Goal: Task Accomplishment & Management: Complete application form

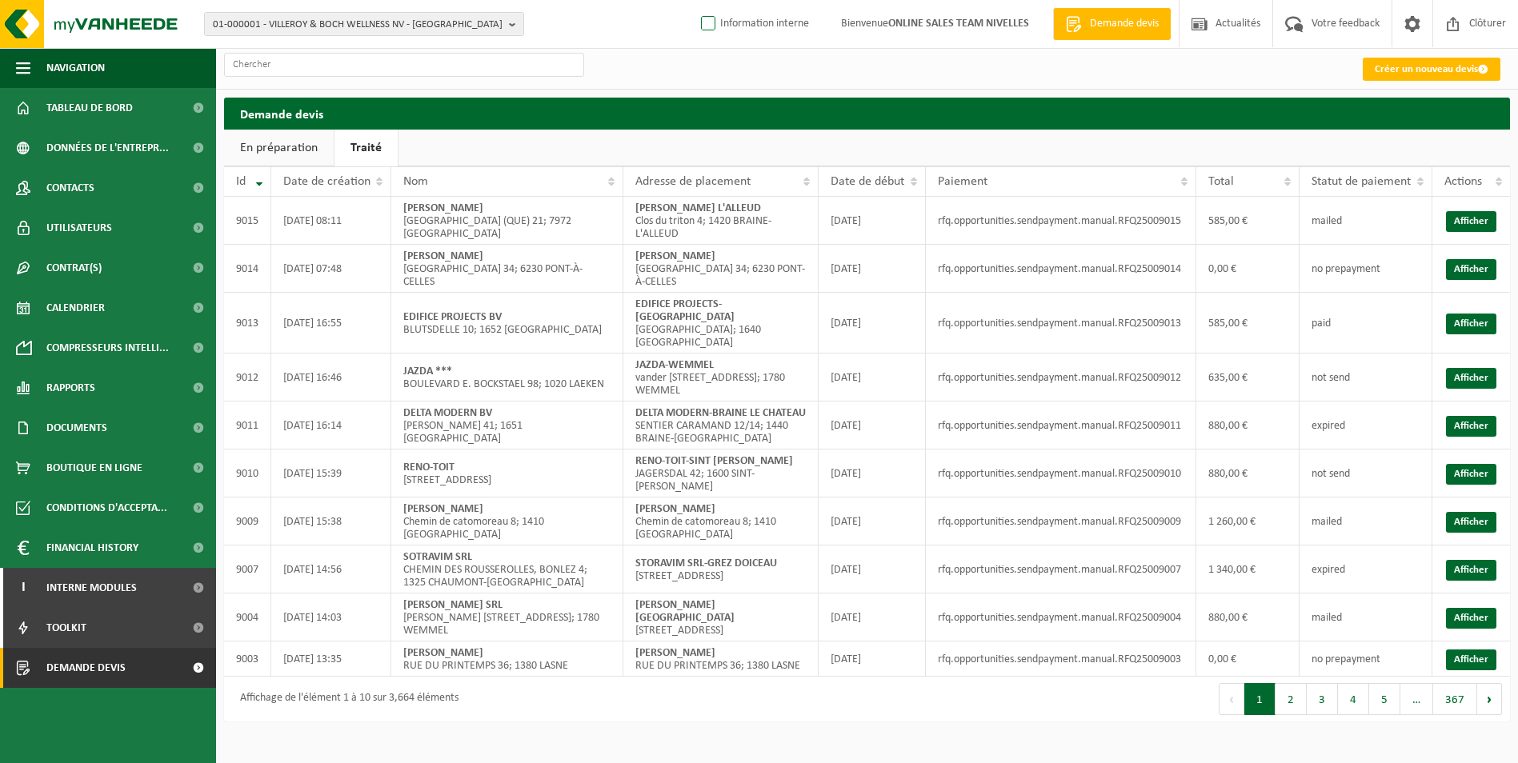
click at [722, 32] on label "Information interne" at bounding box center [753, 24] width 111 height 24
click at [695, 0] on input "Information interne" at bounding box center [694, -1] width 1 height 1
checkbox input "true"
click at [1210, 78] on link "Créer un nouveau devis" at bounding box center [1432, 69] width 138 height 23
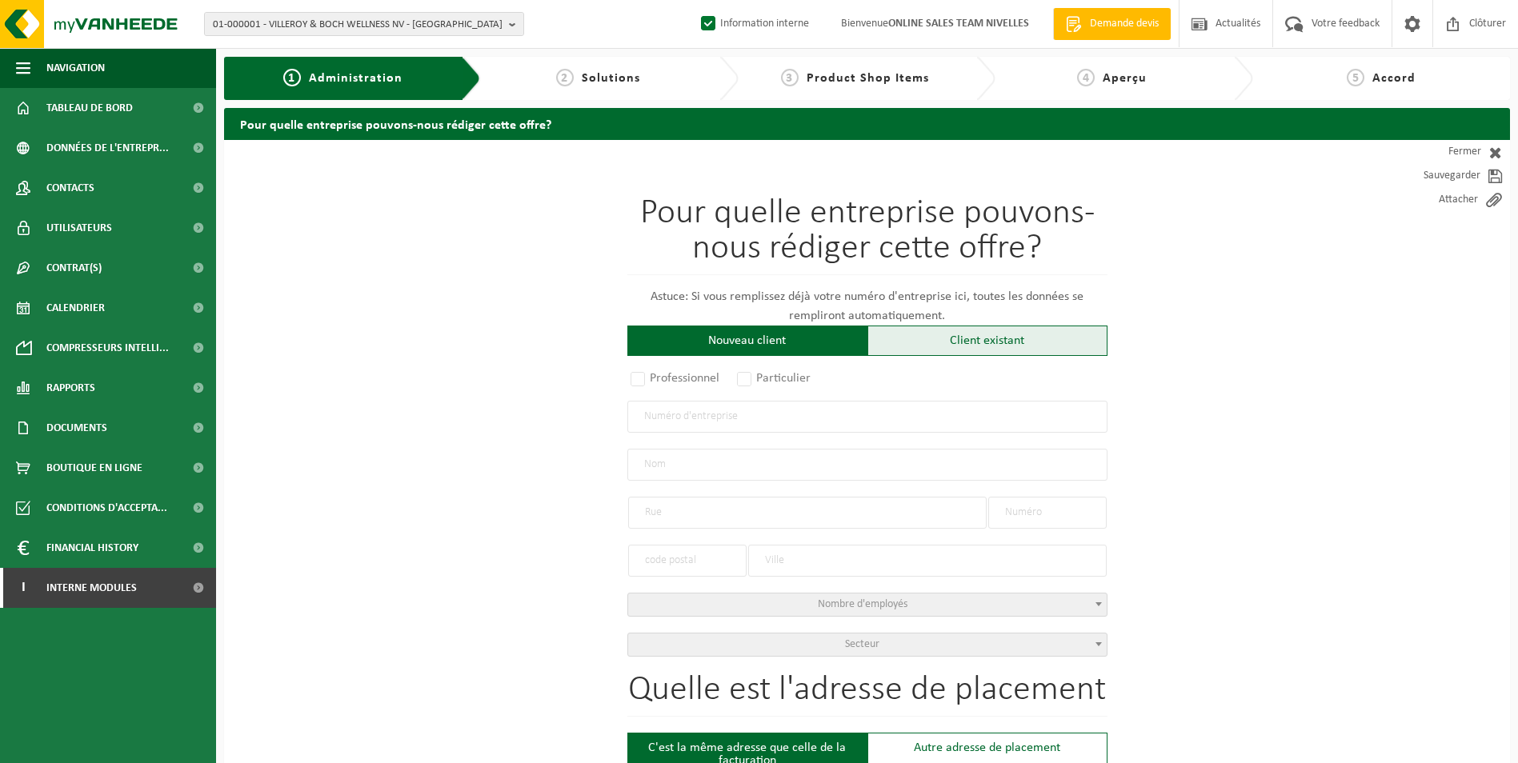
click at [946, 344] on div "Client existant" at bounding box center [987, 341] width 240 height 30
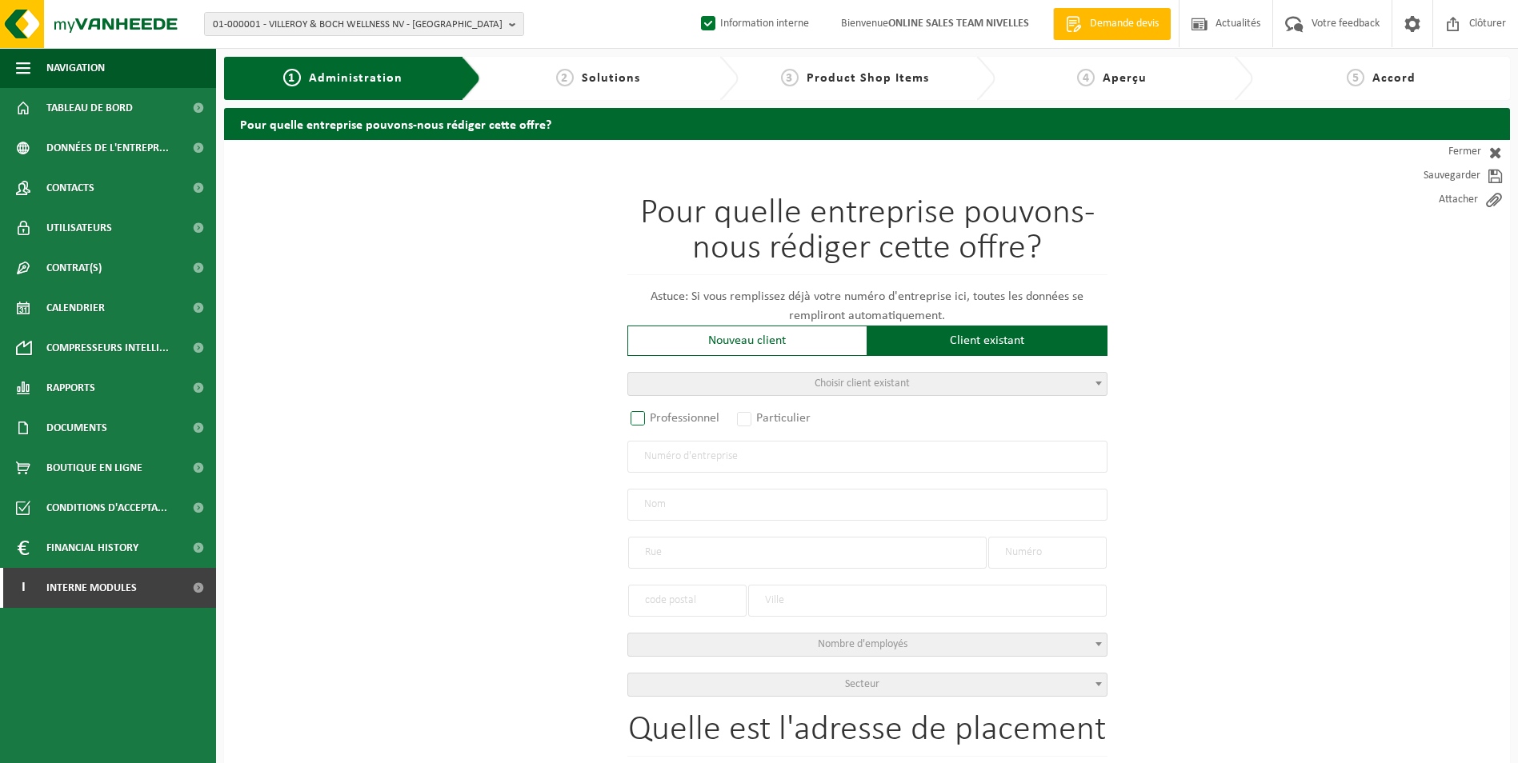
click at [678, 424] on label "Professionnel" at bounding box center [675, 418] width 97 height 22
click at [664, 424] on input "Professionnel" at bounding box center [659, 419] width 10 height 10
radio input "true"
click at [679, 449] on input "text" at bounding box center [867, 457] width 480 height 32
type input "0899752501"
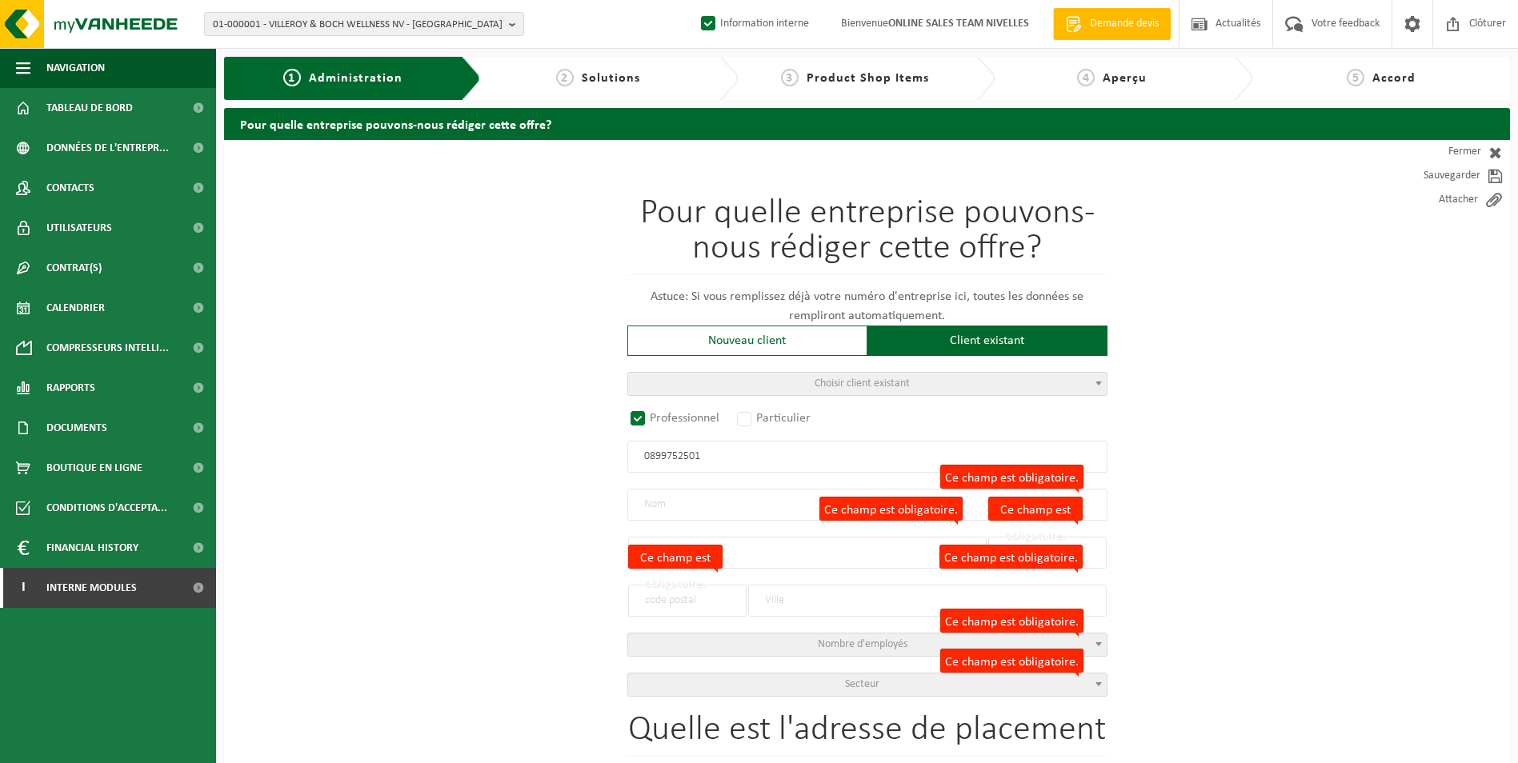
radio input "false"
select select
type input "RENOV'HOME CONCEPT SRL"
type input "CHAUSSÉE DE CHARLEROI"
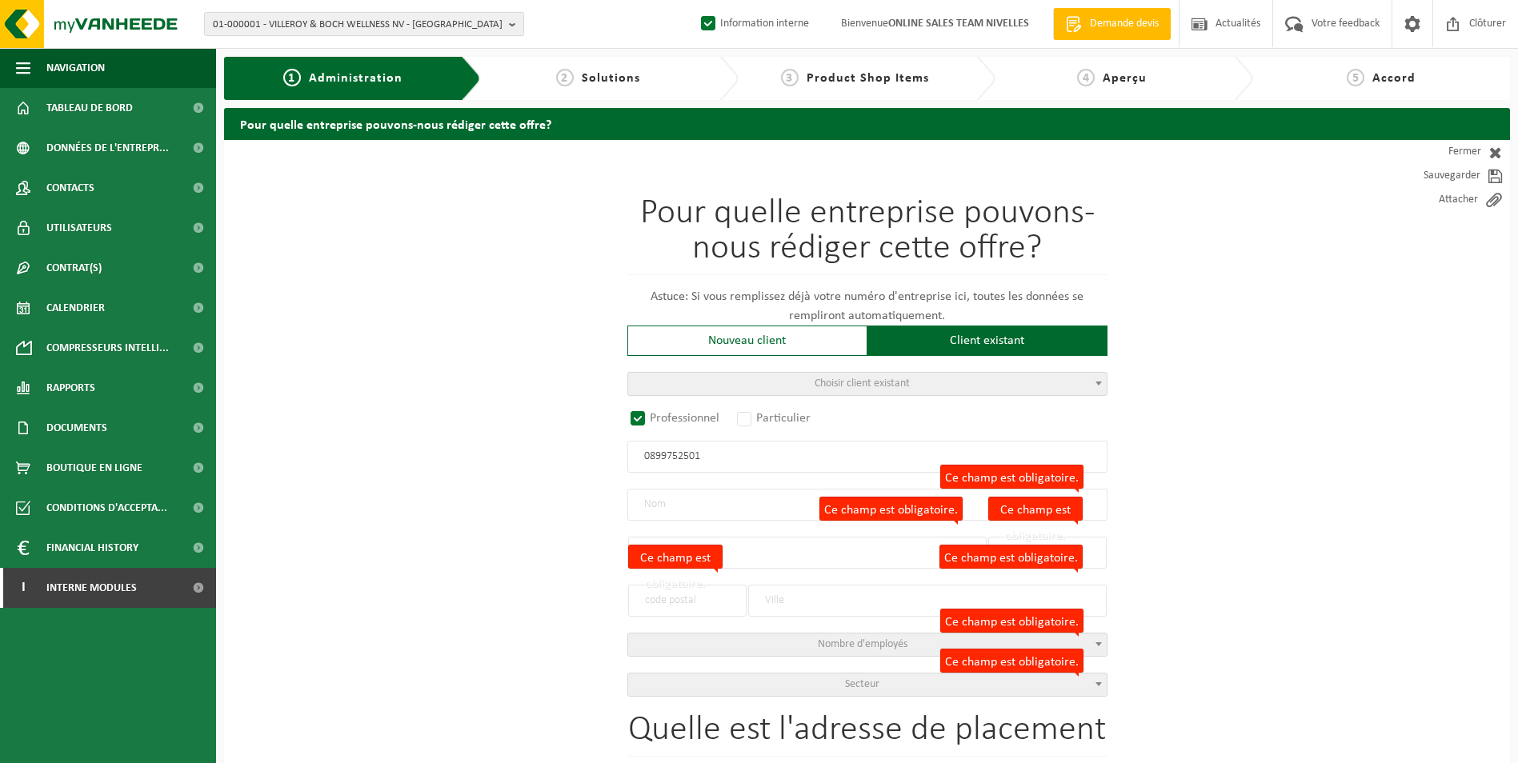
type input "478"
type input "1370"
type input "JODOIGNE"
type input "2172599763"
select select
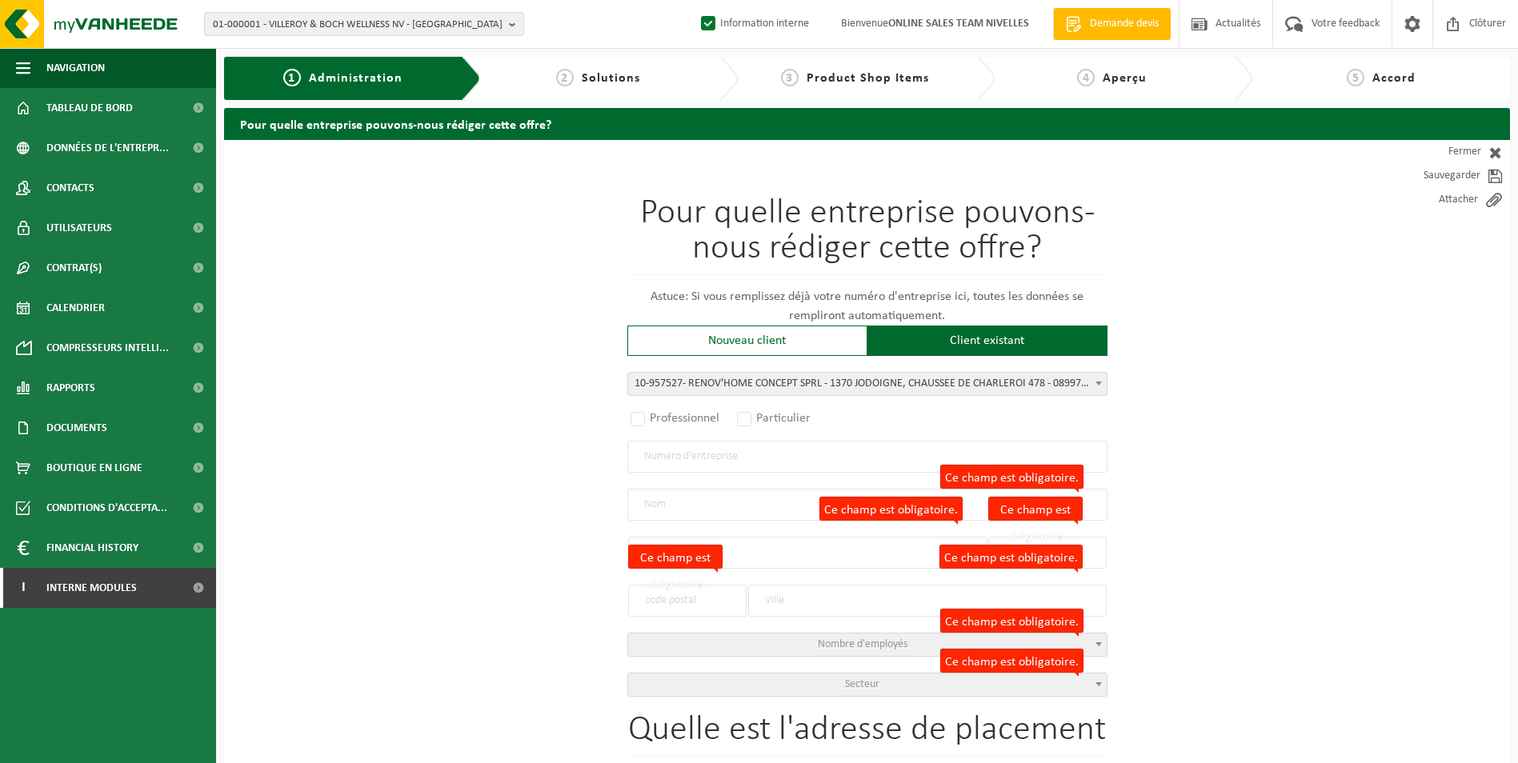
radio input "true"
select select "147738"
type input "0899.752.501"
type input "RENOV'HOME CONCEPT SPRL"
type input "CHAUSSEE DE CHARLEROI"
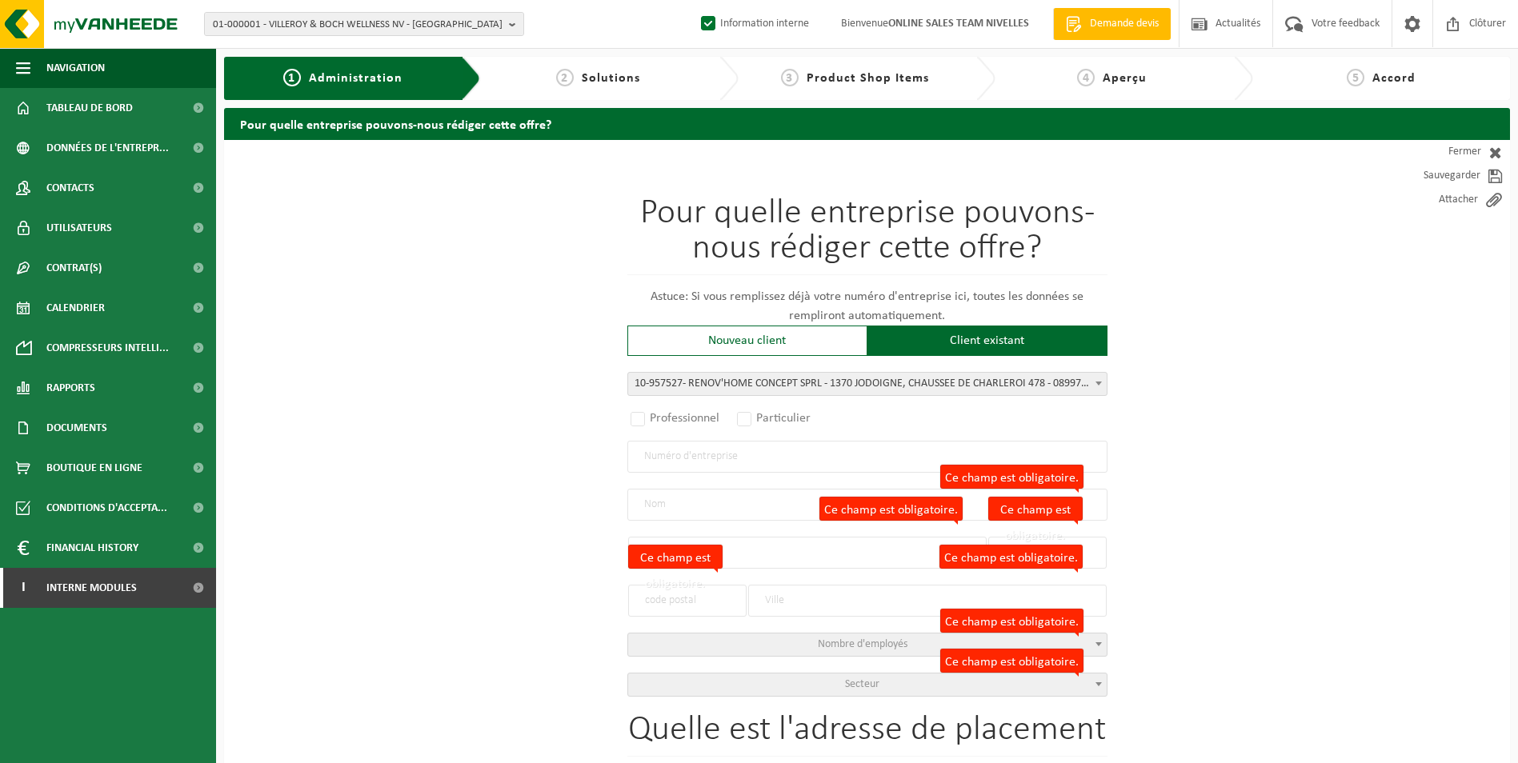
type input "478"
type input "1370"
type input "JODOIGNE"
type input "RENOV'HOME CONCEPT SPRL"
type input "CHAUSSEE DE CHARLEROI"
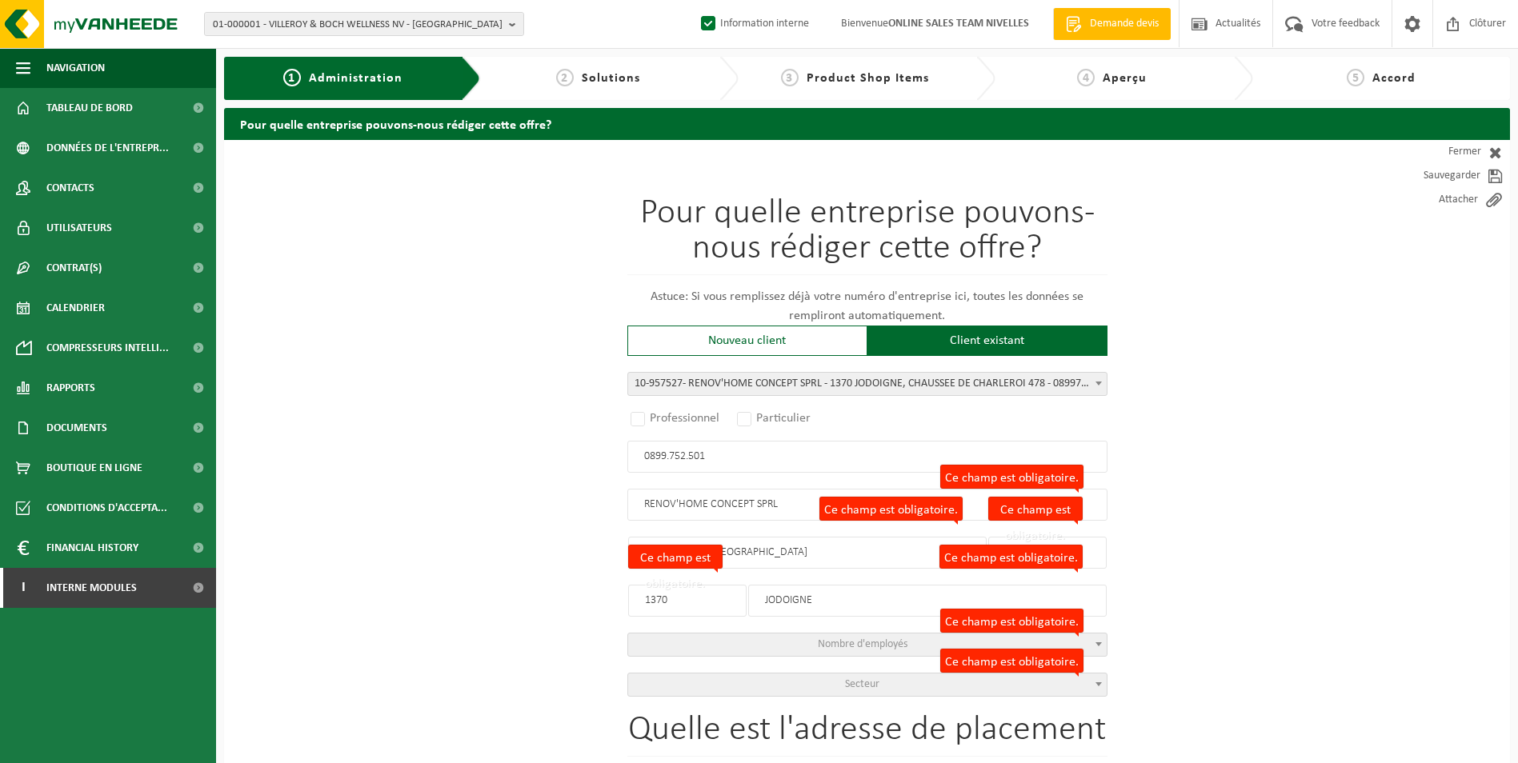
select select
select select "D"
select select
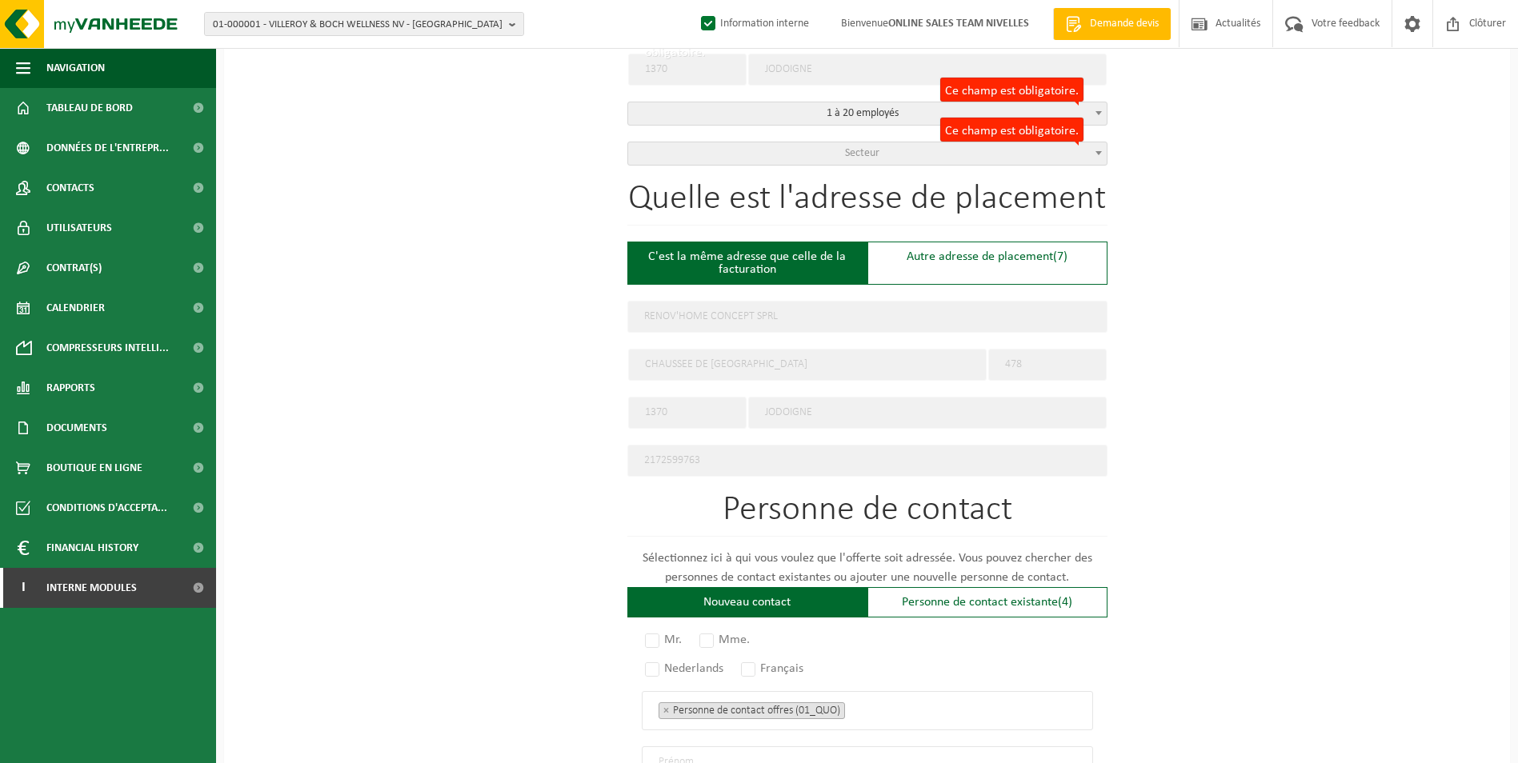
scroll to position [560, 0]
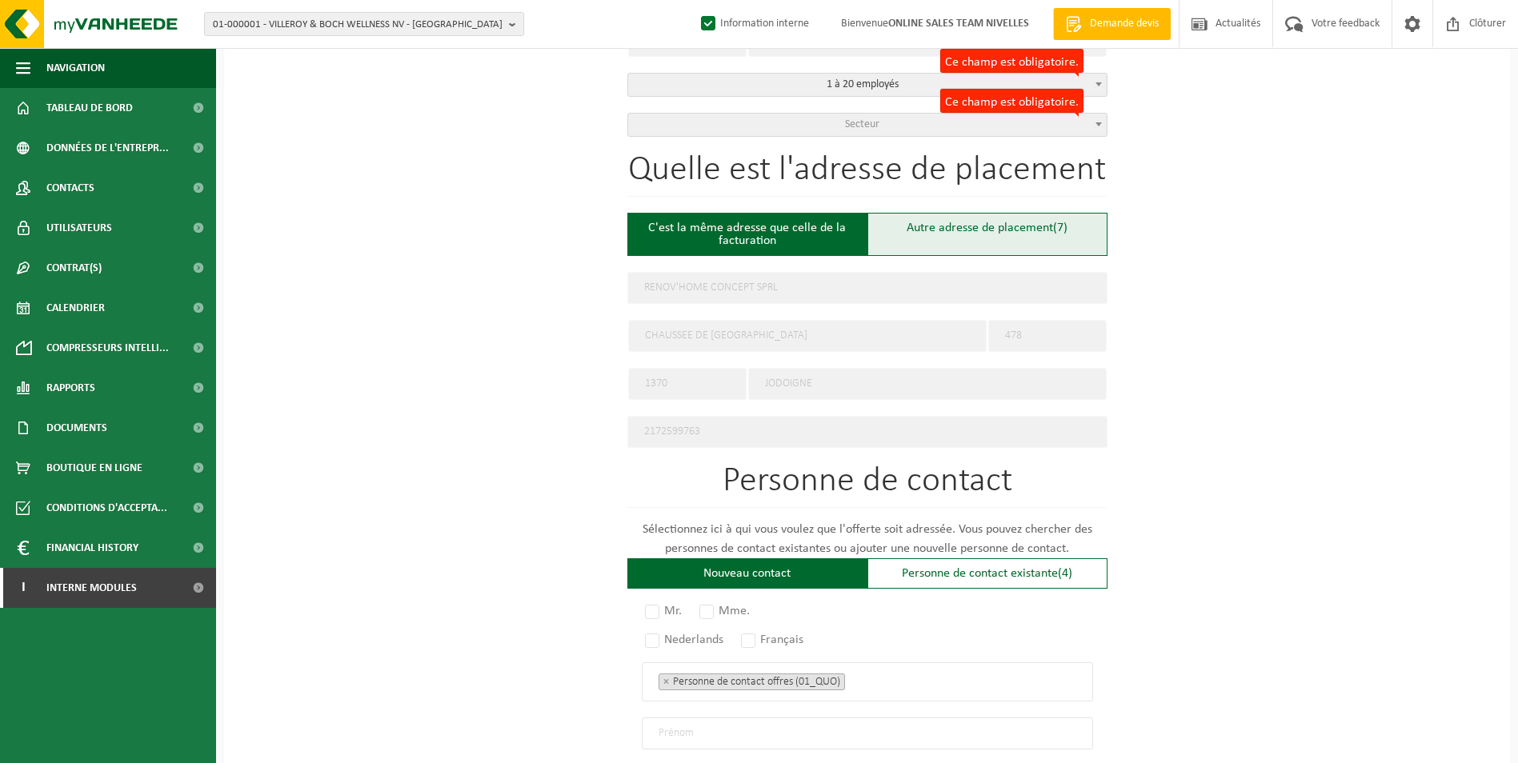
click at [942, 236] on div "Autre adresse de placement (7)" at bounding box center [987, 234] width 240 height 43
type input "Chantier -"
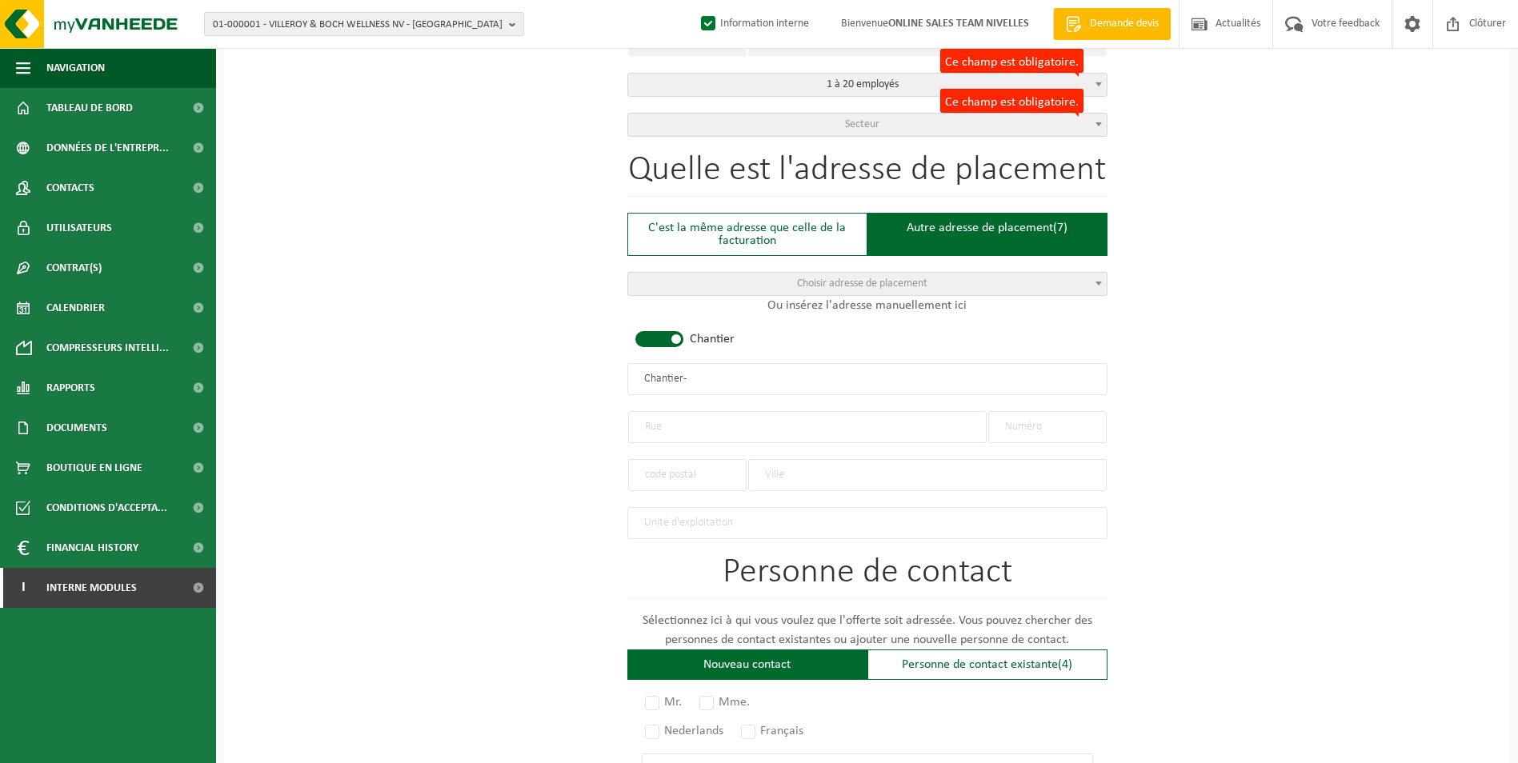
click at [673, 337] on span at bounding box center [659, 339] width 48 height 16
click at [689, 424] on input "text" at bounding box center [807, 427] width 358 height 32
type input "H"
type input "RUE DU RESERVOIRE"
click at [1055, 434] on input "text" at bounding box center [1047, 427] width 118 height 32
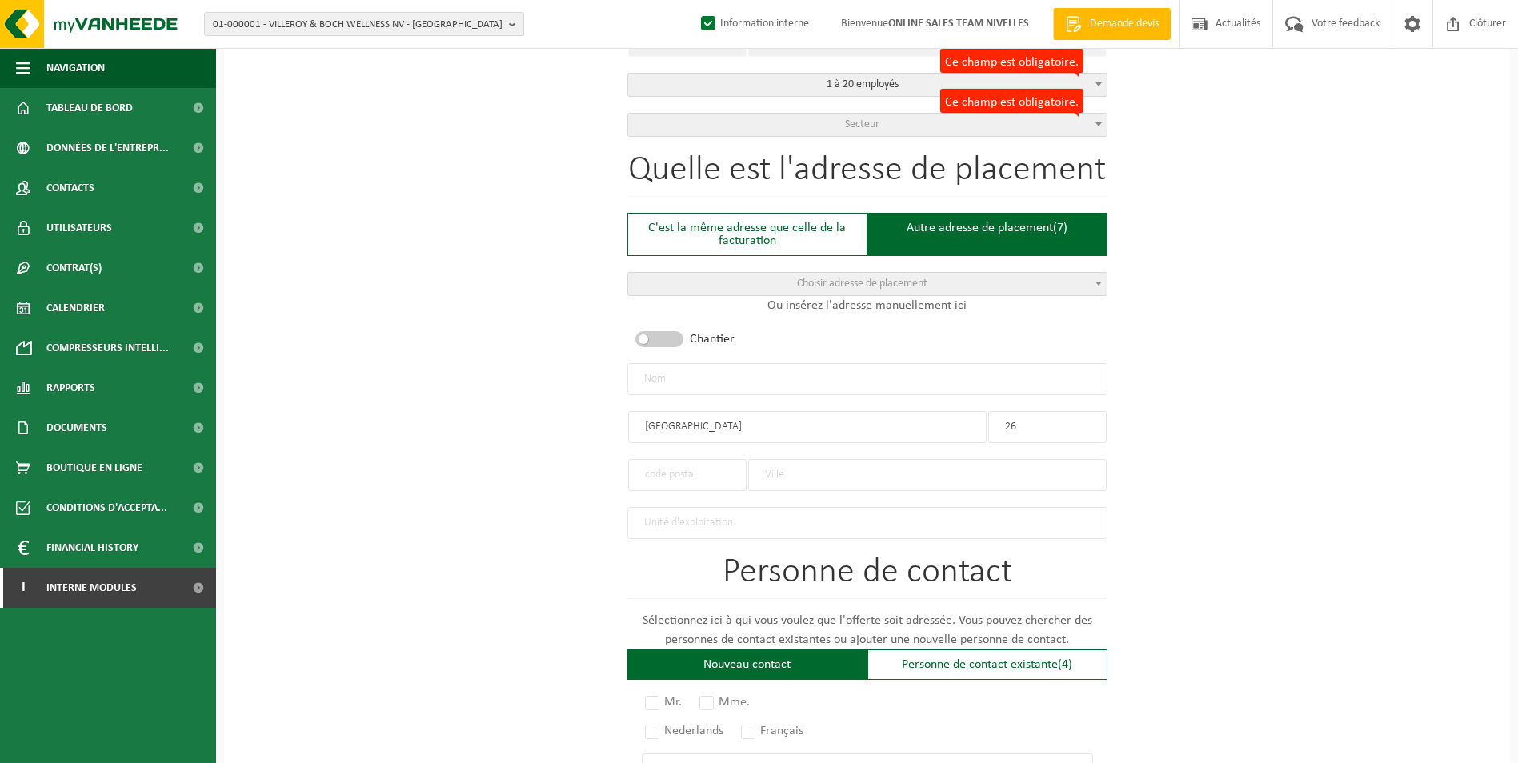
type input "26"
click at [658, 464] on input "text" at bounding box center [687, 475] width 118 height 32
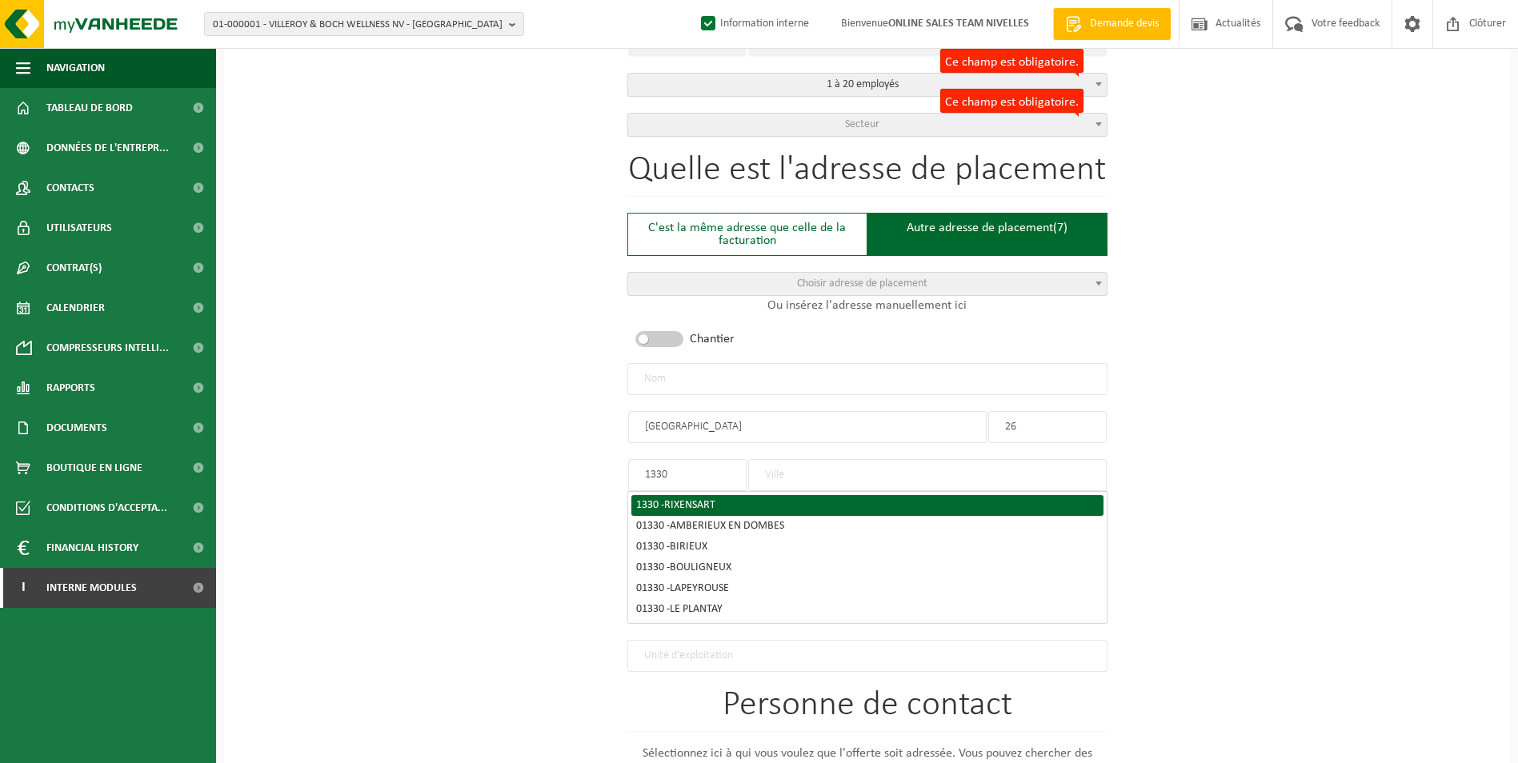
type input "1330"
click at [681, 499] on span "RIXENSART" at bounding box center [689, 505] width 51 height 12
type input "RIXENSART"
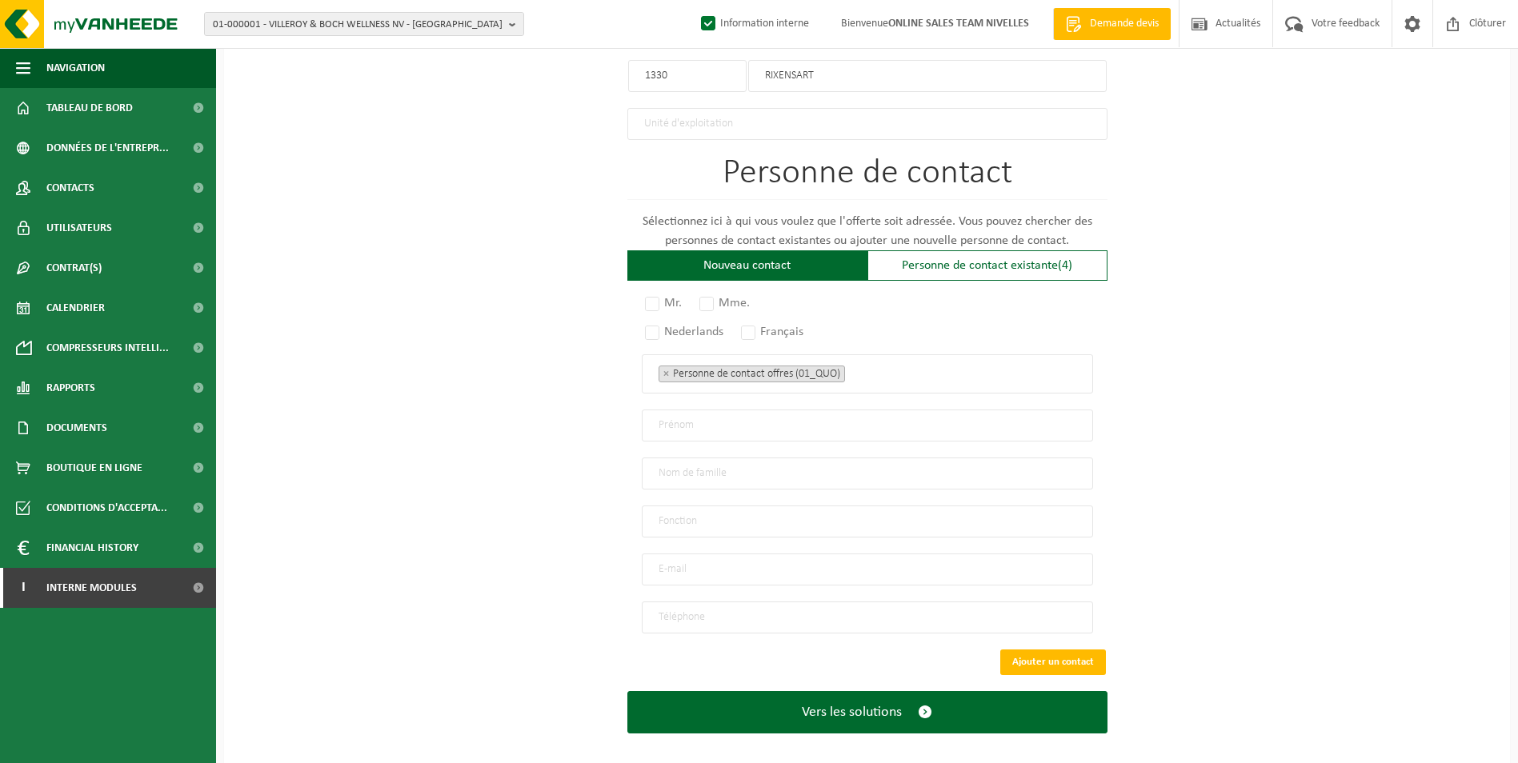
scroll to position [960, 0]
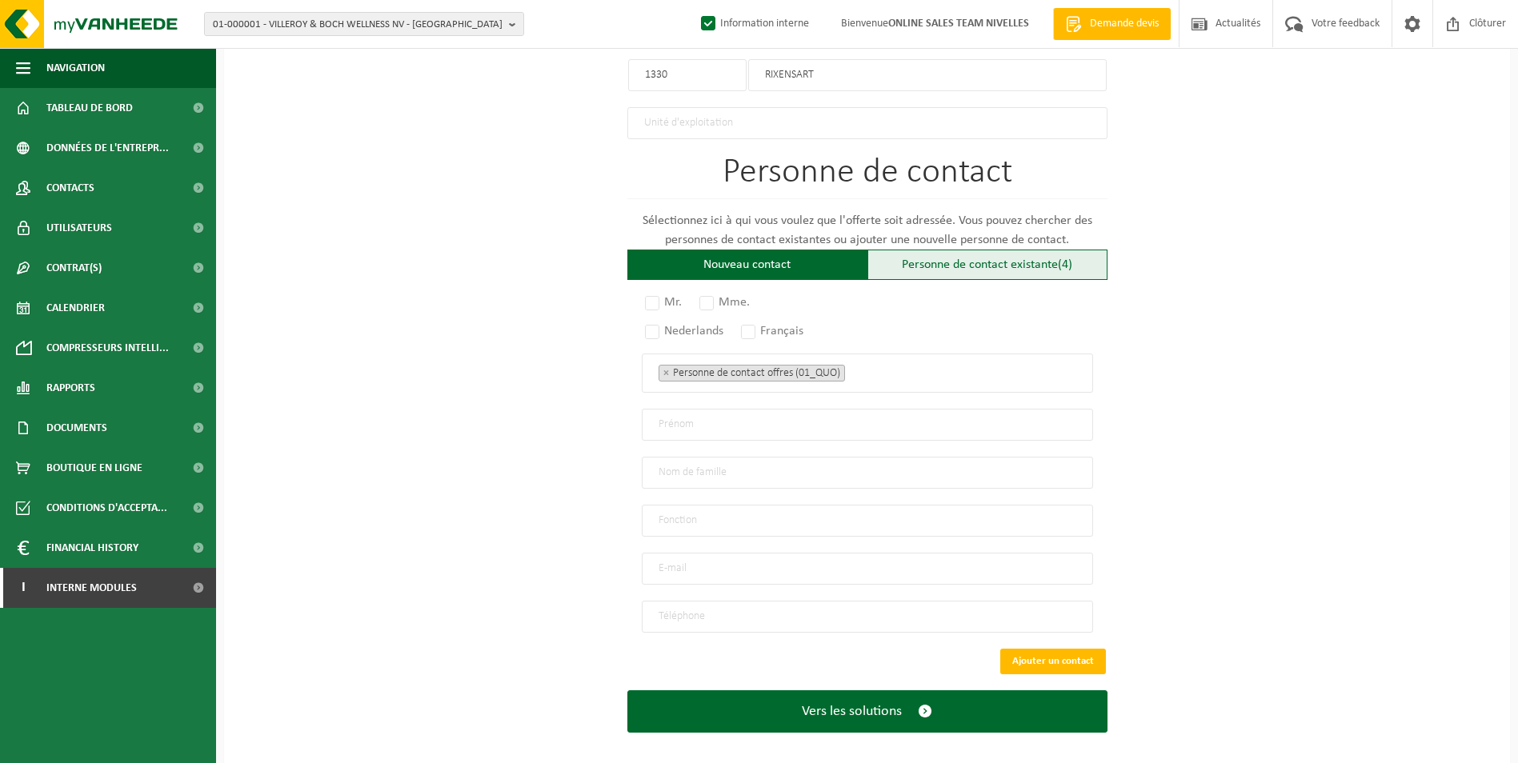
click at [913, 266] on div "Personne de contact existante (4)" at bounding box center [987, 265] width 240 height 30
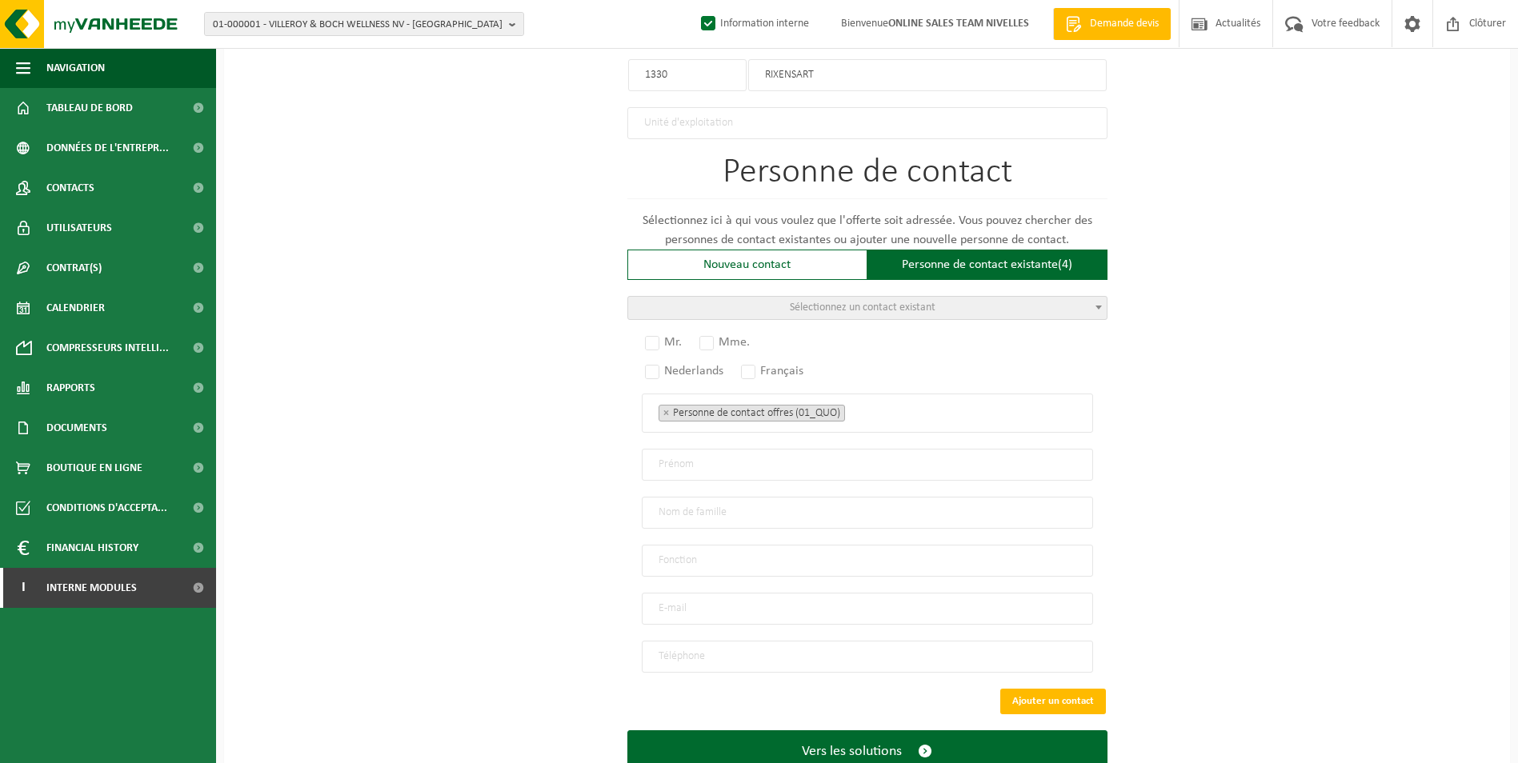
click at [890, 297] on span "Sélectionnez un contact existant" at bounding box center [867, 308] width 478 height 22
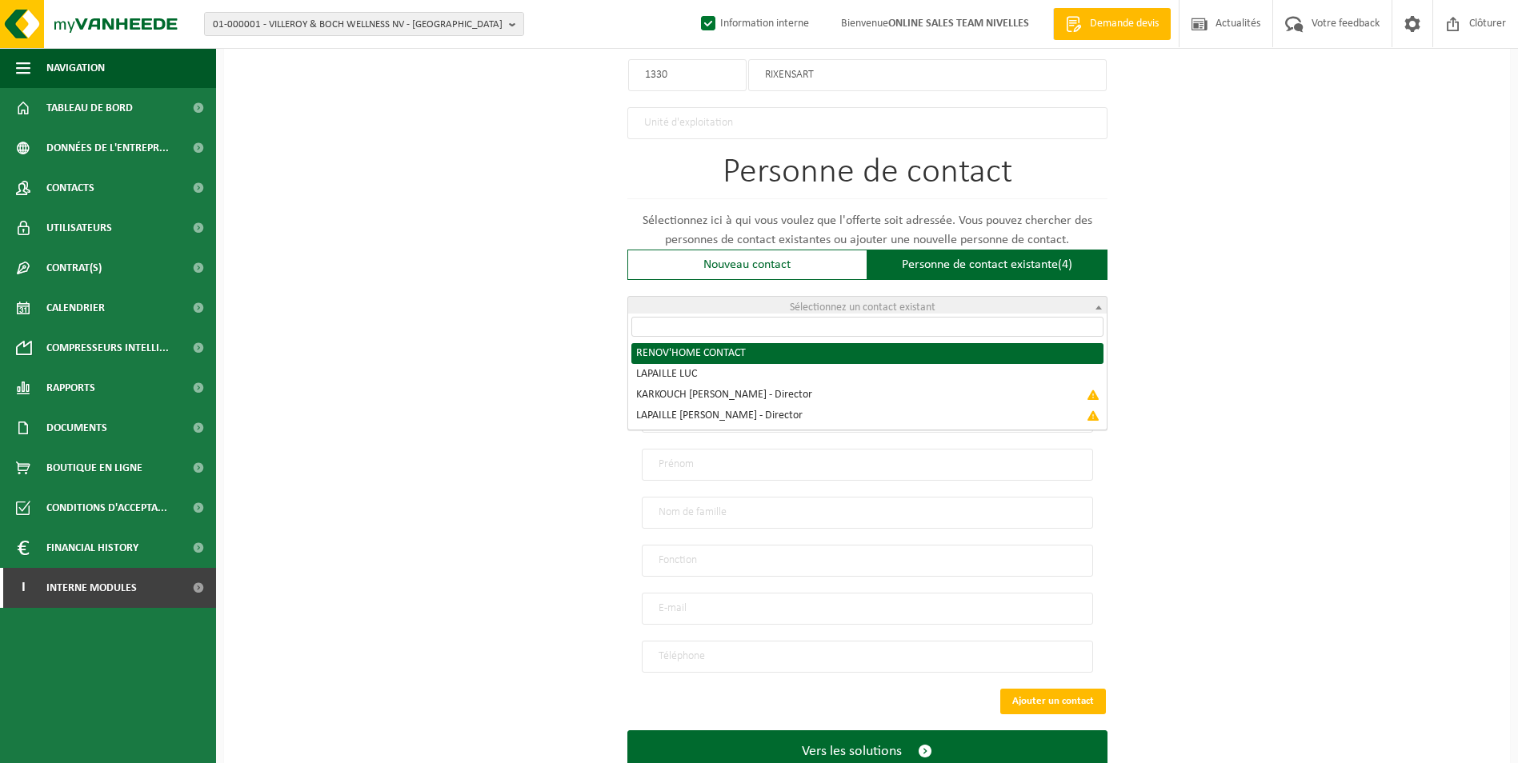
radio input "true"
select select "{"code":"10-957528","firstname":"CONTACT","surname":"RENOV'HOME","gender":"Unkn…"
type input "CONTACT"
type input "RENOV'HOME"
type input "info.renovhome@gmail.com"
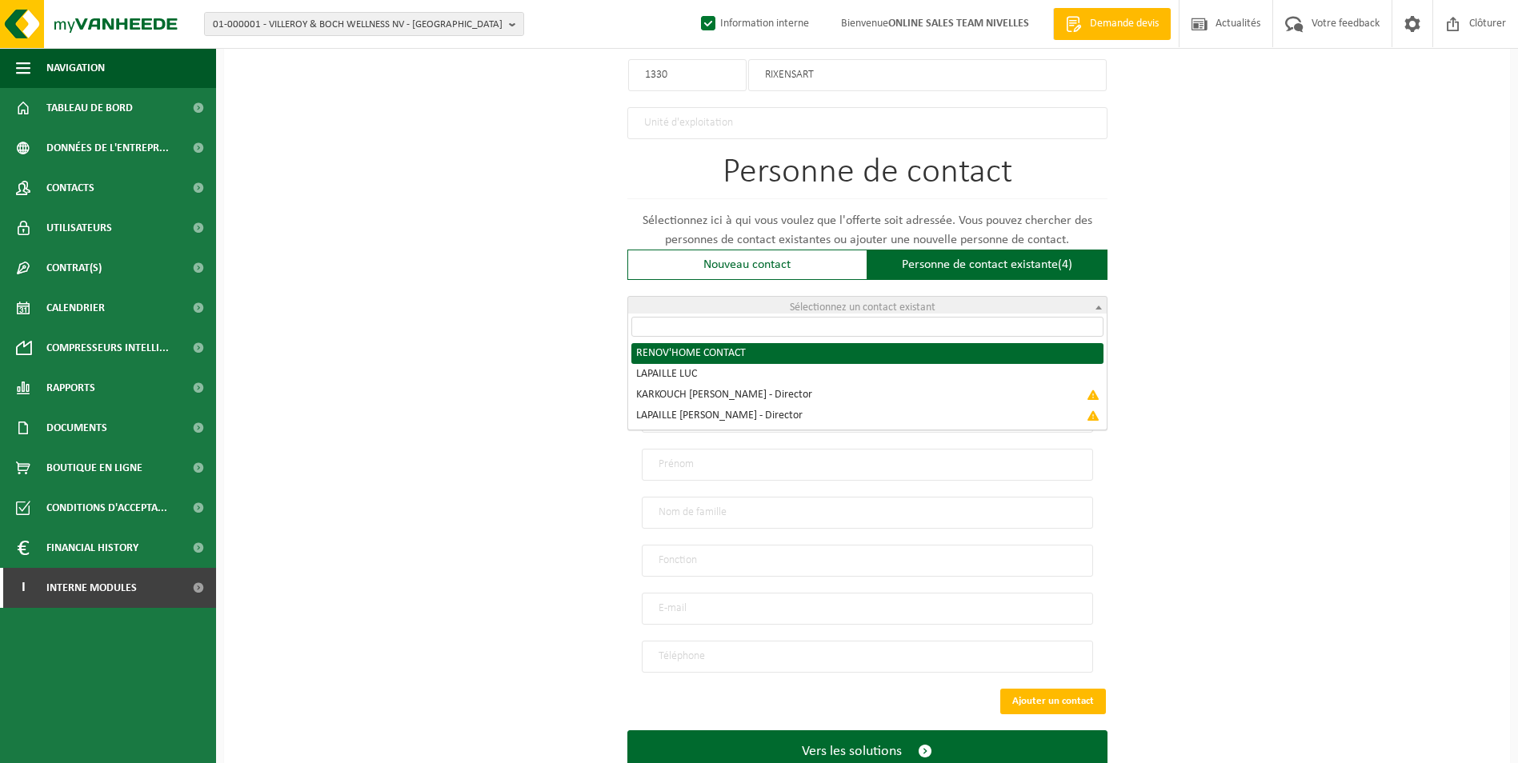
type input "047784 24 40"
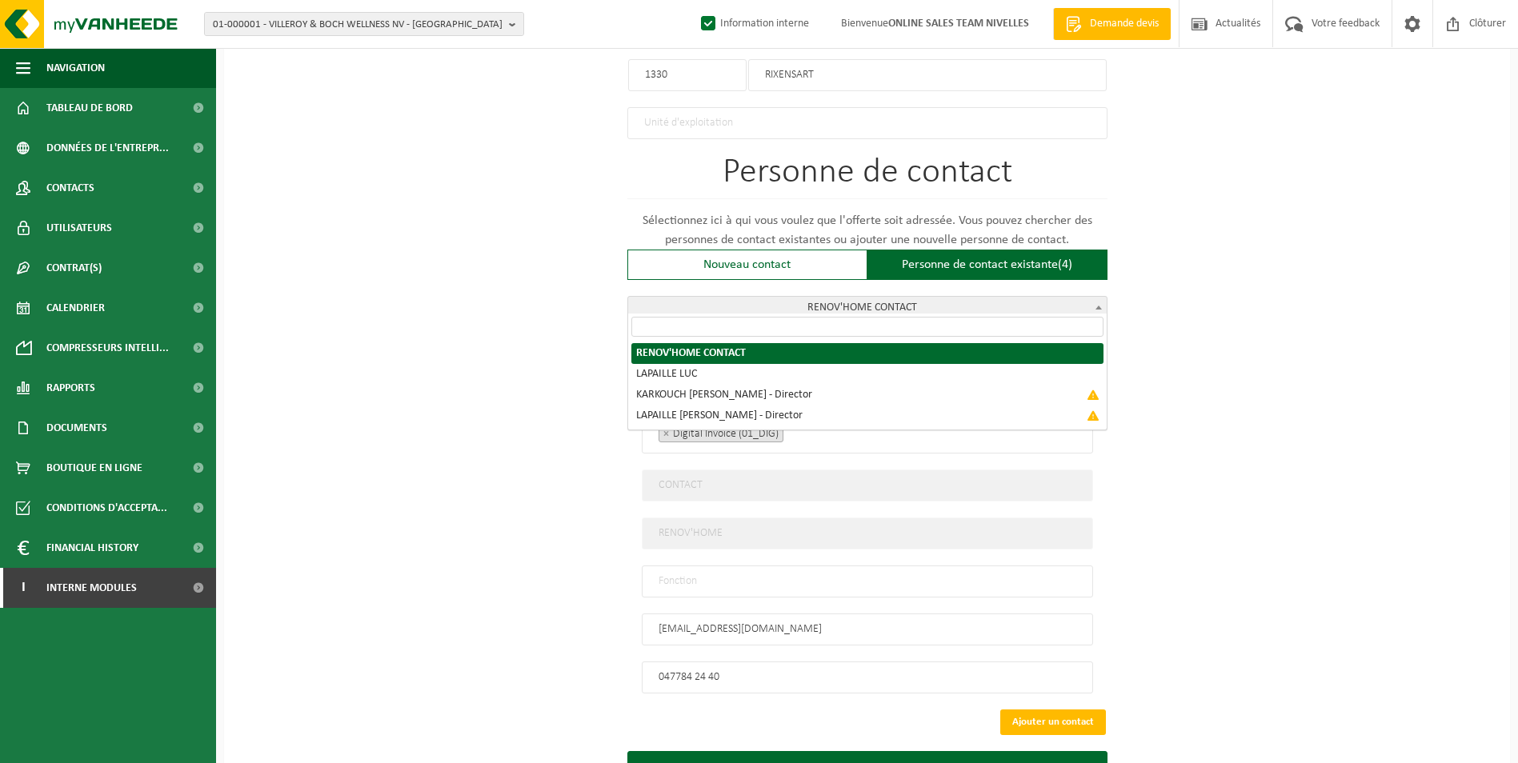
click at [1000, 297] on span "RENOV'HOME CONTACT" at bounding box center [867, 308] width 478 height 22
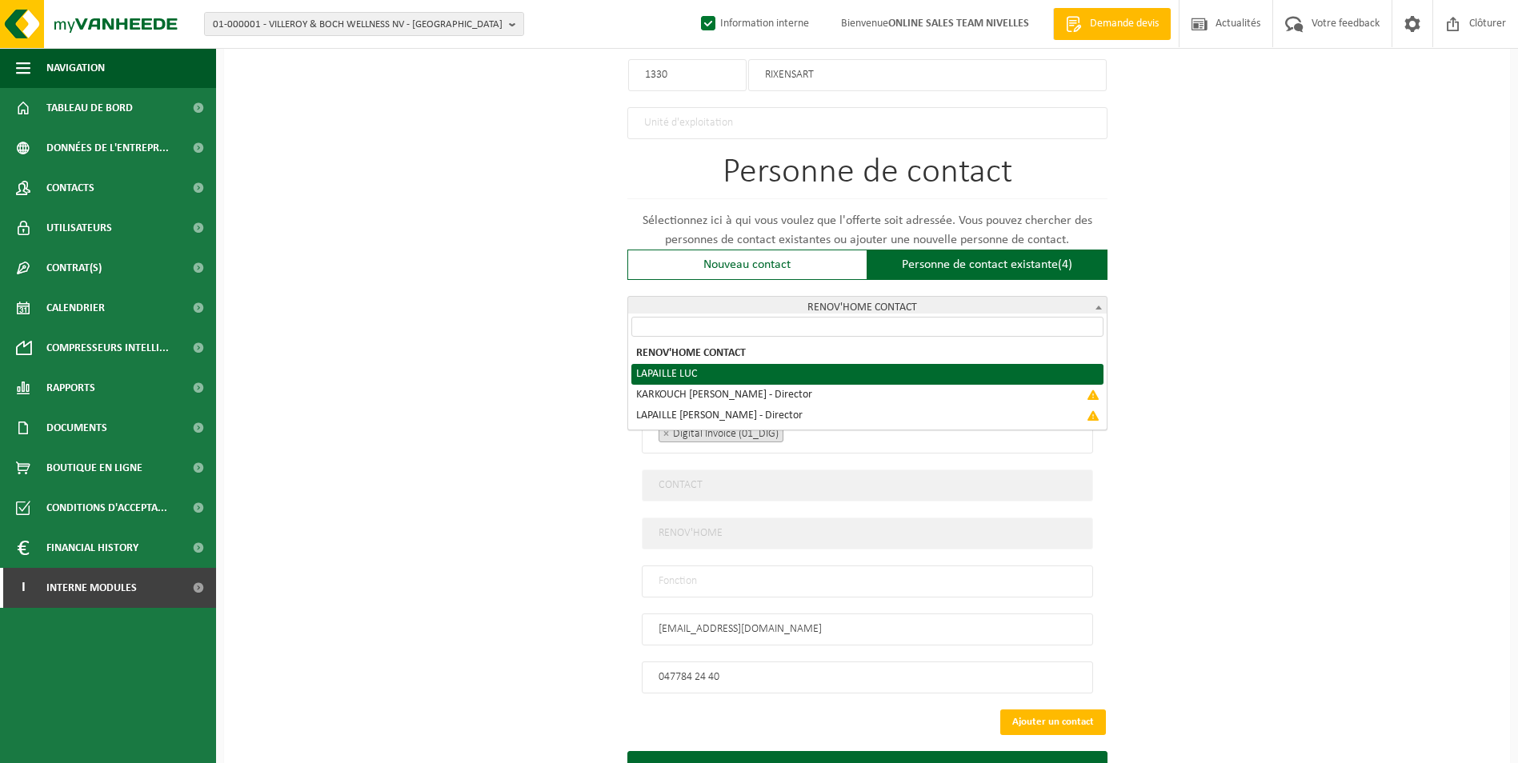
select select "{"code":"10-957791","firstname":"LUC","surname":"LAPAILLE","gender":"Unknown","…"
type input "LUC"
type input "LAPAILLE"
type input "massimo@rhconcept.be"
type input "+32 473/11 23 84"
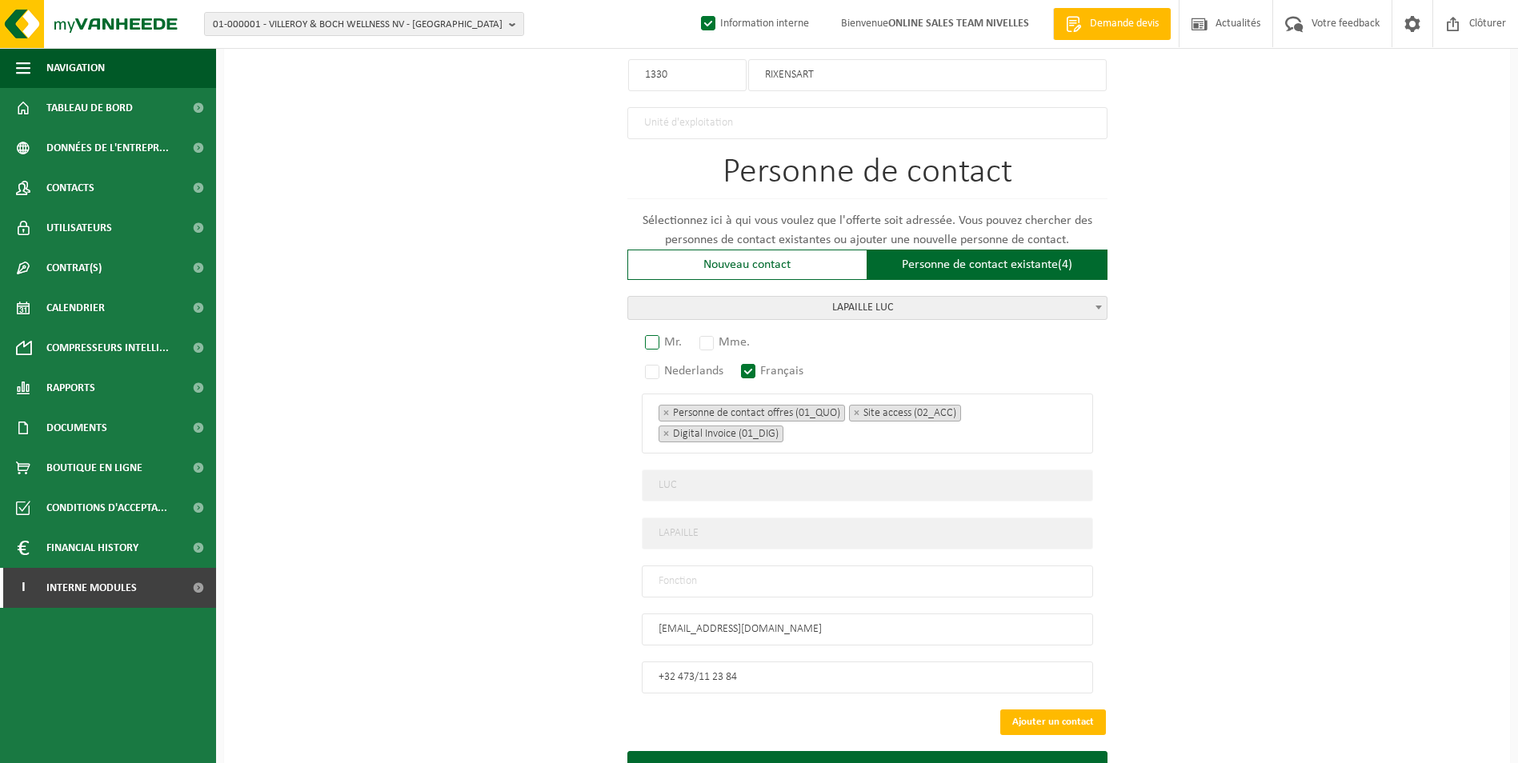
click at [654, 342] on label "Mr." at bounding box center [664, 342] width 45 height 22
radio input "true"
click at [721, 581] on input "text" at bounding box center [867, 582] width 451 height 32
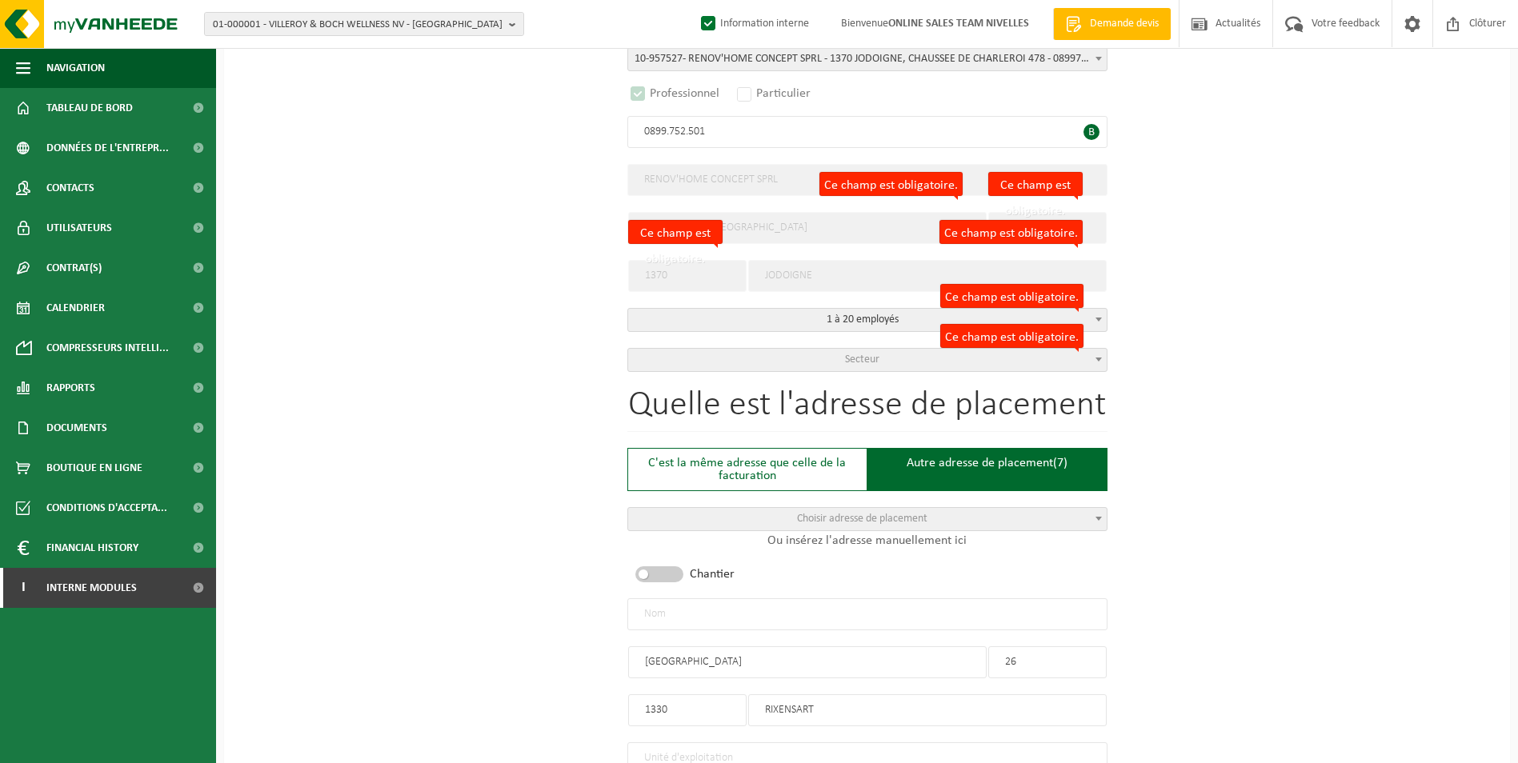
scroll to position [320, 0]
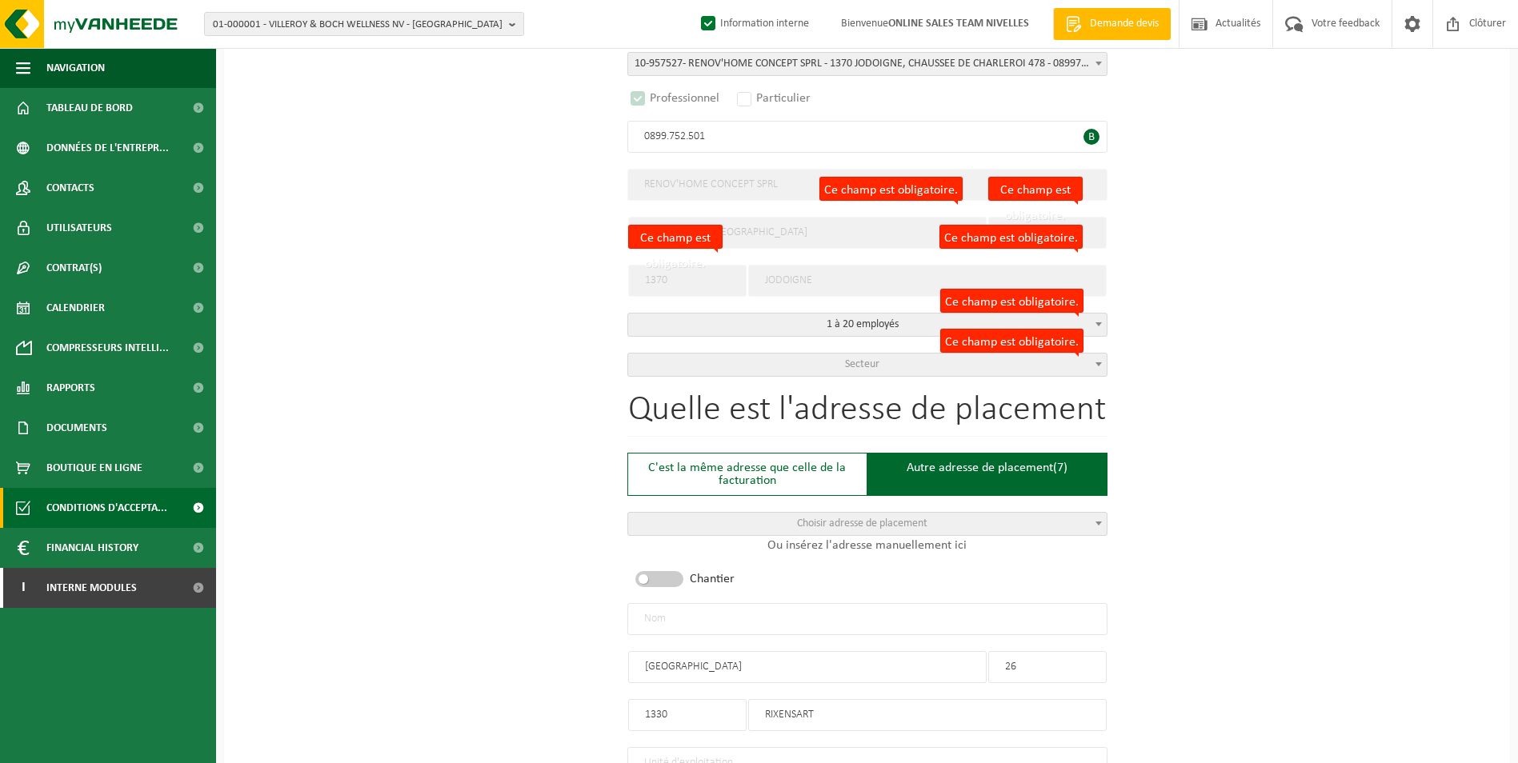
type input "CONTACT"
click at [708, 361] on span "Secteur" at bounding box center [867, 365] width 478 height 22
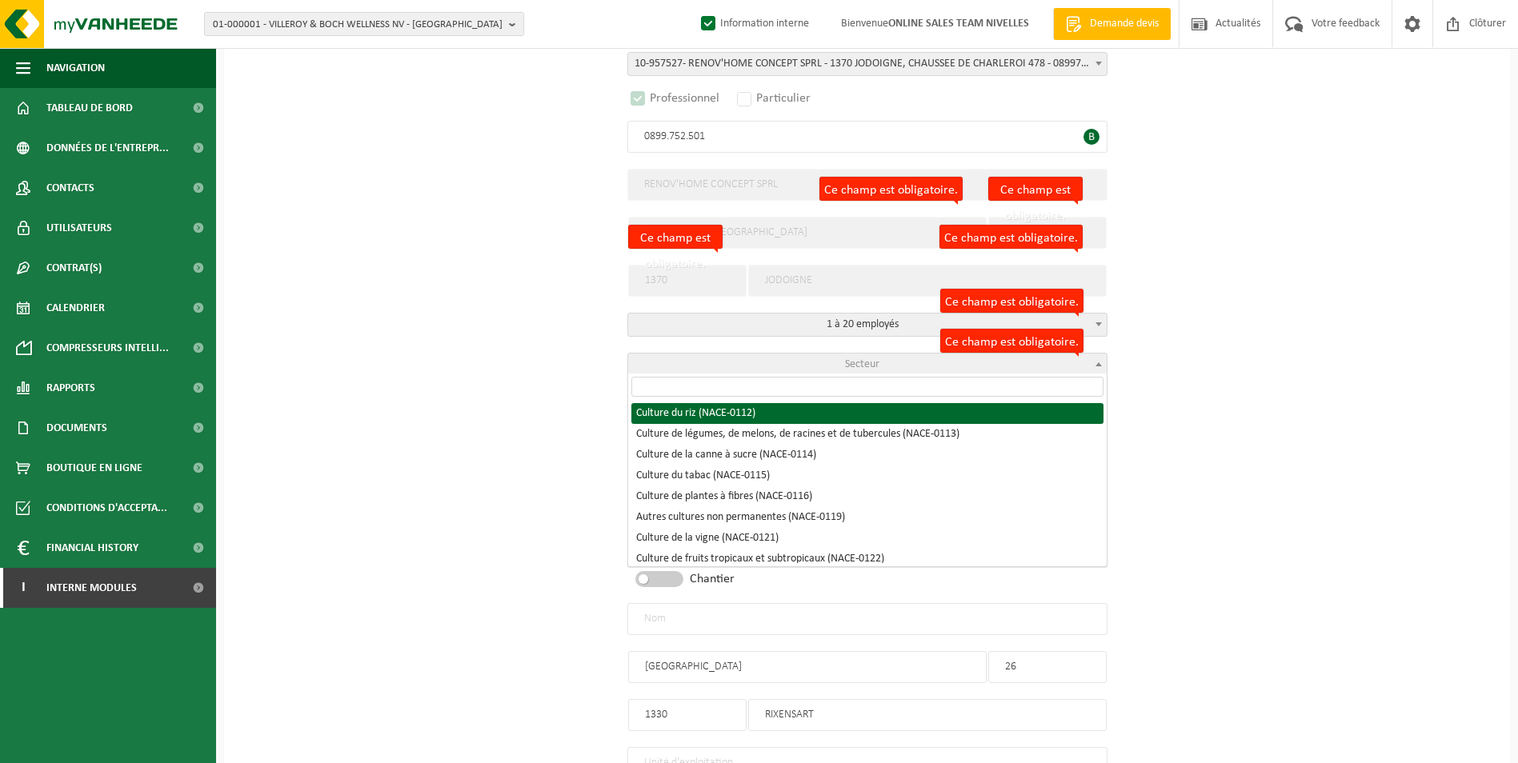
click at [695, 394] on input "search" at bounding box center [867, 387] width 472 height 20
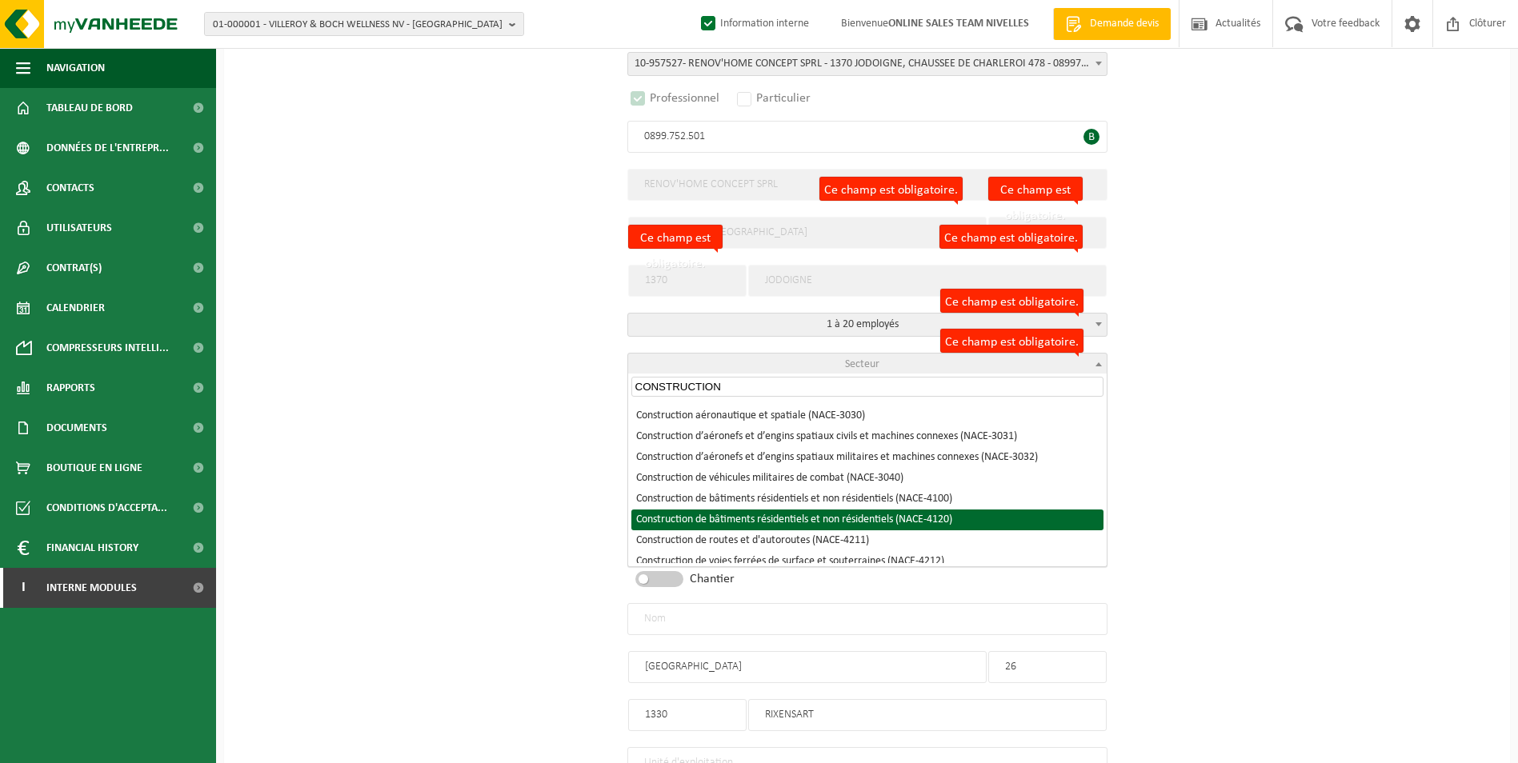
scroll to position [240, 0]
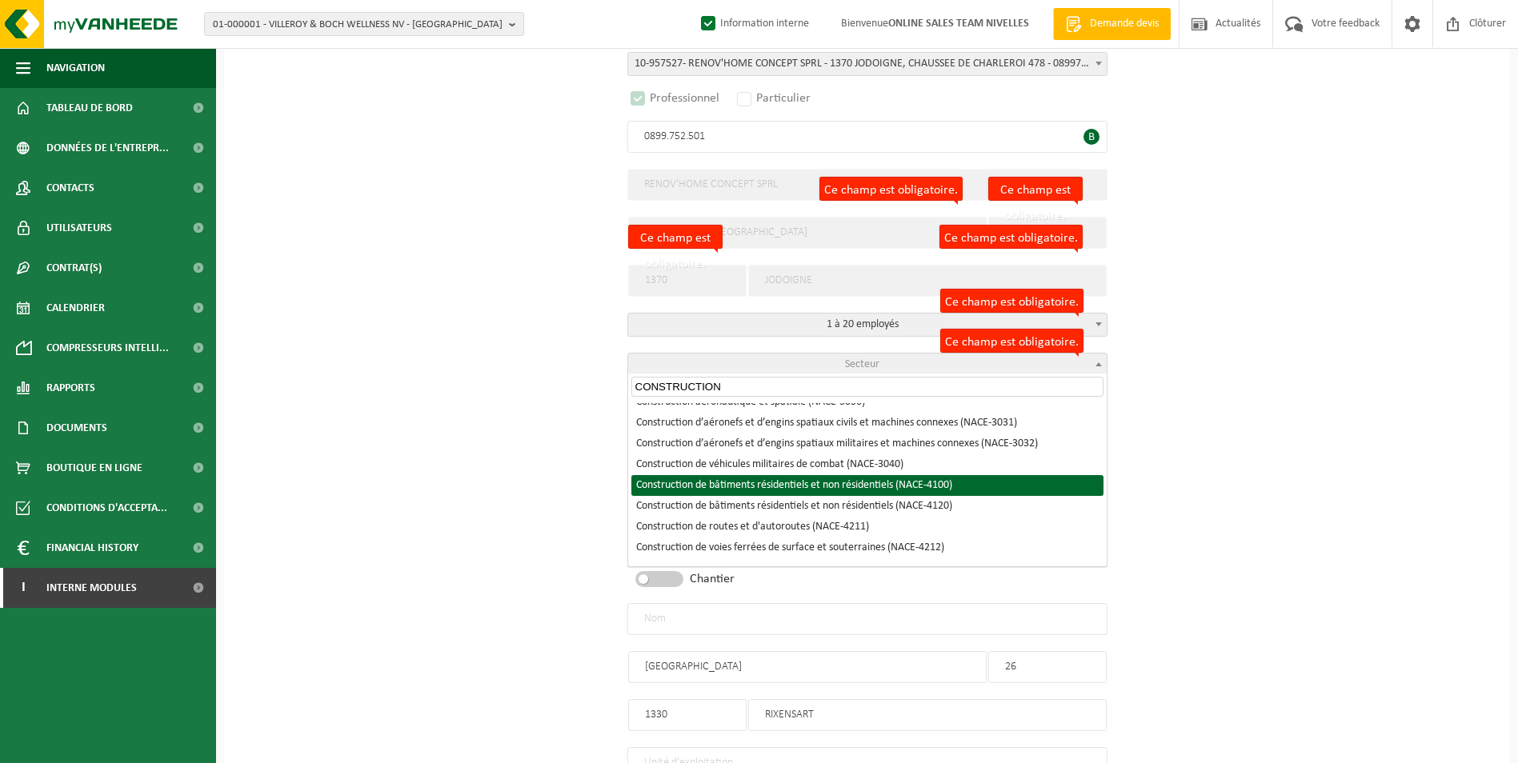
type input "CONSTRUCTION"
select select "NACE_4100"
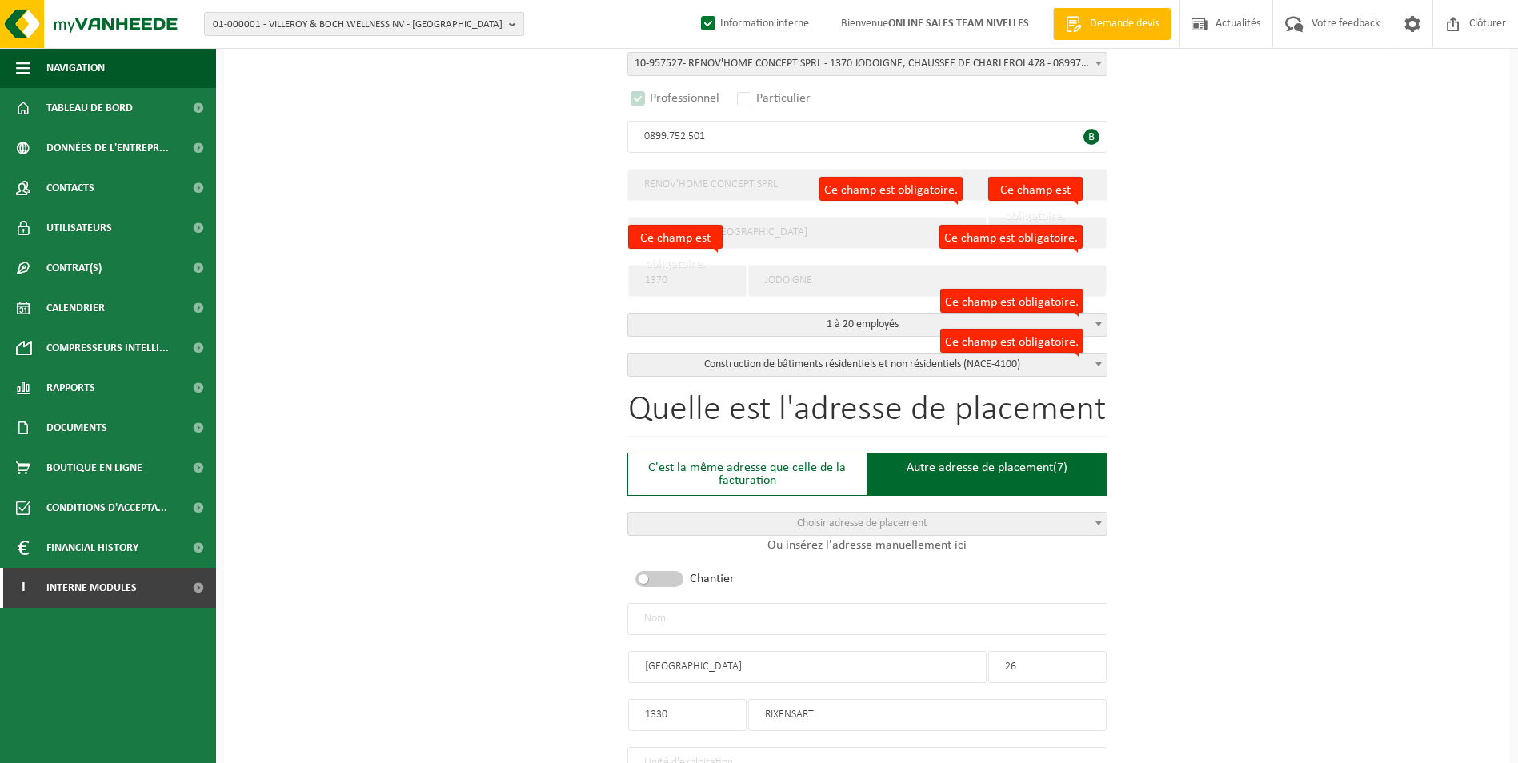
click at [788, 616] on input "text" at bounding box center [867, 619] width 480 height 32
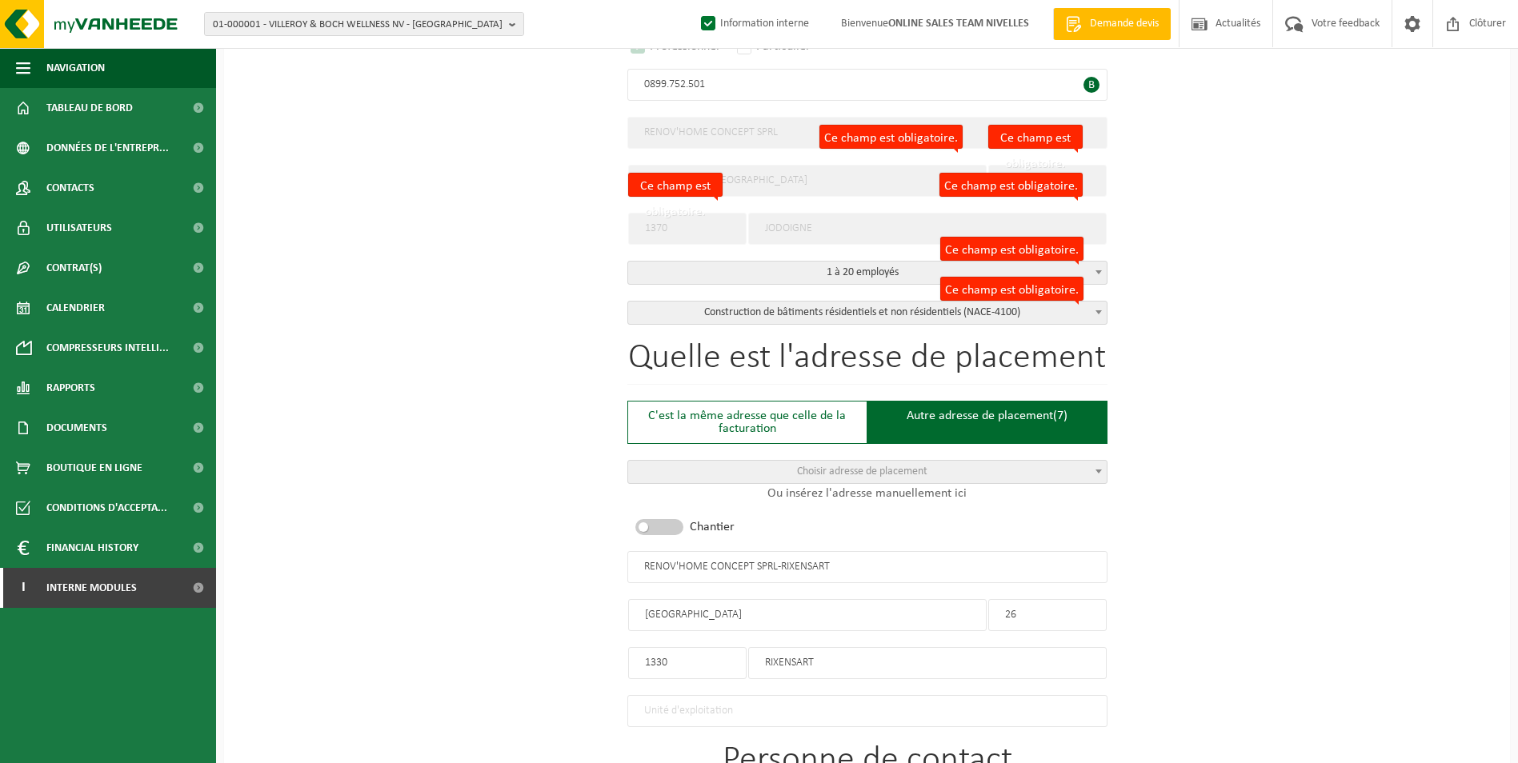
scroll to position [400, 0]
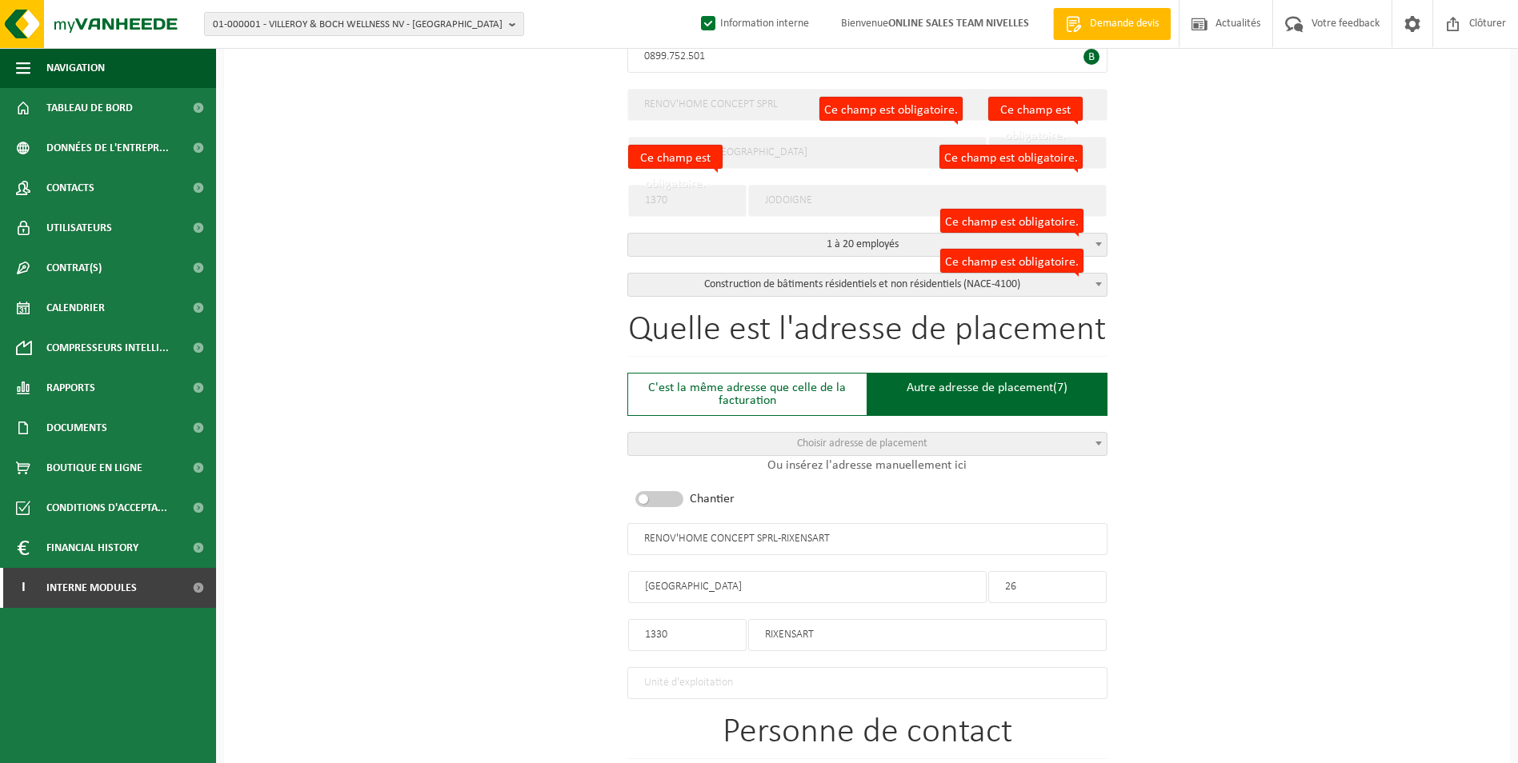
type input "RENOV'HOME CONCEPT SPRL-RIXENSART"
click at [752, 585] on input "RUE DU RESERVOIRE" at bounding box center [807, 587] width 358 height 32
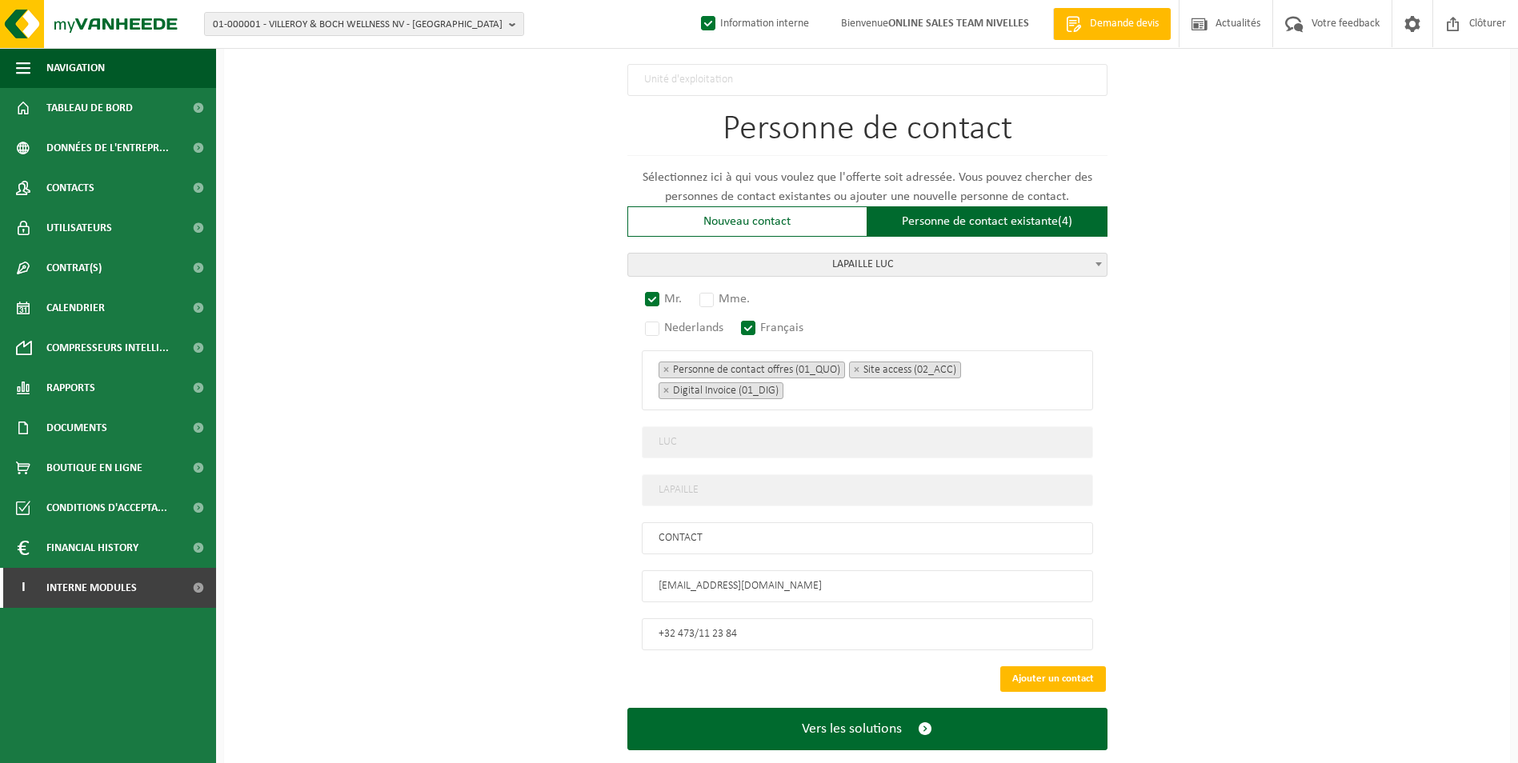
scroll to position [1027, 0]
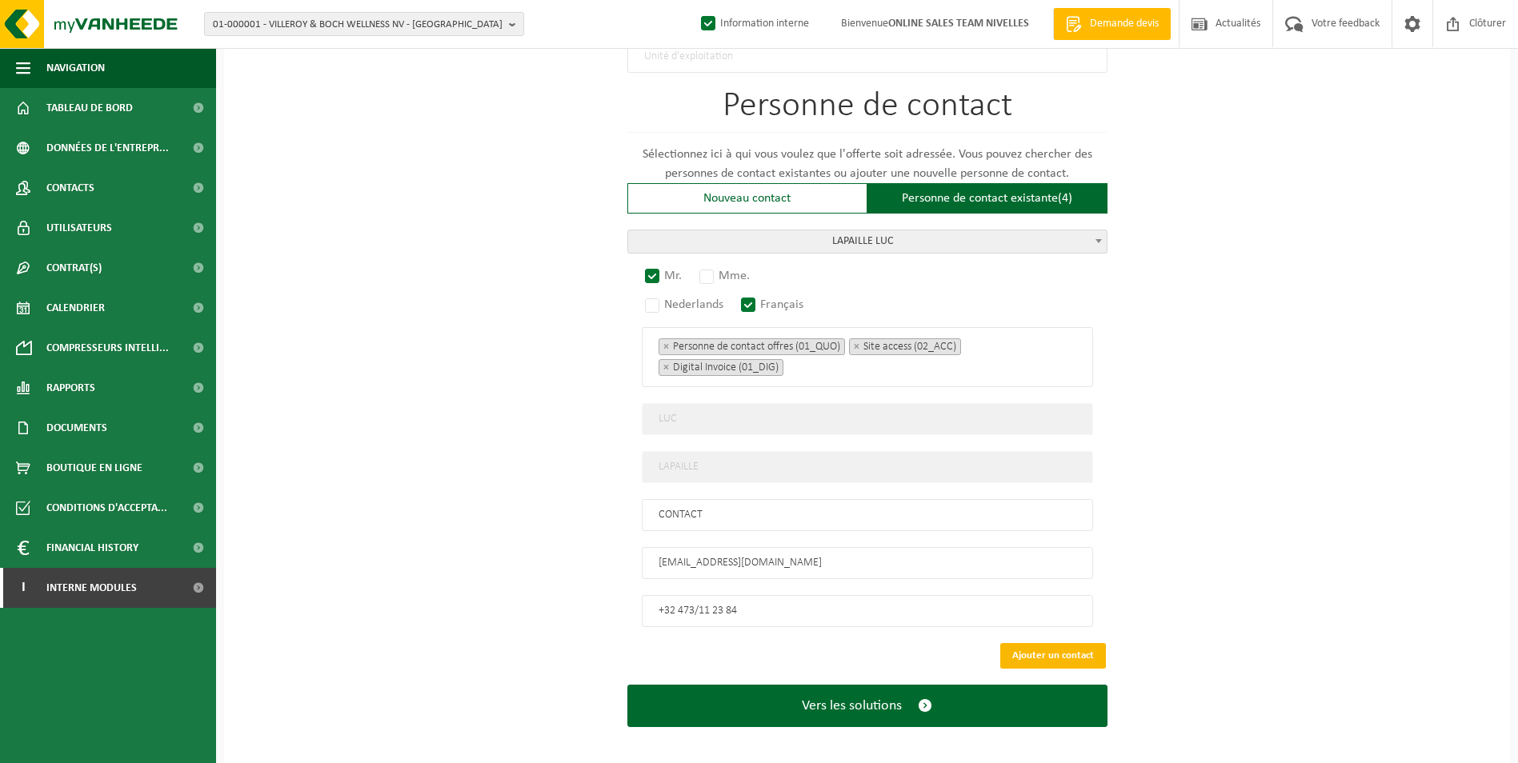
type input "RUE DU RESERVOIR"
click at [1046, 646] on button "Ajouter un contact" at bounding box center [1053, 656] width 106 height 26
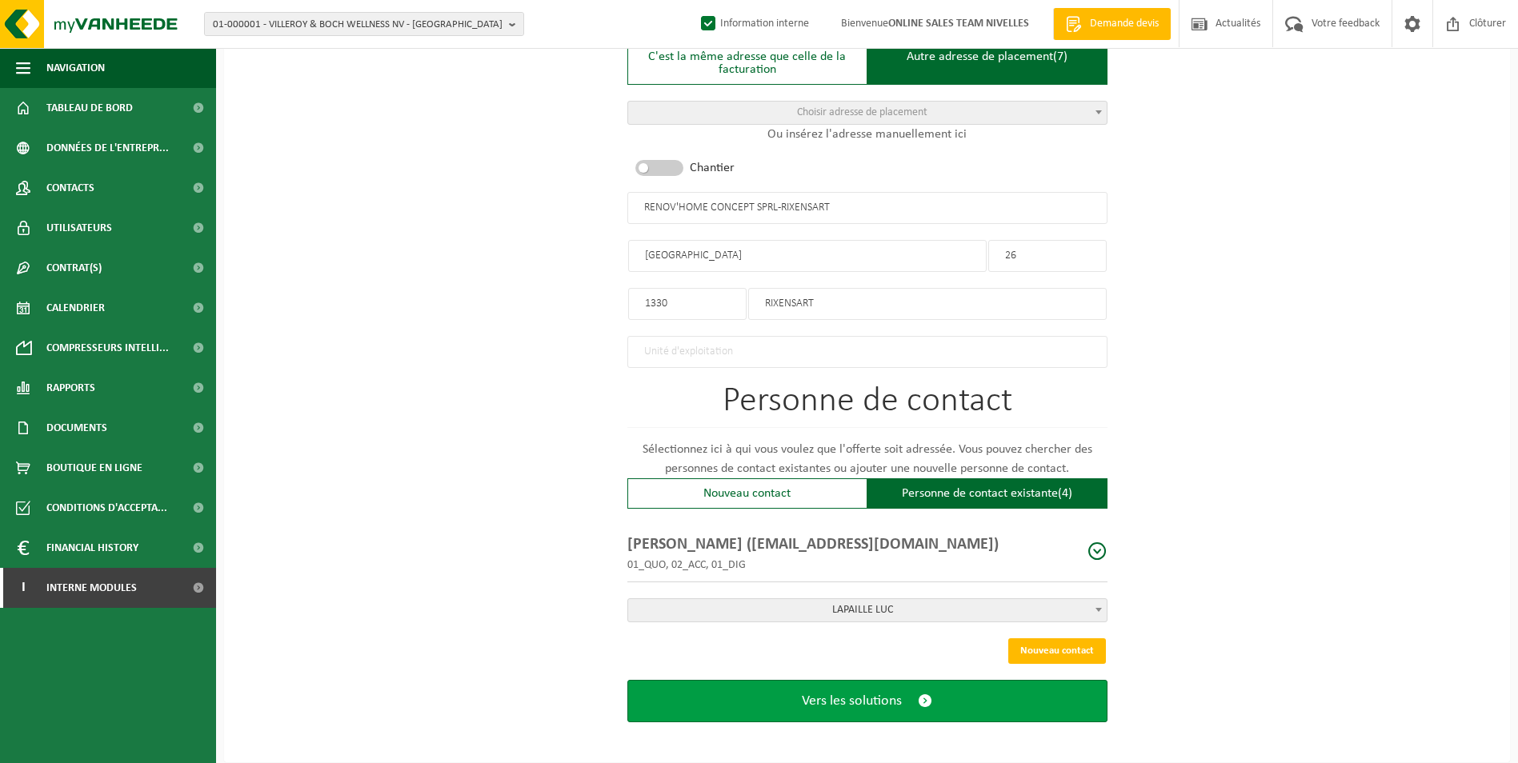
click at [860, 703] on button "Vers les solutions" at bounding box center [867, 701] width 480 height 42
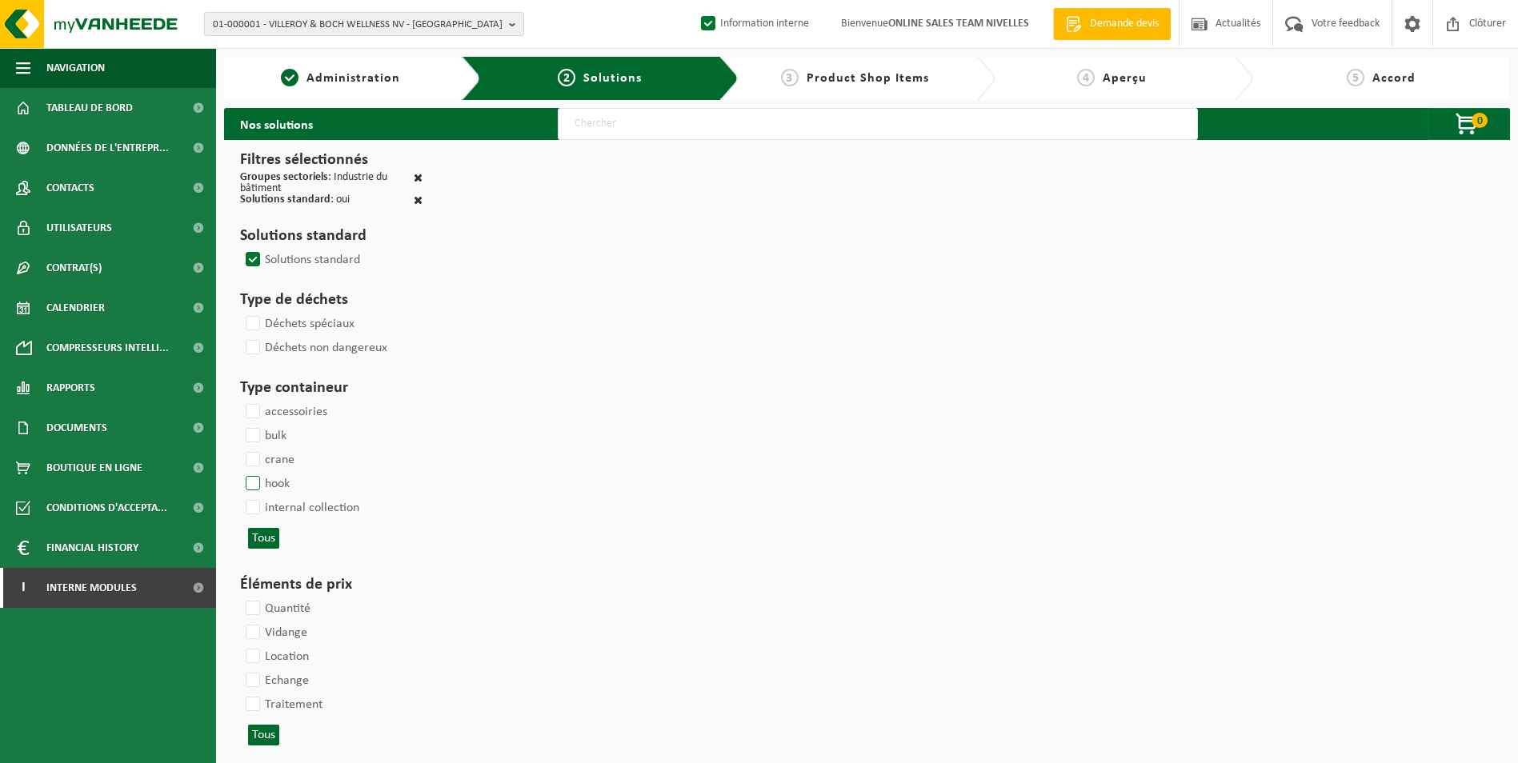
click at [257, 476] on label "hook" at bounding box center [265, 484] width 47 height 24
click at [240, 472] on input "hook" at bounding box center [239, 471] width 1 height 1
checkbox input "true"
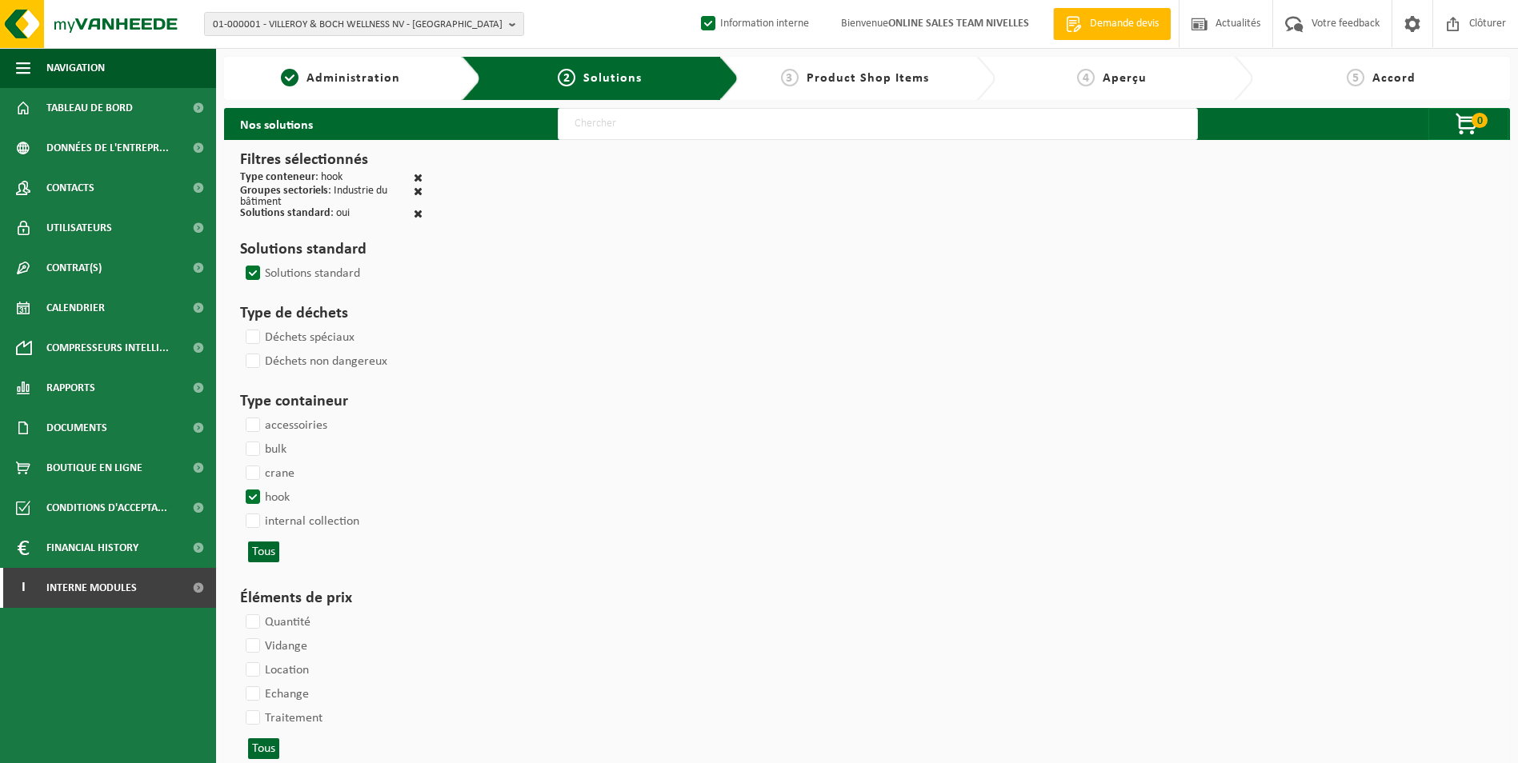
select select
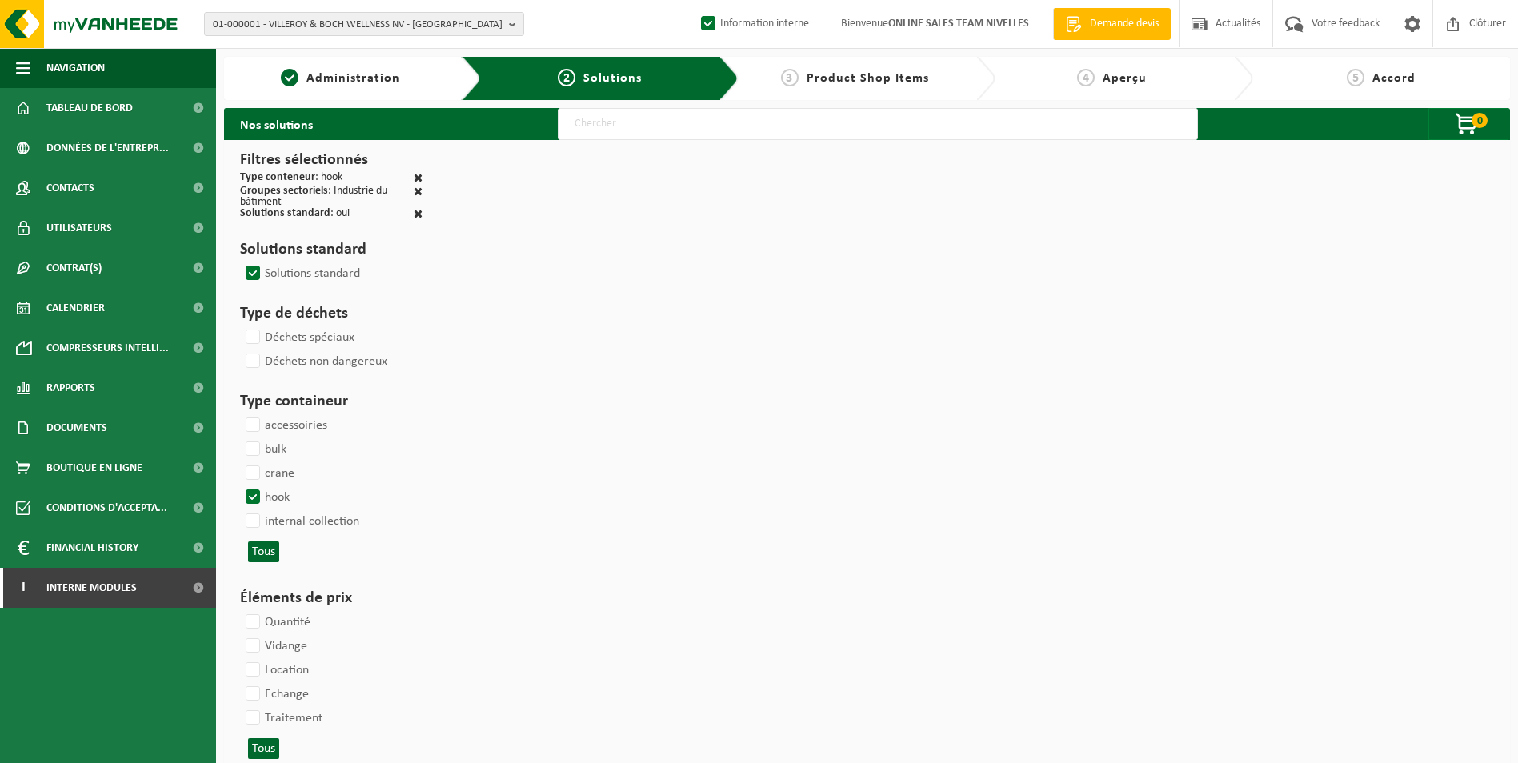
select select
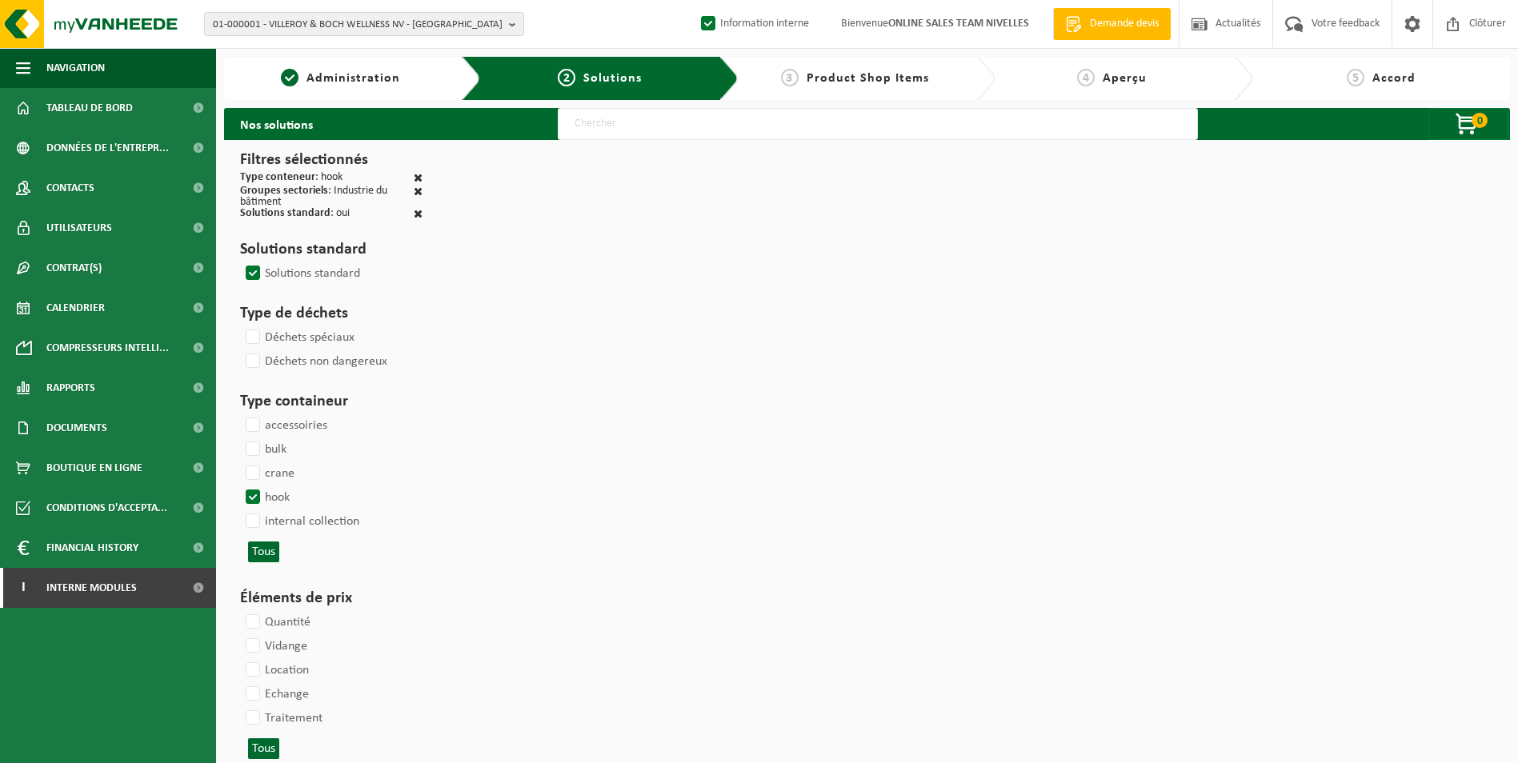
select select
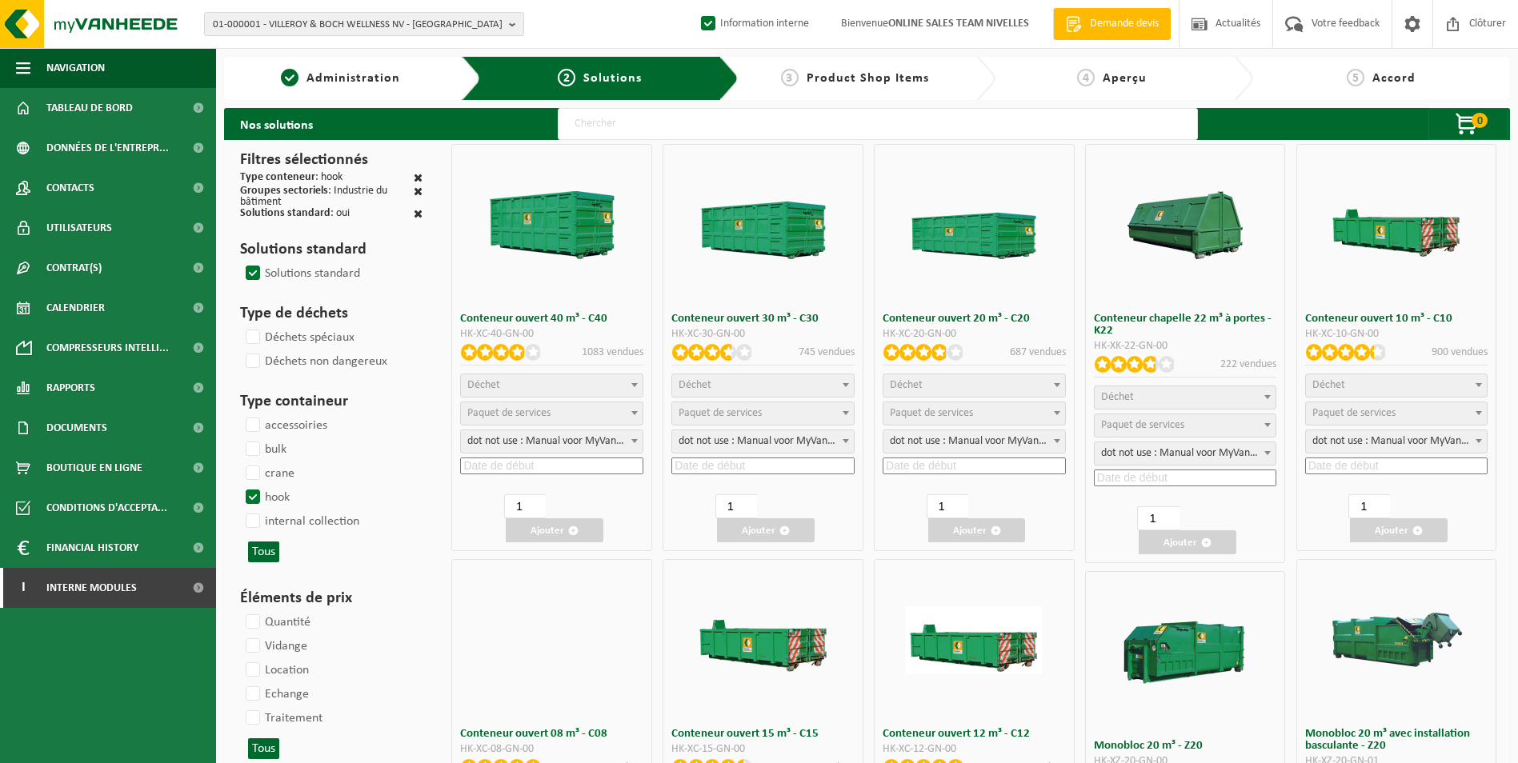
select select
select select "197"
select select
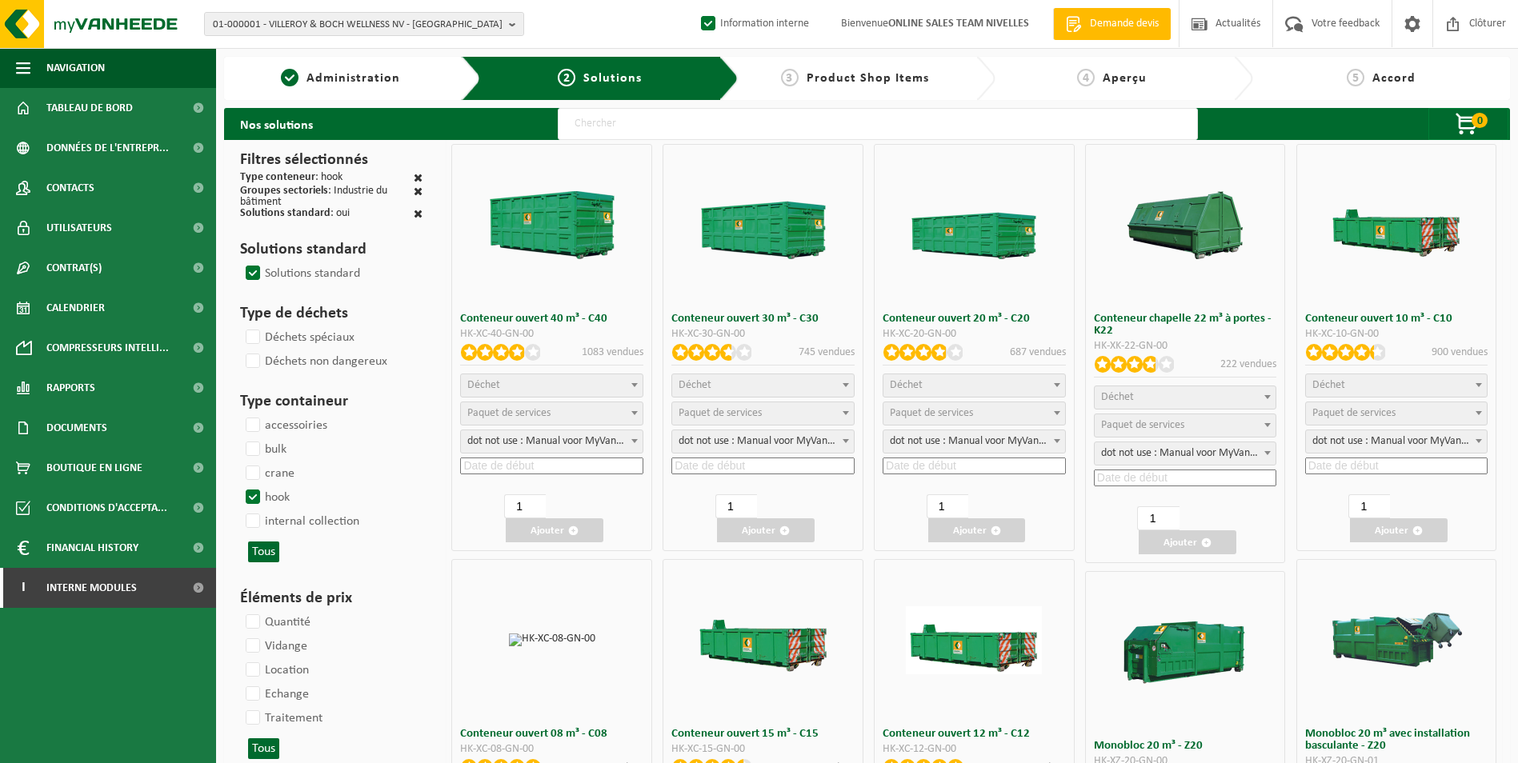
select select
select select "197"
select select
select select "8"
select select
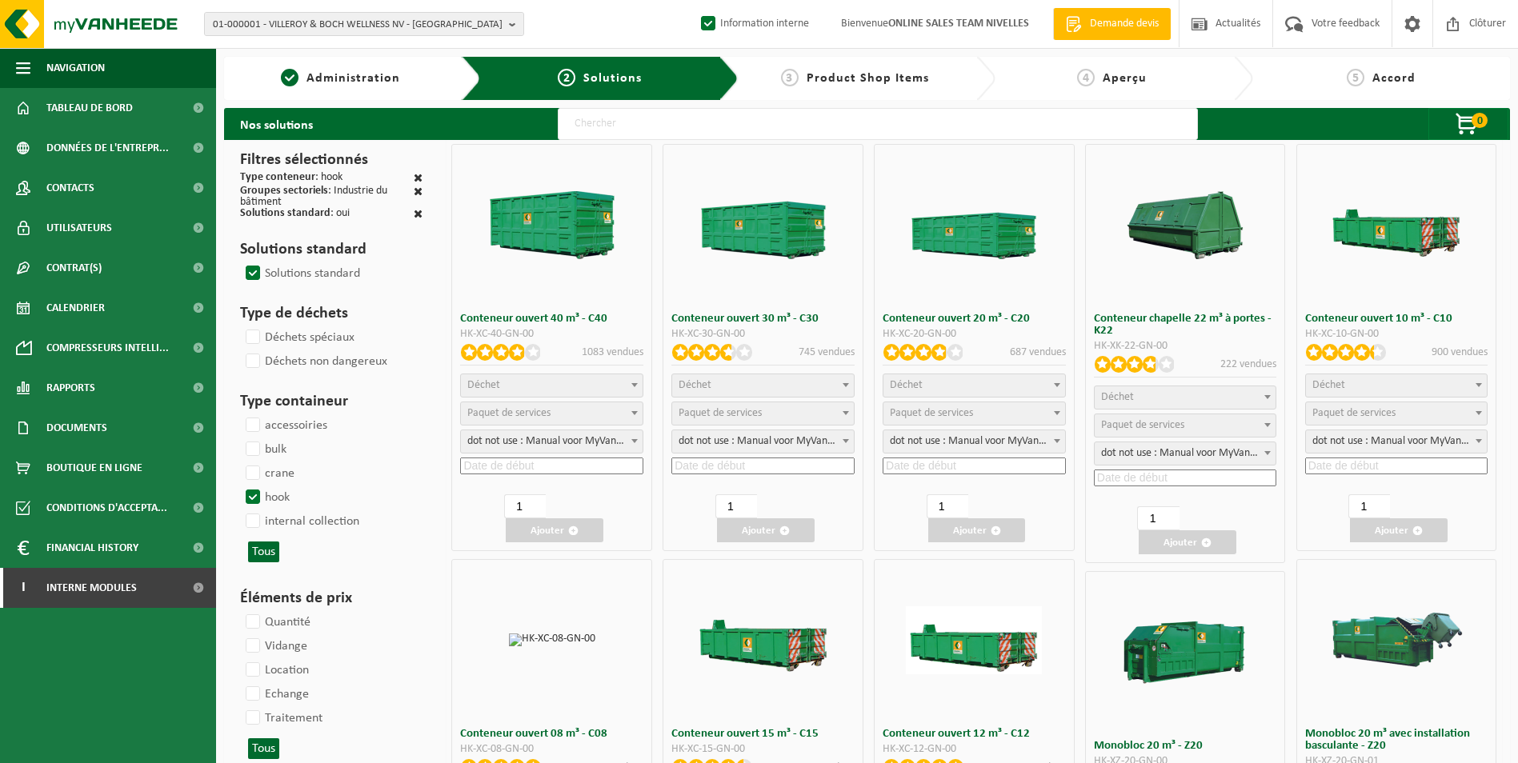
select select
select select "25"
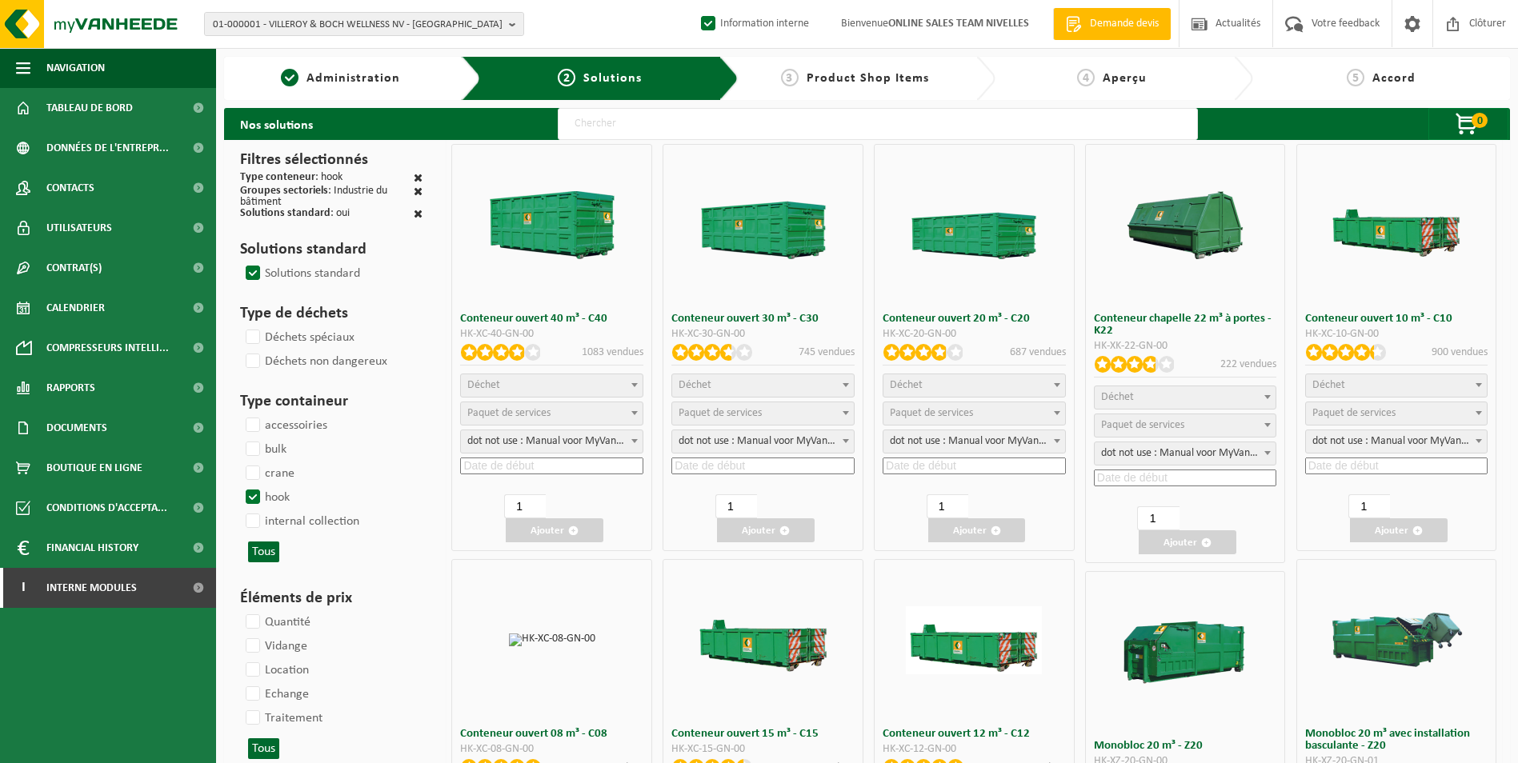
select select "7"
select select "25"
select select "7"
select select "25"
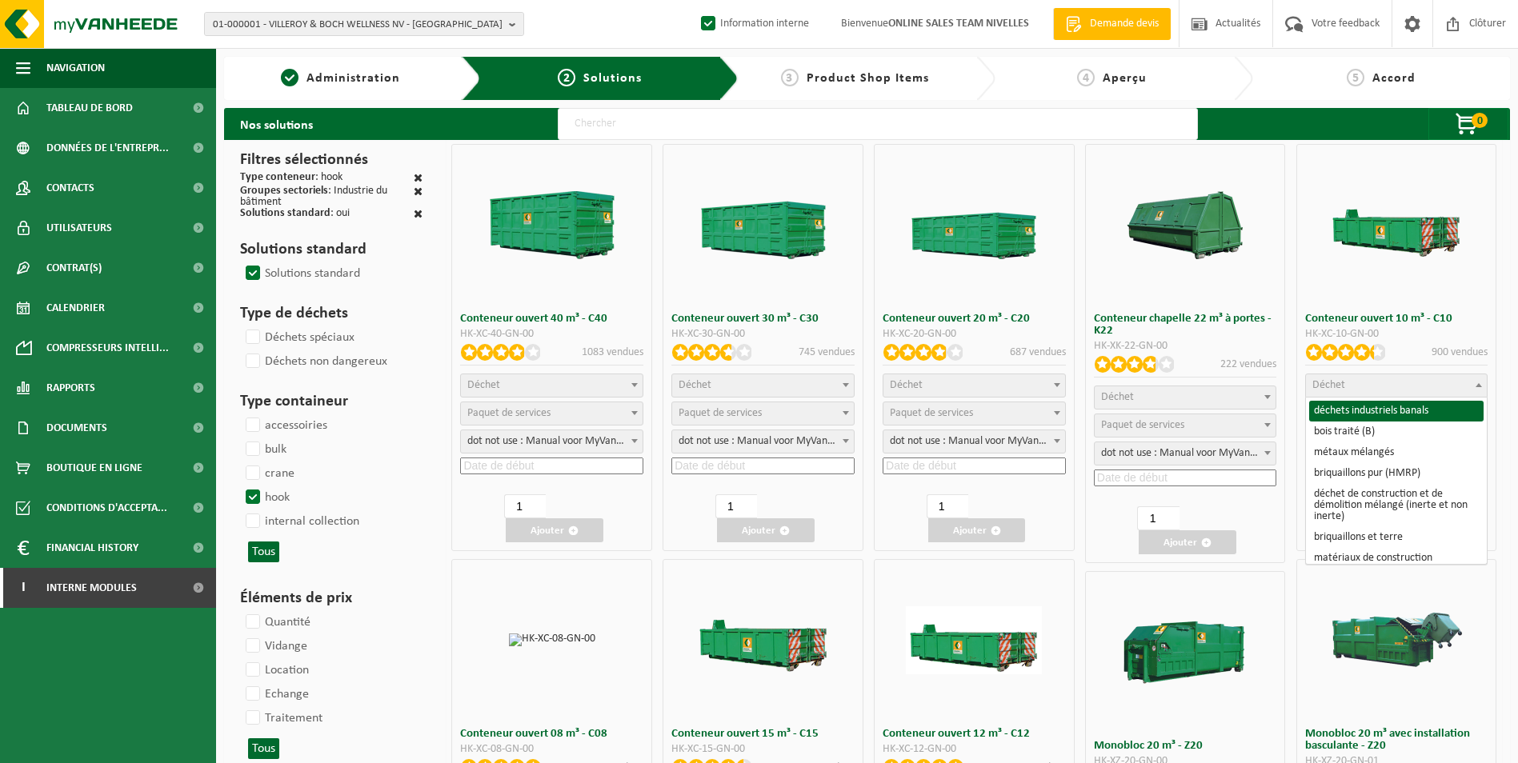
click at [1333, 379] on span "Déchet" at bounding box center [1328, 385] width 33 height 12
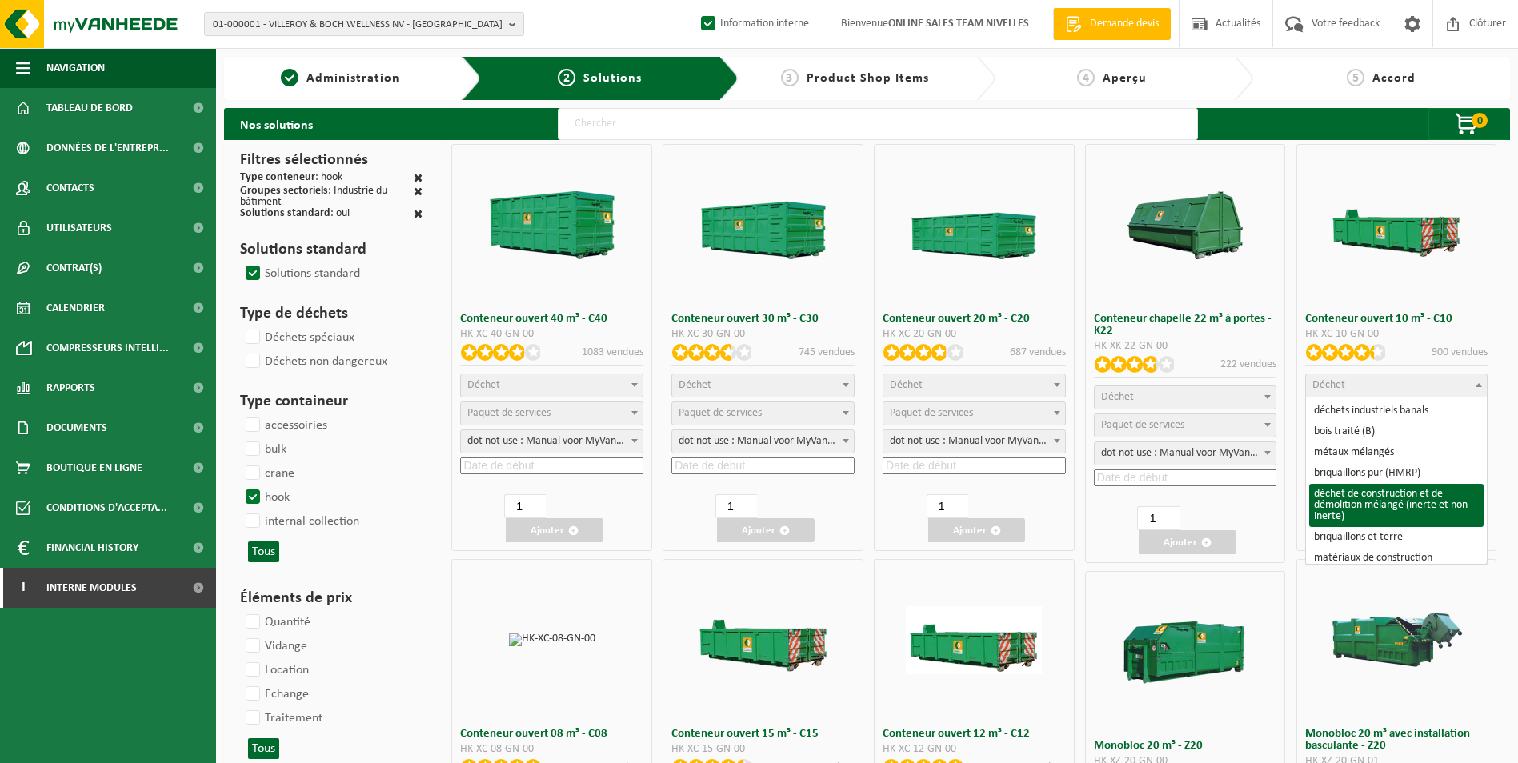
select select "31"
select select
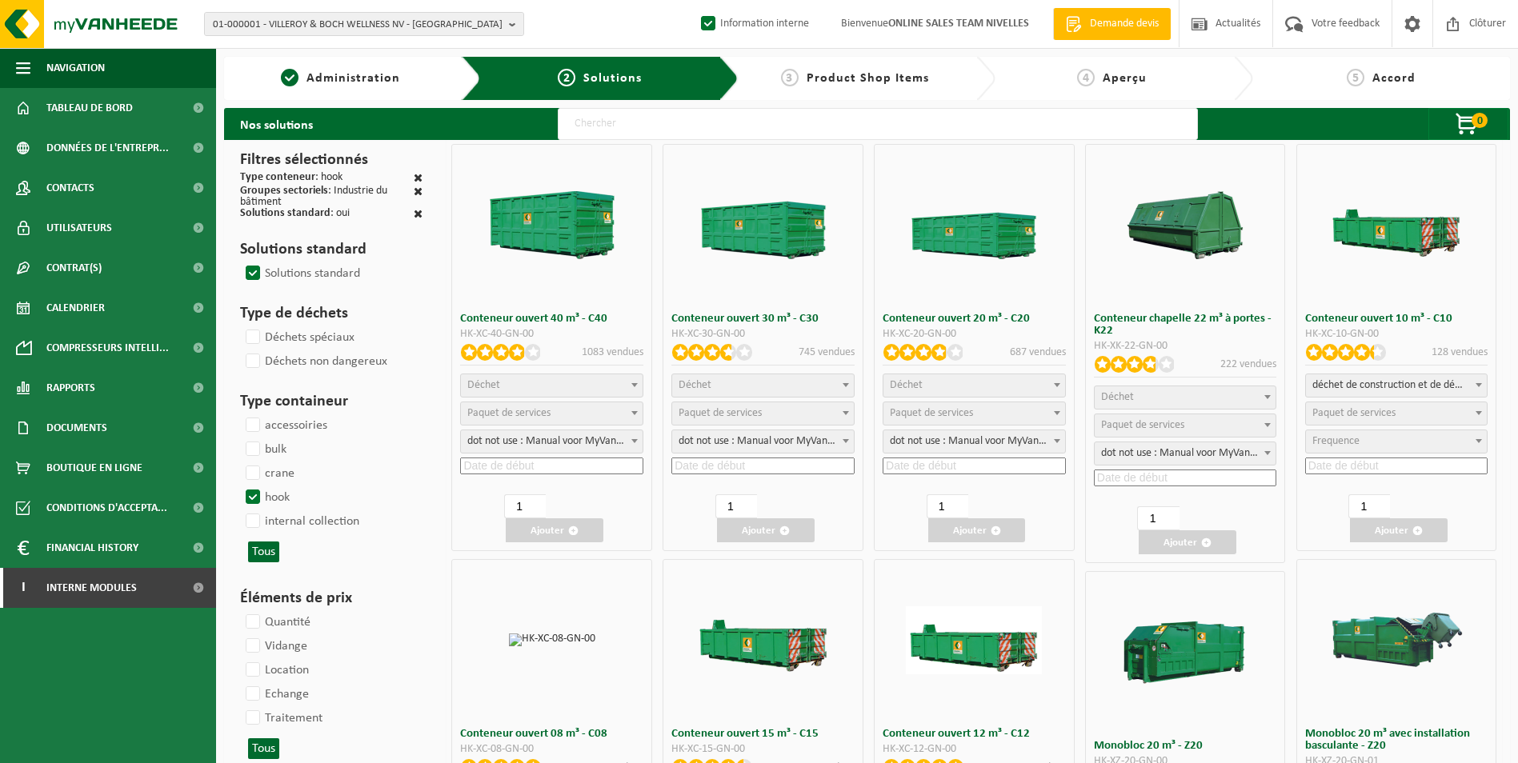
select select
click at [1365, 407] on span "Paquet de services" at bounding box center [1353, 413] width 83 height 12
select select "197"
select select "25"
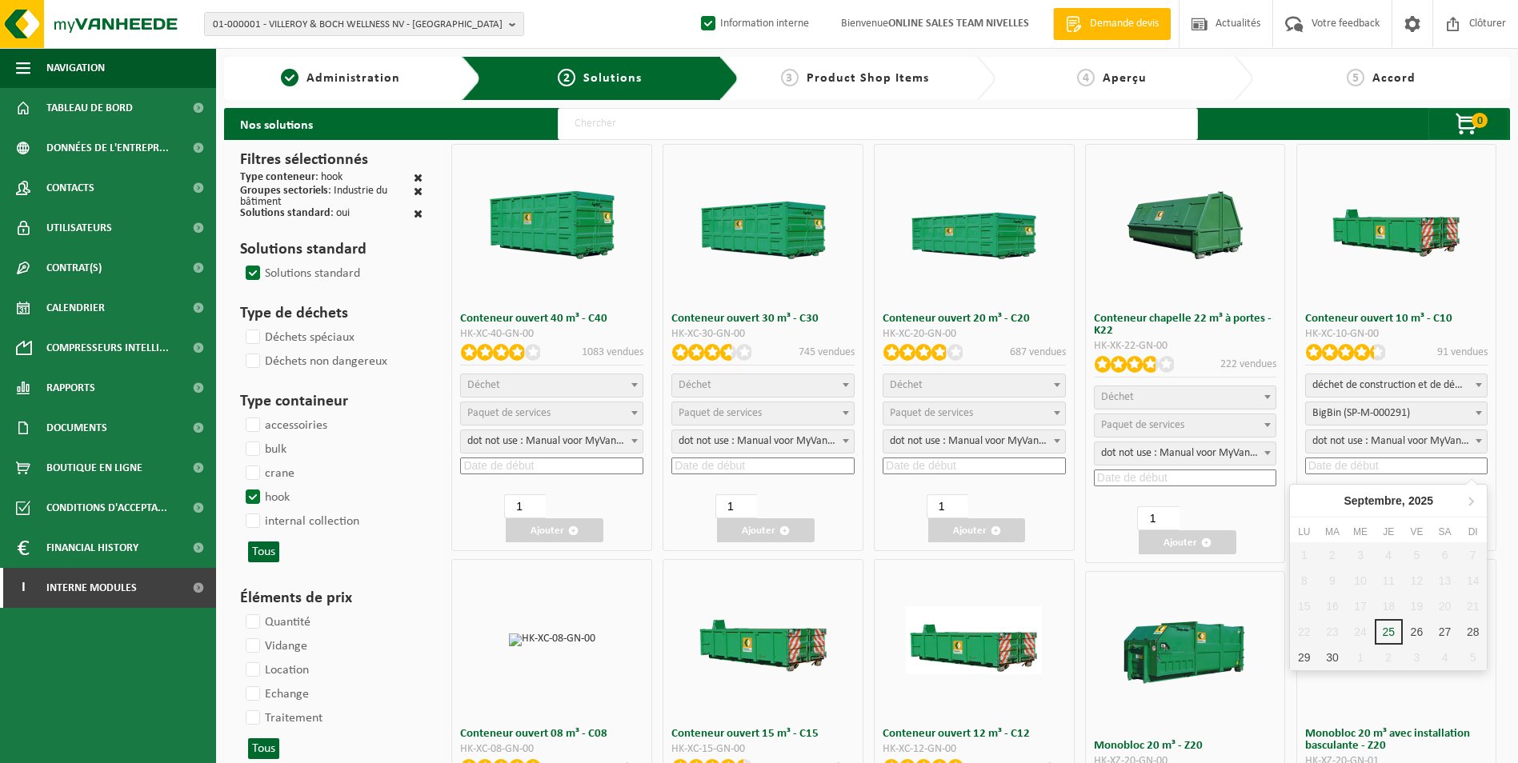
click at [1347, 468] on input at bounding box center [1396, 466] width 183 height 17
click at [1299, 658] on div "29" at bounding box center [1304, 658] width 28 height 26
type input "2025-09-29"
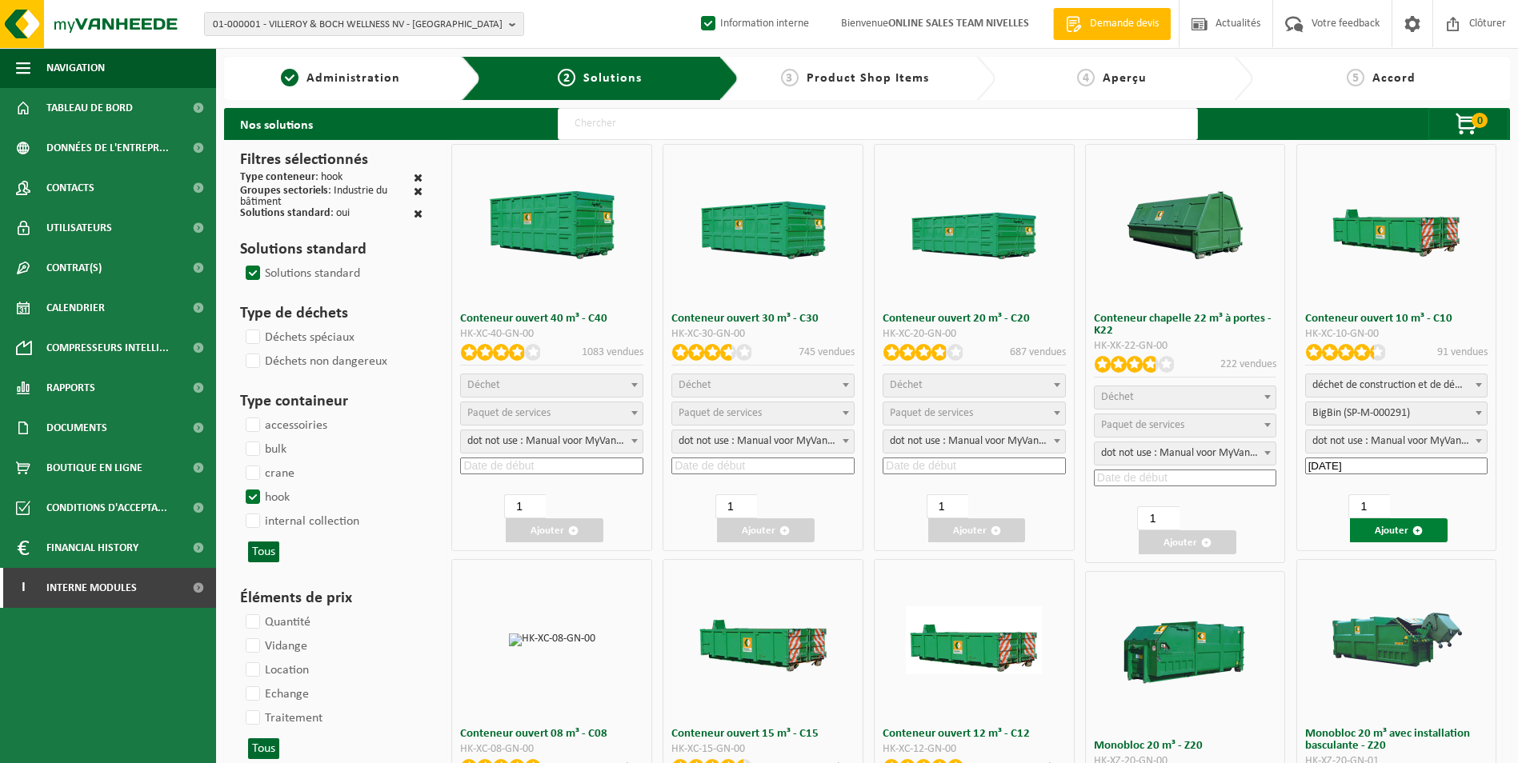
click at [1392, 525] on button "Ajouter" at bounding box center [1399, 530] width 98 height 24
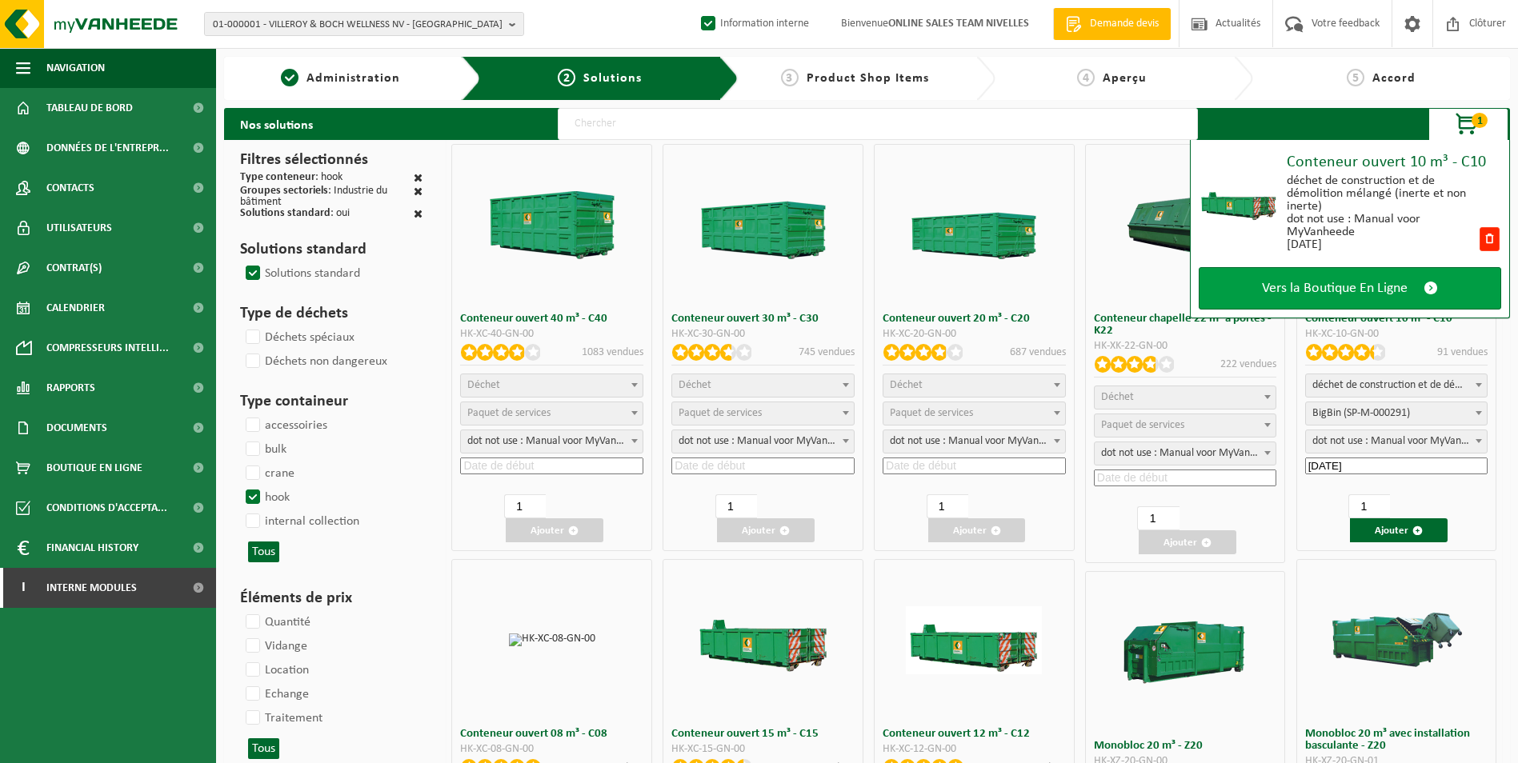
click at [1341, 289] on span "Vers la Boutique En Ligne" at bounding box center [1335, 288] width 146 height 17
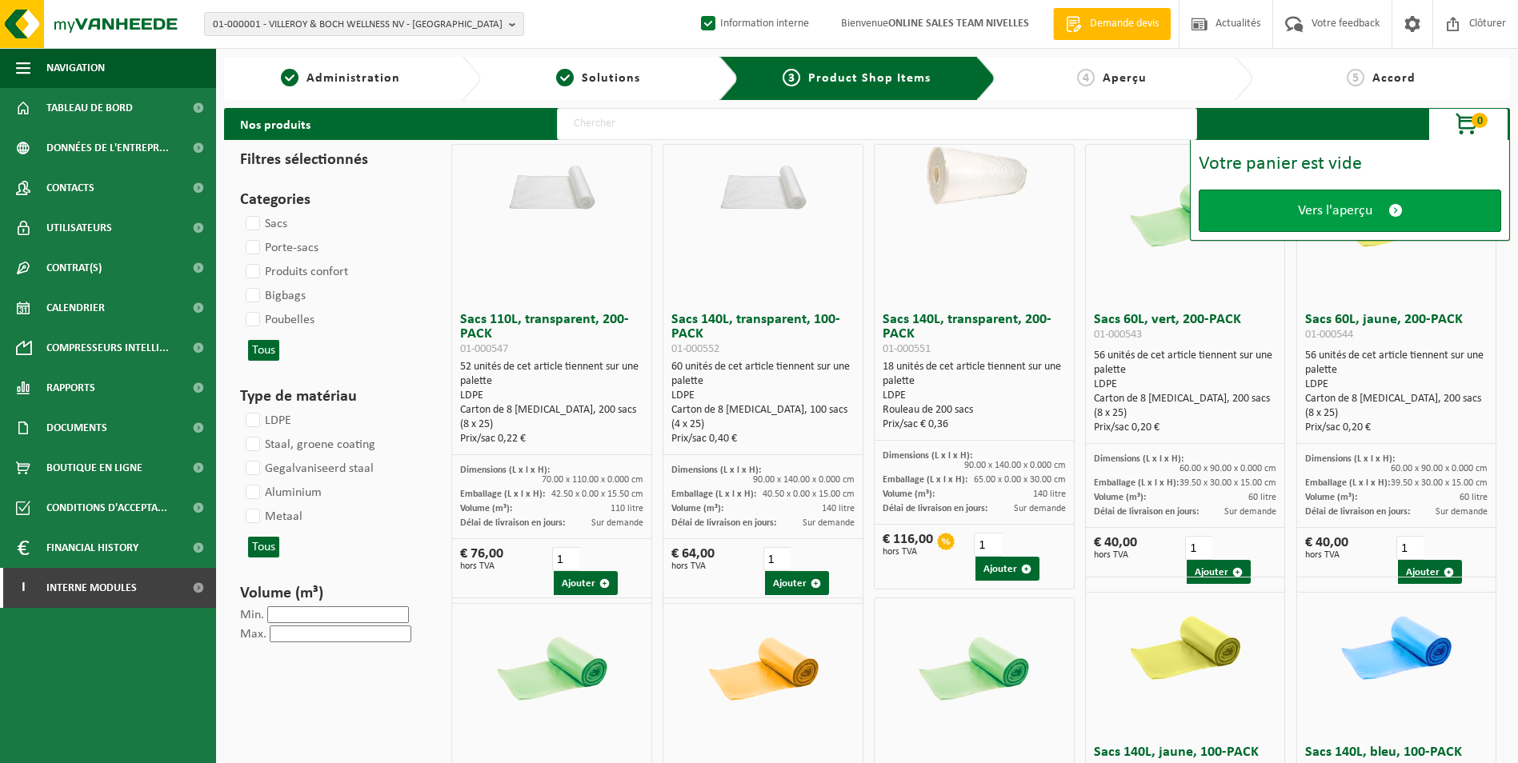
click at [1334, 212] on span "Vers l'aperçu" at bounding box center [1335, 210] width 74 height 17
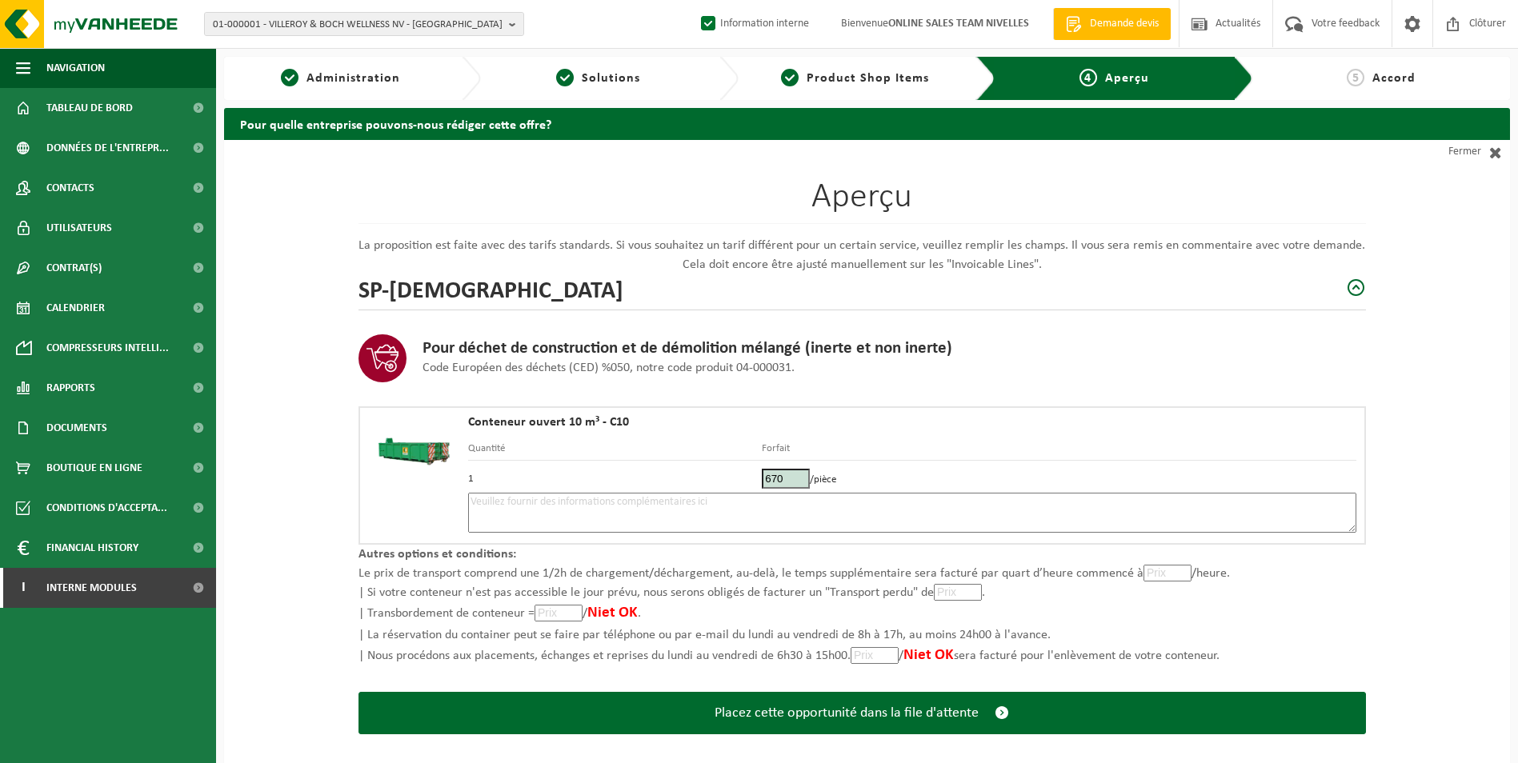
click at [747, 513] on textarea at bounding box center [912, 513] width 888 height 40
type textarea "p"
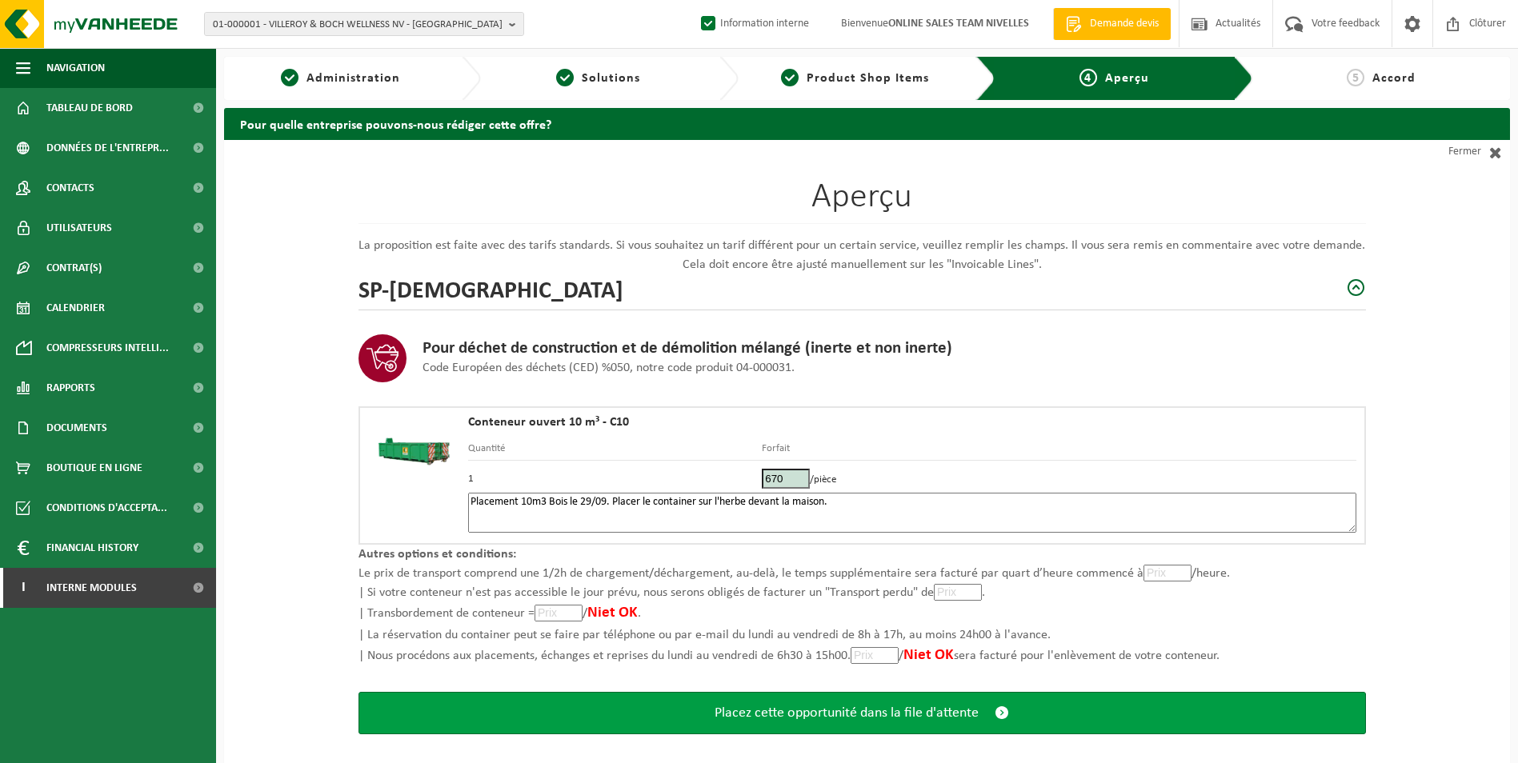
type textarea "Placement 10m3 Bois le 29/09. Placer le container sur l'herbe devant la maison."
click at [875, 711] on span "Placez cette opportunité dans la file d'attente" at bounding box center [846, 713] width 264 height 17
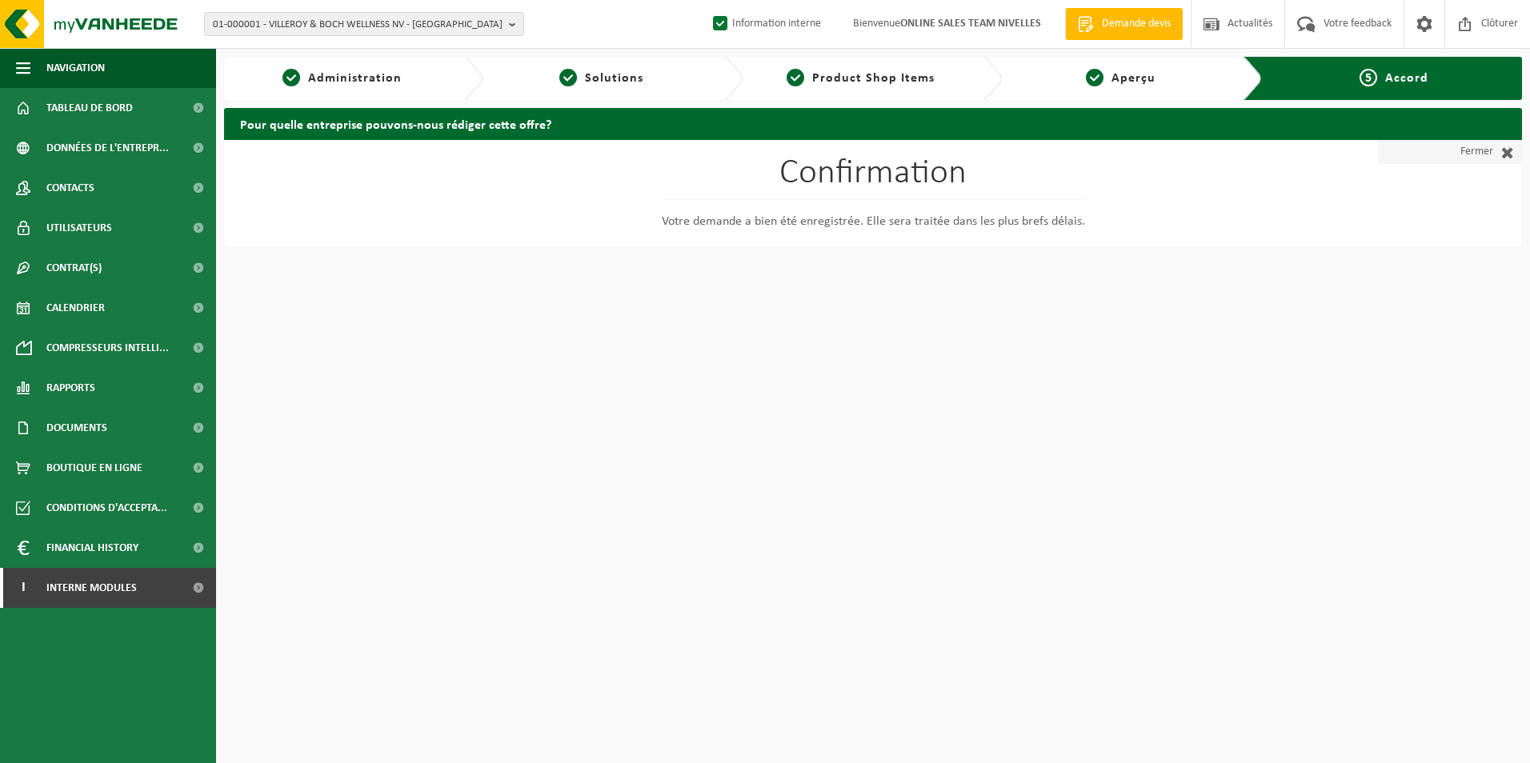
click at [1468, 158] on link "Fermer" at bounding box center [1450, 152] width 144 height 24
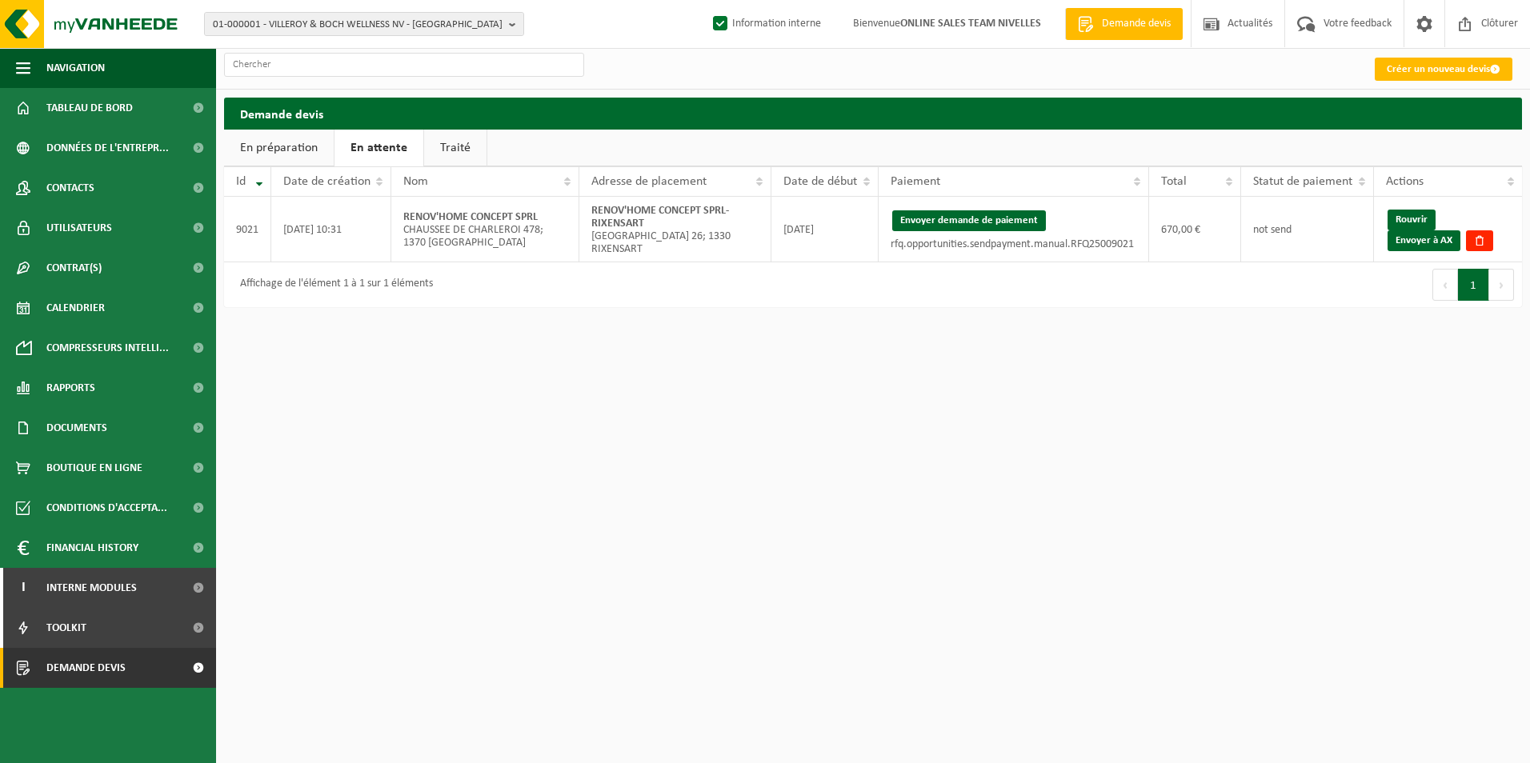
drag, startPoint x: 972, startPoint y: 222, endPoint x: 861, endPoint y: 90, distance: 172.6
click at [972, 222] on button "Envoyer demande de paiement" at bounding box center [969, 220] width 154 height 21
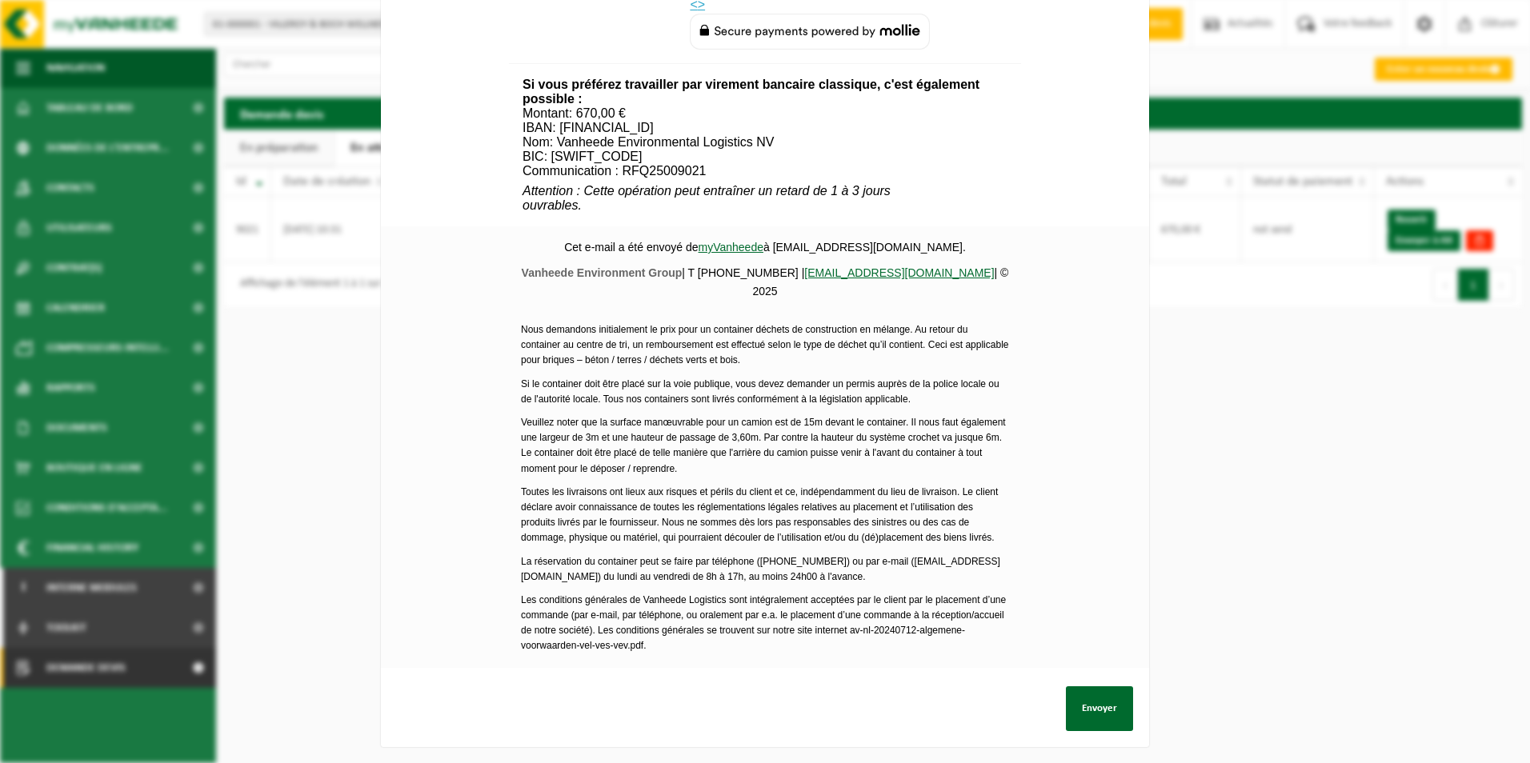
scroll to position [579, 0]
click at [1090, 691] on button "Envoyer" at bounding box center [1099, 708] width 67 height 45
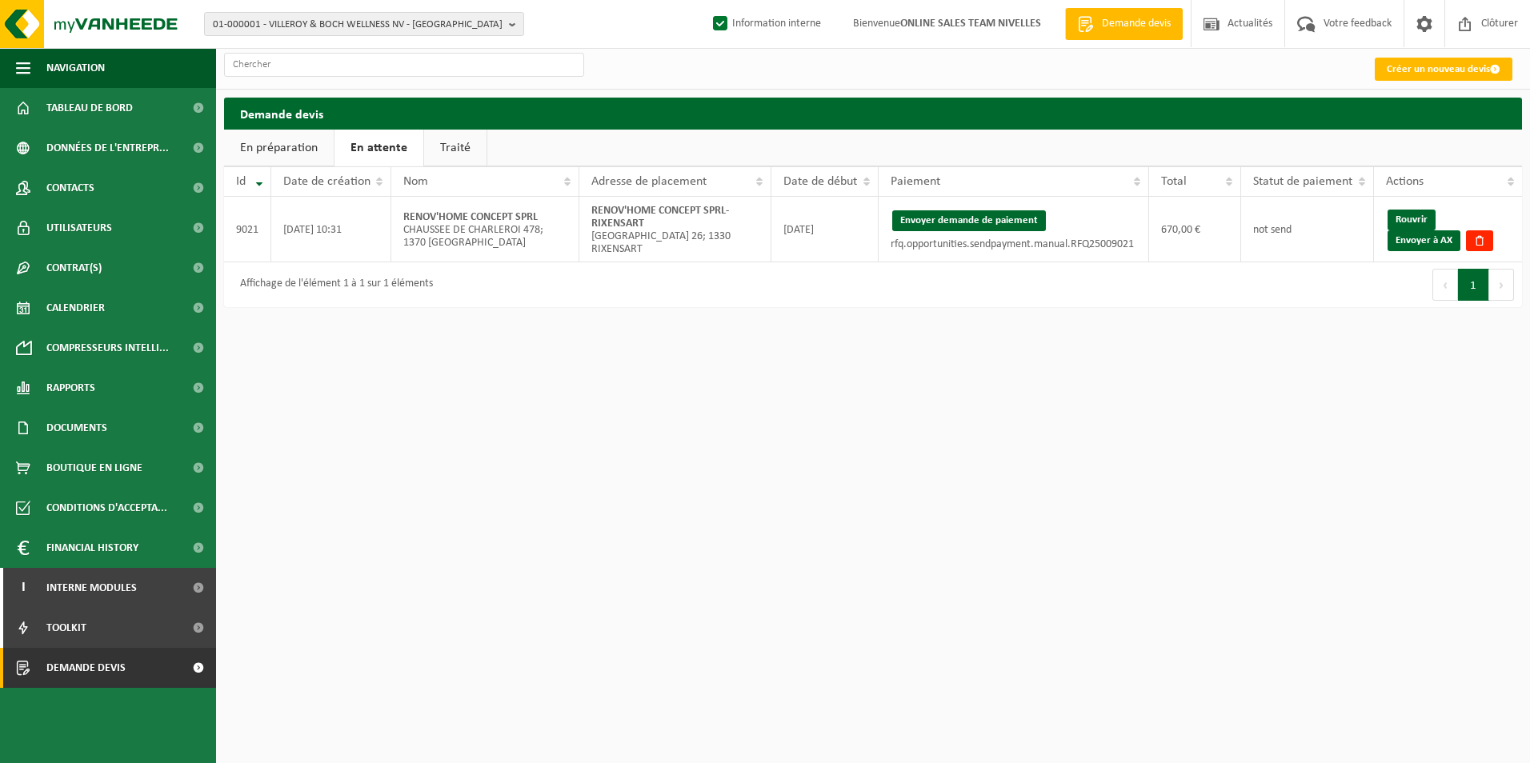
drag, startPoint x: 1413, startPoint y: 242, endPoint x: 849, endPoint y: 72, distance: 589.0
click at [1413, 241] on link "Envoyer à AX" at bounding box center [1423, 240] width 73 height 21
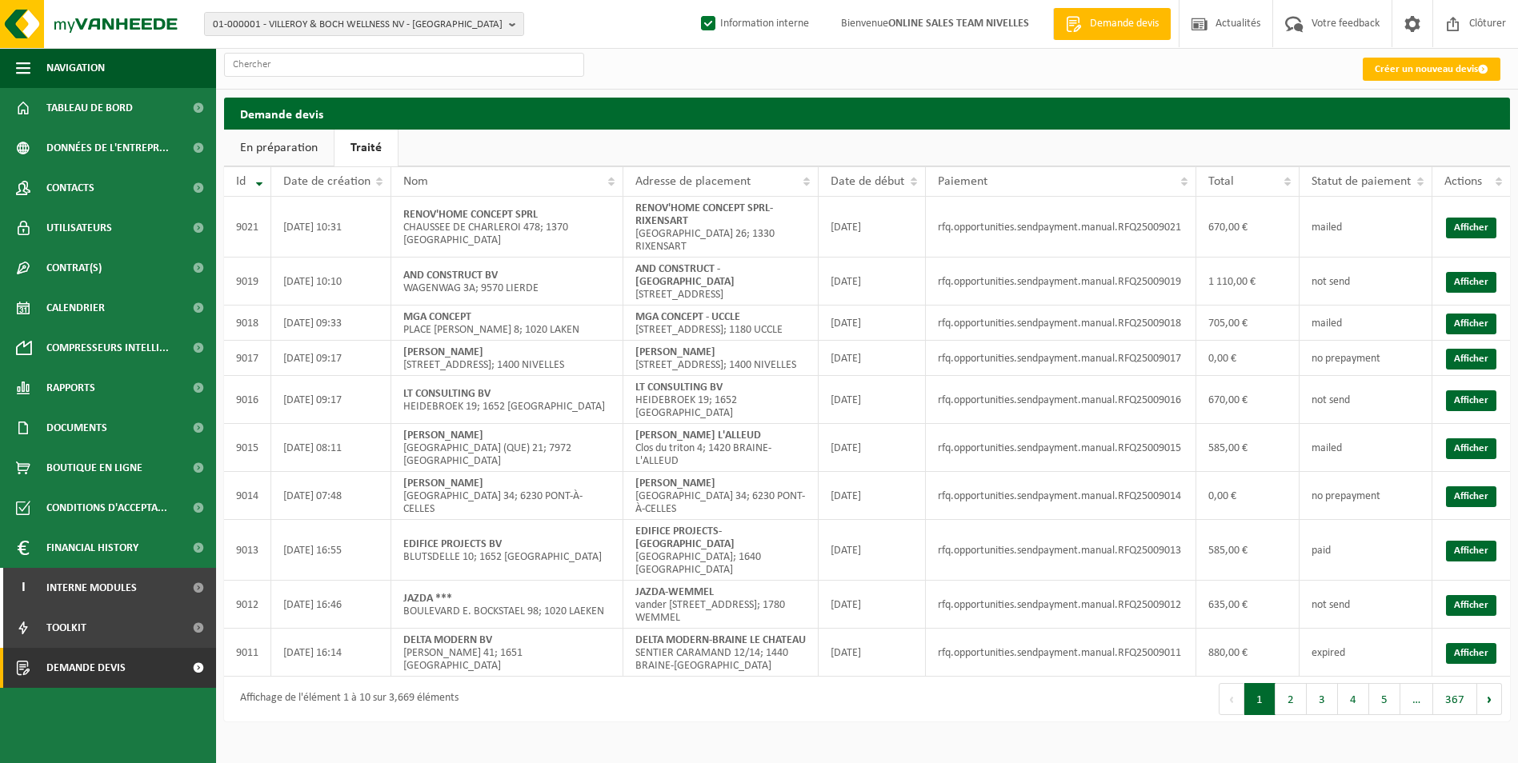
click at [357, 147] on link "Traité" at bounding box center [365, 148] width 63 height 37
drag, startPoint x: 633, startPoint y: 210, endPoint x: 714, endPoint y: 223, distance: 82.7
click at [714, 223] on td "RENOV'HOME CONCEPT SPRL-[STREET_ADDRESS] 26; 1330 RIXENSART" at bounding box center [720, 227] width 195 height 61
copy strong "RENOV'HOME CONCEPT SPRL-RIXENSART"
click at [1411, 67] on link "Créer un nouveau devis" at bounding box center [1432, 69] width 138 height 23
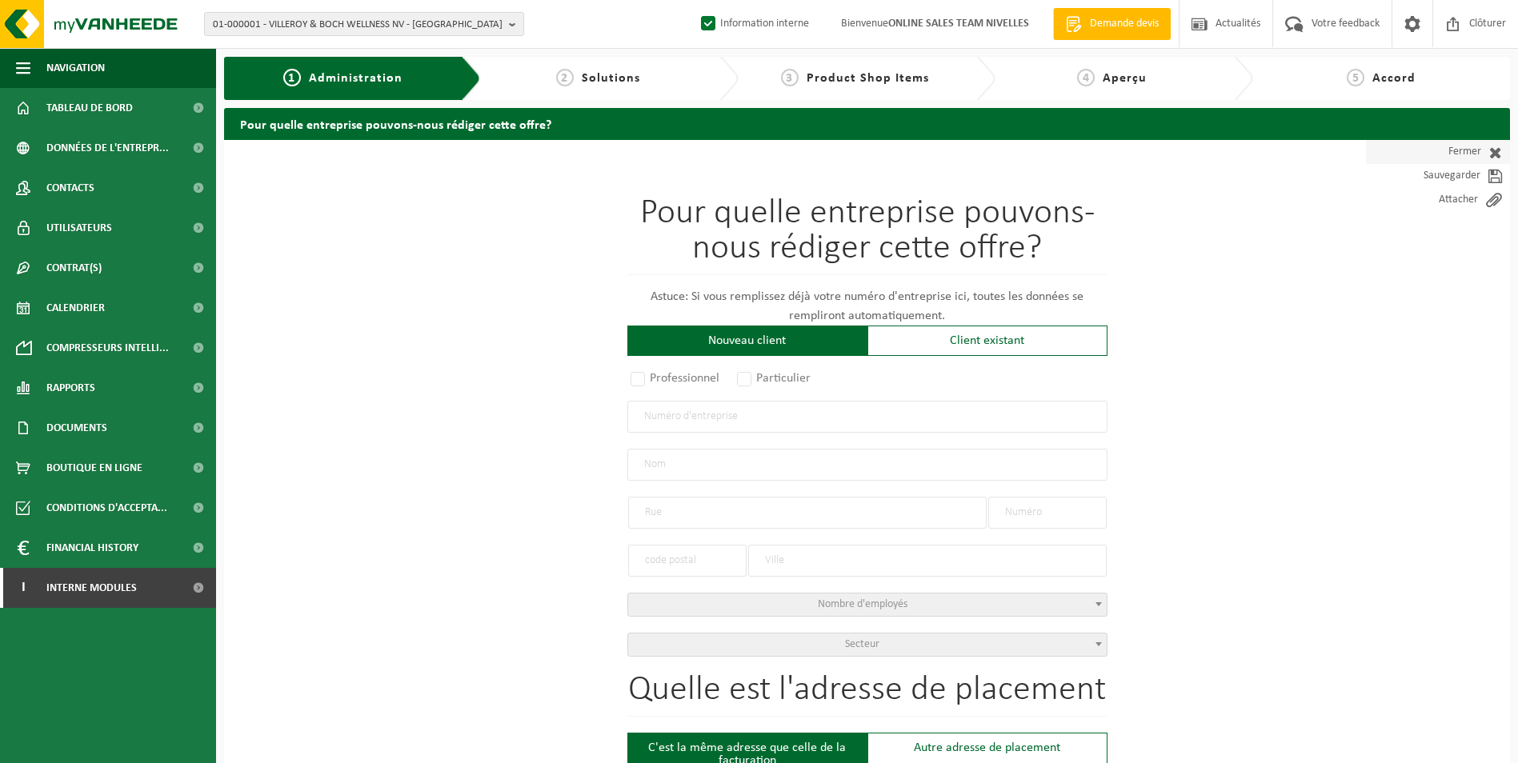
click at [1452, 147] on link "Fermer" at bounding box center [1438, 152] width 144 height 24
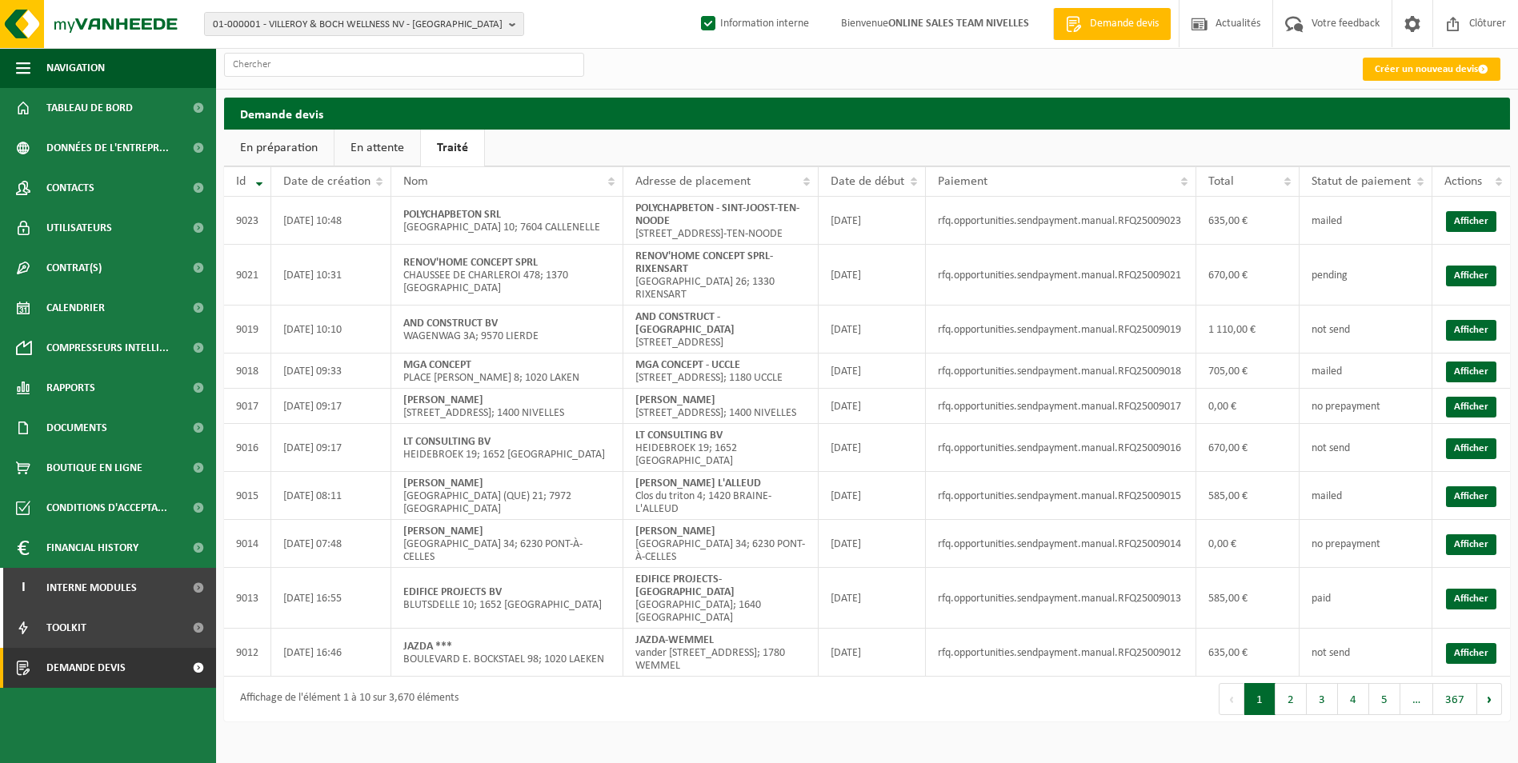
click at [454, 138] on link "Traité" at bounding box center [452, 148] width 63 height 37
click at [1299, 715] on button "2" at bounding box center [1290, 699] width 31 height 32
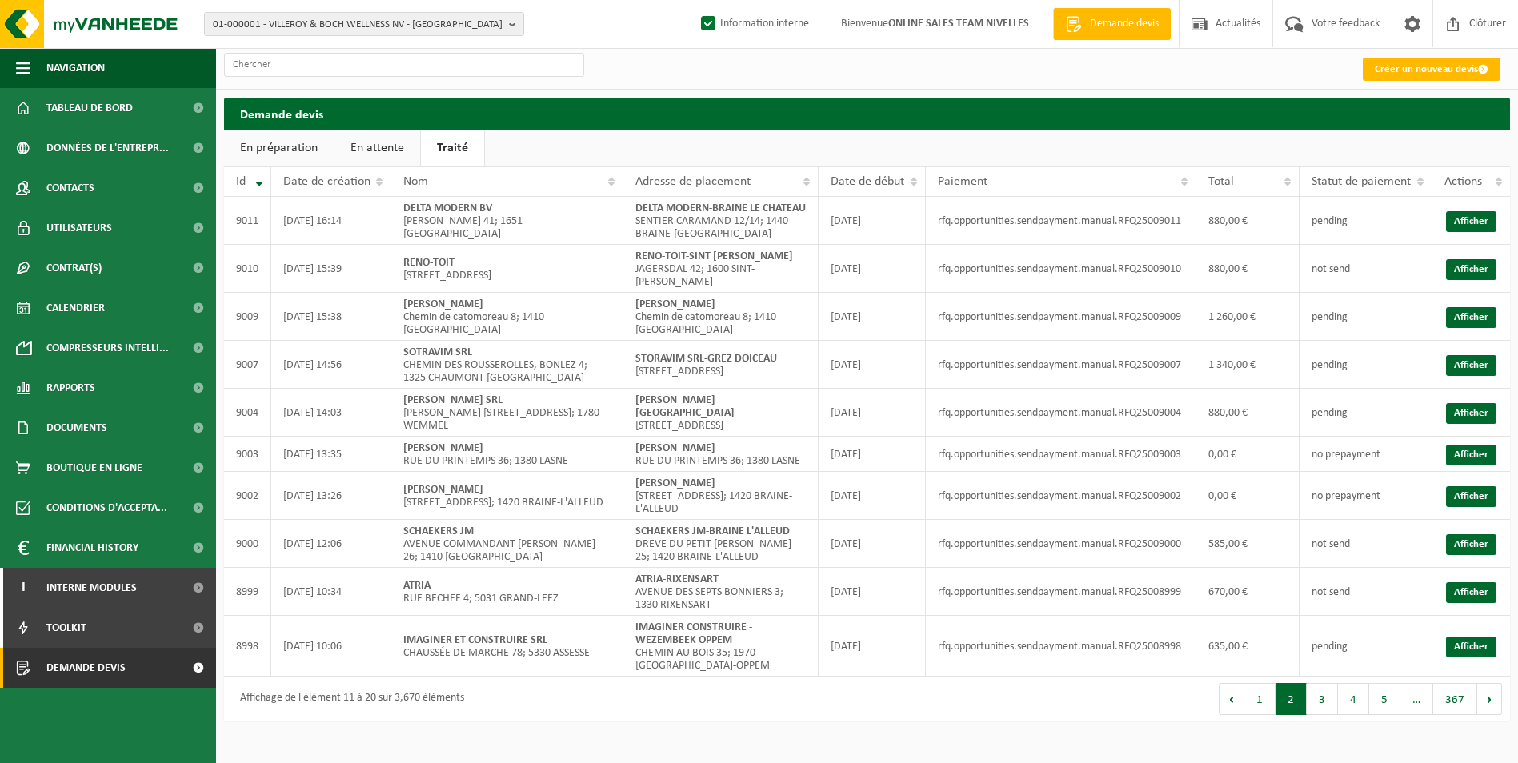
scroll to position [1, 0]
click at [1459, 280] on link "Afficher" at bounding box center [1471, 269] width 50 height 21
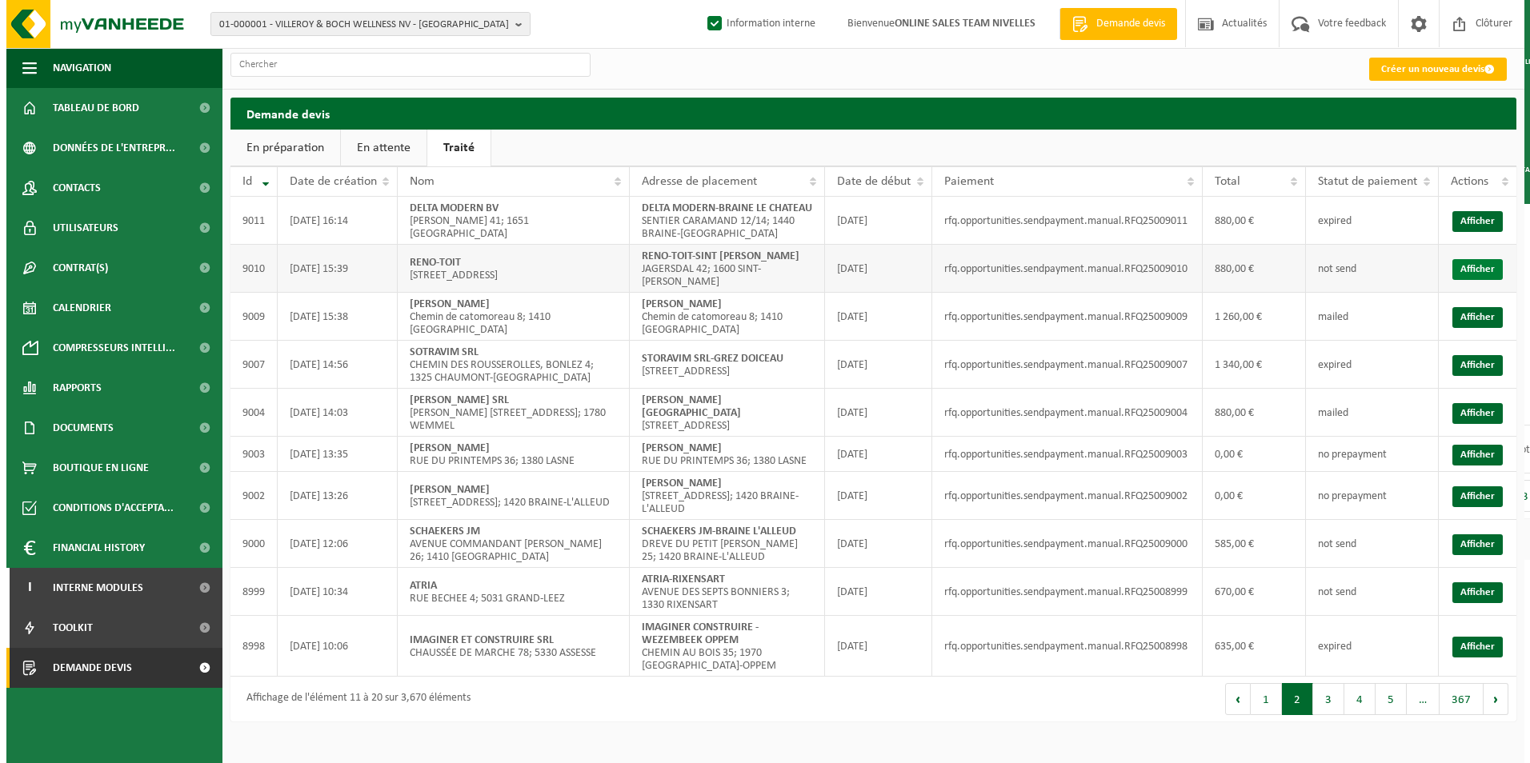
scroll to position [0, 0]
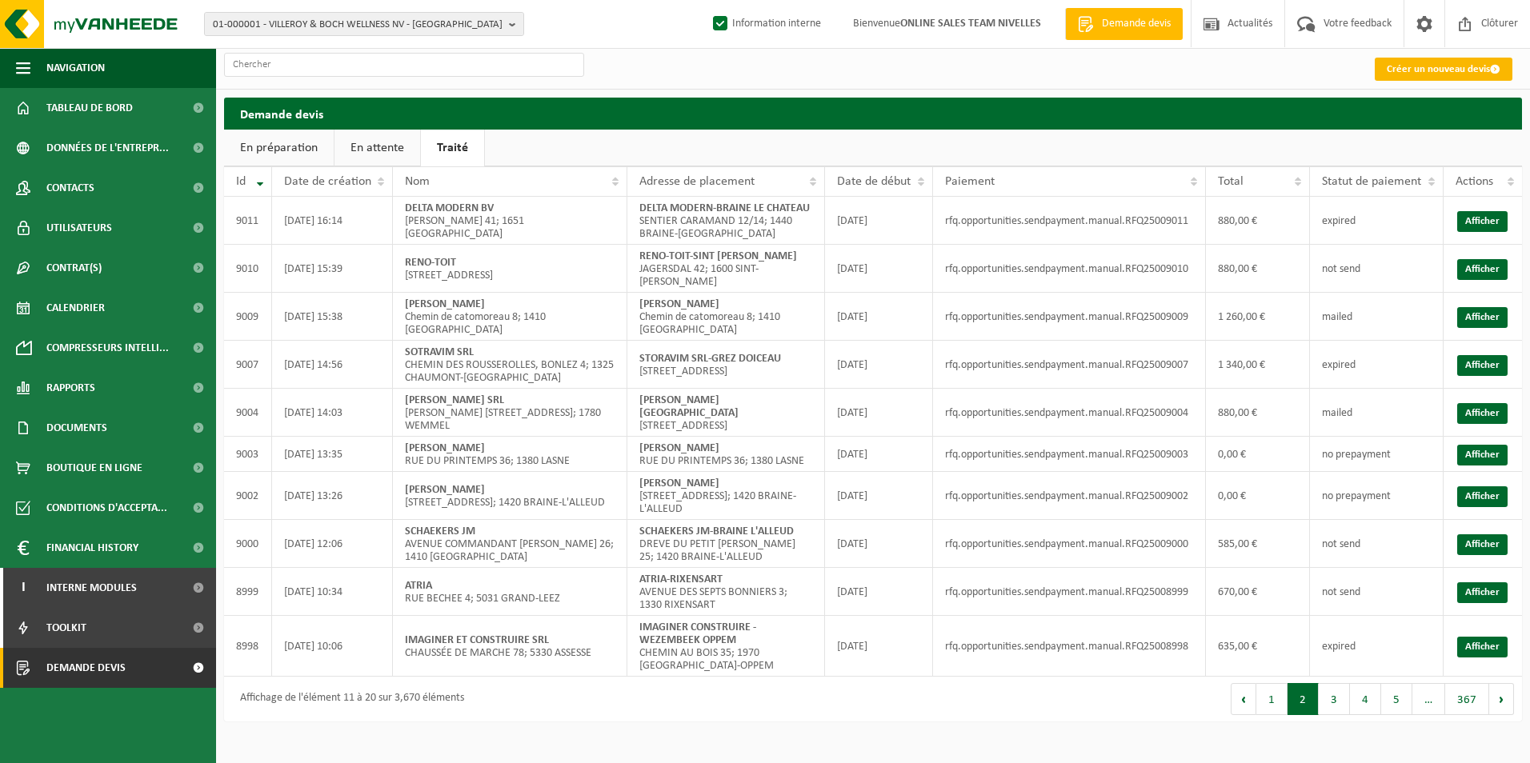
click at [1476, 75] on link "Créer un nouveau devis" at bounding box center [1444, 69] width 138 height 23
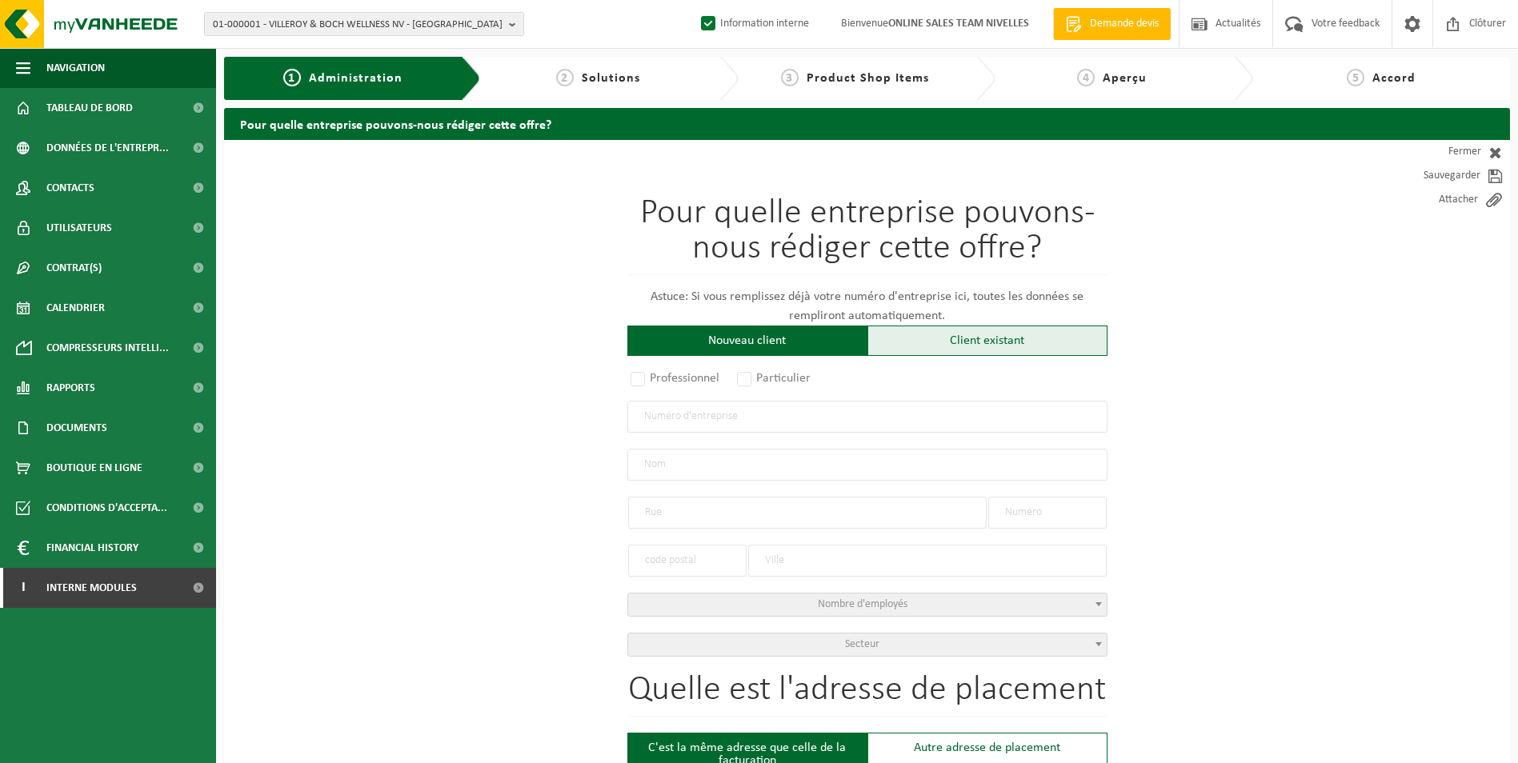
click at [1000, 353] on div "Client existant" at bounding box center [987, 341] width 240 height 30
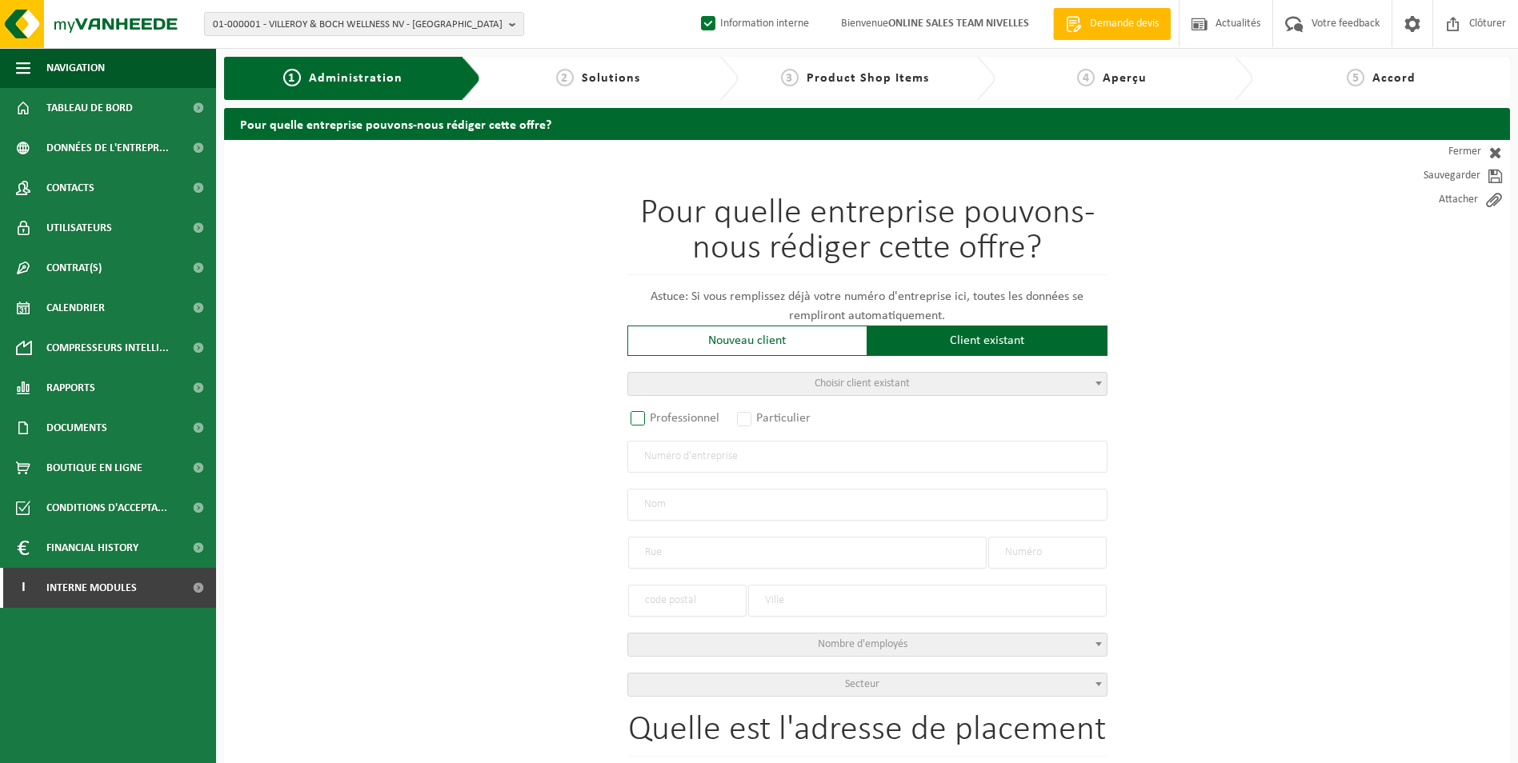
click at [690, 417] on label "Professionnel" at bounding box center [675, 418] width 97 height 22
click at [664, 417] on input "Professionnel" at bounding box center [659, 419] width 10 height 10
radio input "true"
click at [712, 455] on input "text" at bounding box center [867, 457] width 480 height 32
type input "0842946331"
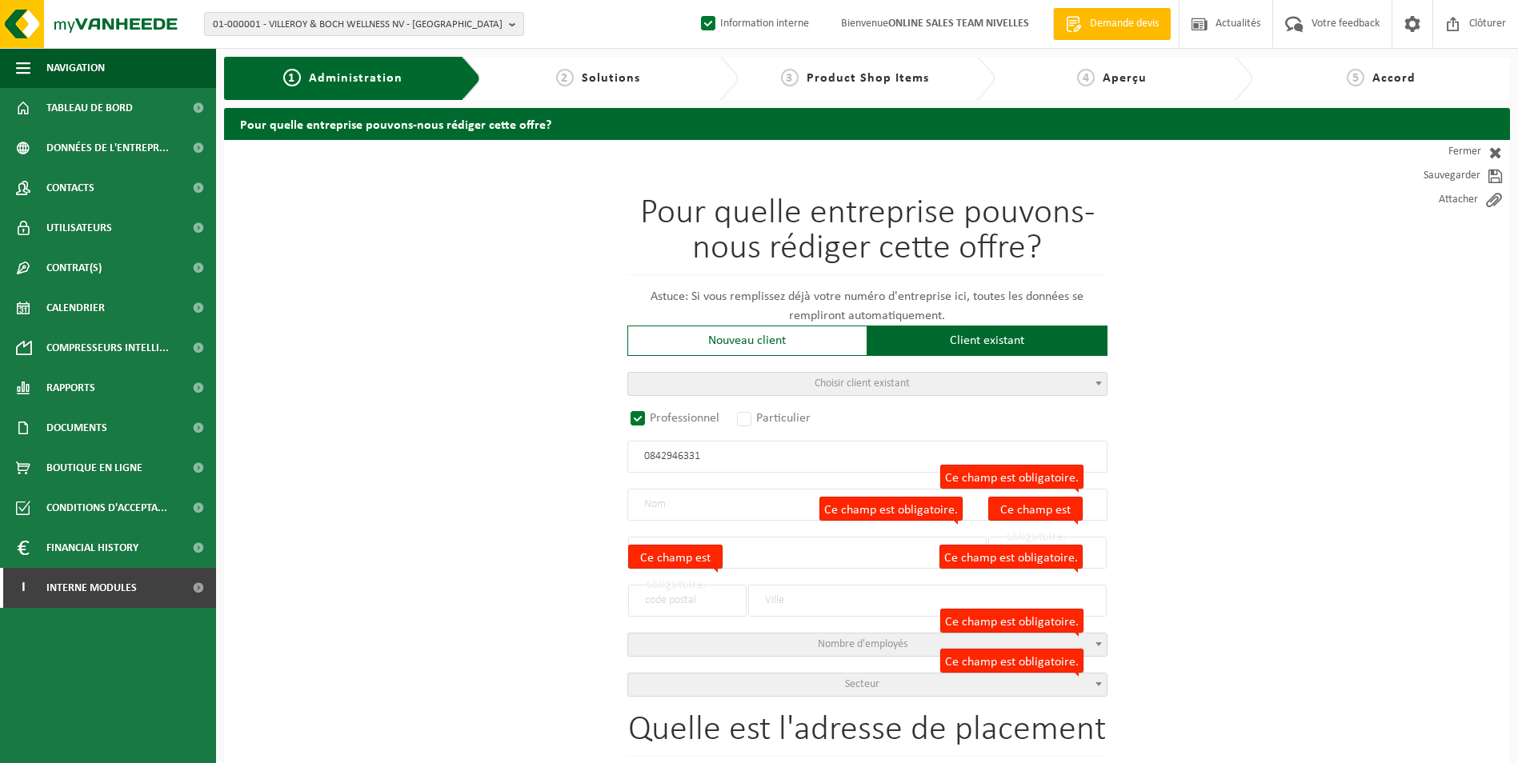
radio input "false"
select select
type input "[PERSON_NAME]"
type input "[GEOGRAPHIC_DATA]"
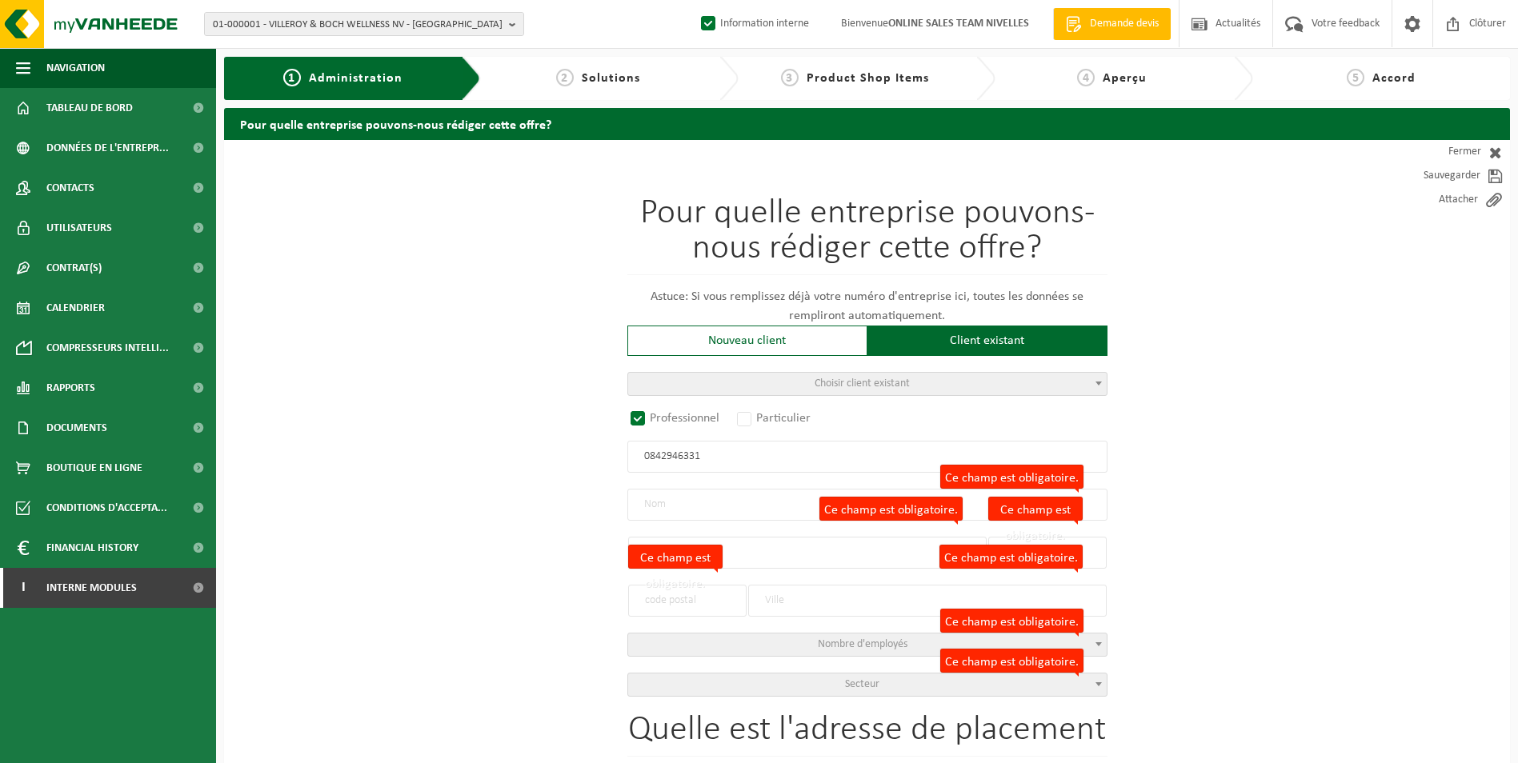
type input "68"
type input "1060"
type input "SAINT-GILLES"
type input "2206468205"
select select
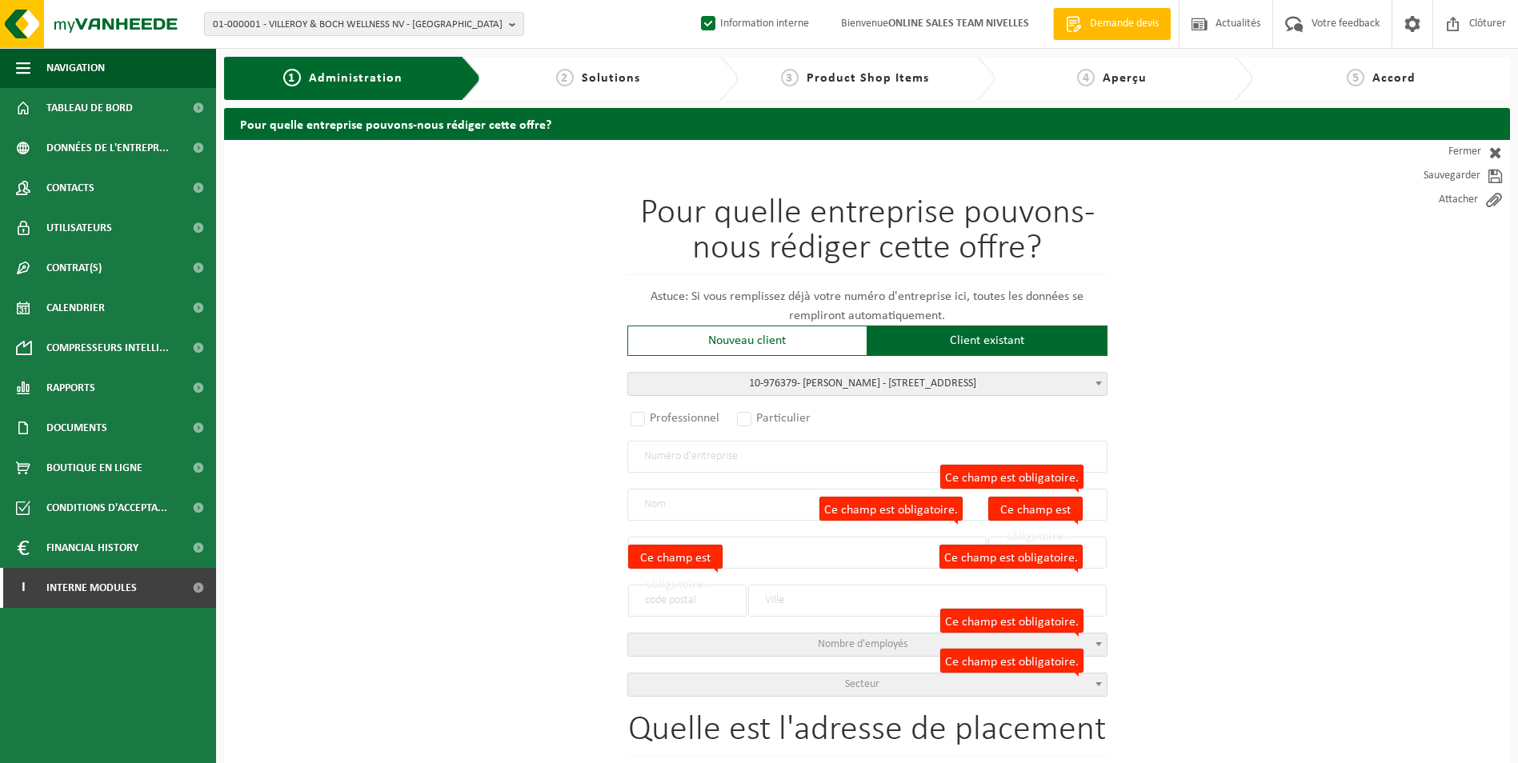
radio input "true"
select select "158794"
type input "0842.946.331"
type input "[PERSON_NAME]"
type input "[GEOGRAPHIC_DATA]"
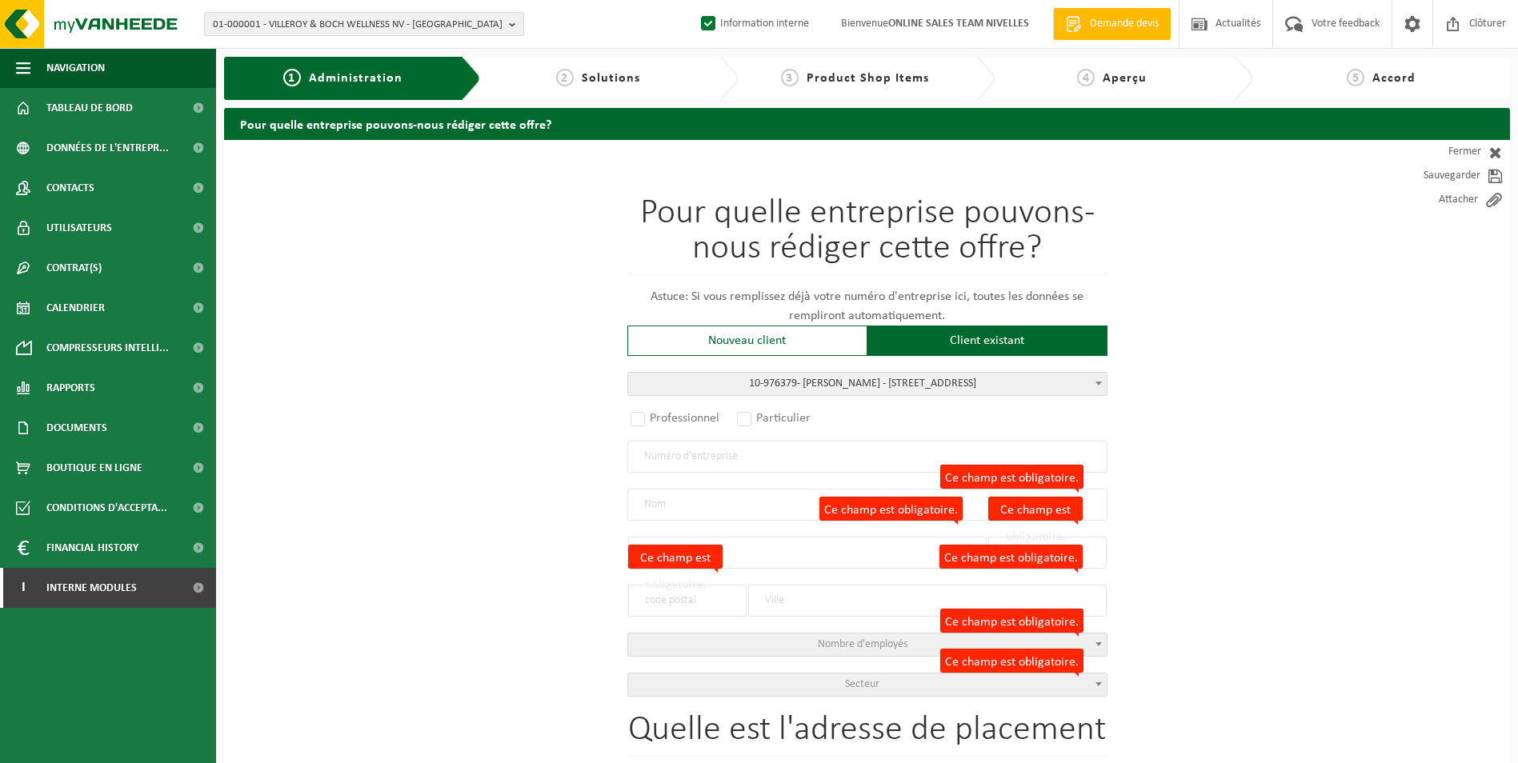
type input "68"
type input "1060"
type input "SAINT-GILLES"
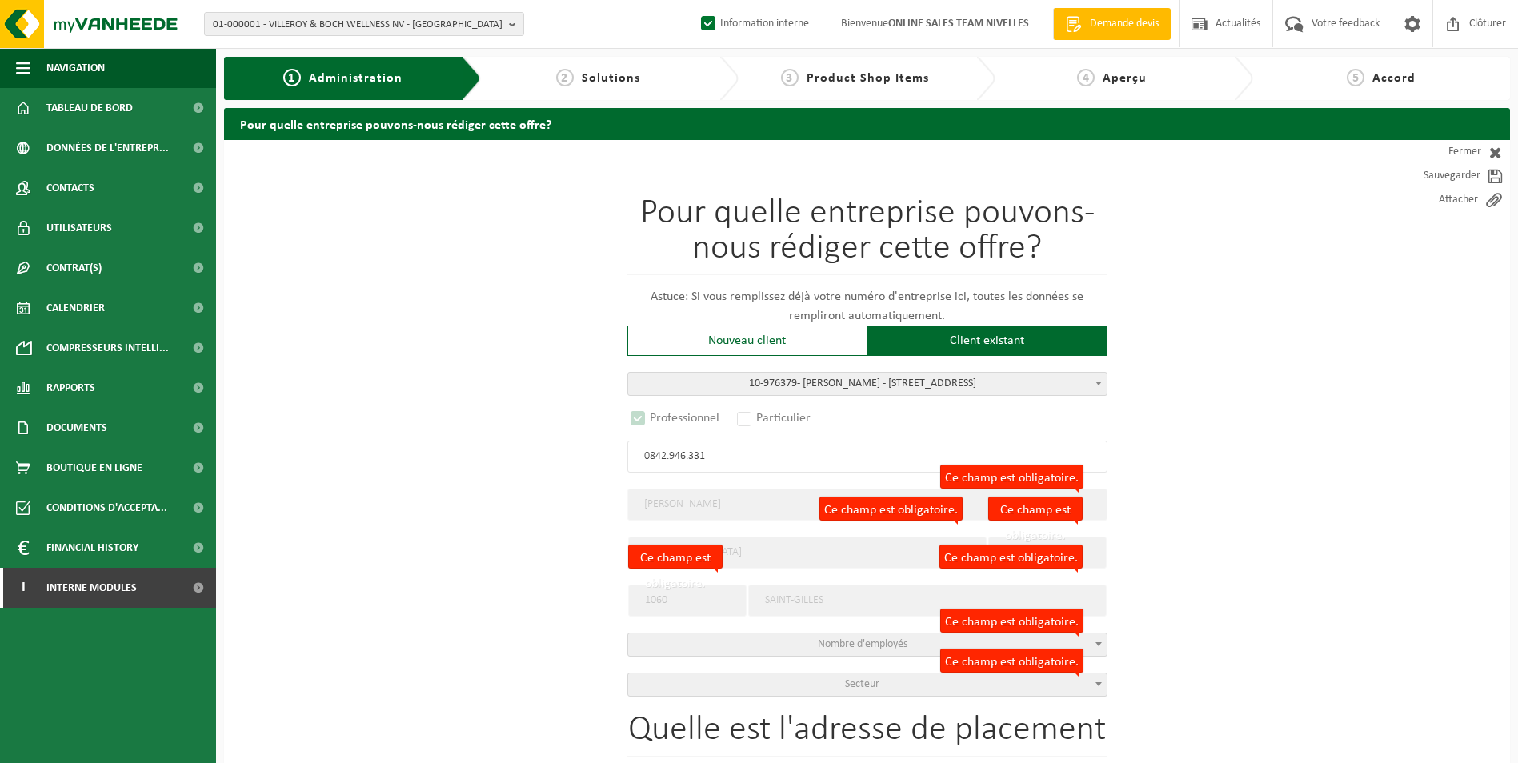
select select
select select "D"
select select
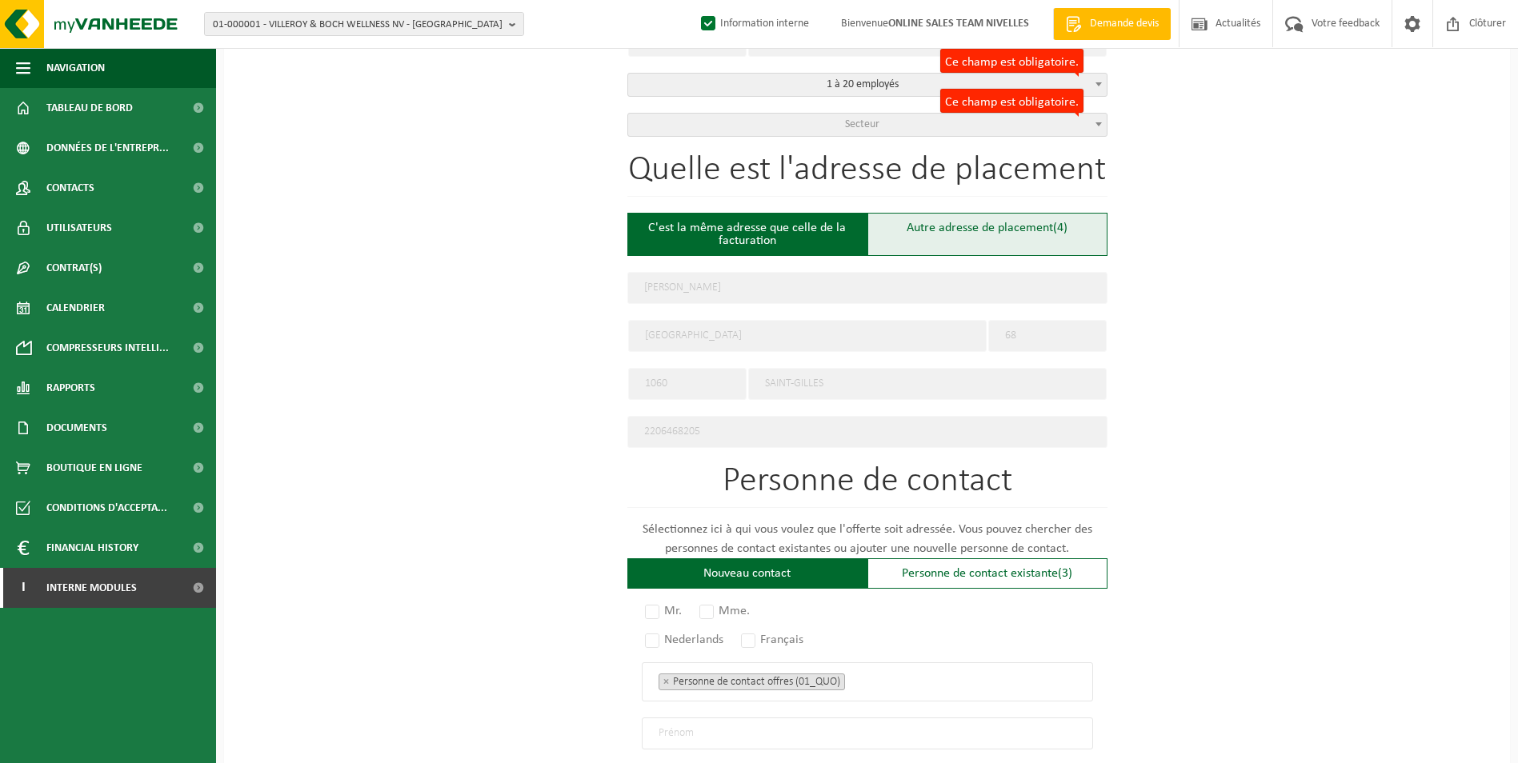
click at [990, 222] on div "Autre adresse de placement (4)" at bounding box center [987, 234] width 240 height 43
type input "Chantier -"
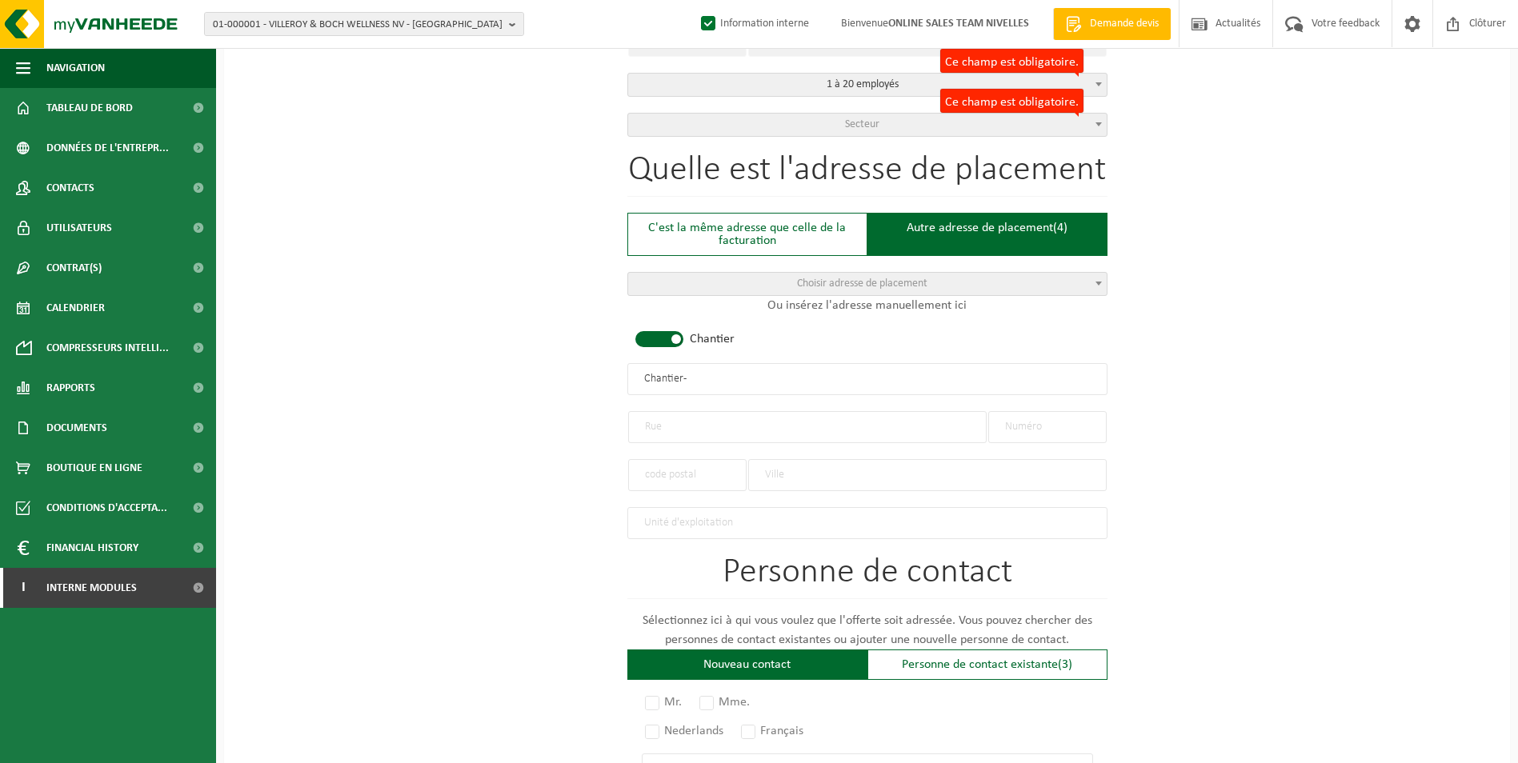
click at [676, 341] on span at bounding box center [659, 339] width 48 height 16
click at [667, 430] on input "text" at bounding box center [807, 427] width 358 height 32
type input "g"
type input "GROEMLAAN"
click at [1071, 426] on input "text" at bounding box center [1047, 427] width 118 height 32
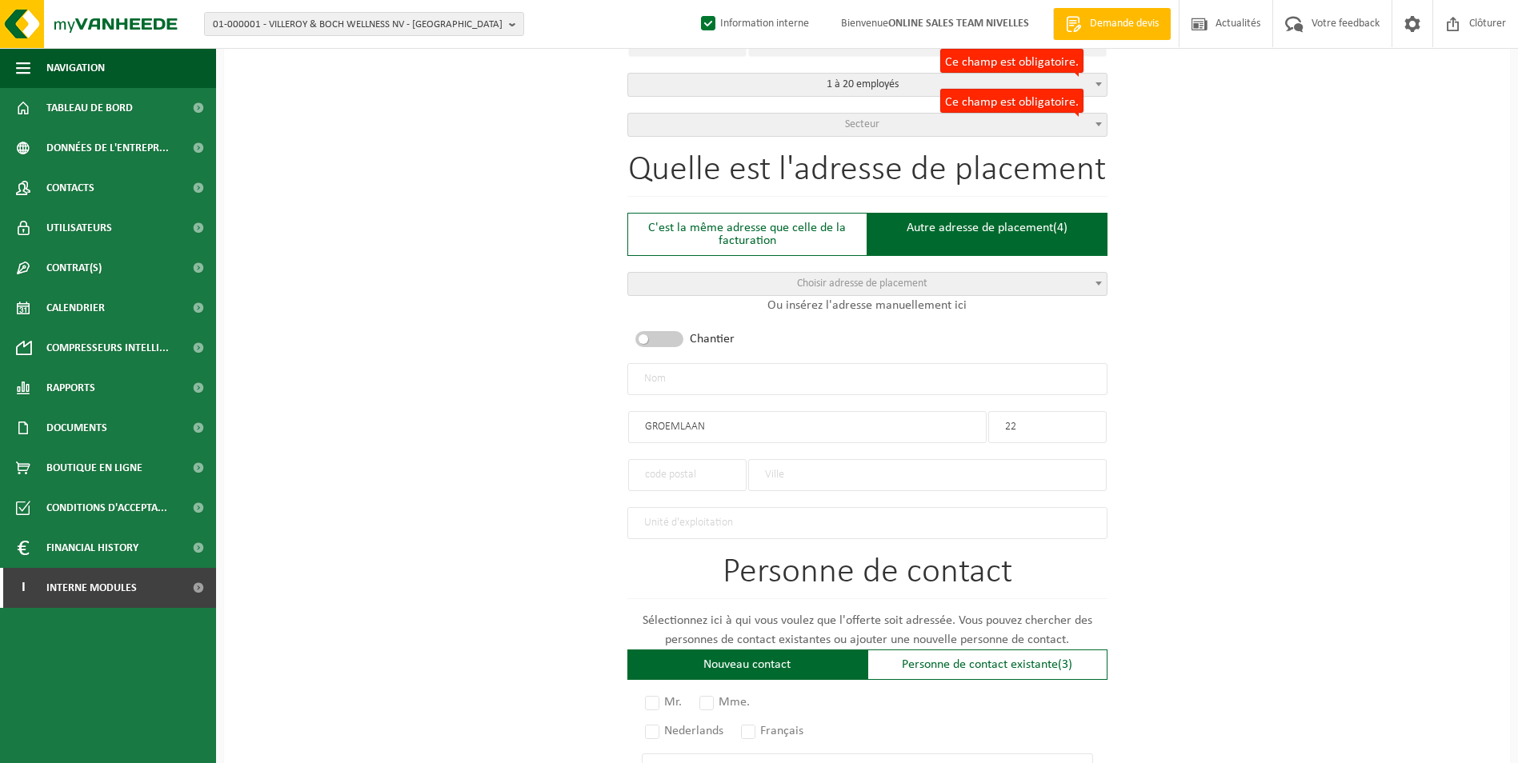
type input "22"
click at [718, 478] on input "text" at bounding box center [687, 475] width 118 height 32
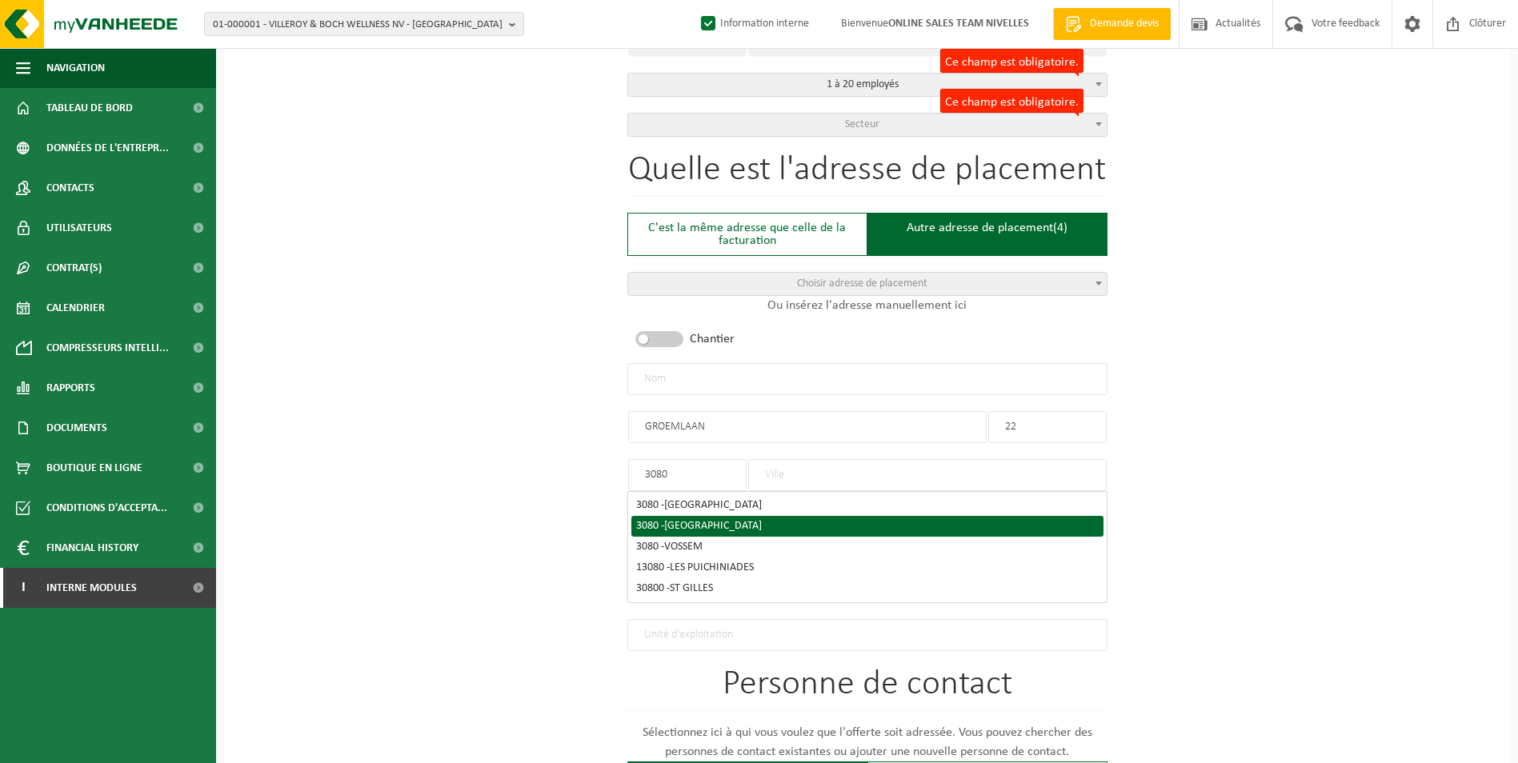
type input "3080"
click at [730, 525] on div "3080 - TERVUREN" at bounding box center [867, 526] width 462 height 11
type input "TERVUREN"
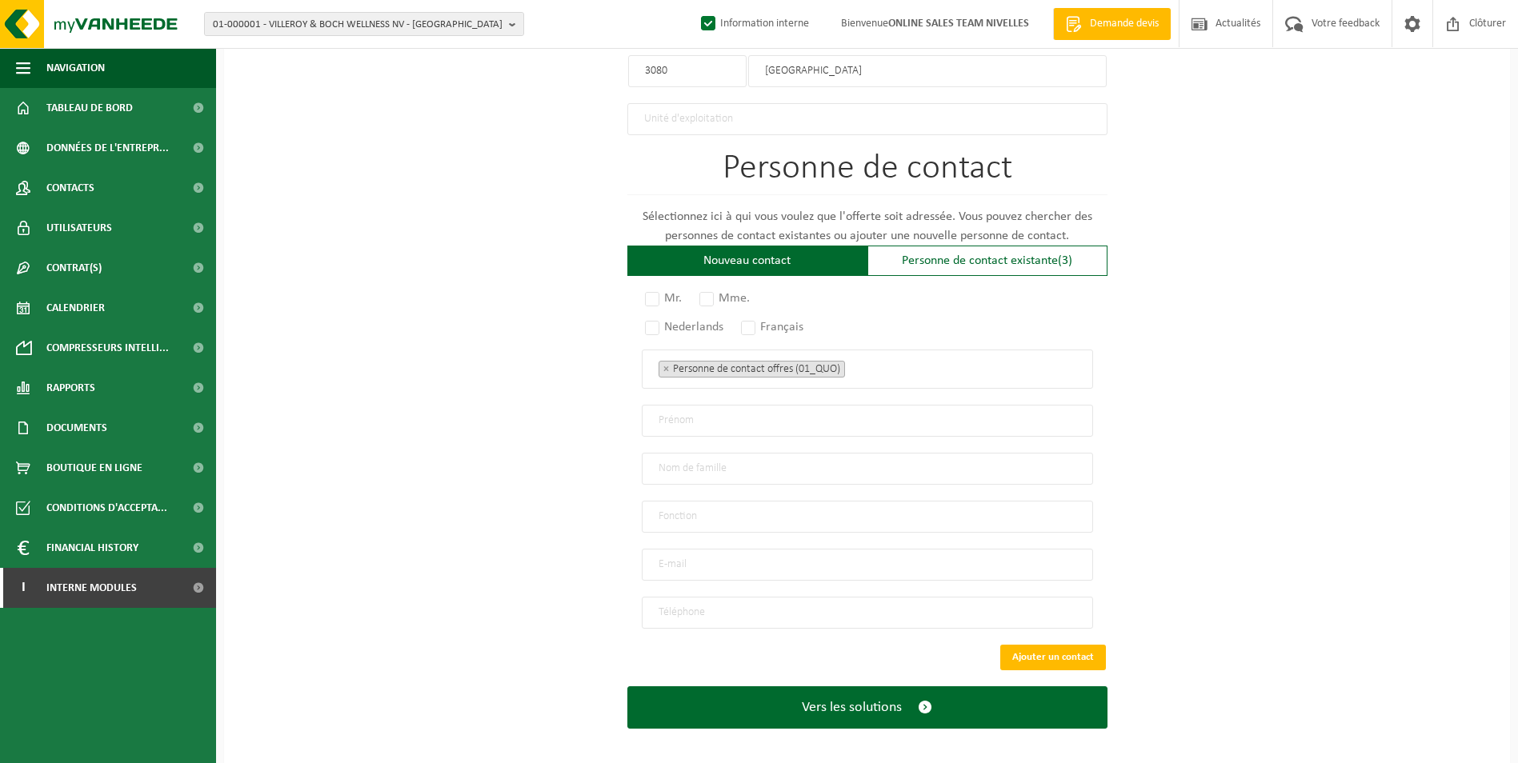
scroll to position [966, 0]
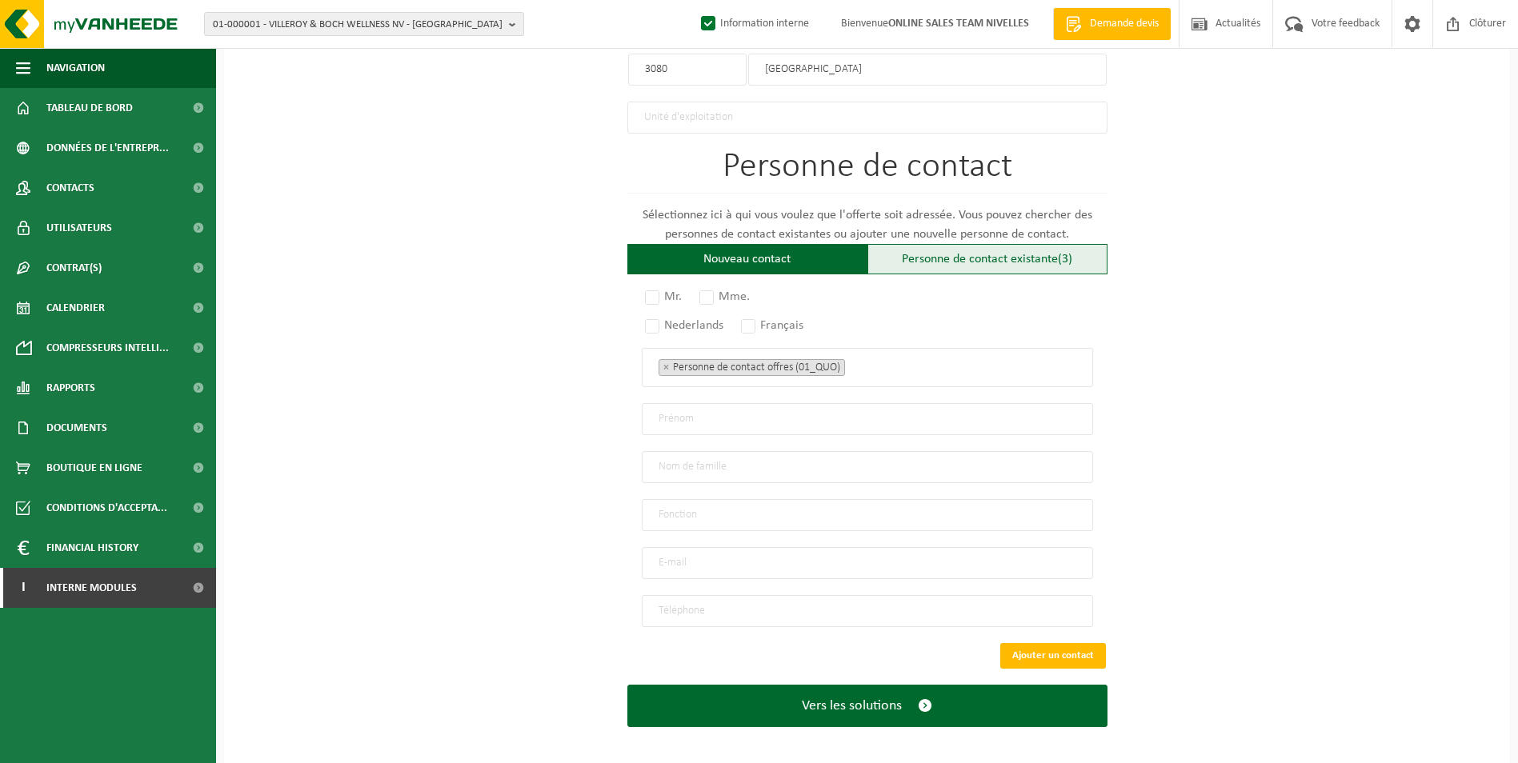
click at [1035, 254] on div "Personne de contact existante (3)" at bounding box center [987, 259] width 240 height 30
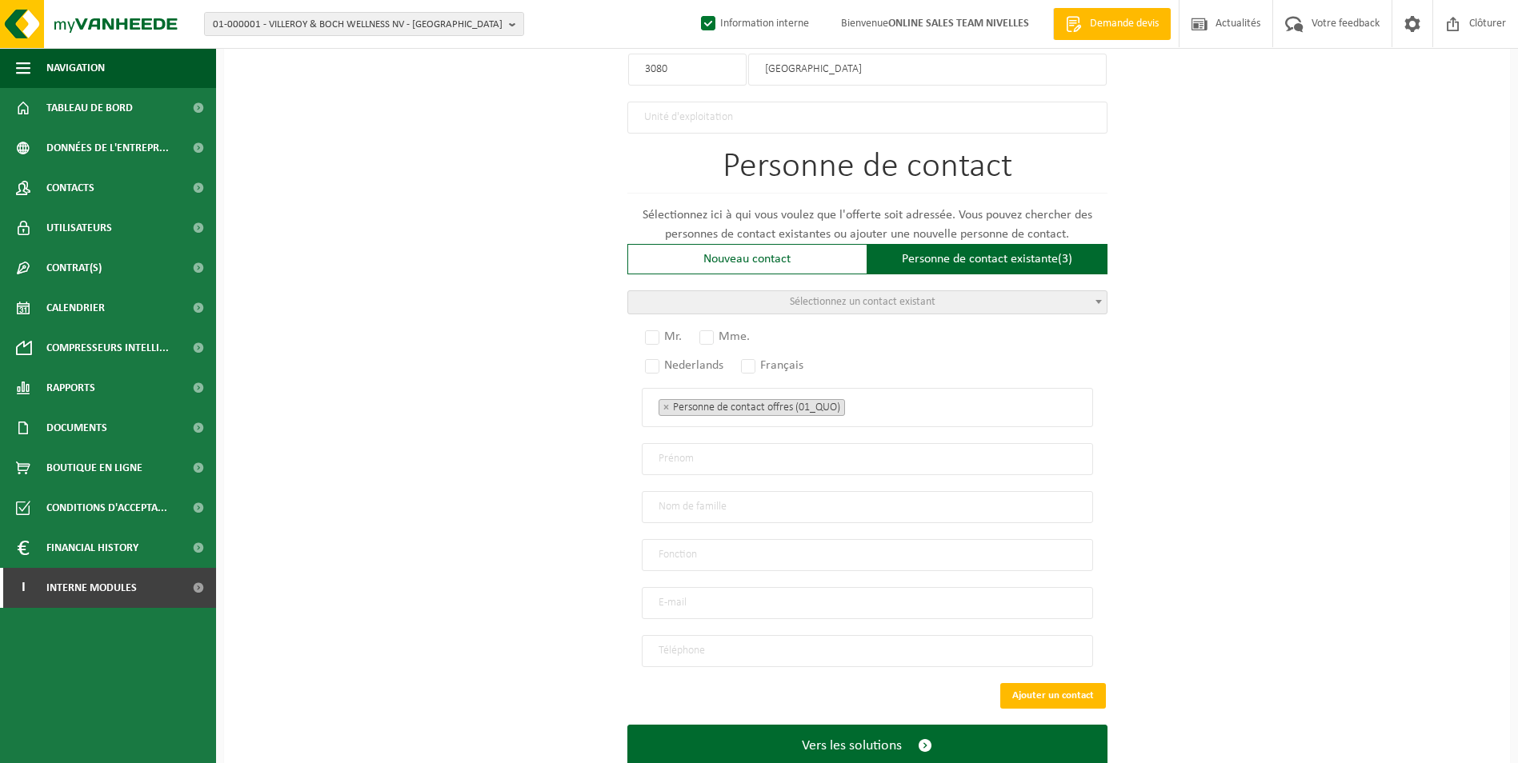
click at [969, 297] on span "Sélectionnez un contact existant" at bounding box center [867, 302] width 478 height 22
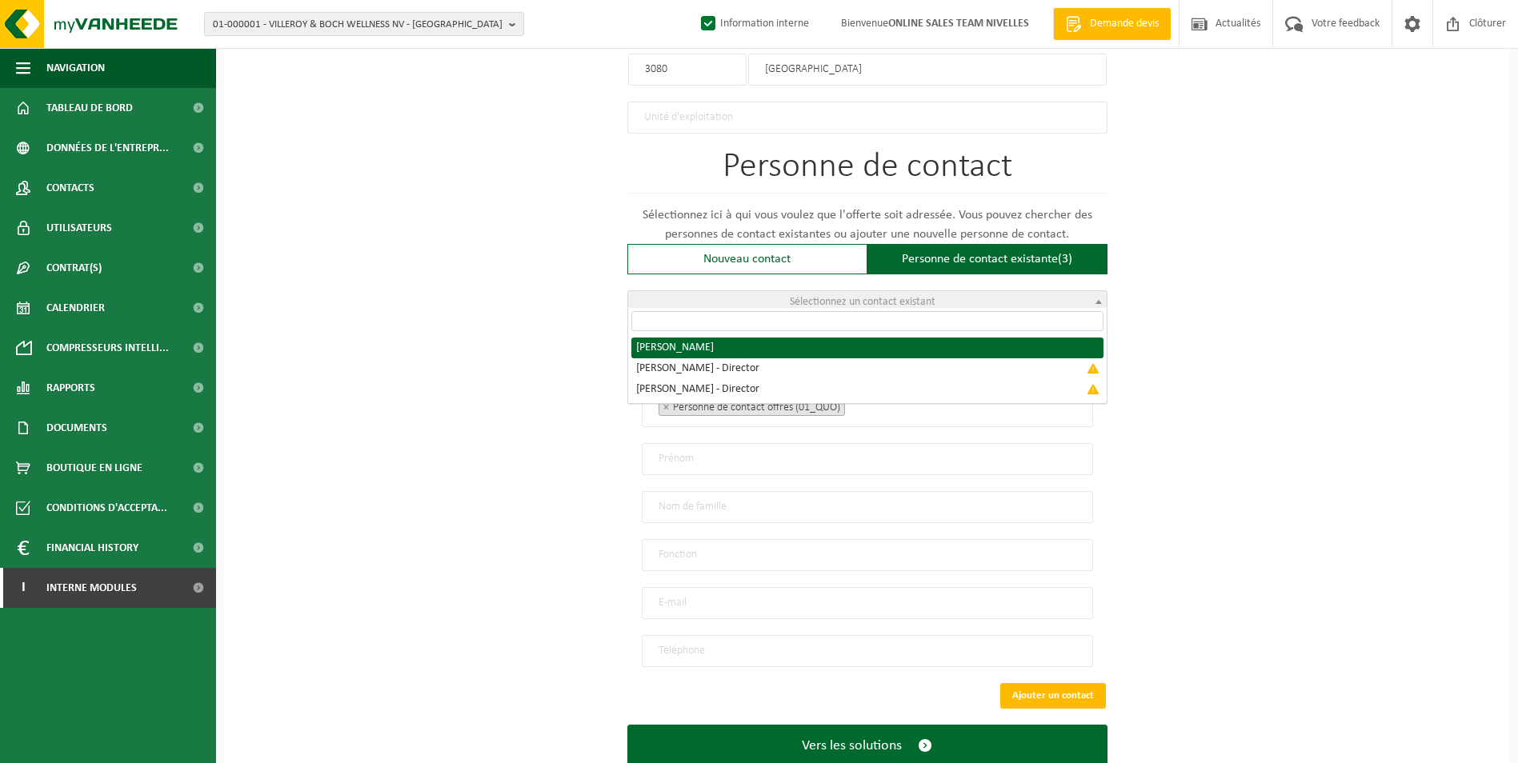
radio input "true"
select select "{"code":"10-976380","firstname":"IOAN","surname":"LUCUT","gender":"Unknown","po…"
type input "IOAN"
type input "LUCUT"
type input "lucut.ionut96@gmail.com"
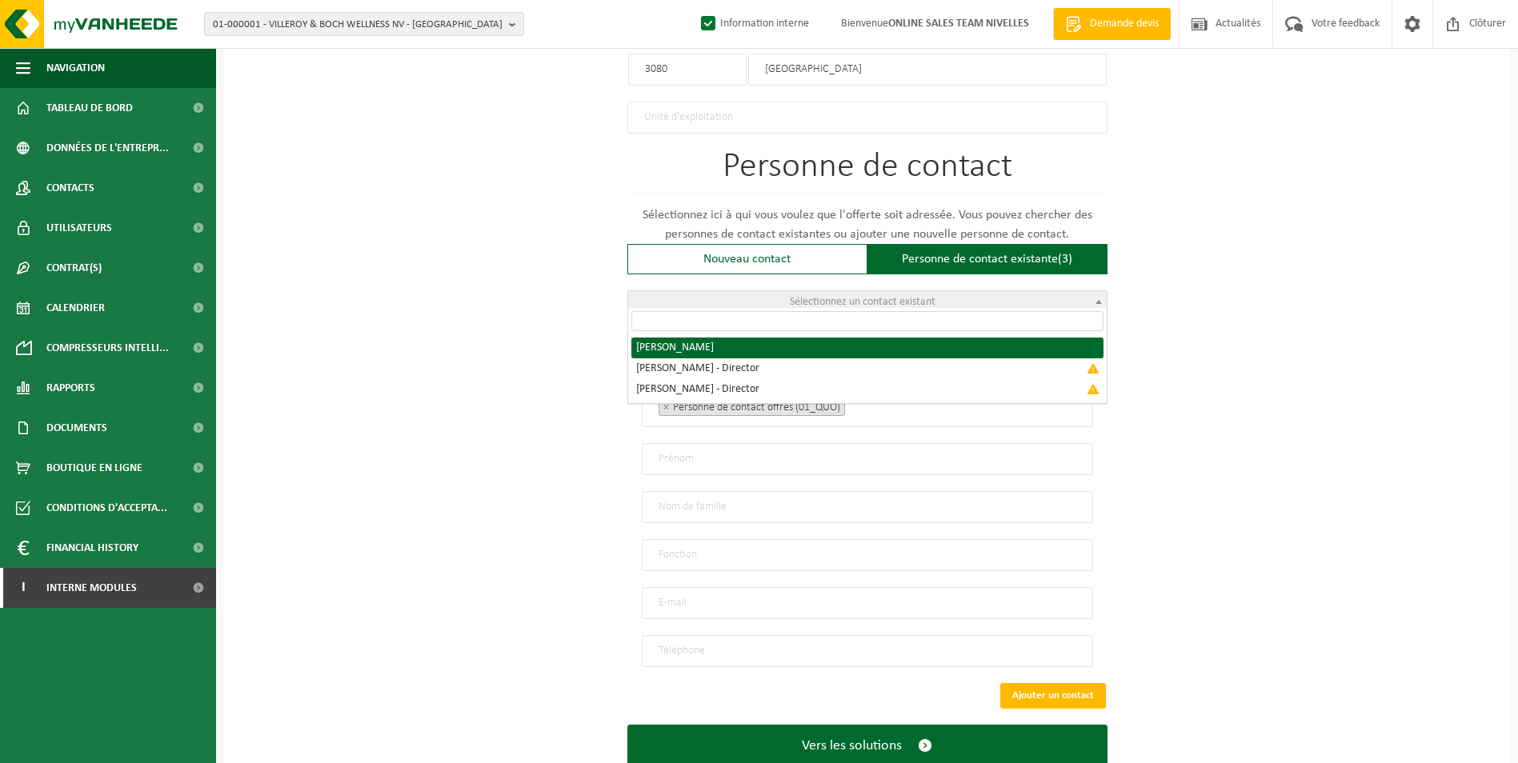
type input "+32 465/711871"
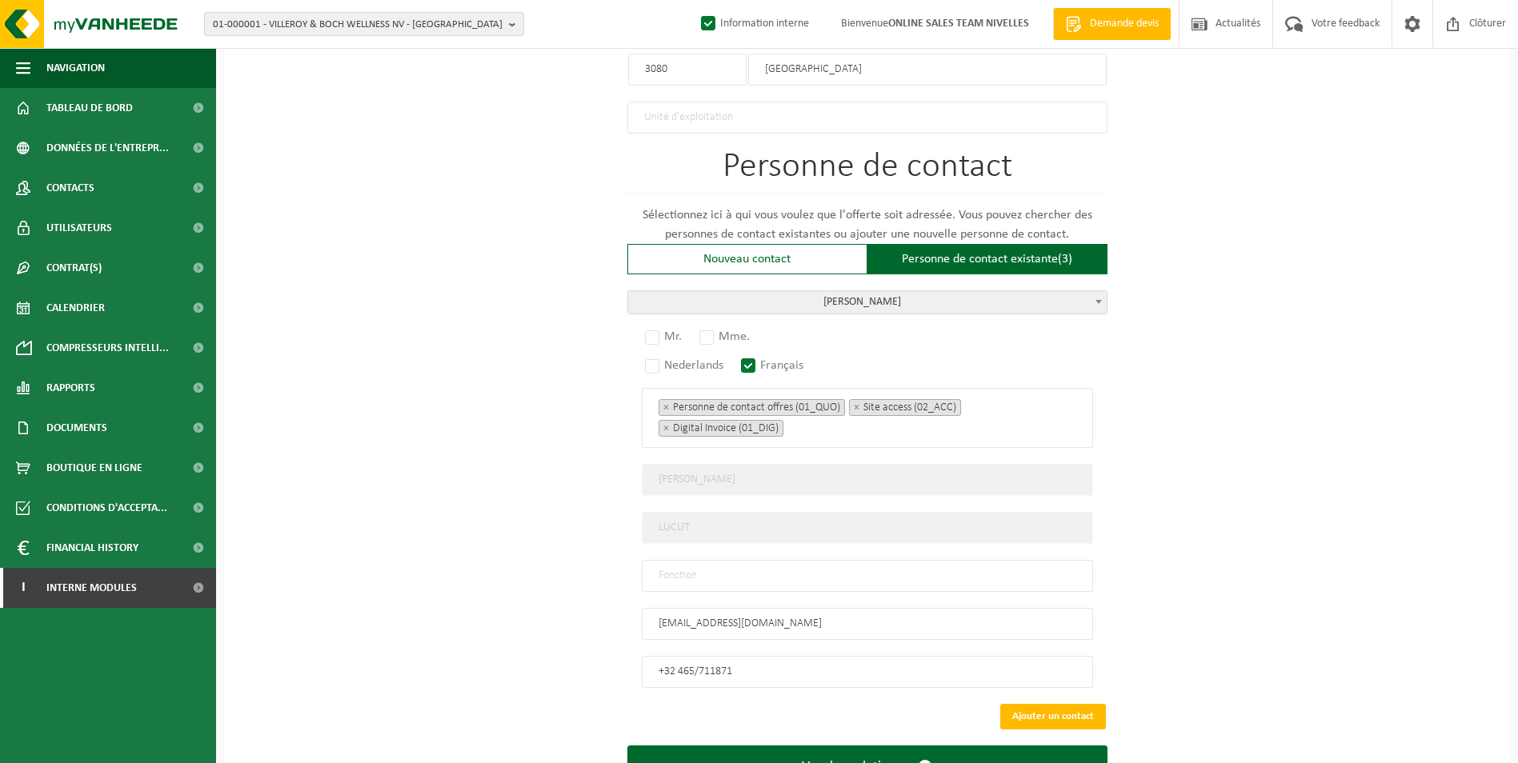
click at [983, 575] on input "text" at bounding box center [867, 576] width 451 height 32
type input "c"
type input "CONTACT"
click at [644, 326] on label "Mr." at bounding box center [664, 337] width 45 height 22
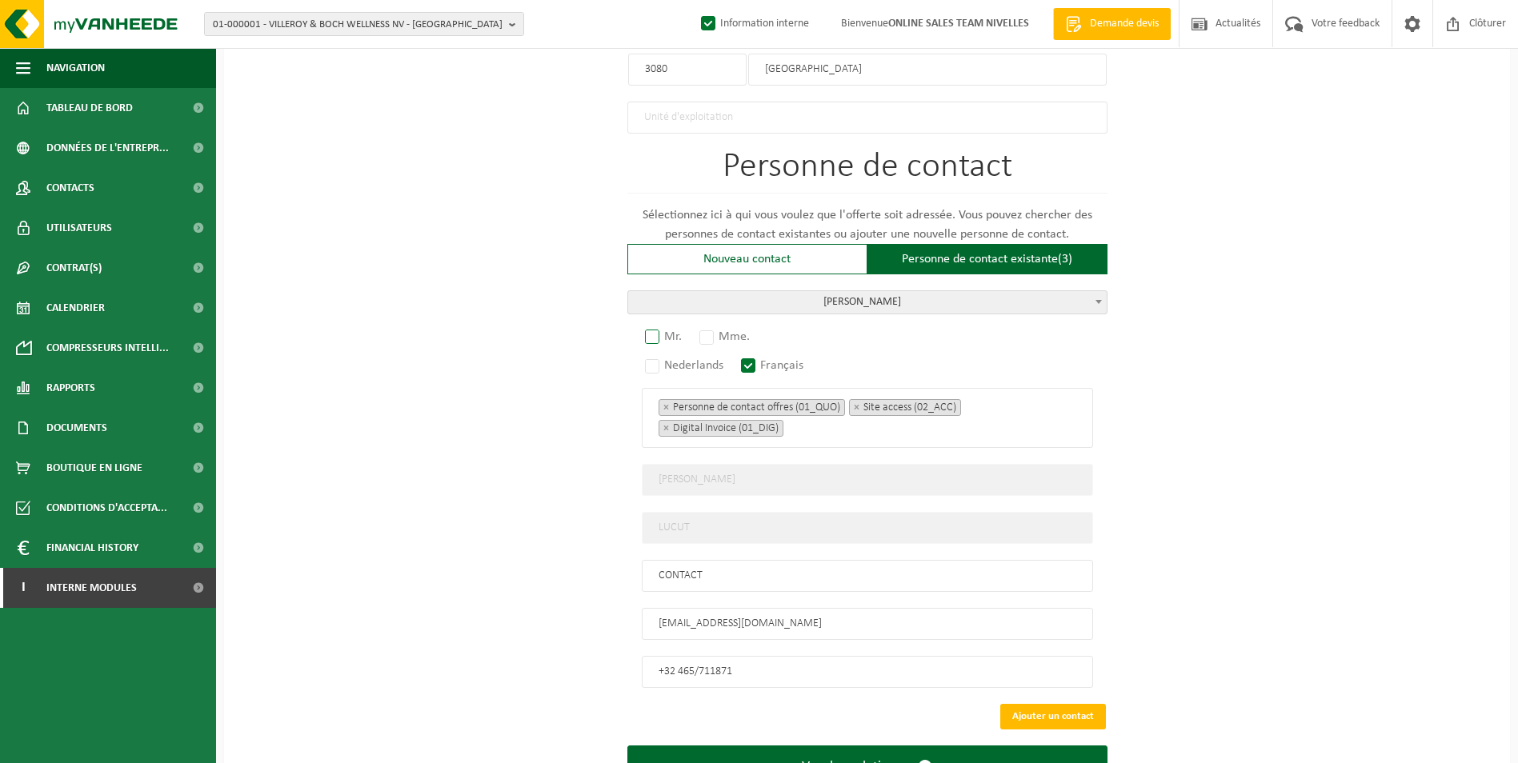
radio input "true"
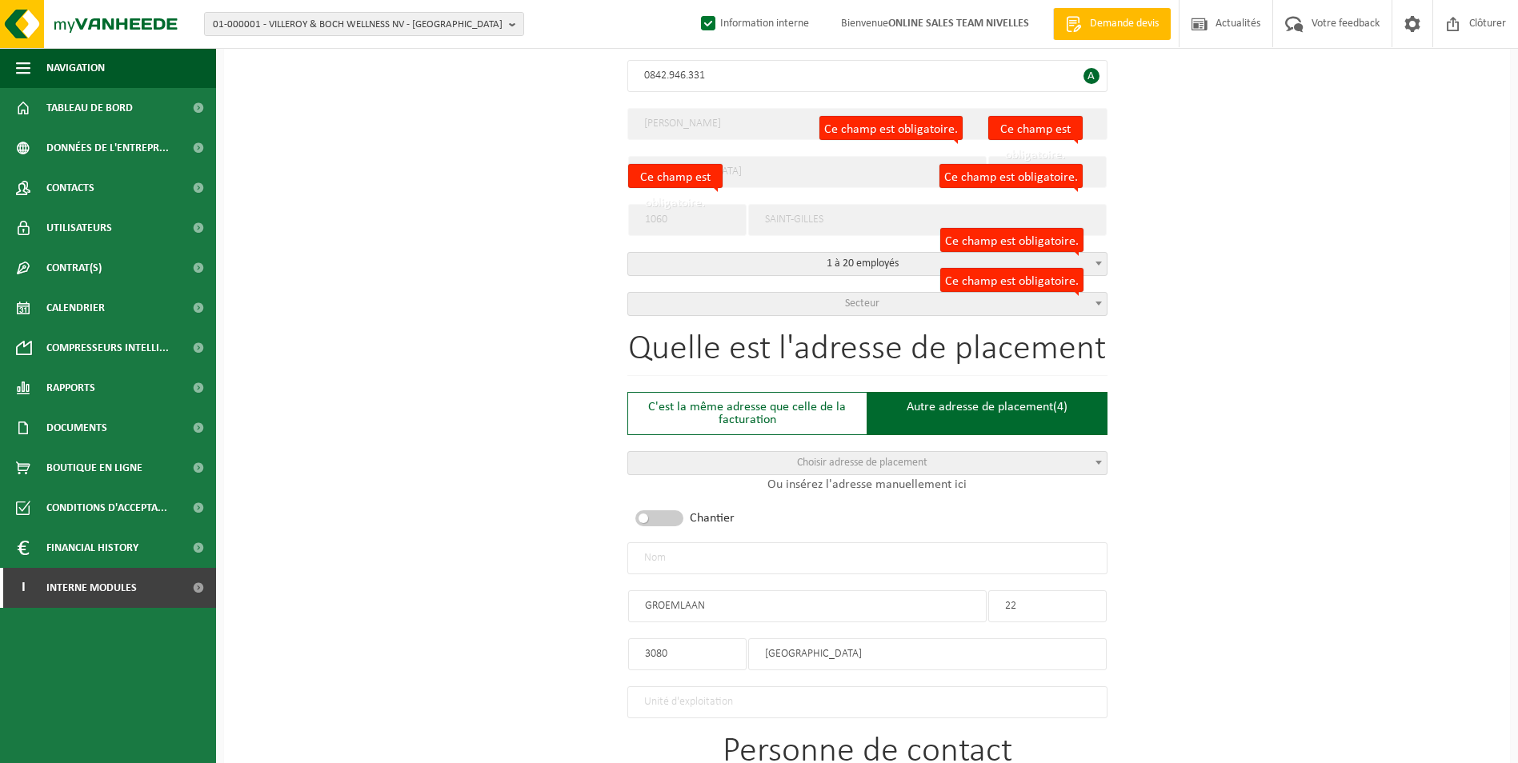
scroll to position [406, 0]
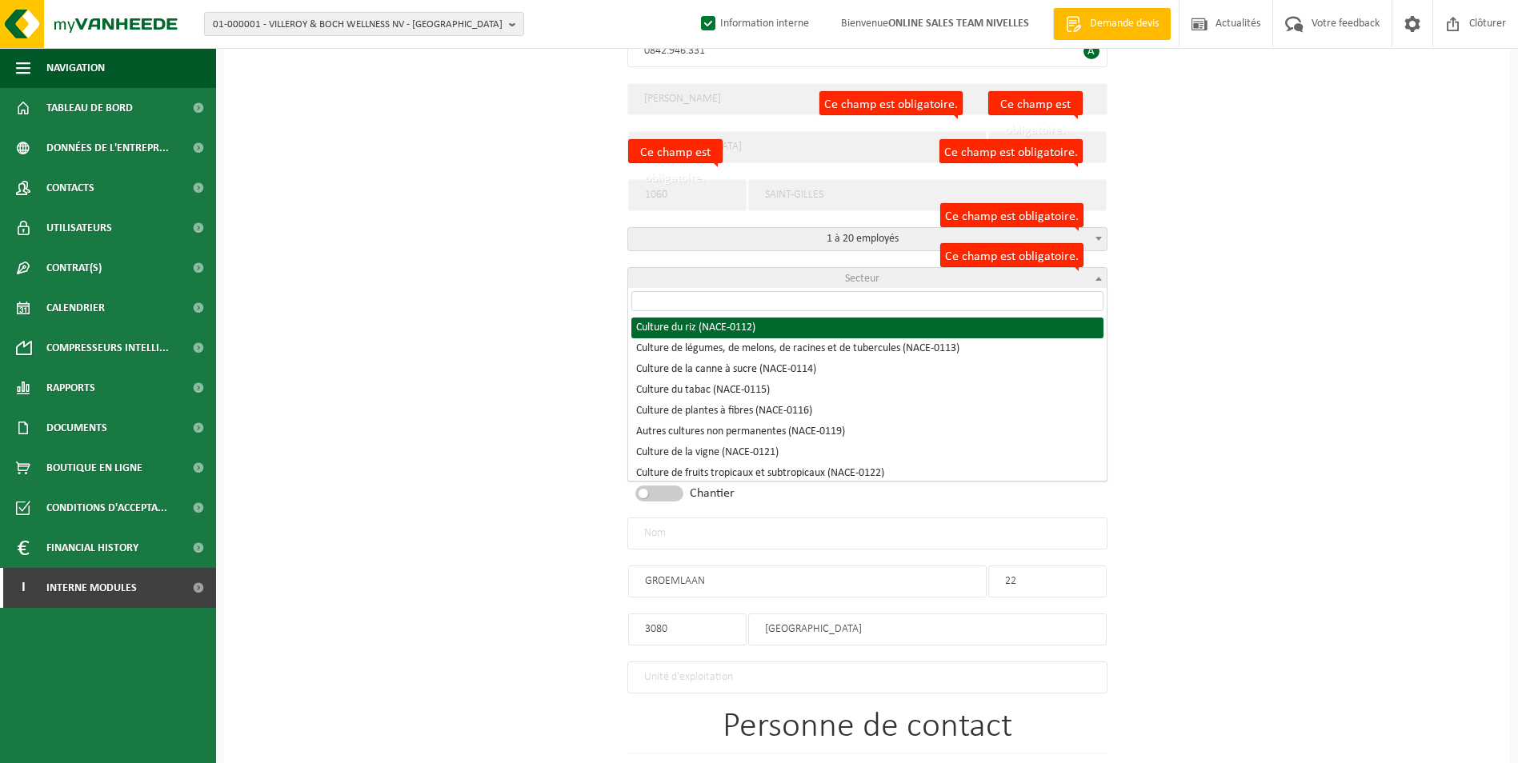
click at [740, 270] on span "Secteur" at bounding box center [867, 279] width 478 height 22
click at [740, 301] on input "search" at bounding box center [867, 301] width 472 height 20
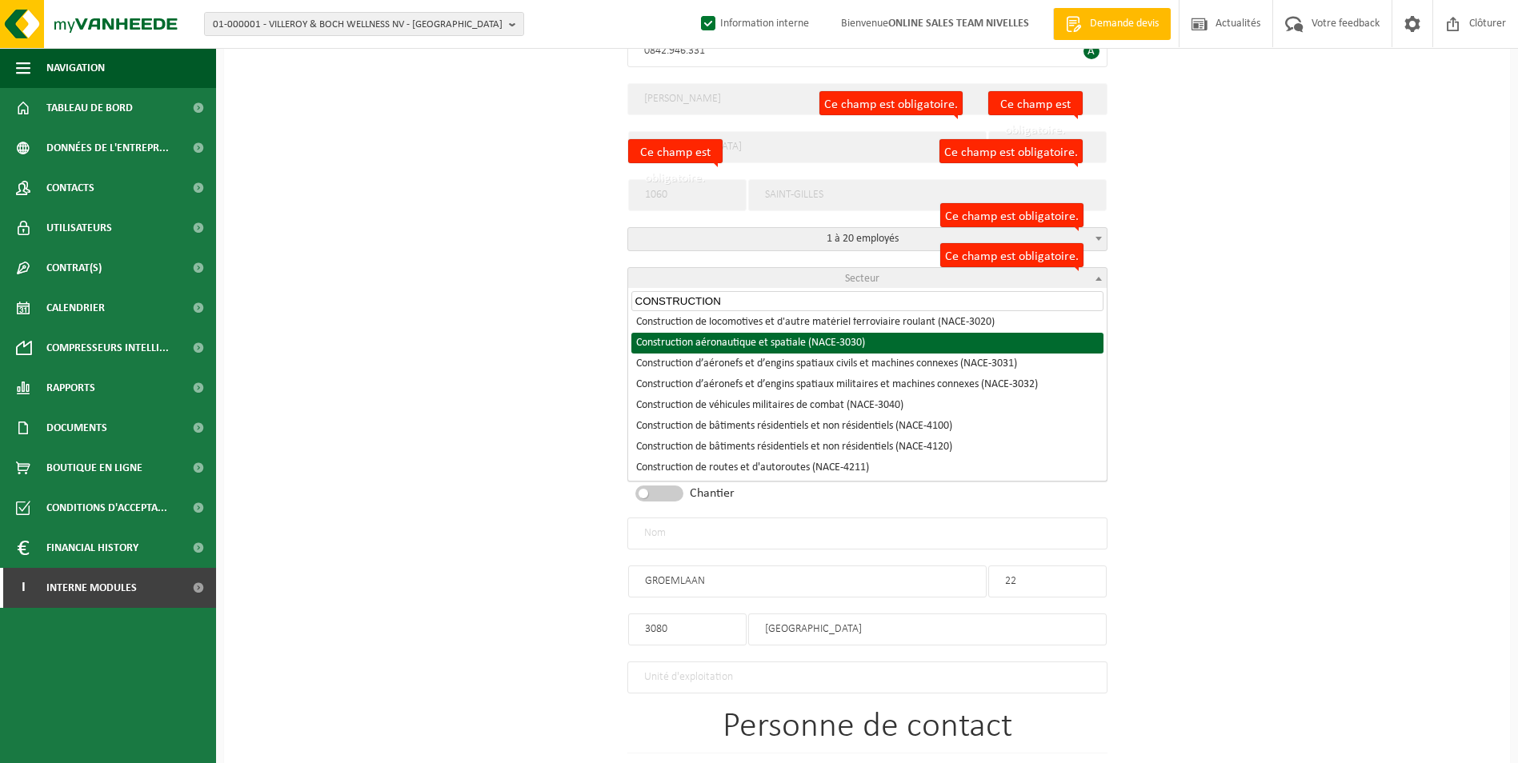
scroll to position [240, 0]
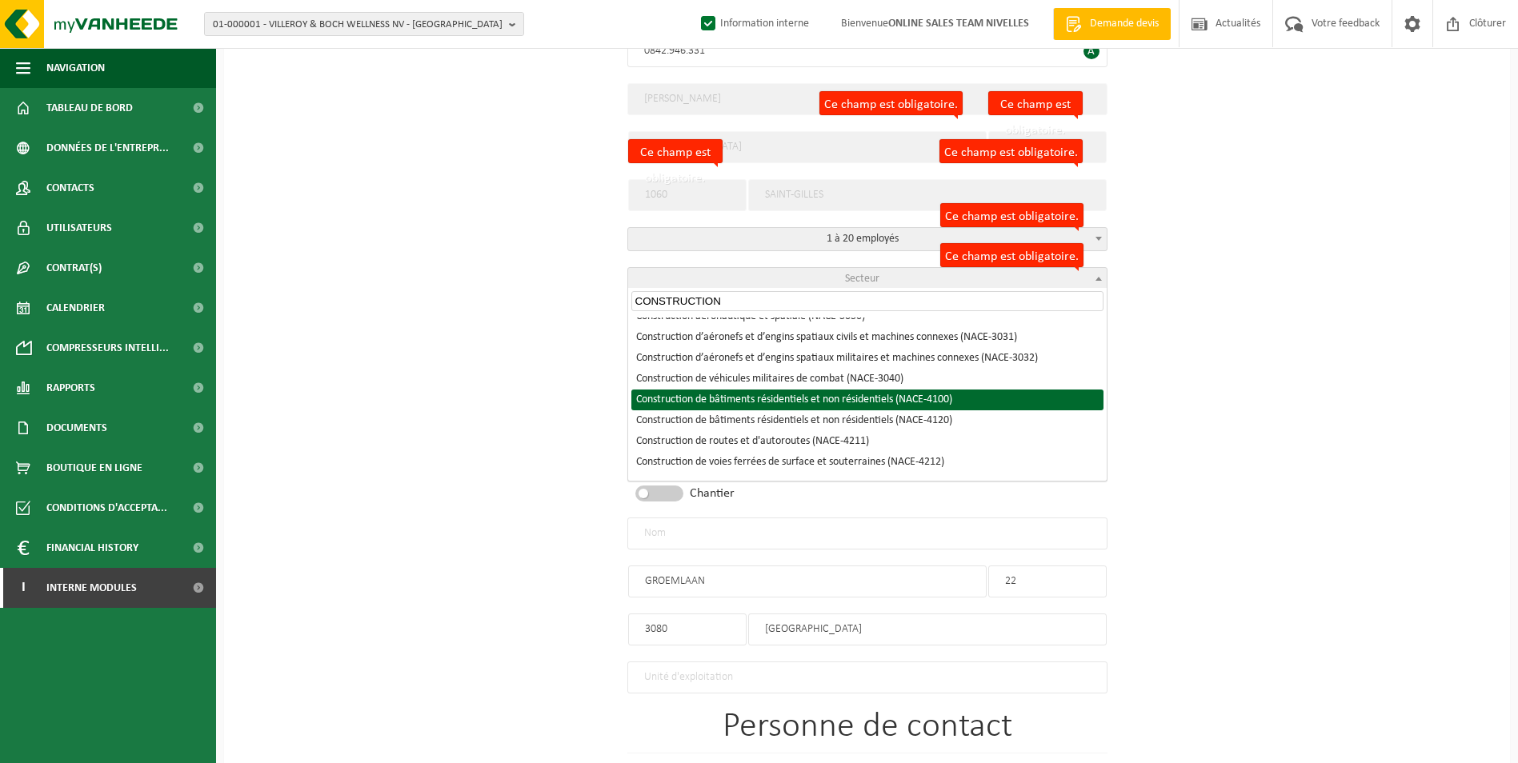
type input "CONSTRUCTION"
select select "NACE_4100"
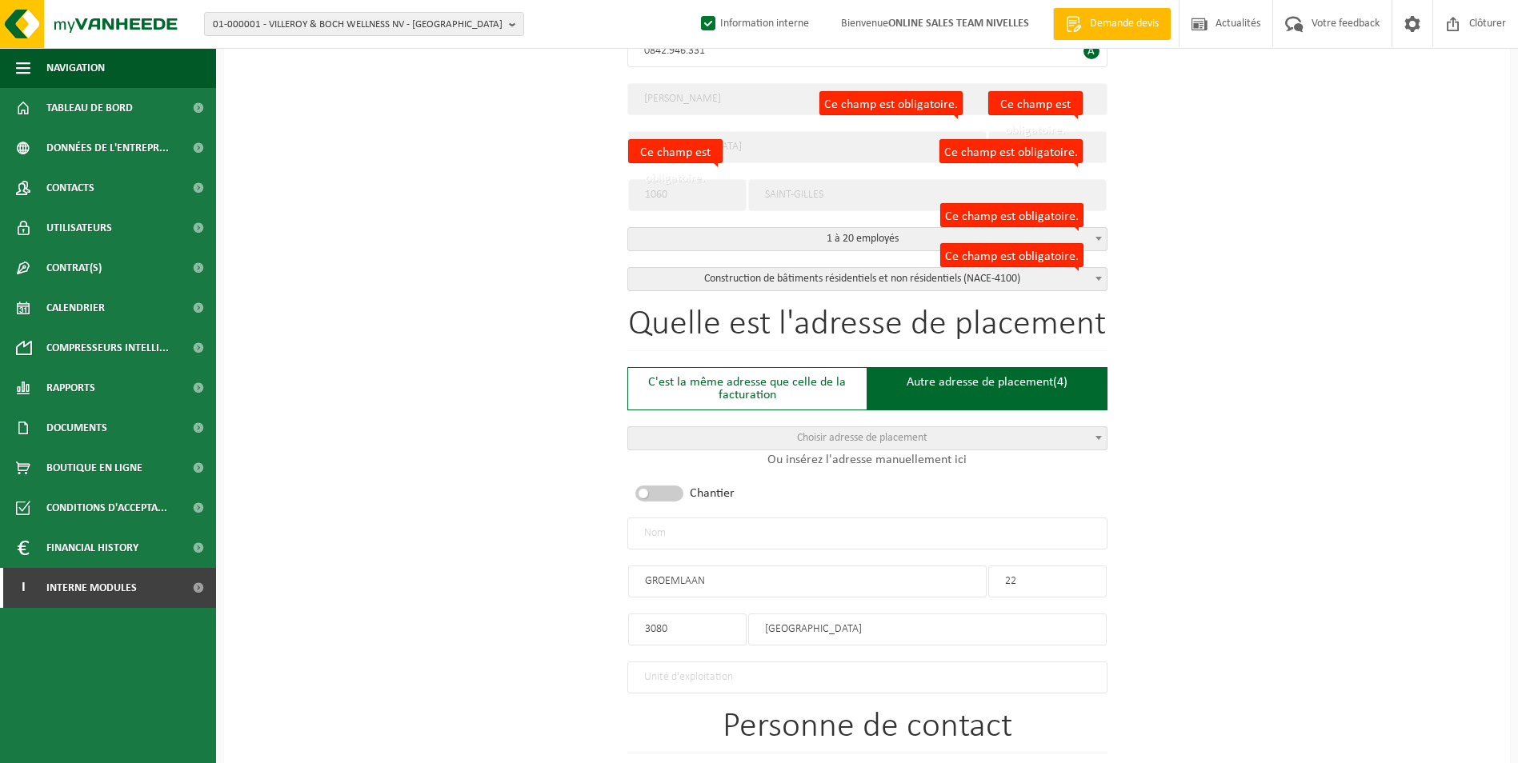
click at [969, 529] on input "text" at bounding box center [867, 534] width 480 height 32
type input "l"
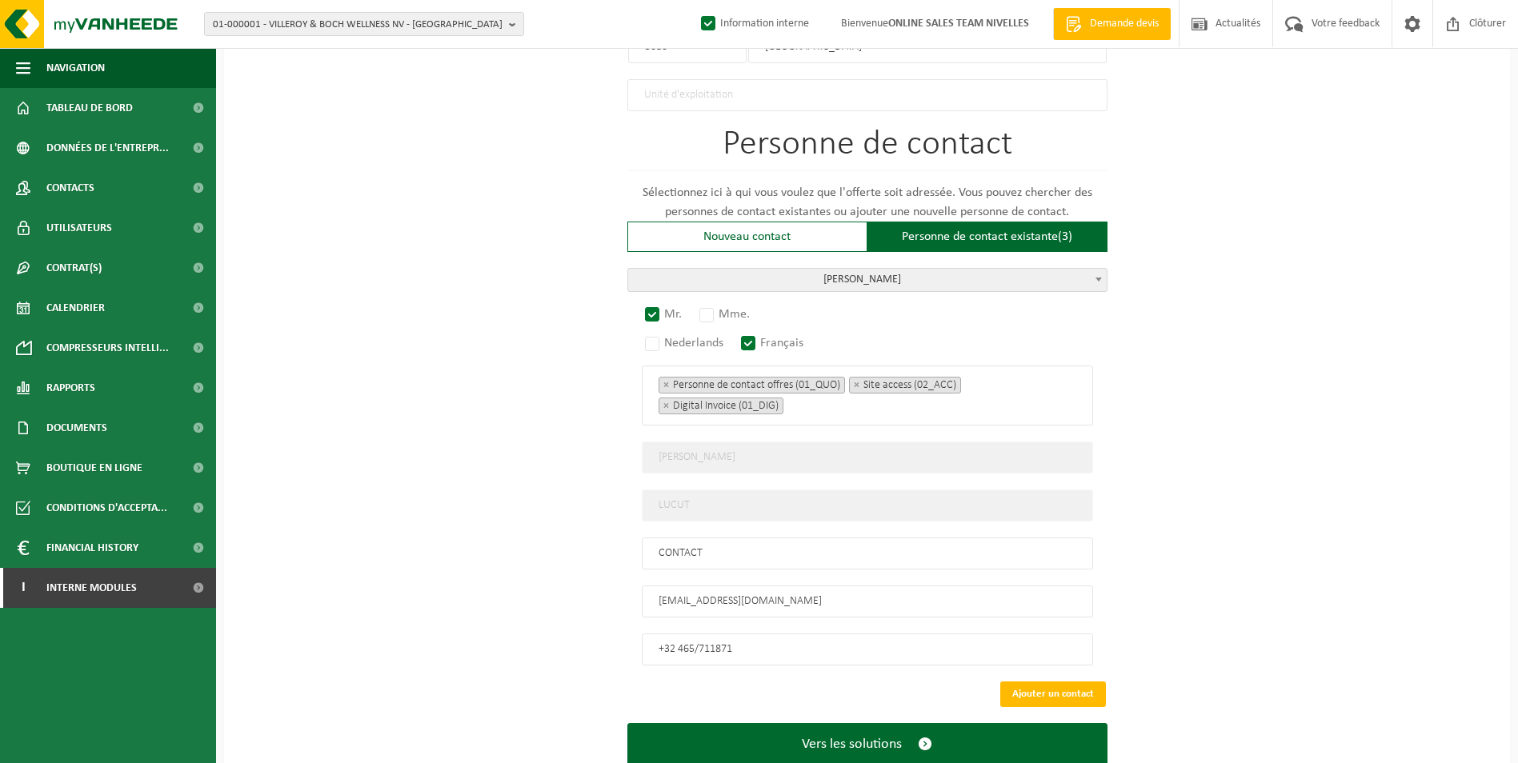
scroll to position [1027, 0]
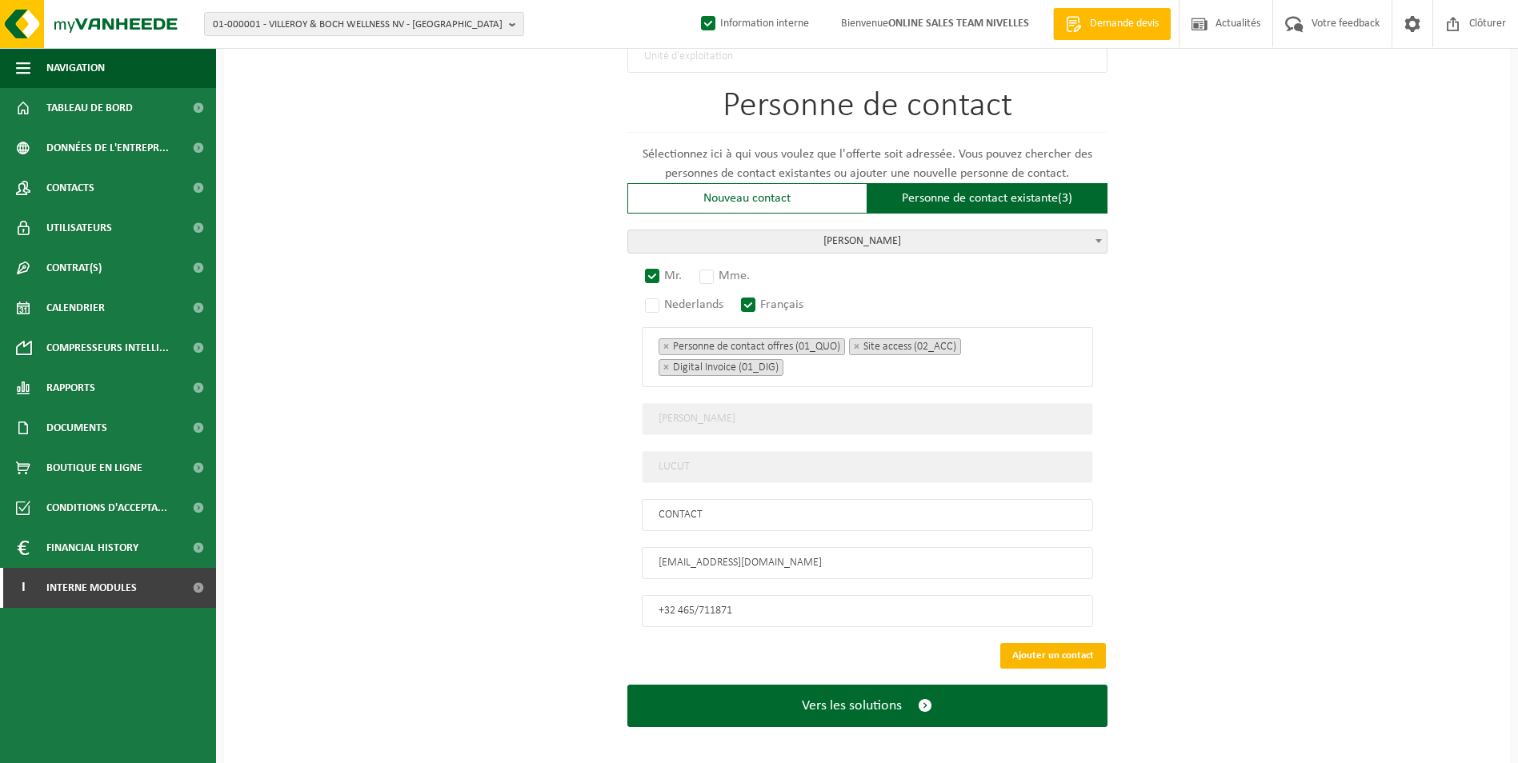
type input "LUC SRL-TERVUREN"
click at [1052, 648] on button "Ajouter un contact" at bounding box center [1053, 656] width 106 height 26
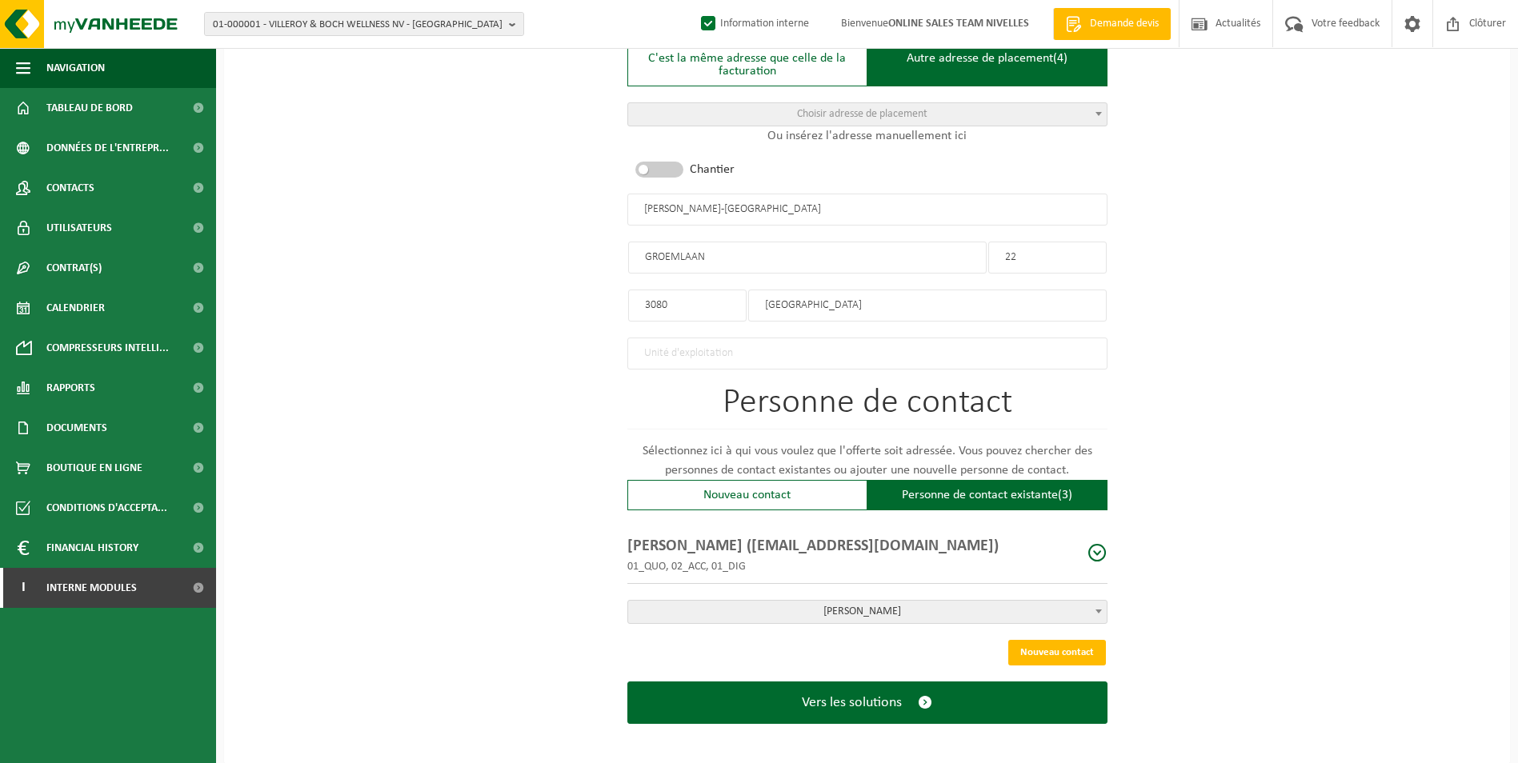
scroll to position [731, 0]
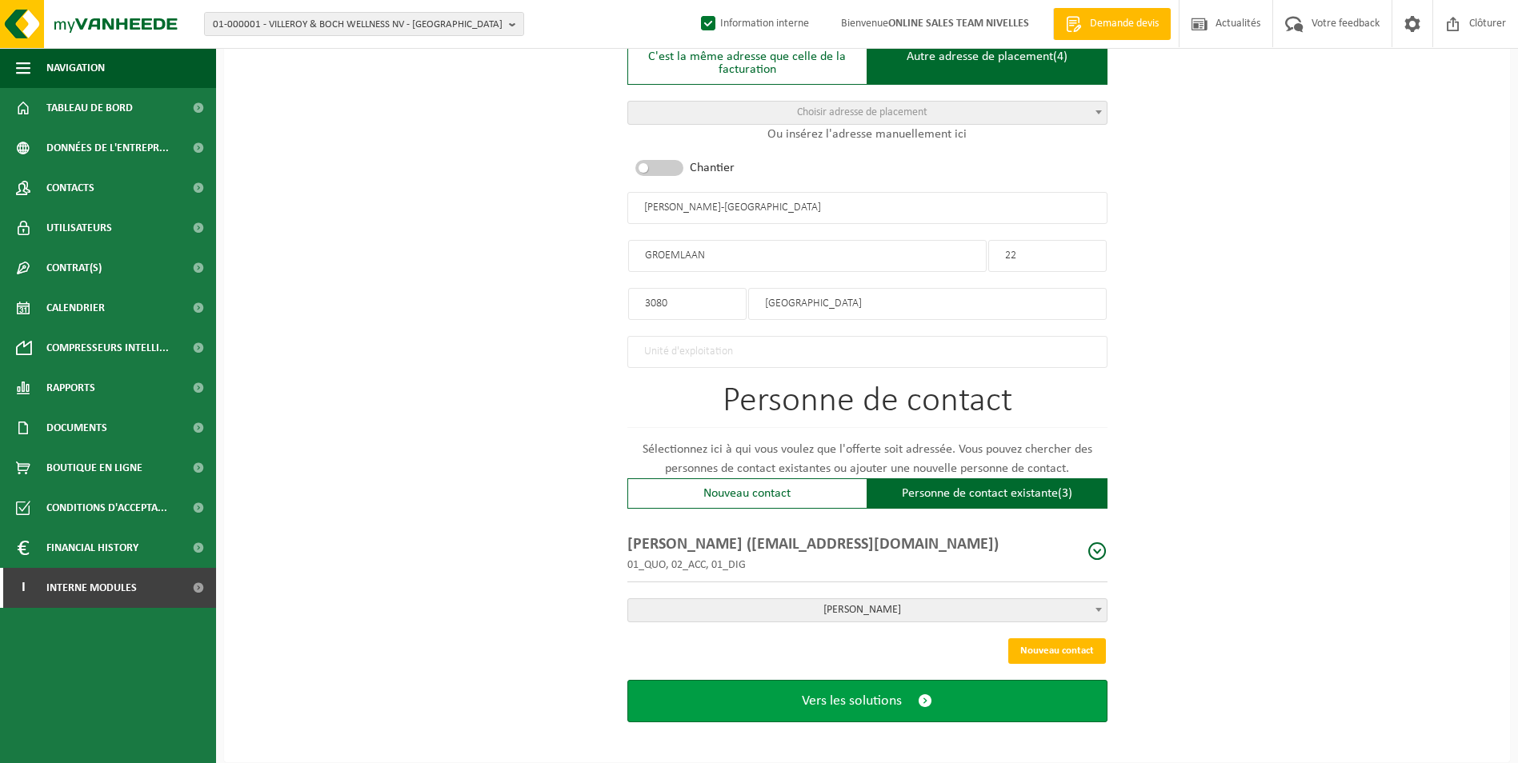
click at [847, 693] on span "Vers les solutions" at bounding box center [852, 701] width 100 height 17
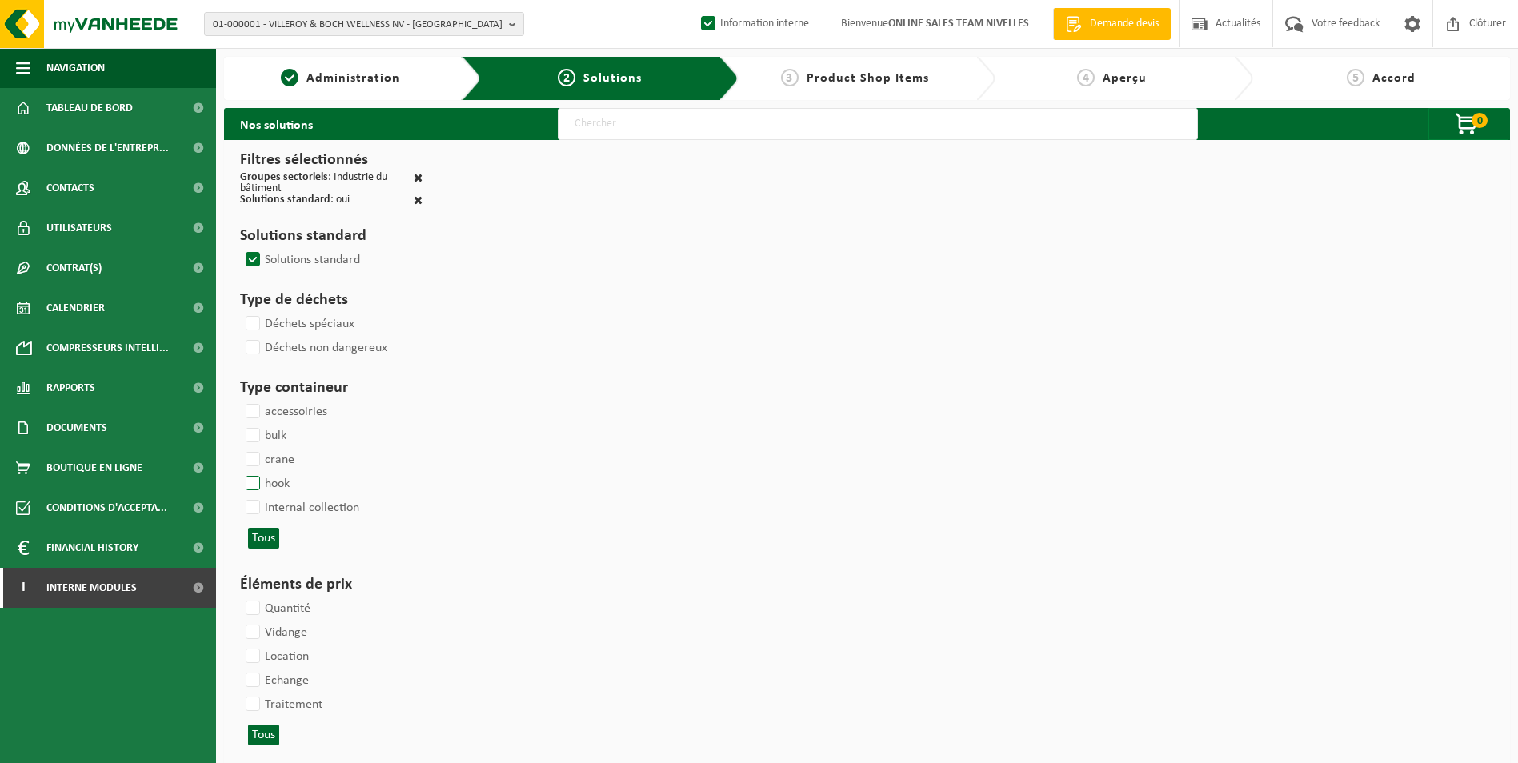
click at [254, 490] on label "hook" at bounding box center [265, 484] width 47 height 24
click at [240, 472] on input "hook" at bounding box center [239, 471] width 1 height 1
checkbox input "true"
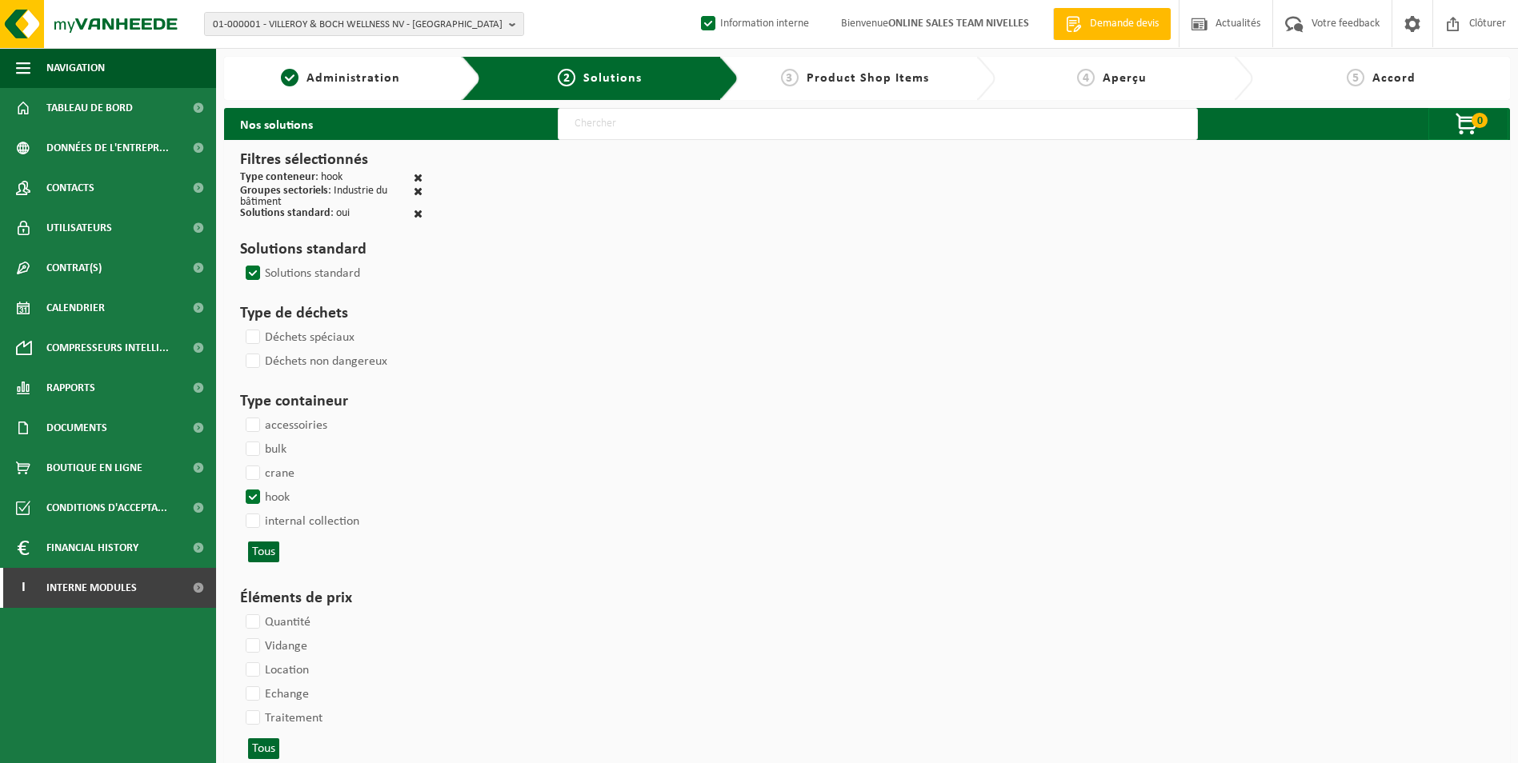
select select
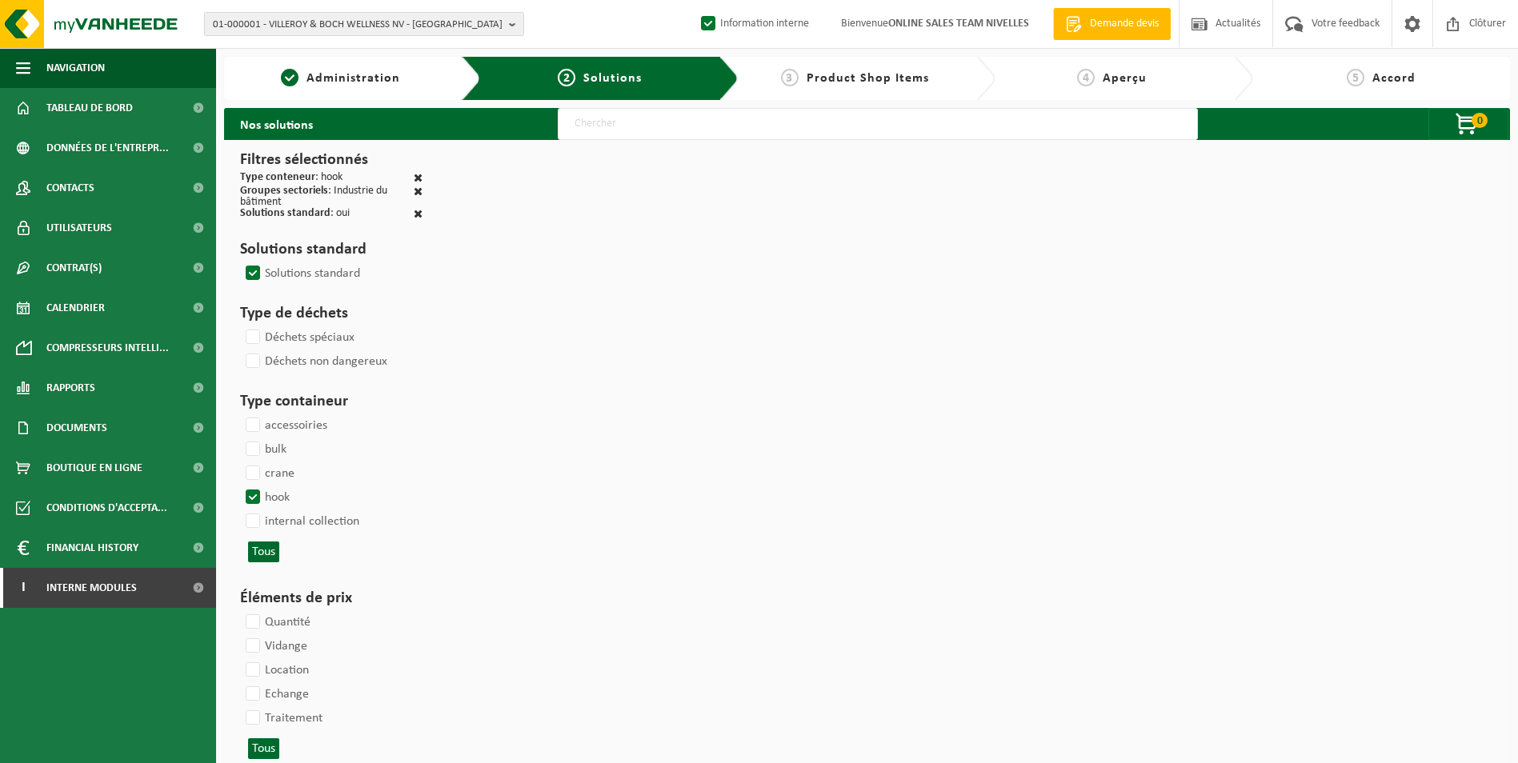
select select
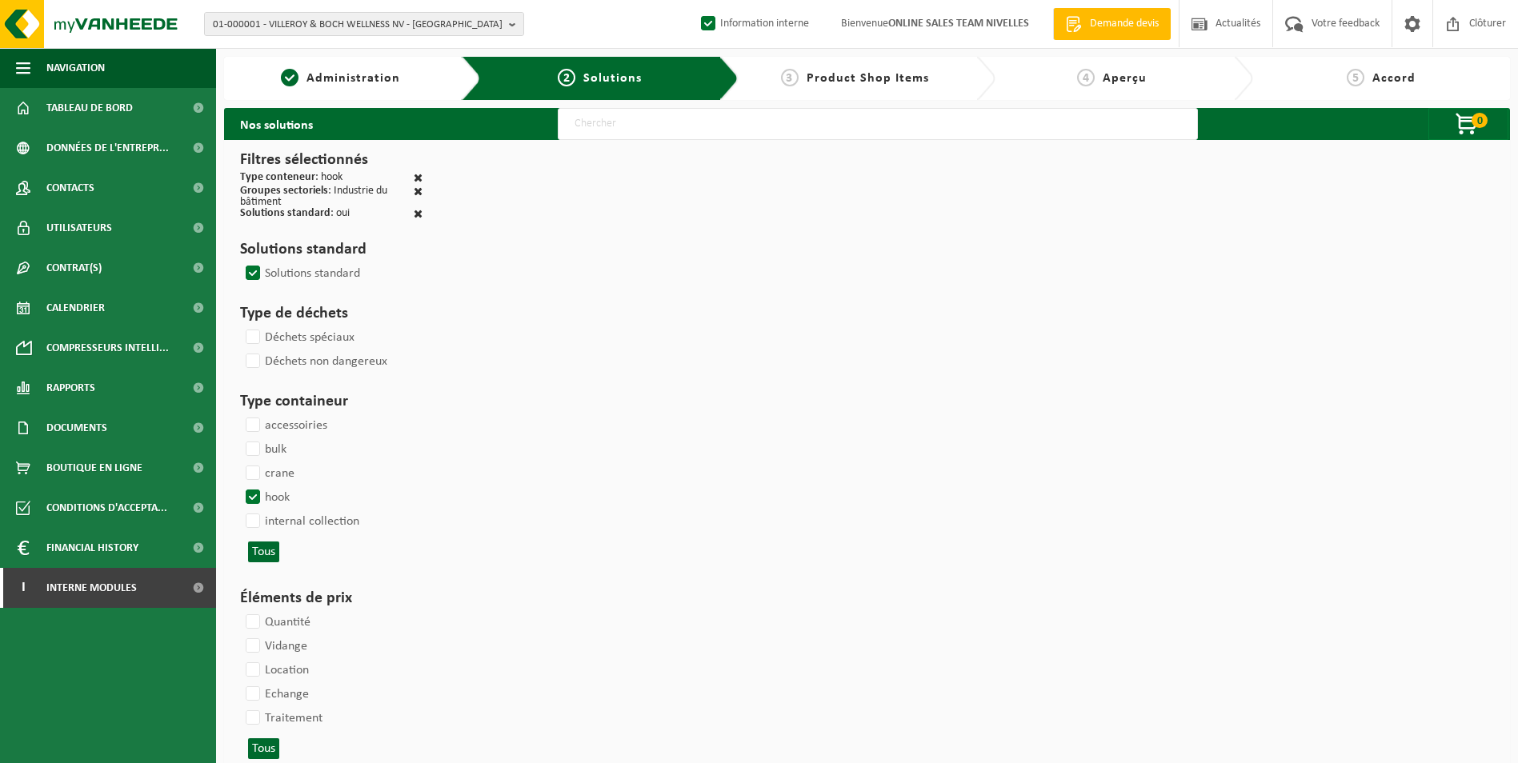
select select
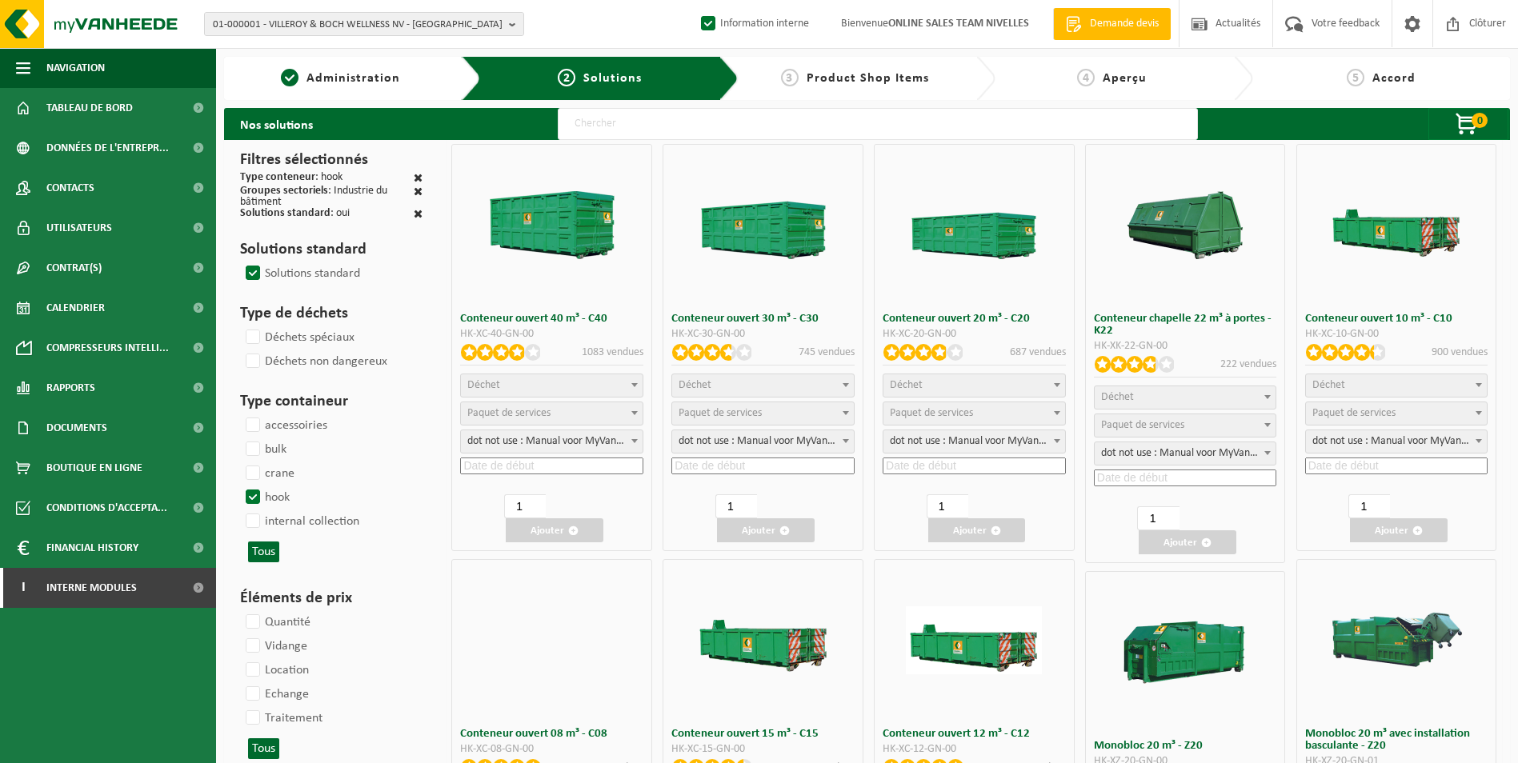
select select "197"
select select
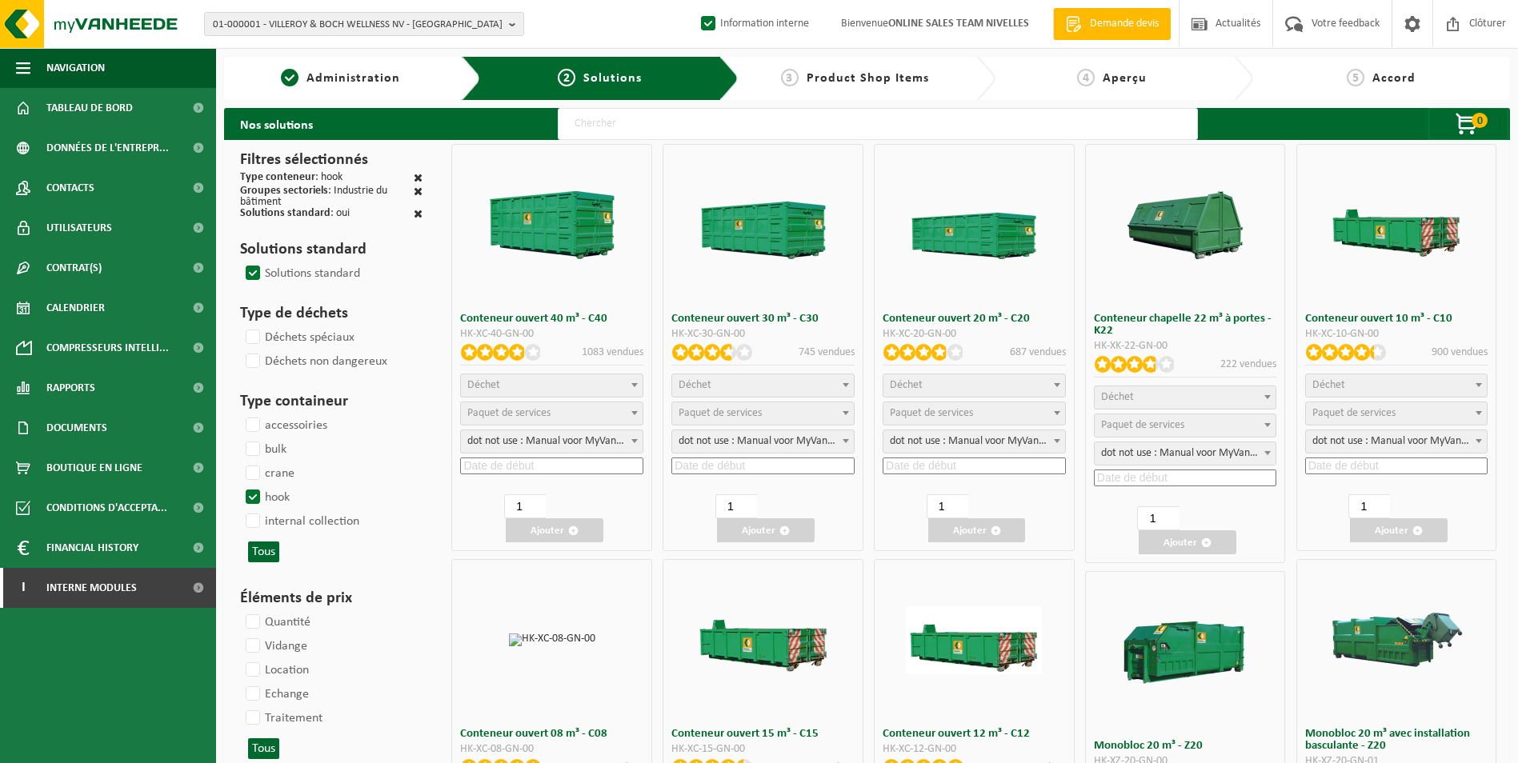
select select
select select "197"
select select
select select "8"
select select
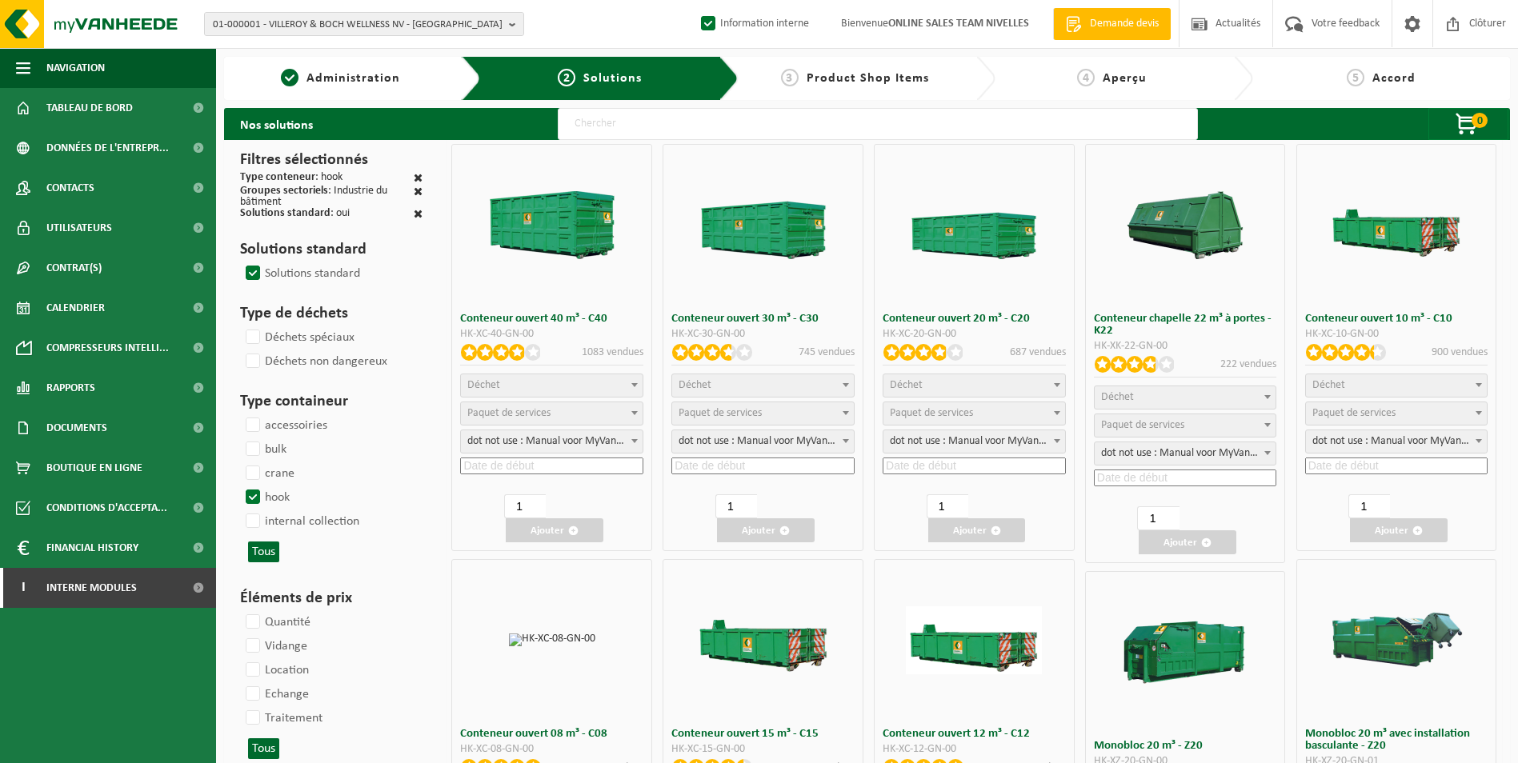
select select "7"
select select
select select "25"
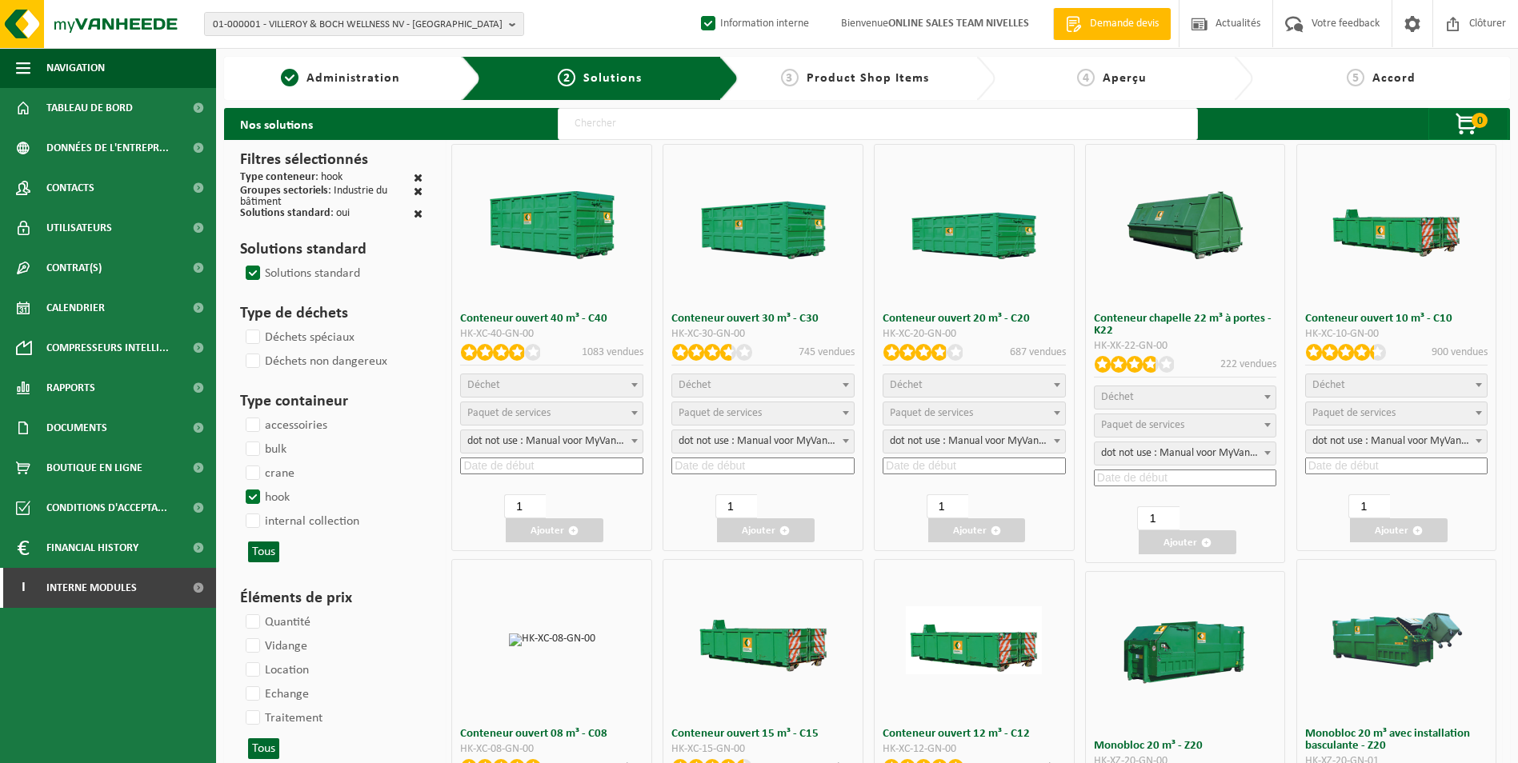
select select "25"
select select "7"
select select "25"
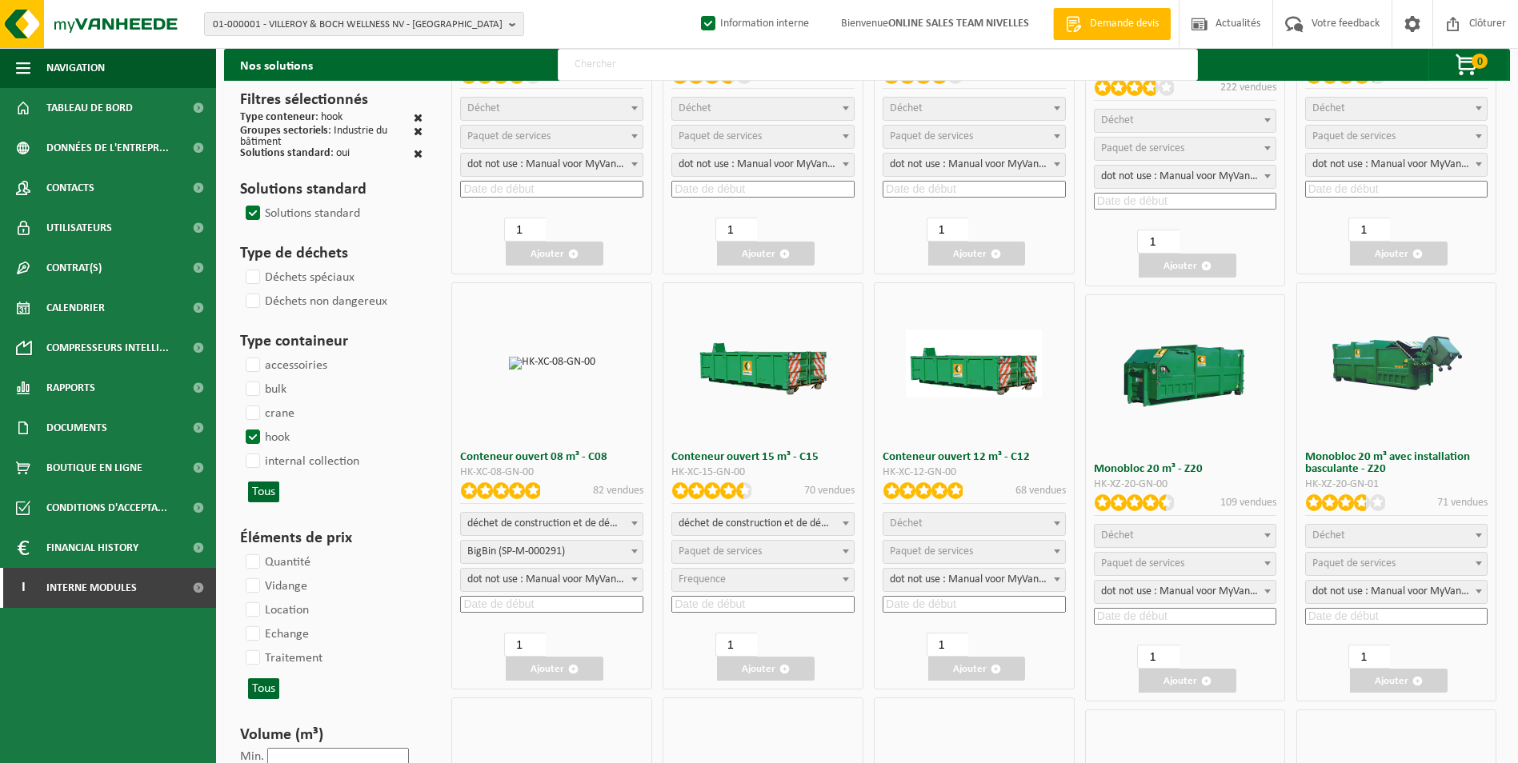
scroll to position [320, 0]
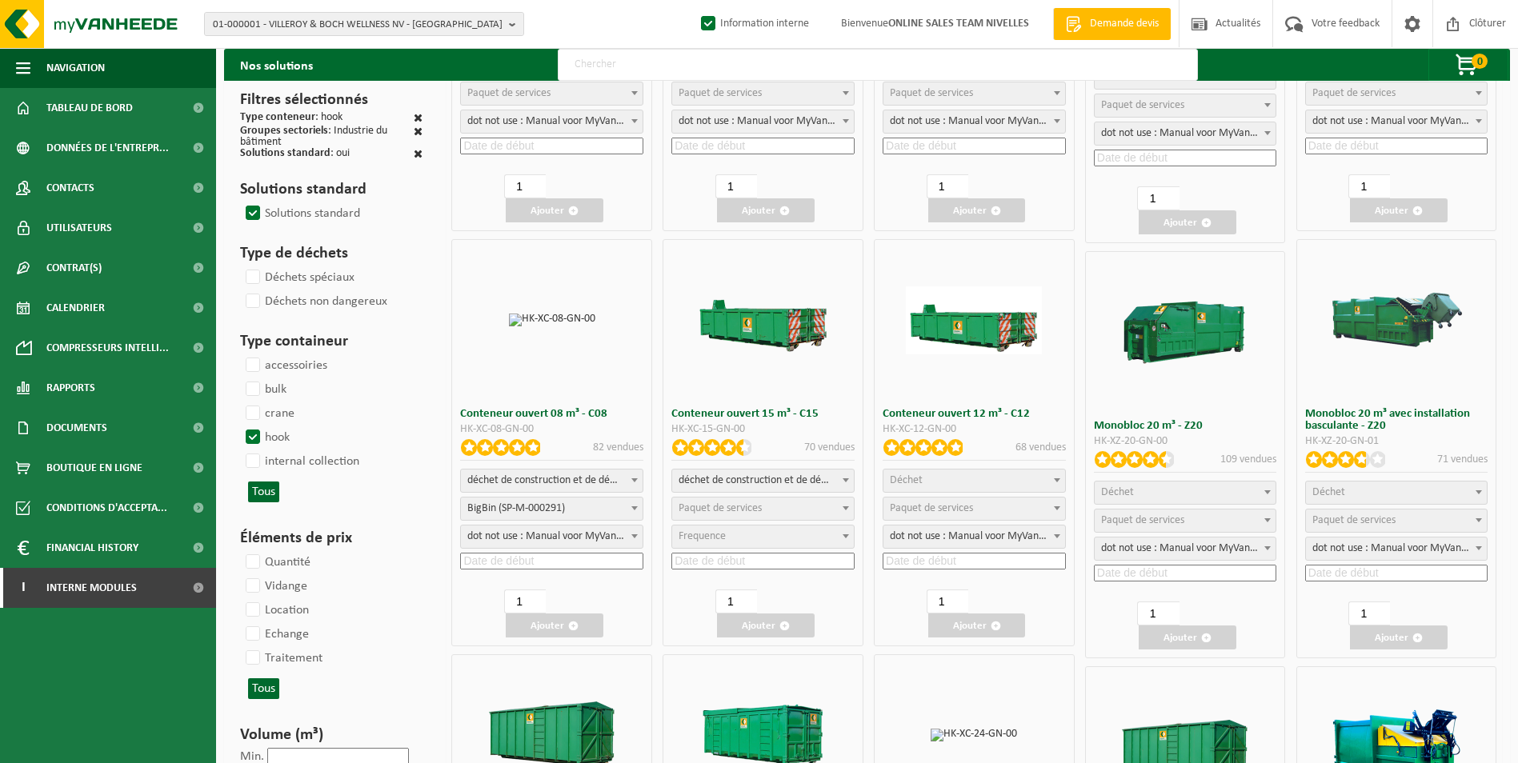
click at [598, 481] on span "déchet de construction et de démolition mélangé (inerte et non inerte)" at bounding box center [552, 481] width 182 height 22
select select
select select "197"
select select "25"
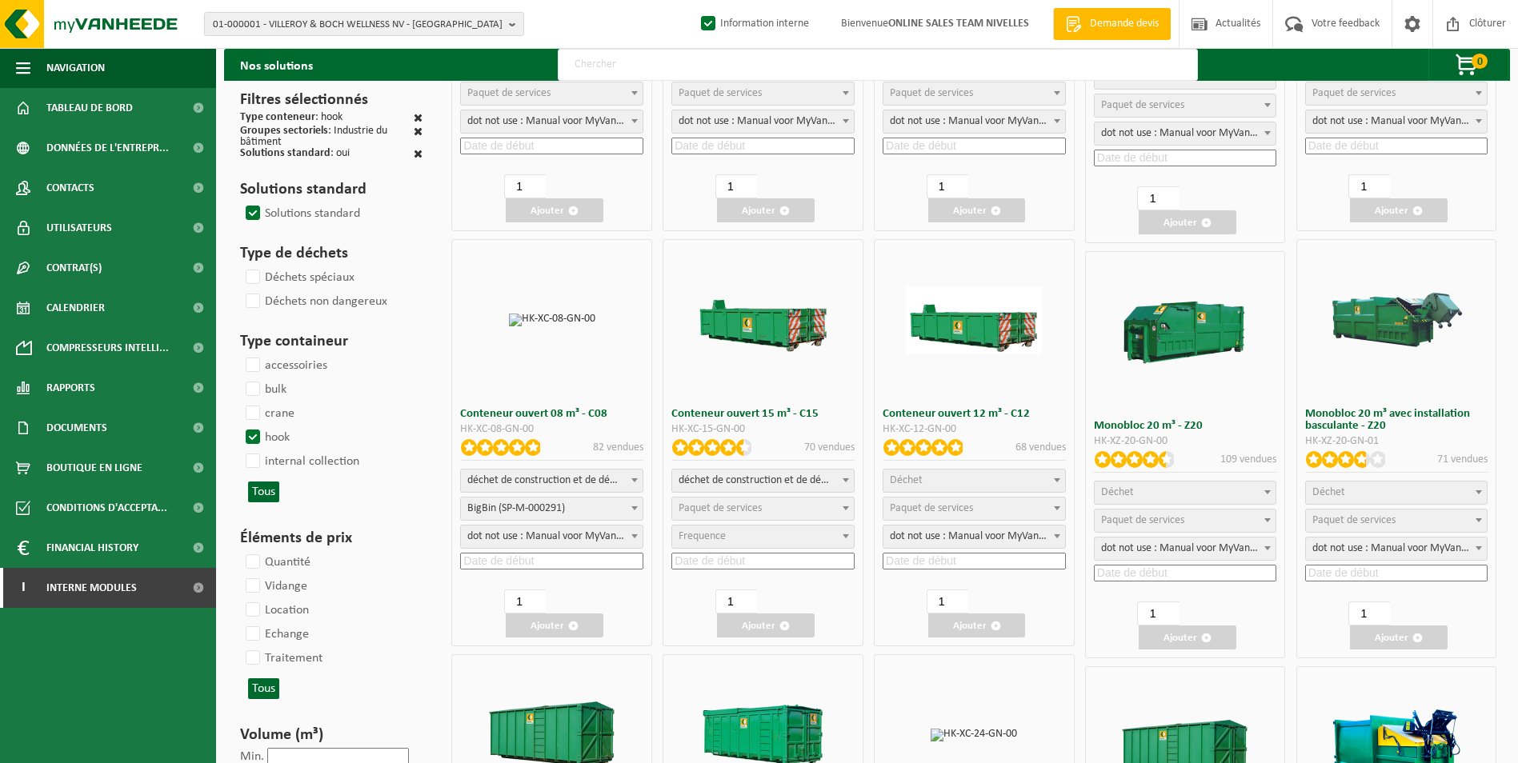
click at [514, 565] on input at bounding box center [551, 561] width 183 height 17
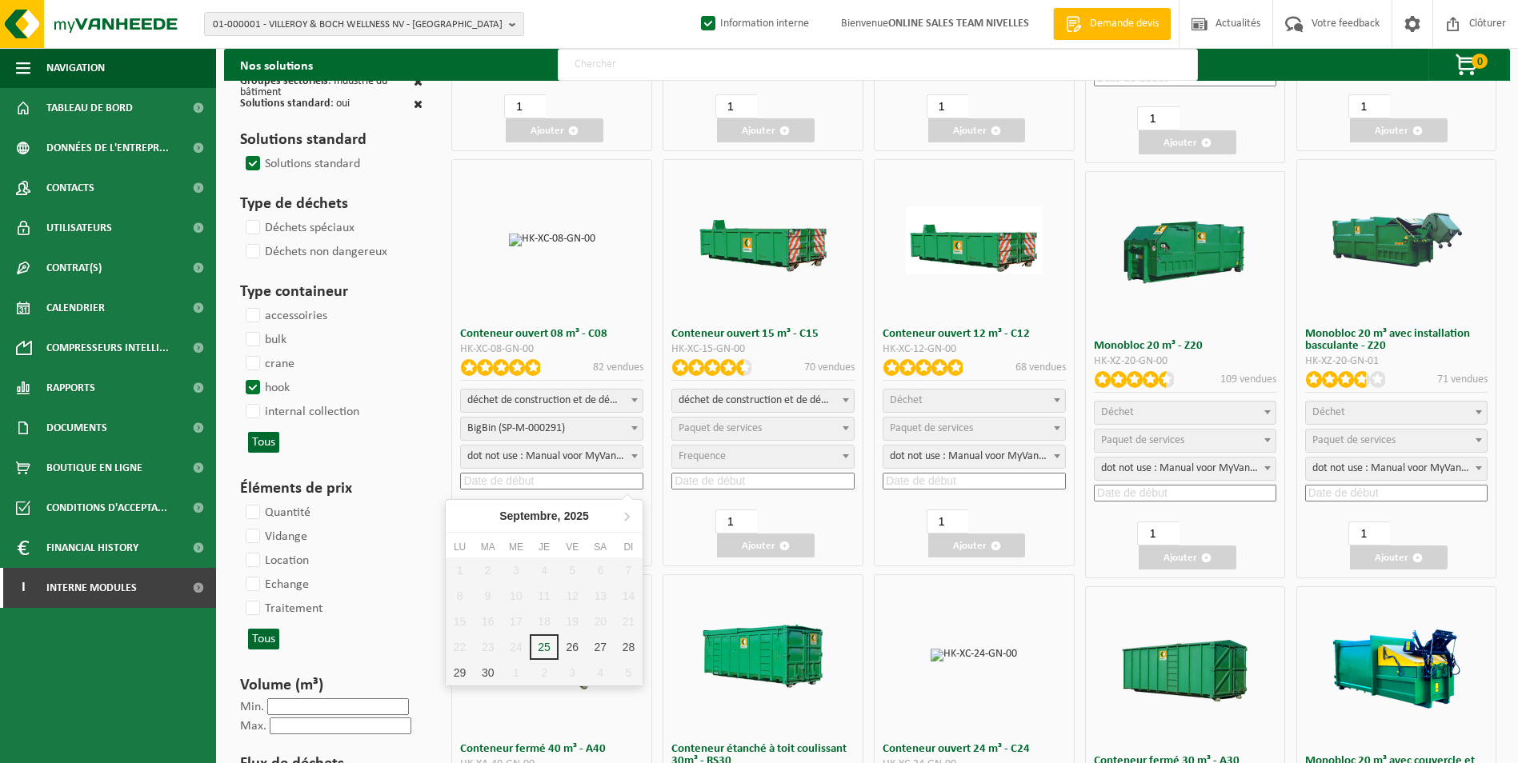
scroll to position [480, 0]
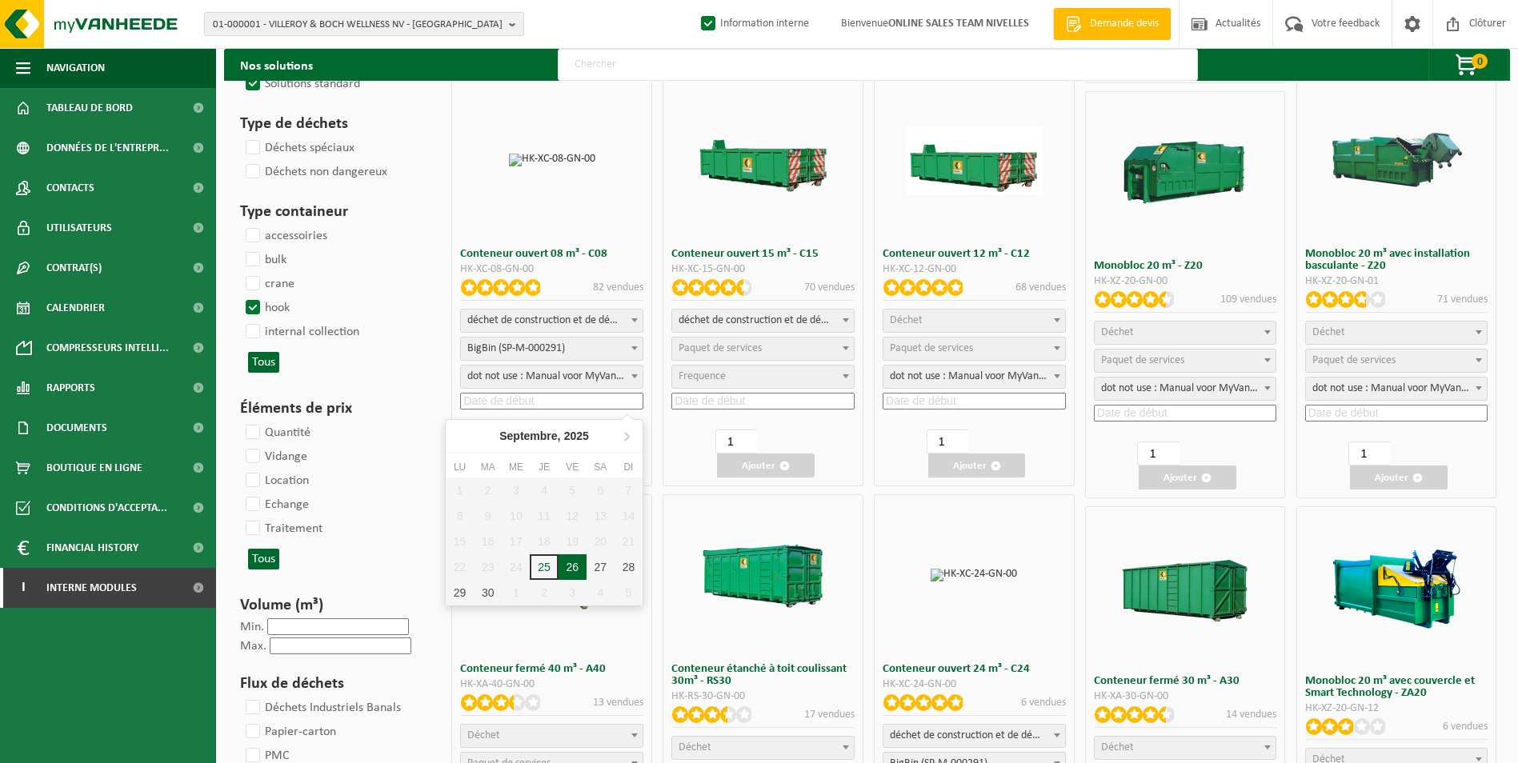
click at [573, 570] on div "26" at bounding box center [572, 567] width 28 height 26
type input "2025-09-26"
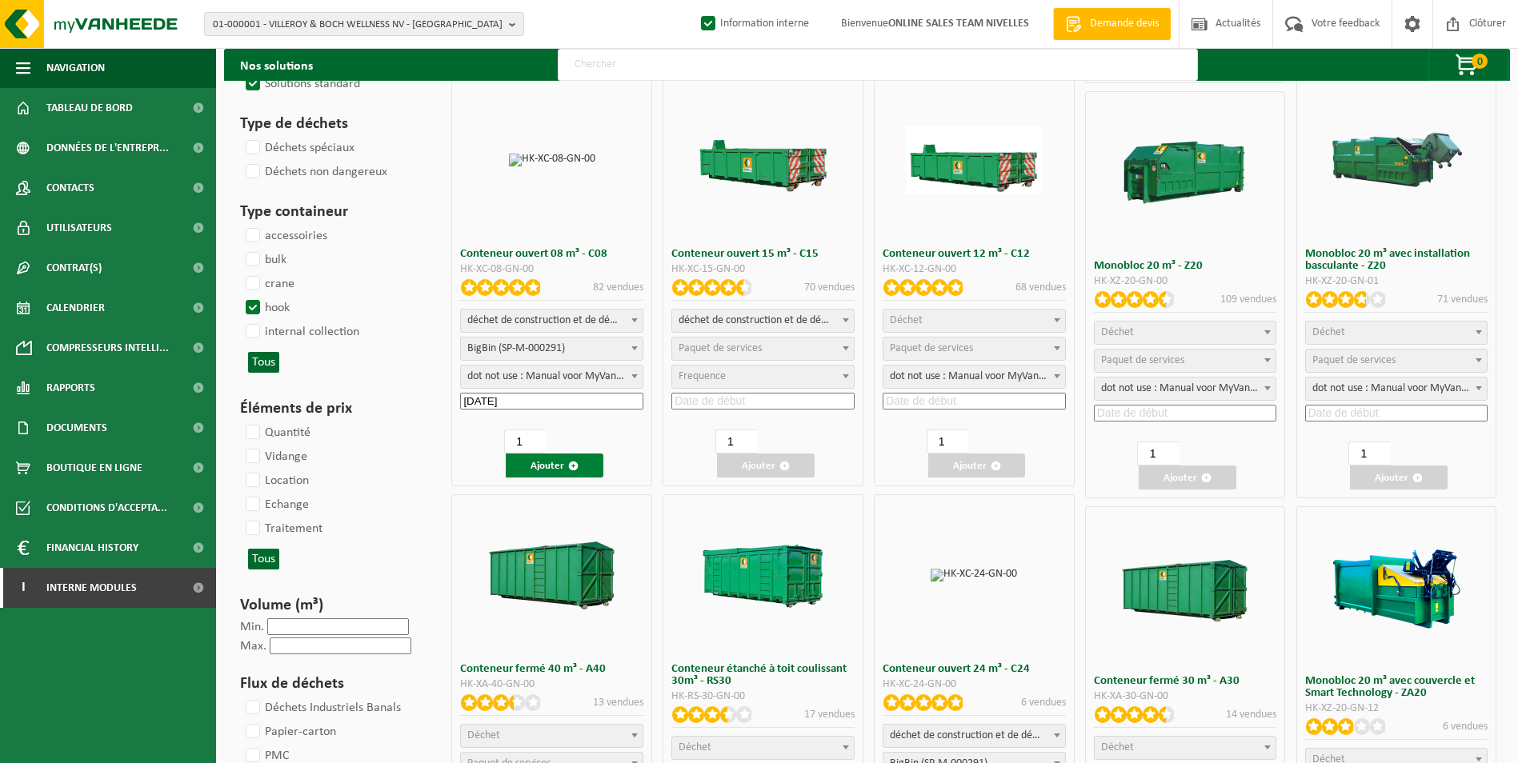
click at [566, 465] on button "Ajouter" at bounding box center [555, 466] width 98 height 24
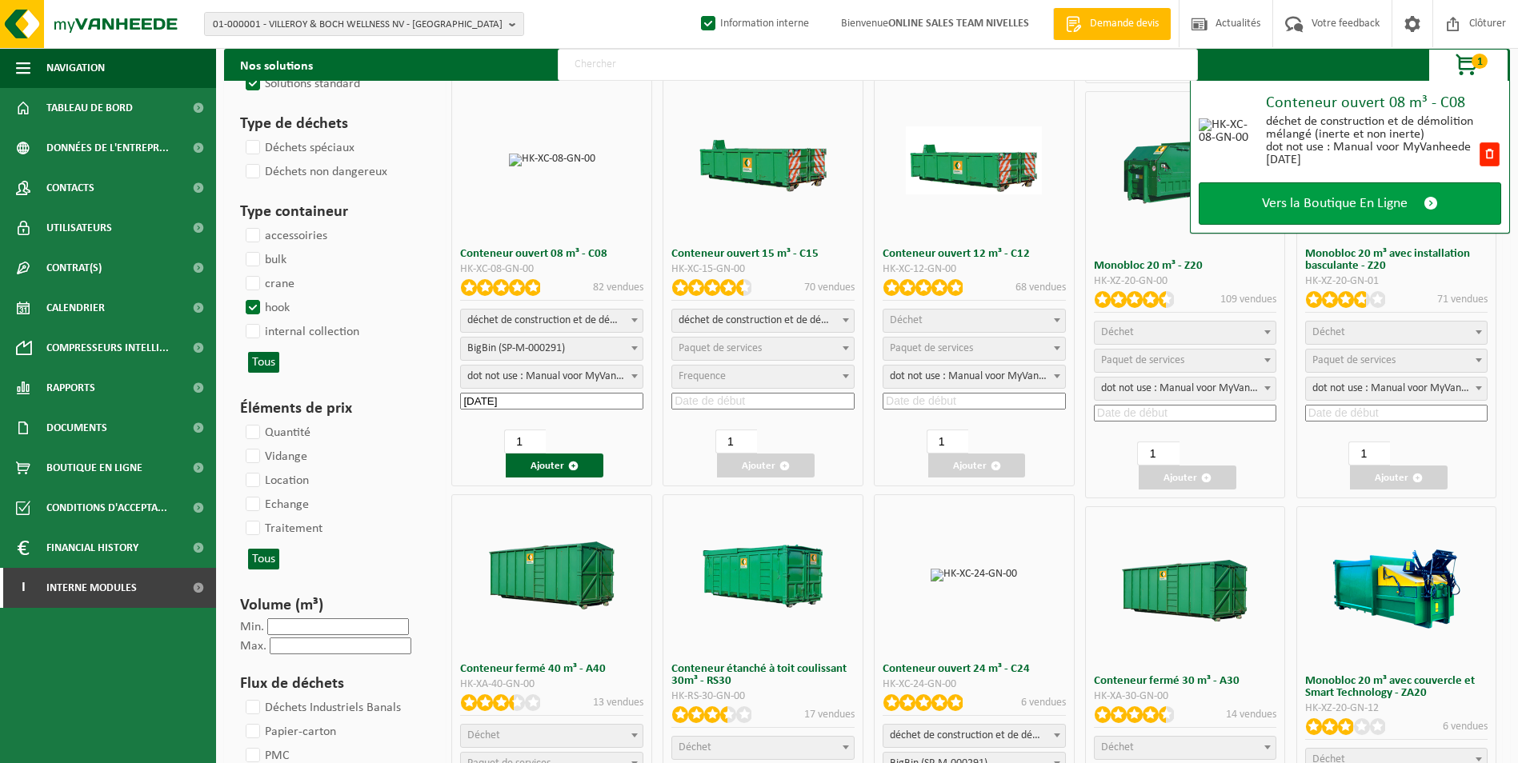
click at [1350, 198] on span "Vers la Boutique En Ligne" at bounding box center [1335, 203] width 146 height 17
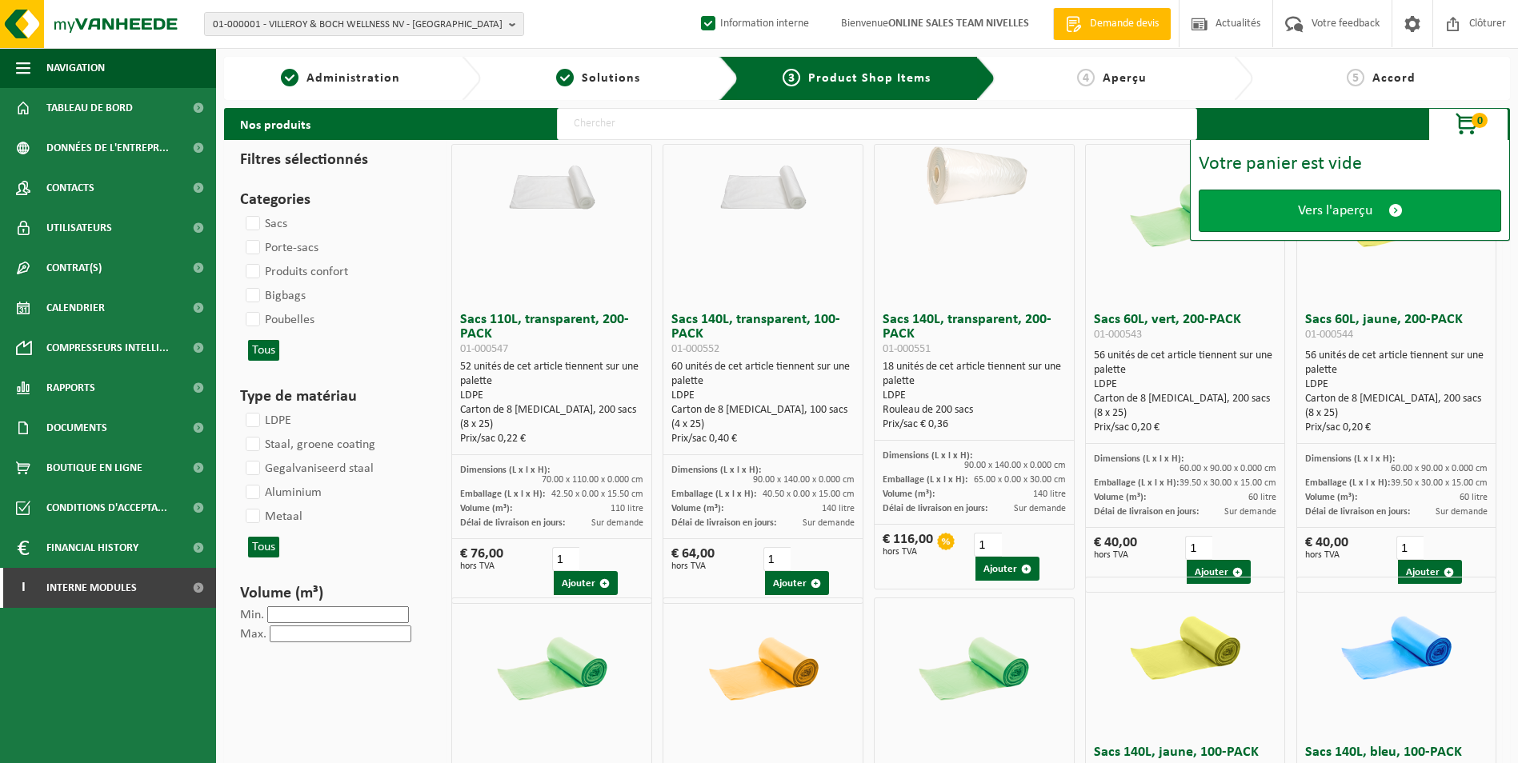
click at [1347, 203] on span "Vers l'aperçu" at bounding box center [1335, 210] width 74 height 17
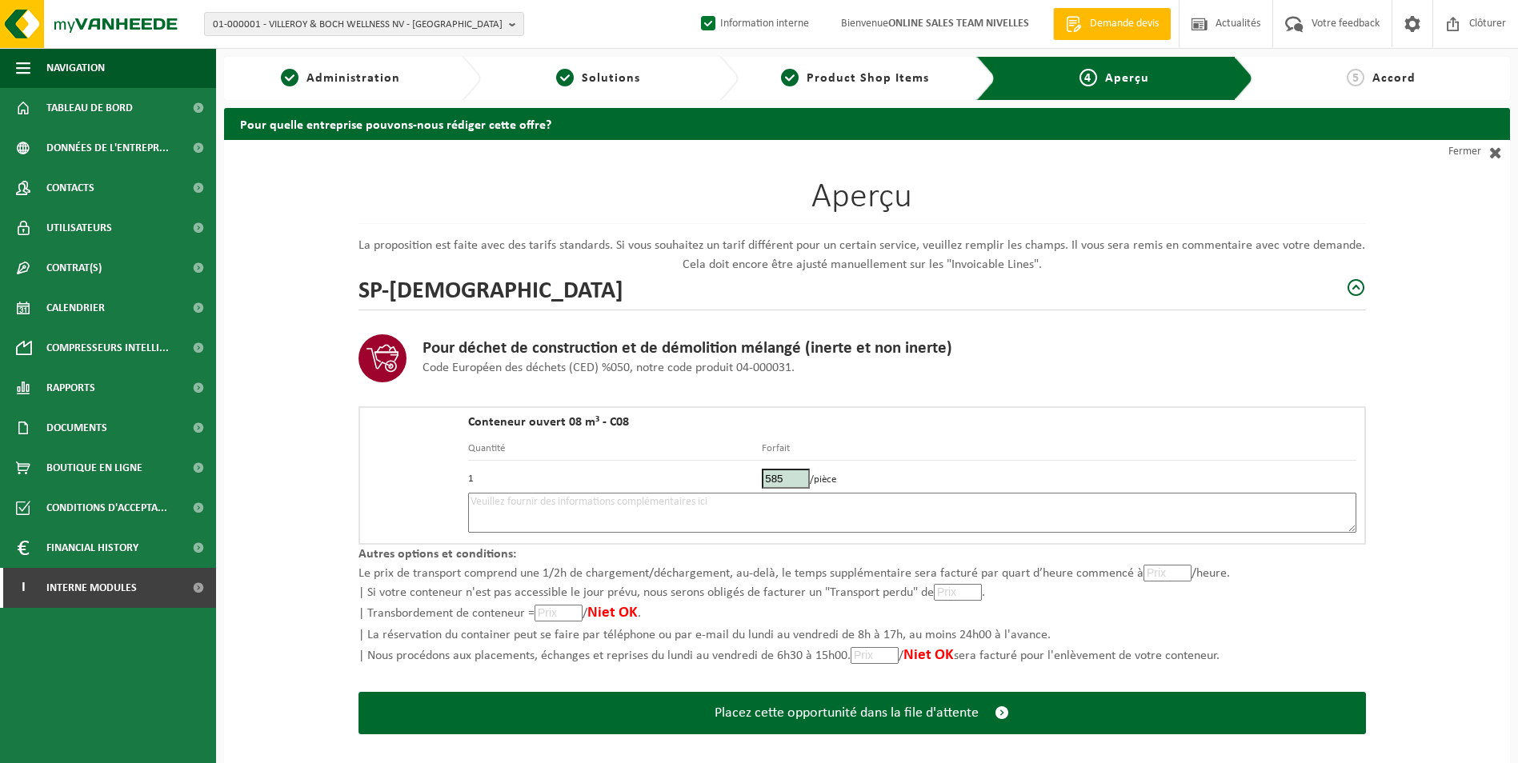
click at [788, 500] on textarea at bounding box center [912, 513] width 888 height 40
type textarea "p"
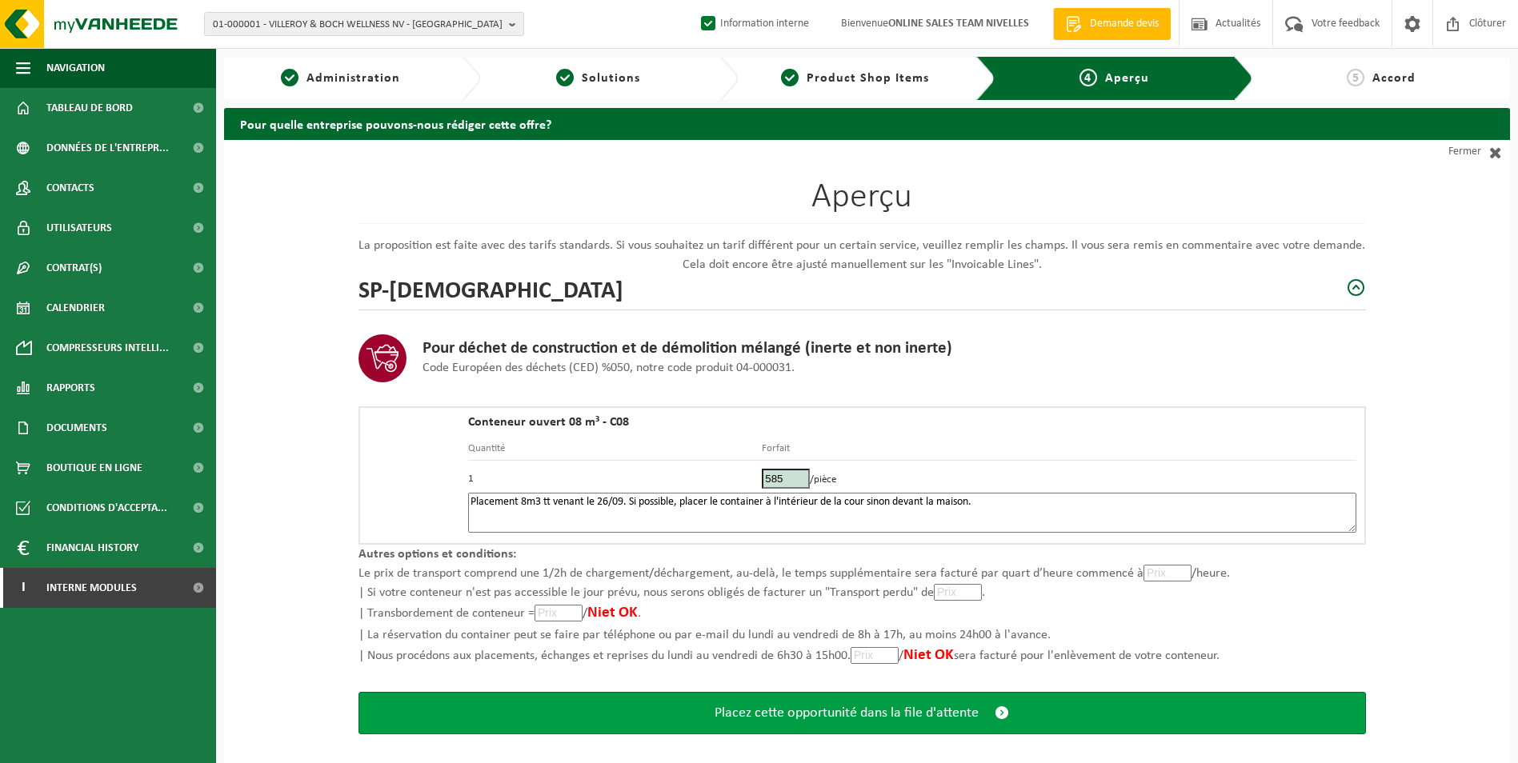
type textarea "Placement 8m3 tt venant le 26/09. Si possible, placer le container à l'intérieu…"
click at [893, 705] on span "Placez cette opportunité dans la file d'attente" at bounding box center [846, 713] width 264 height 17
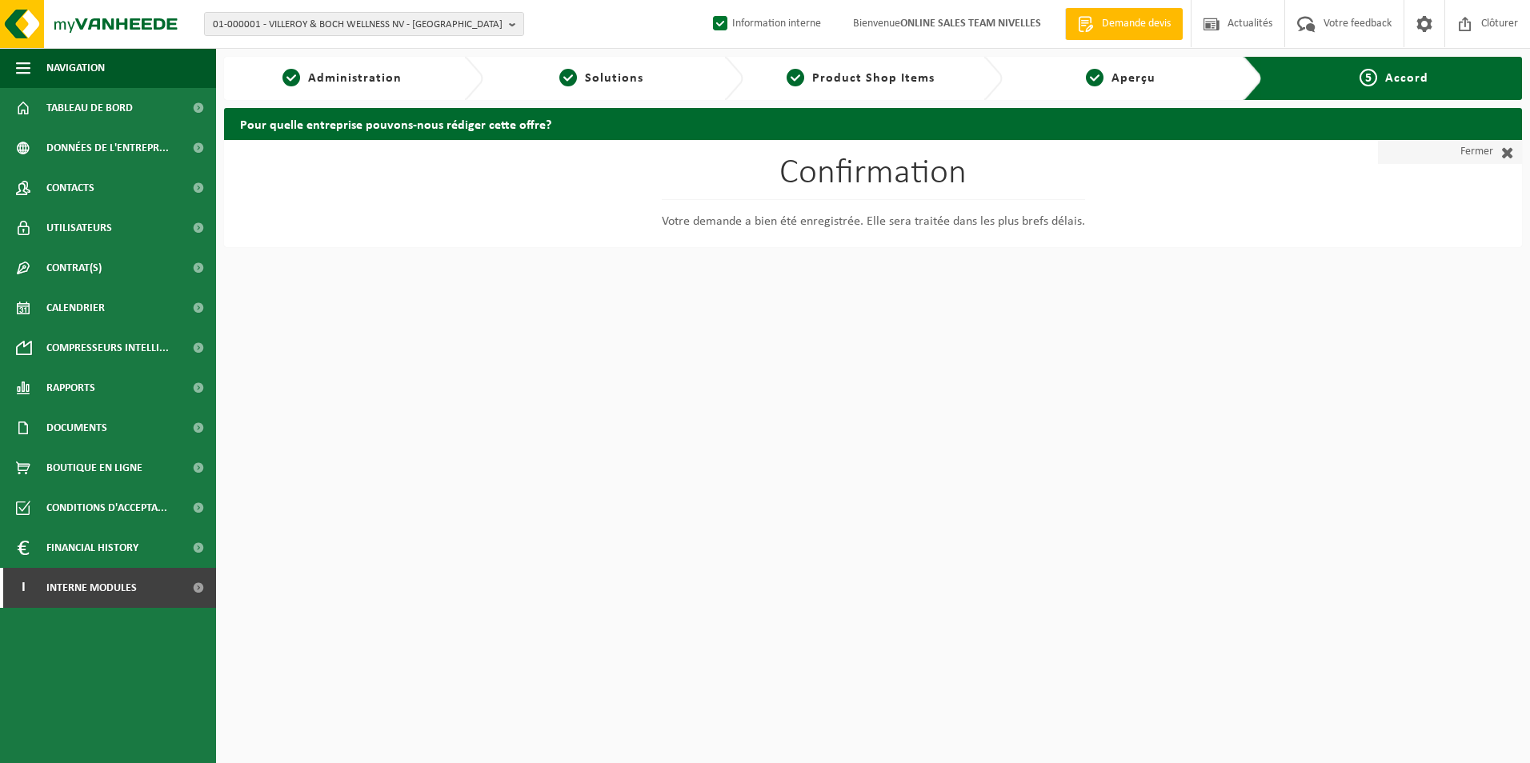
click at [1464, 160] on link "Fermer" at bounding box center [1450, 152] width 144 height 24
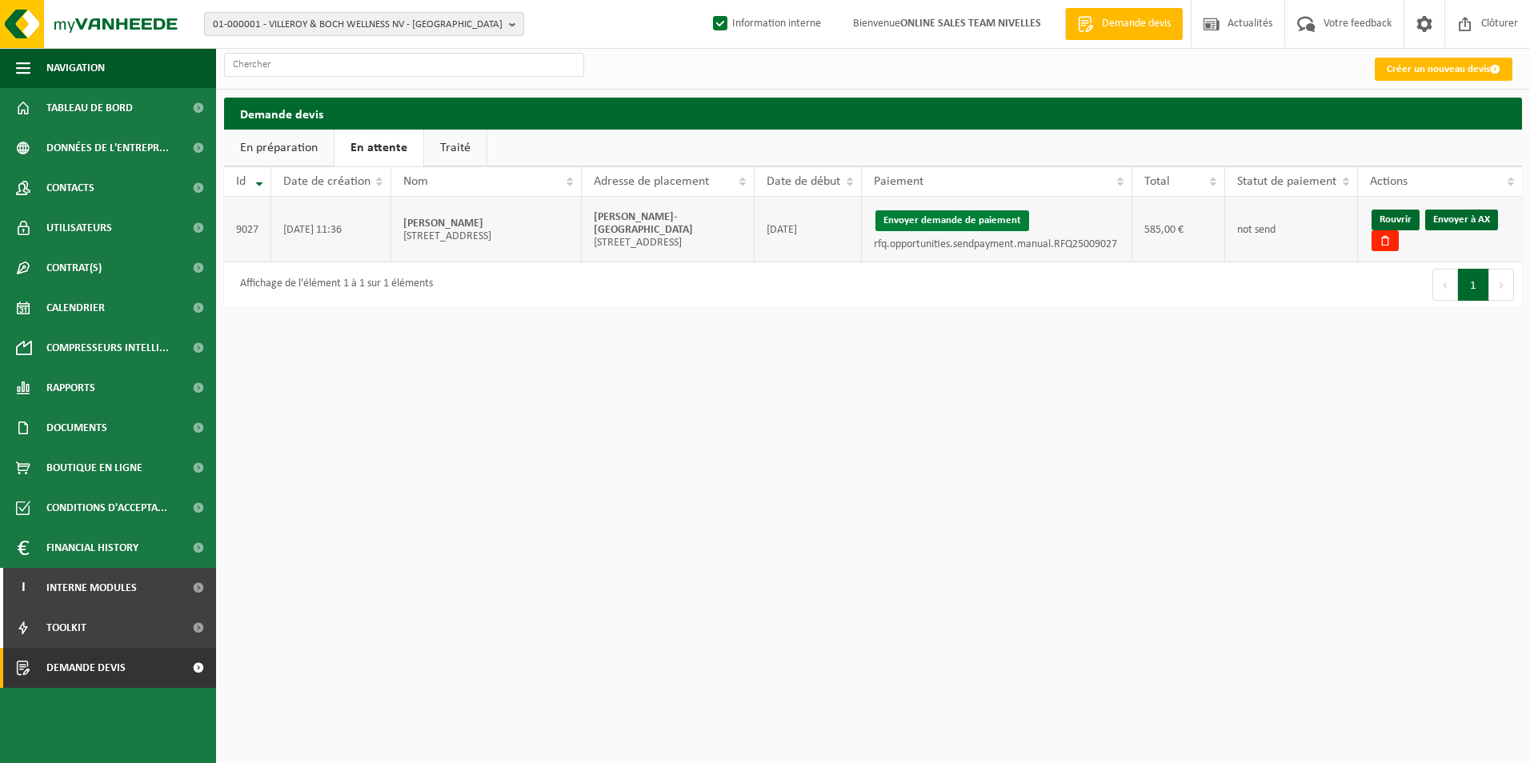
click at [963, 215] on button "Envoyer demande de paiement" at bounding box center [952, 220] width 154 height 21
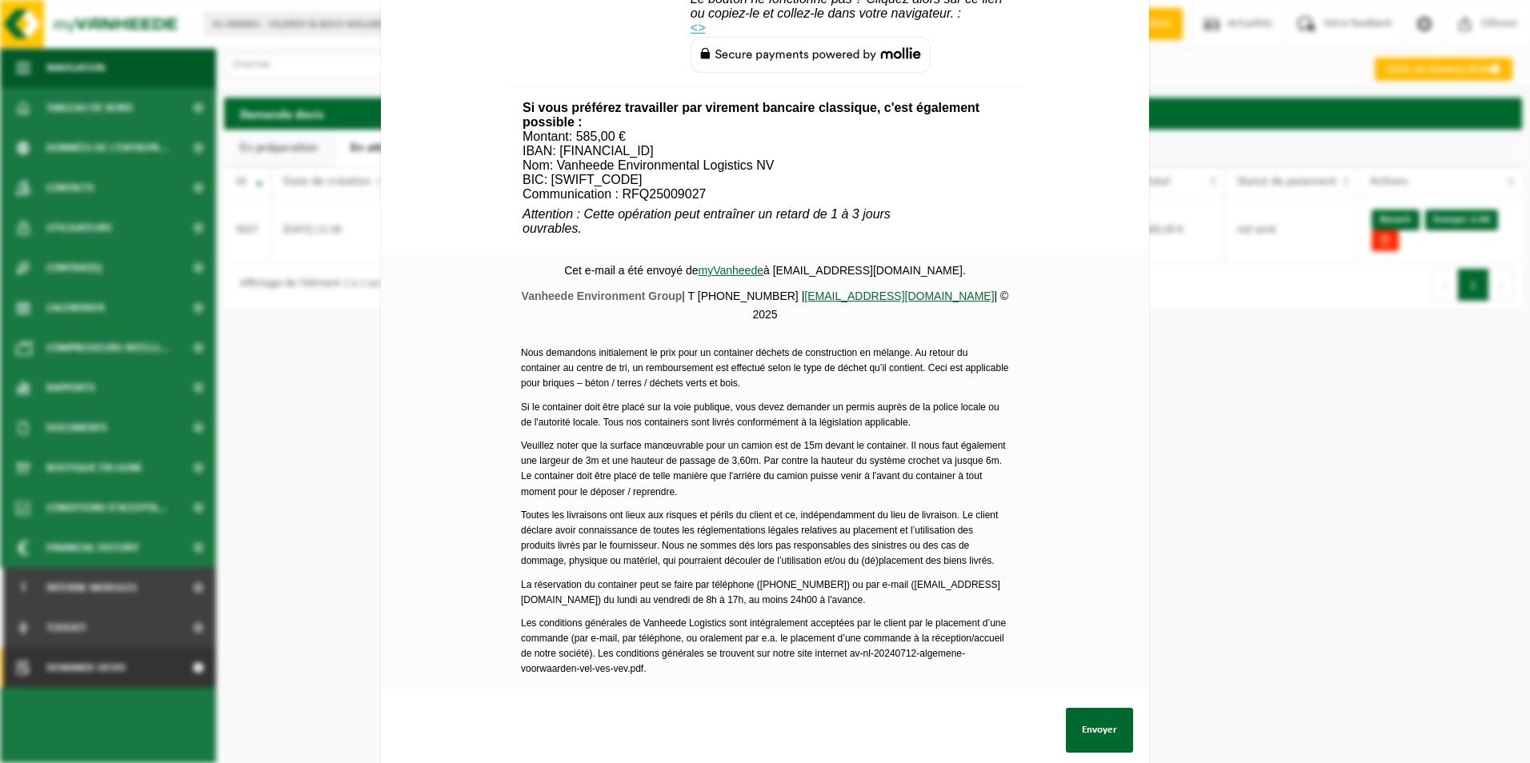
scroll to position [546, 0]
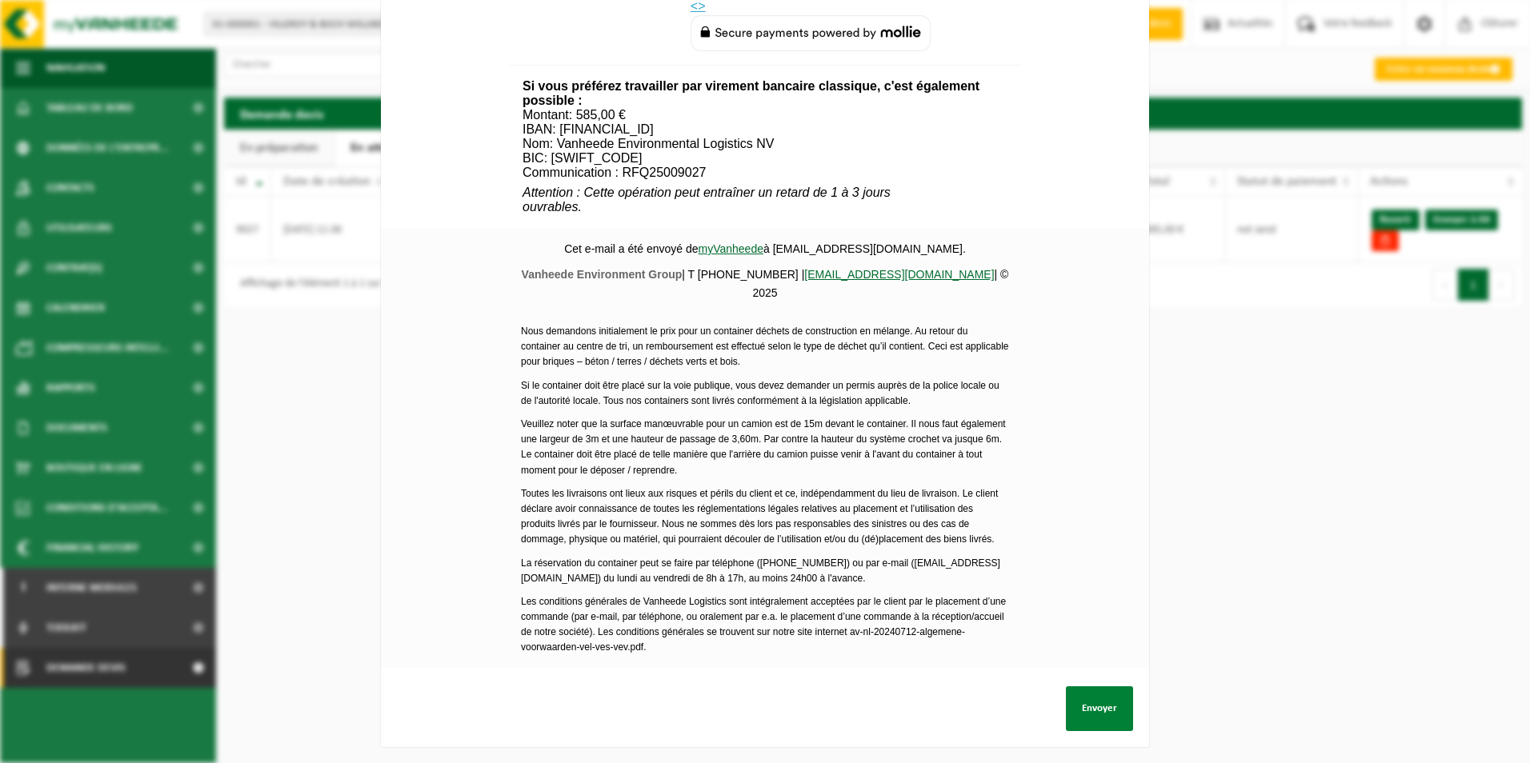
click at [1086, 706] on button "Envoyer" at bounding box center [1099, 708] width 67 height 45
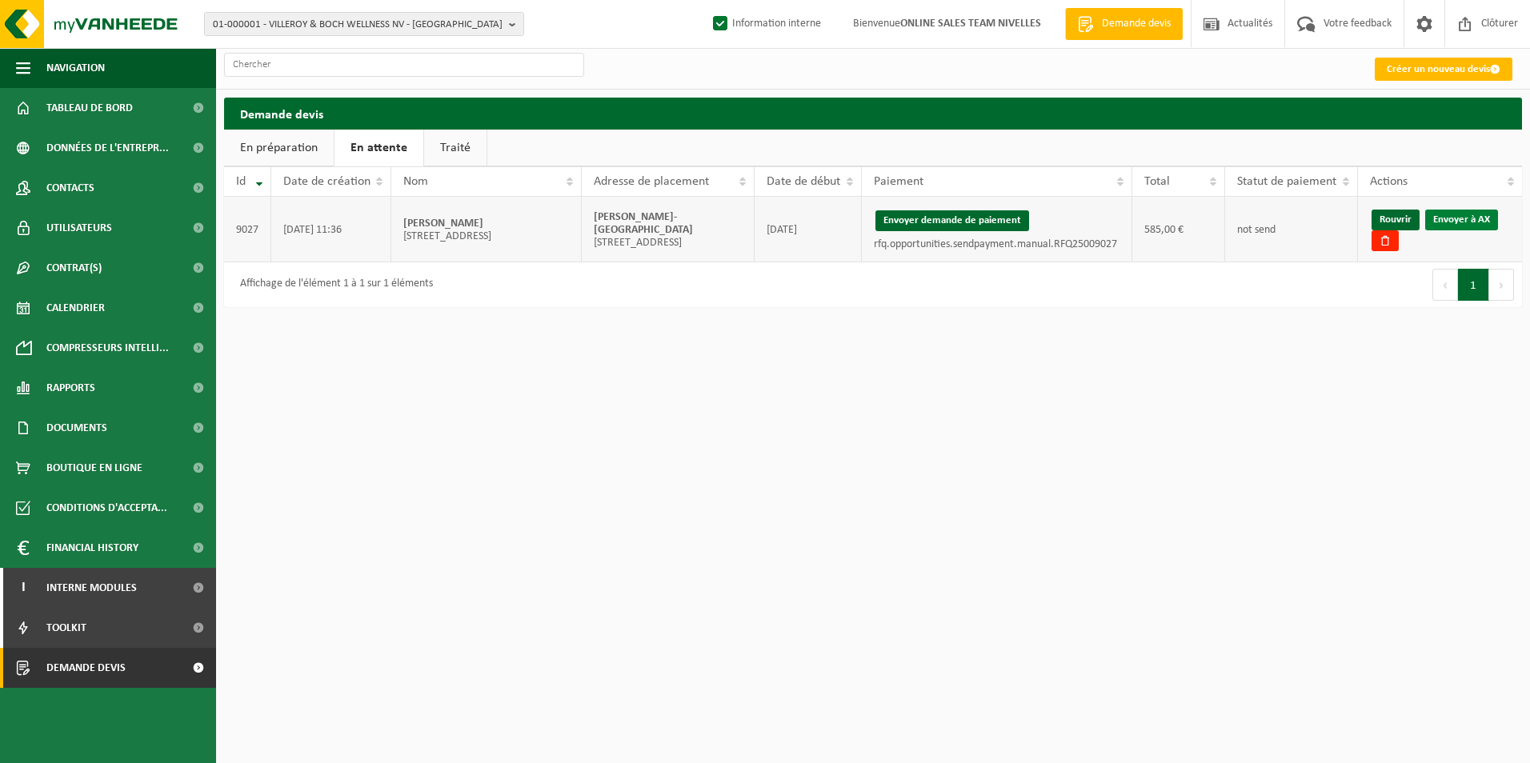
click at [1456, 216] on link "Envoyer à AX" at bounding box center [1461, 220] width 73 height 21
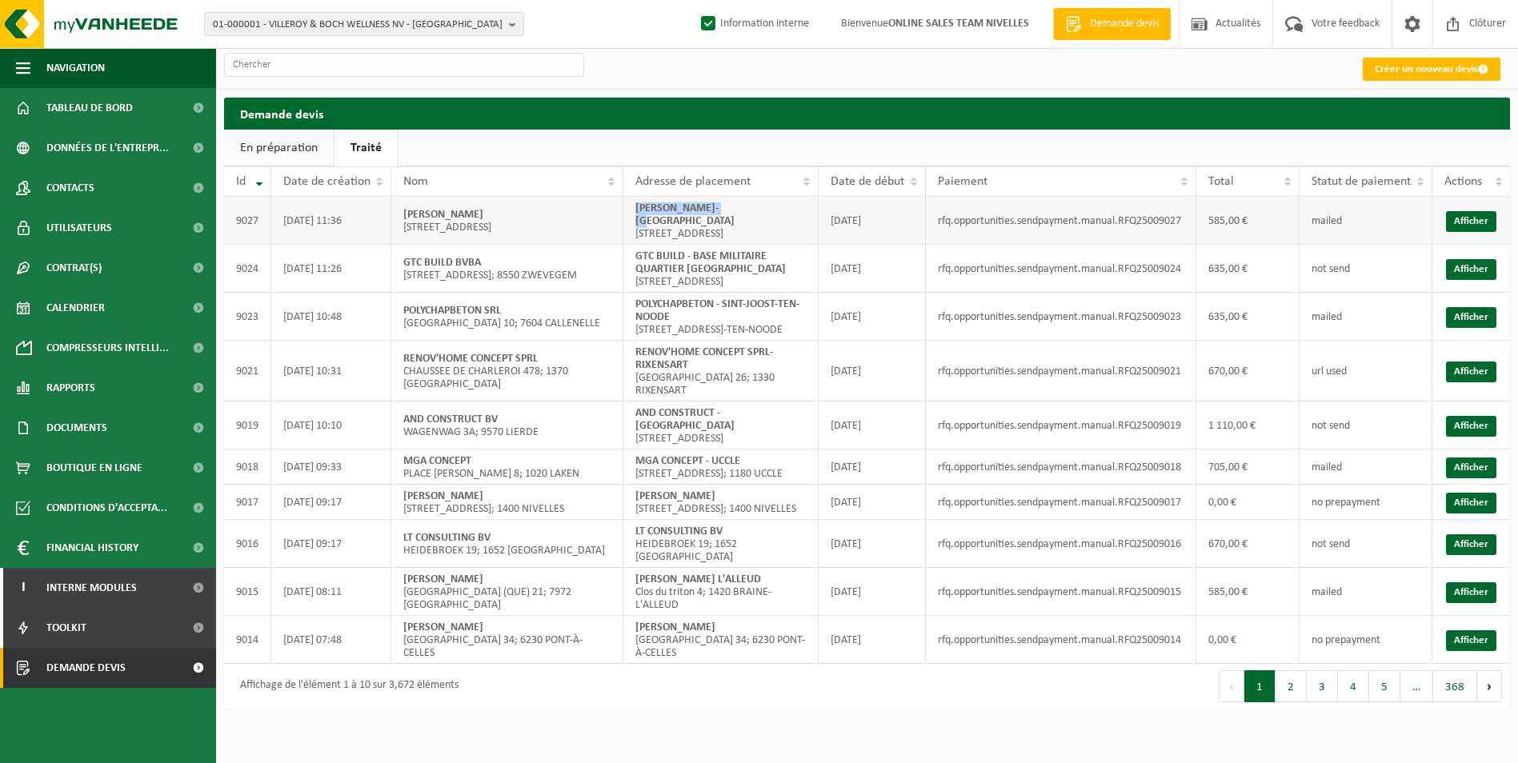
drag, startPoint x: 632, startPoint y: 211, endPoint x: 756, endPoint y: 211, distance: 124.0
click at [756, 211] on td "LUC SRL-TERVUREN GROEMLAAN 22; 3080 TERVUREN" at bounding box center [720, 221] width 195 height 48
copy strong "LUC SRL-TERVUREN"
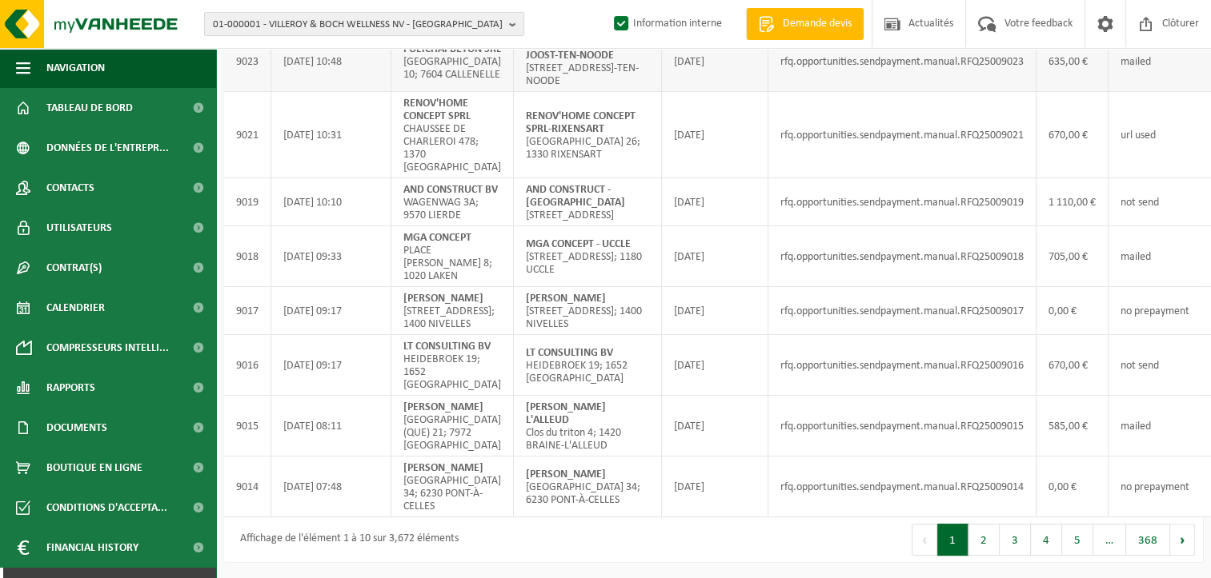
scroll to position [336, 0]
click at [986, 538] on button "2" at bounding box center [983, 540] width 31 height 32
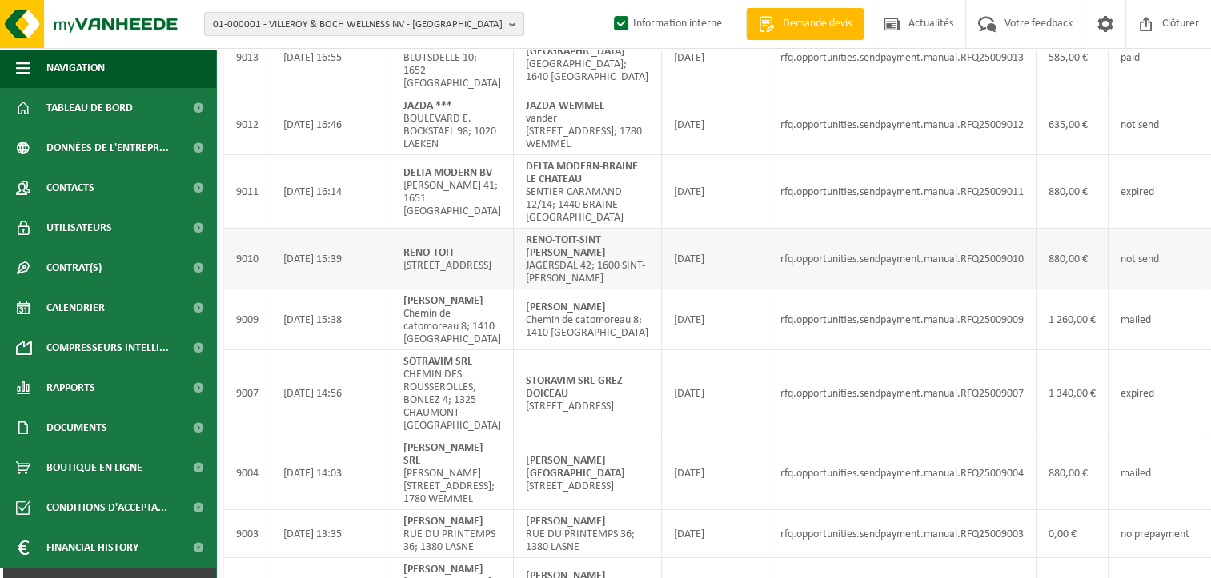
scroll to position [96, 0]
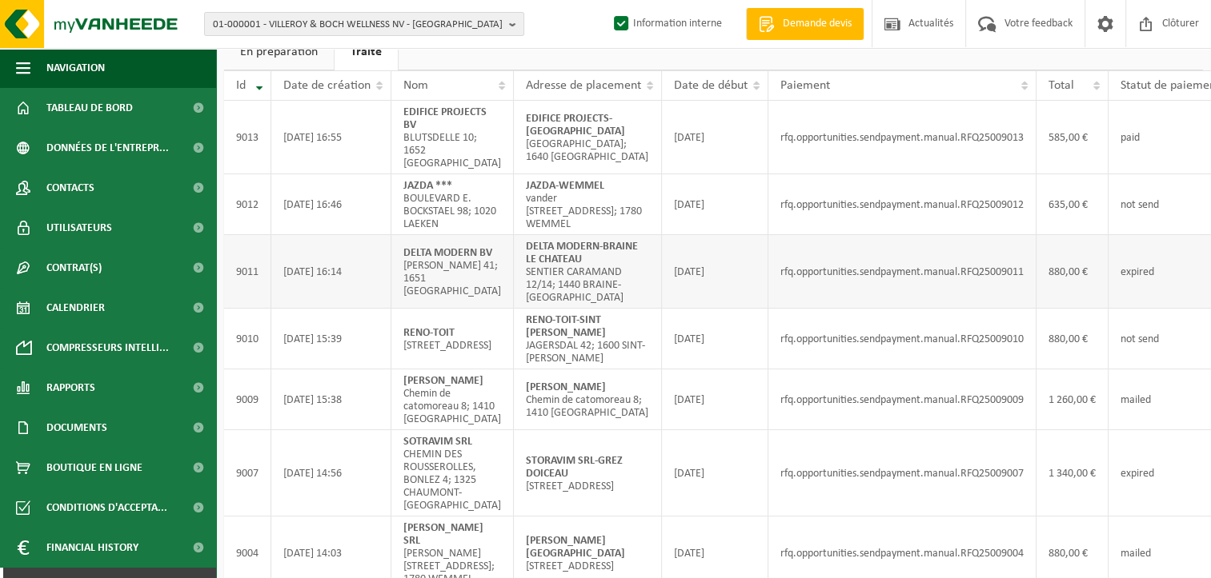
click at [767, 293] on td "26/09/2025" at bounding box center [715, 272] width 106 height 74
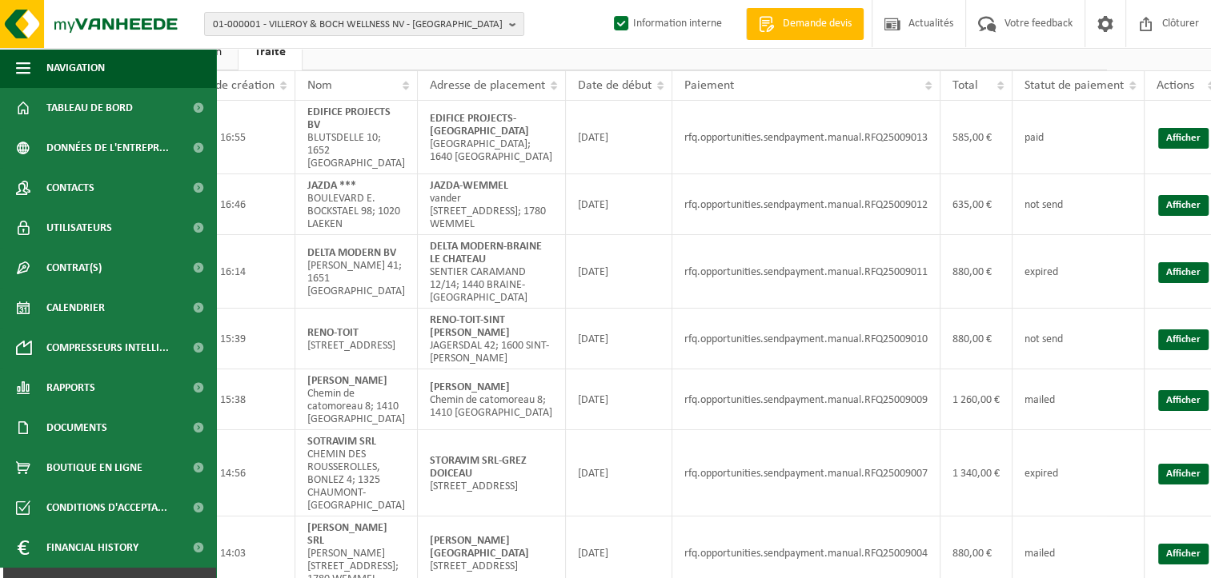
scroll to position [96, 116]
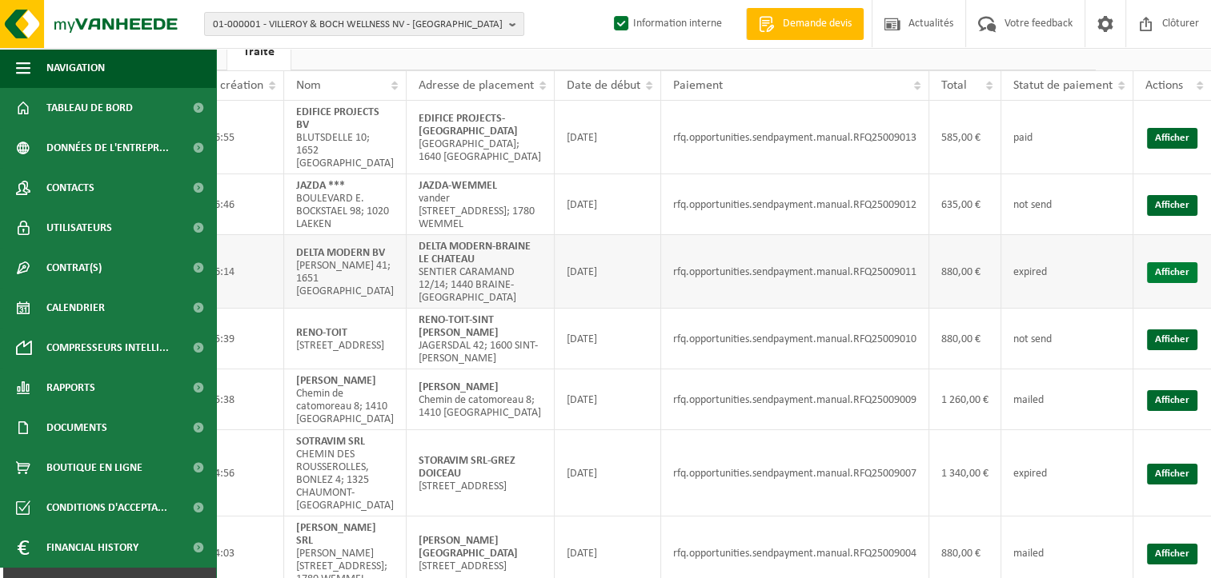
click at [1162, 278] on link "Afficher" at bounding box center [1172, 272] width 50 height 21
click at [1165, 206] on link "Afficher" at bounding box center [1172, 205] width 50 height 21
click at [1159, 141] on link "Afficher" at bounding box center [1172, 138] width 50 height 21
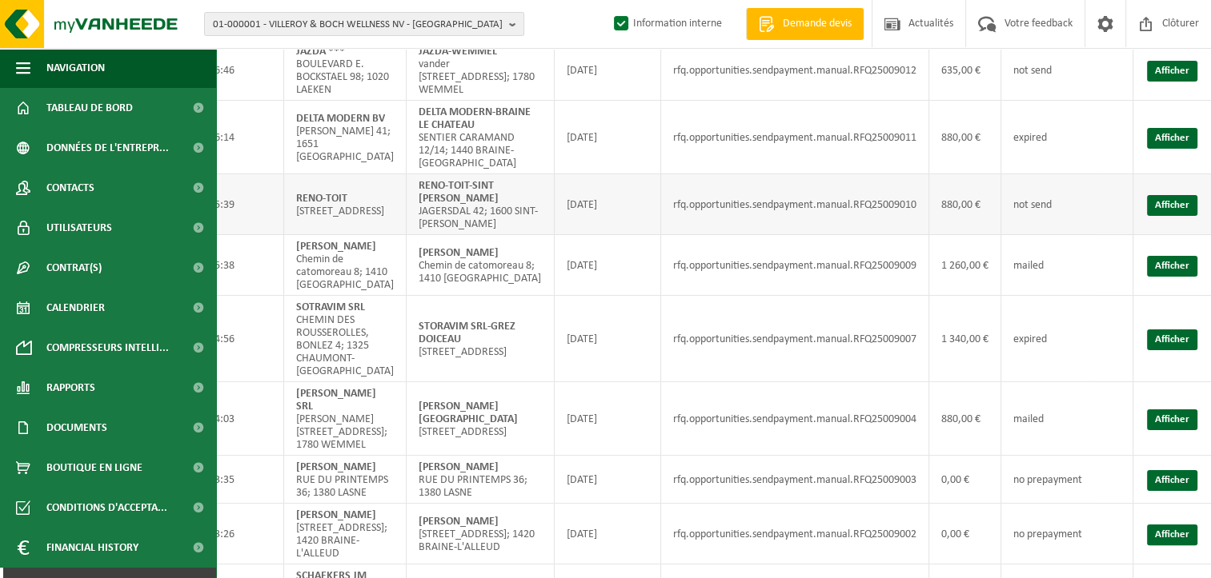
scroll to position [336, 116]
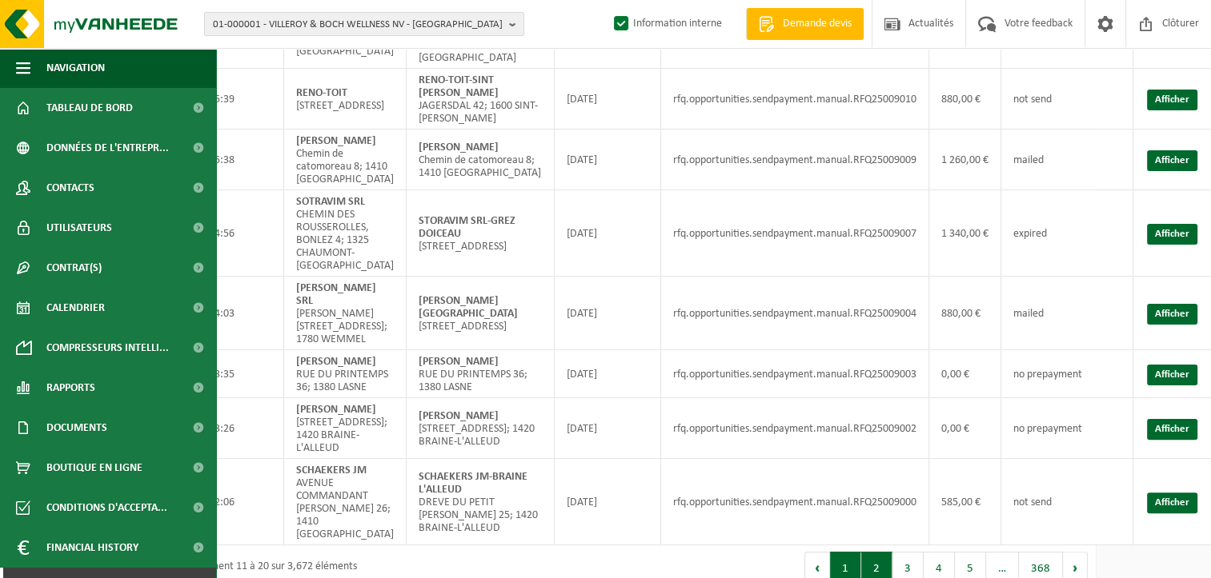
click at [844, 552] on button "1" at bounding box center [845, 568] width 31 height 32
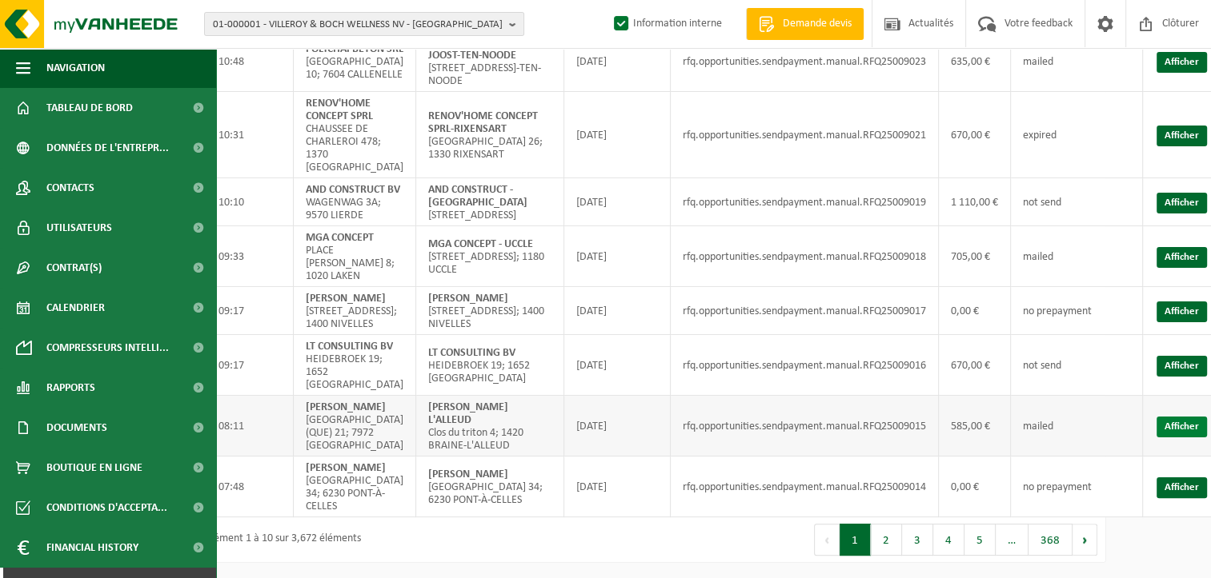
click at [1167, 417] on link "Afficher" at bounding box center [1181, 427] width 50 height 21
click at [1168, 356] on link "Afficher" at bounding box center [1181, 366] width 50 height 21
click at [1175, 247] on link "Afficher" at bounding box center [1181, 257] width 50 height 21
click at [1180, 193] on link "Afficher" at bounding box center [1181, 203] width 50 height 21
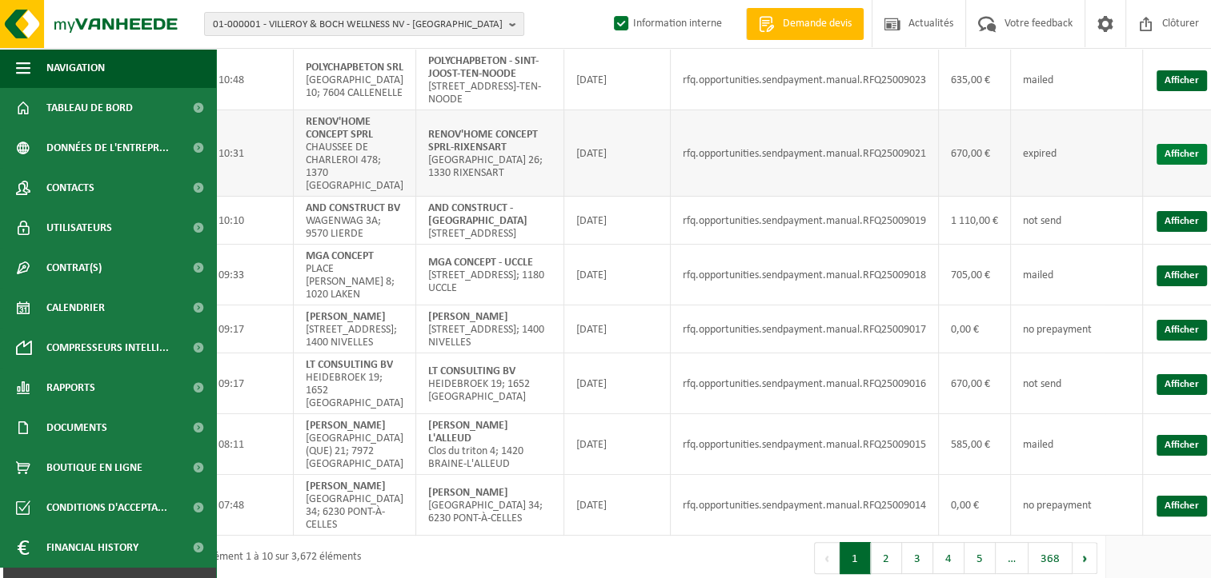
click at [1158, 165] on link "Afficher" at bounding box center [1181, 154] width 50 height 21
click at [1177, 91] on link "Afficher" at bounding box center [1181, 80] width 50 height 21
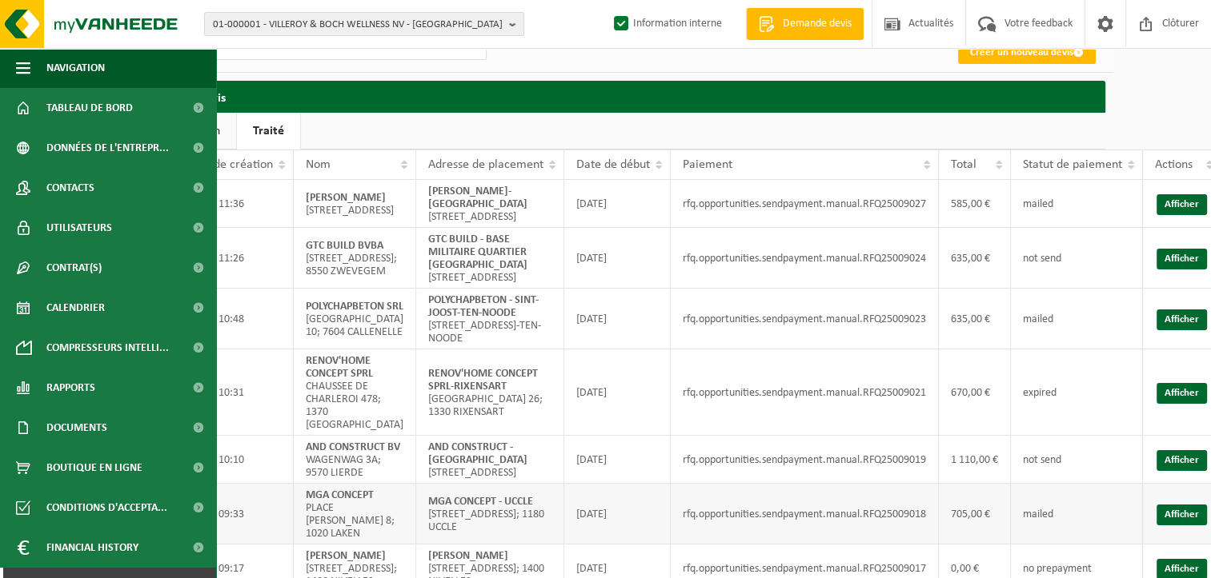
scroll to position [0, 98]
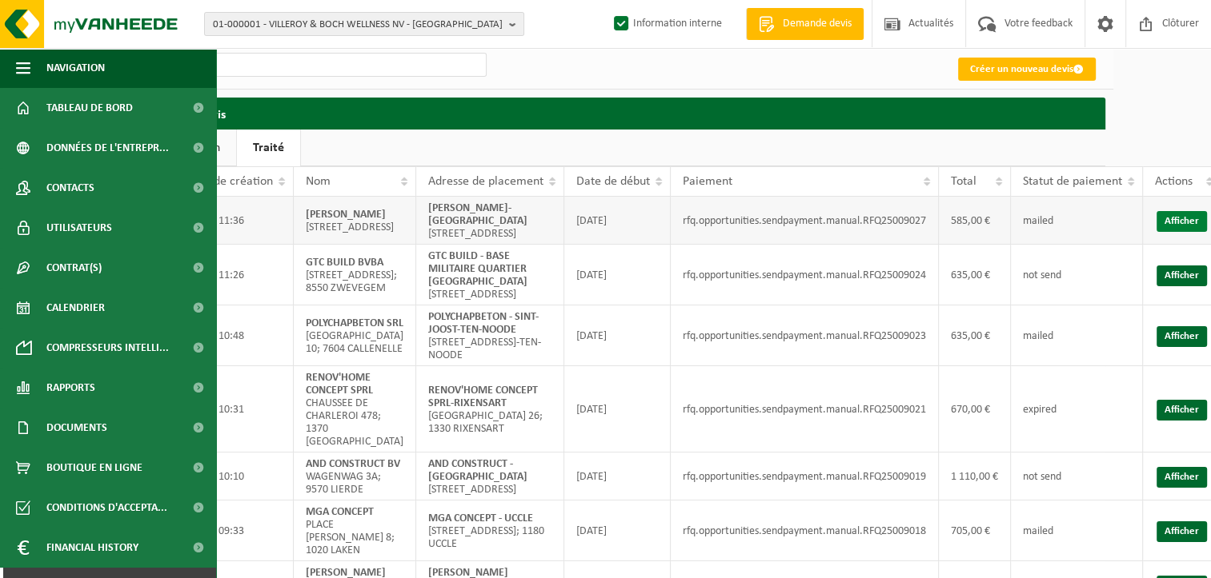
click at [1169, 226] on link "Afficher" at bounding box center [1181, 221] width 50 height 21
click at [1173, 286] on link "Afficher" at bounding box center [1181, 276] width 50 height 21
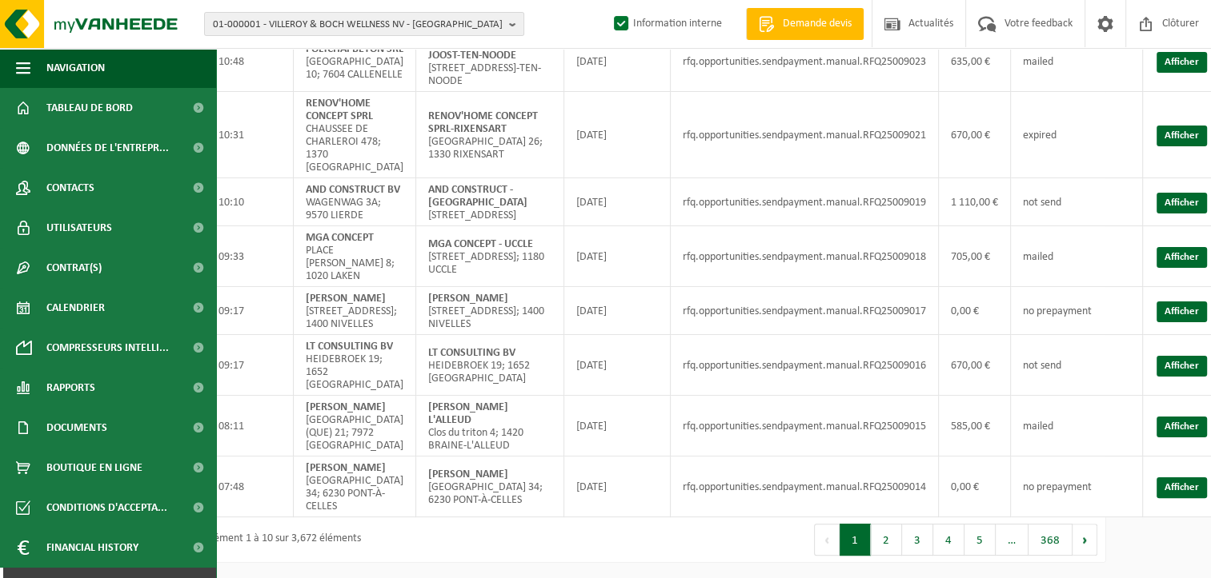
scroll to position [336, 98]
click at [887, 546] on button "2" at bounding box center [885, 540] width 31 height 32
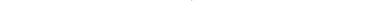
scroll to position [16, 98]
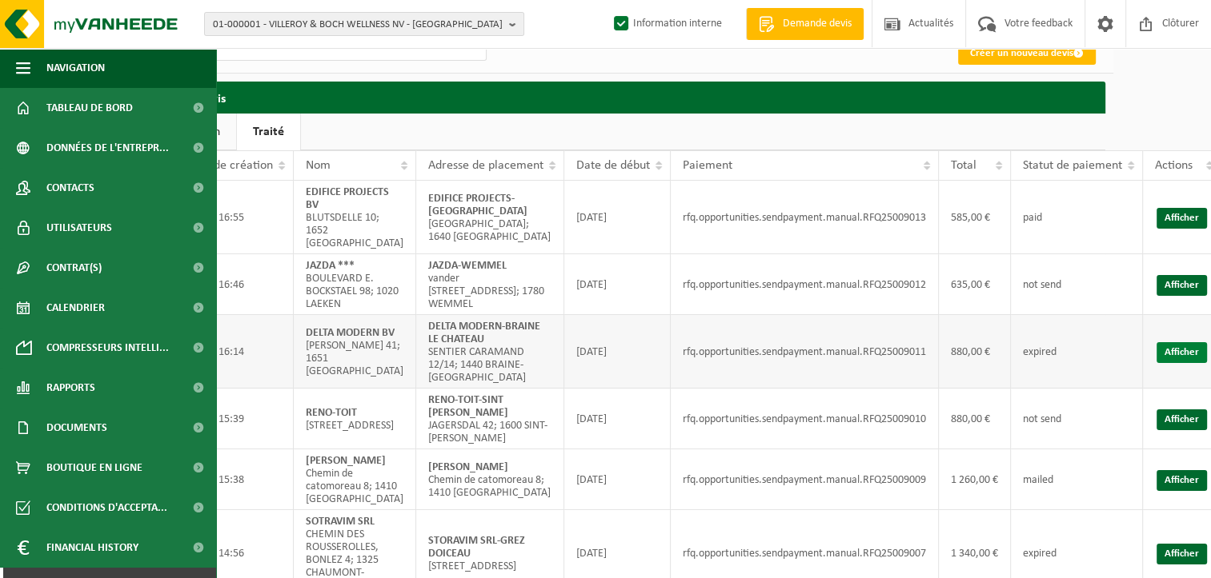
click at [1183, 352] on link "Afficher" at bounding box center [1181, 352] width 50 height 21
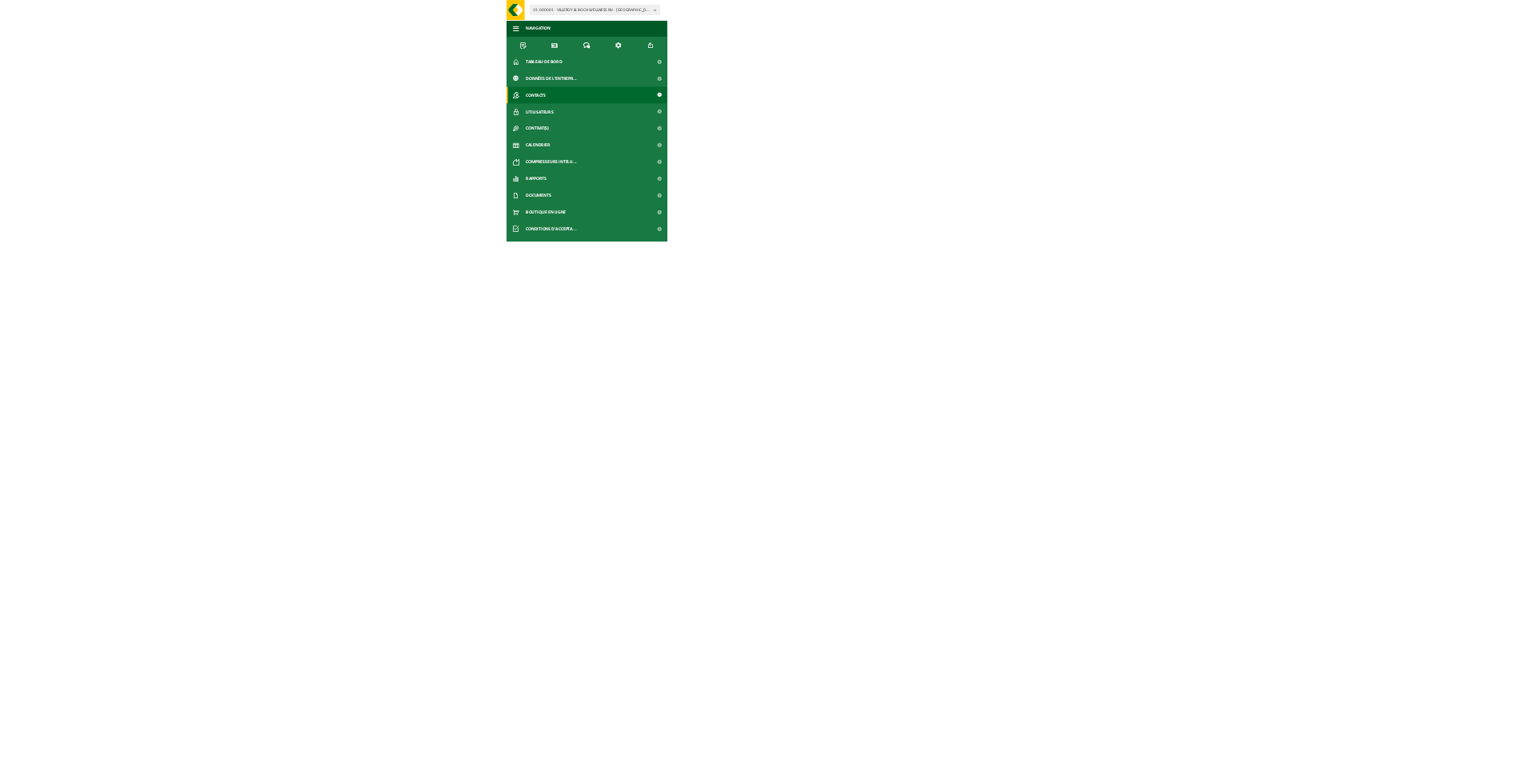
scroll to position [0, 0]
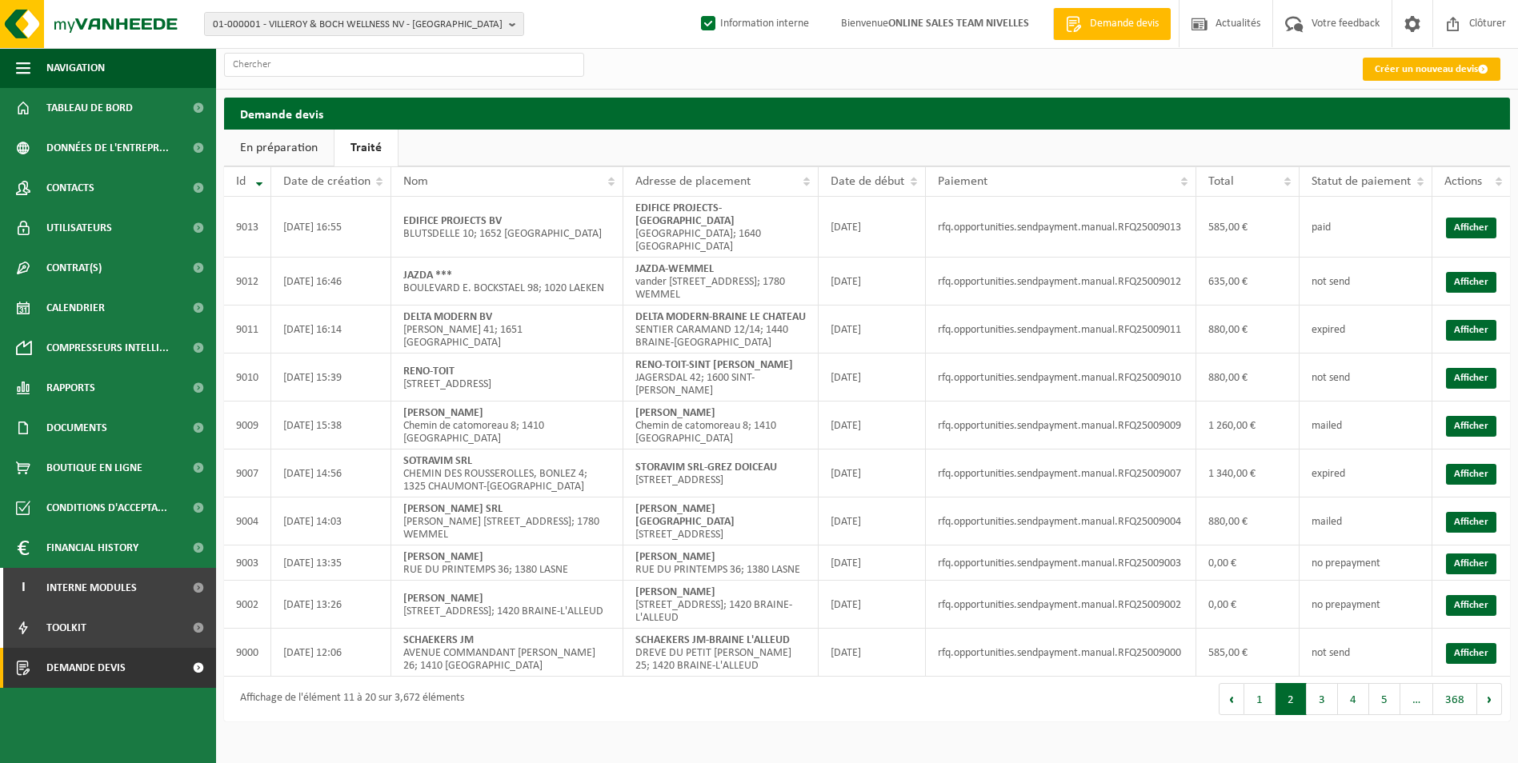
click at [1387, 67] on link "Créer un nouveau devis" at bounding box center [1432, 69] width 138 height 23
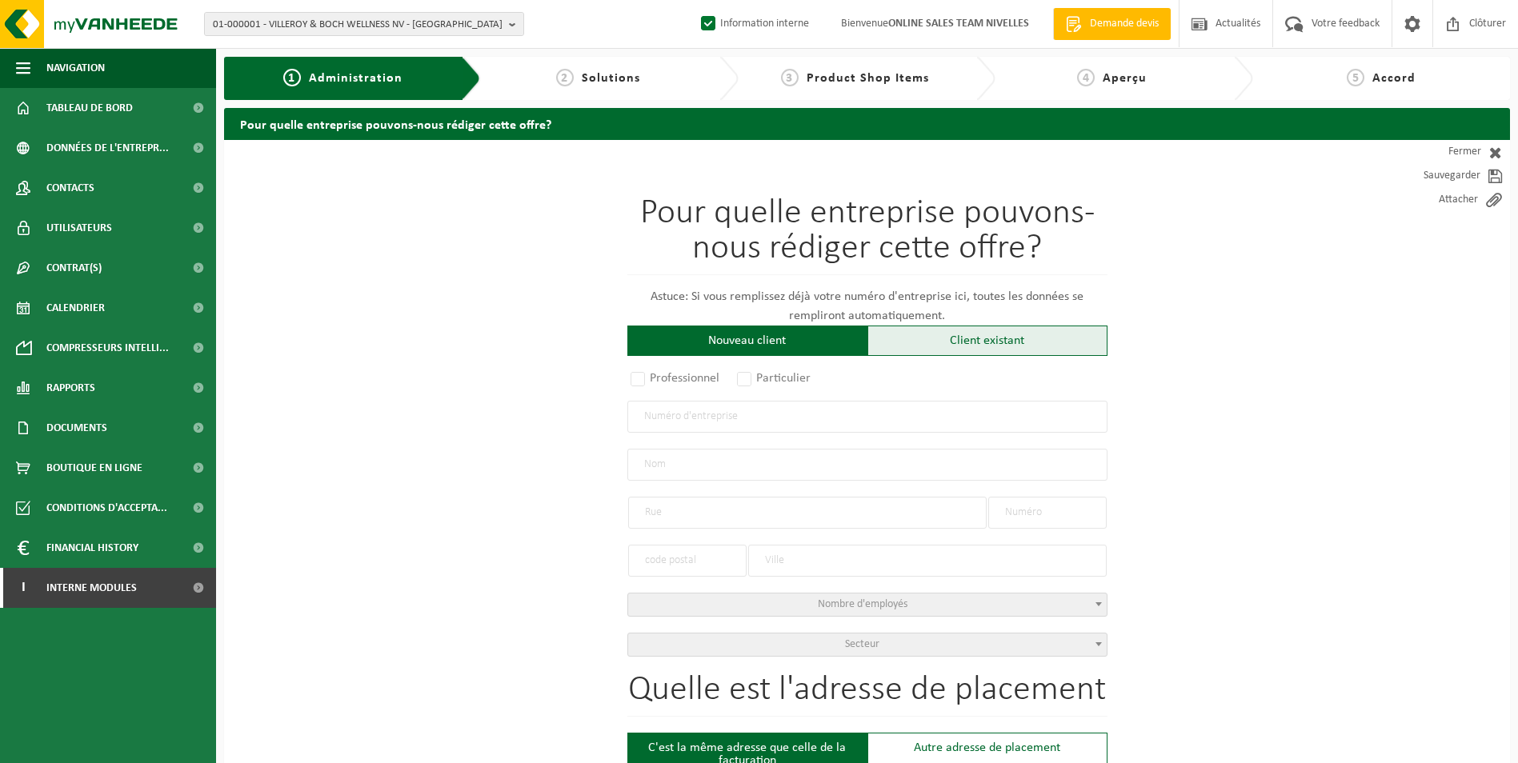
click at [926, 339] on div "Client existant" at bounding box center [987, 341] width 240 height 30
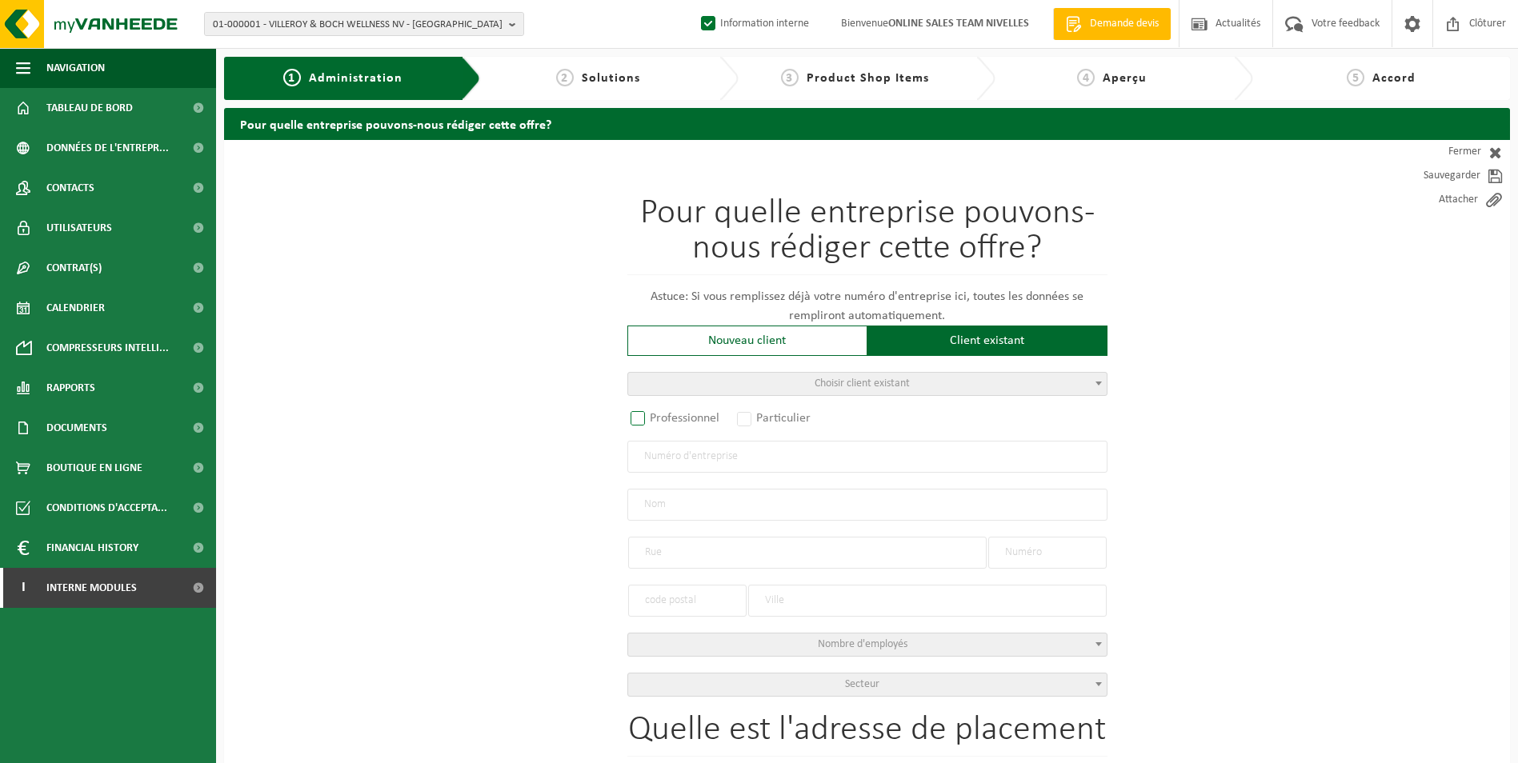
click at [714, 419] on label "Professionnel" at bounding box center [675, 418] width 97 height 22
click at [664, 419] on input "Professionnel" at bounding box center [659, 419] width 10 height 10
radio input "true"
click at [710, 450] on input "text" at bounding box center [867, 457] width 480 height 32
paste input "BE0759392115"
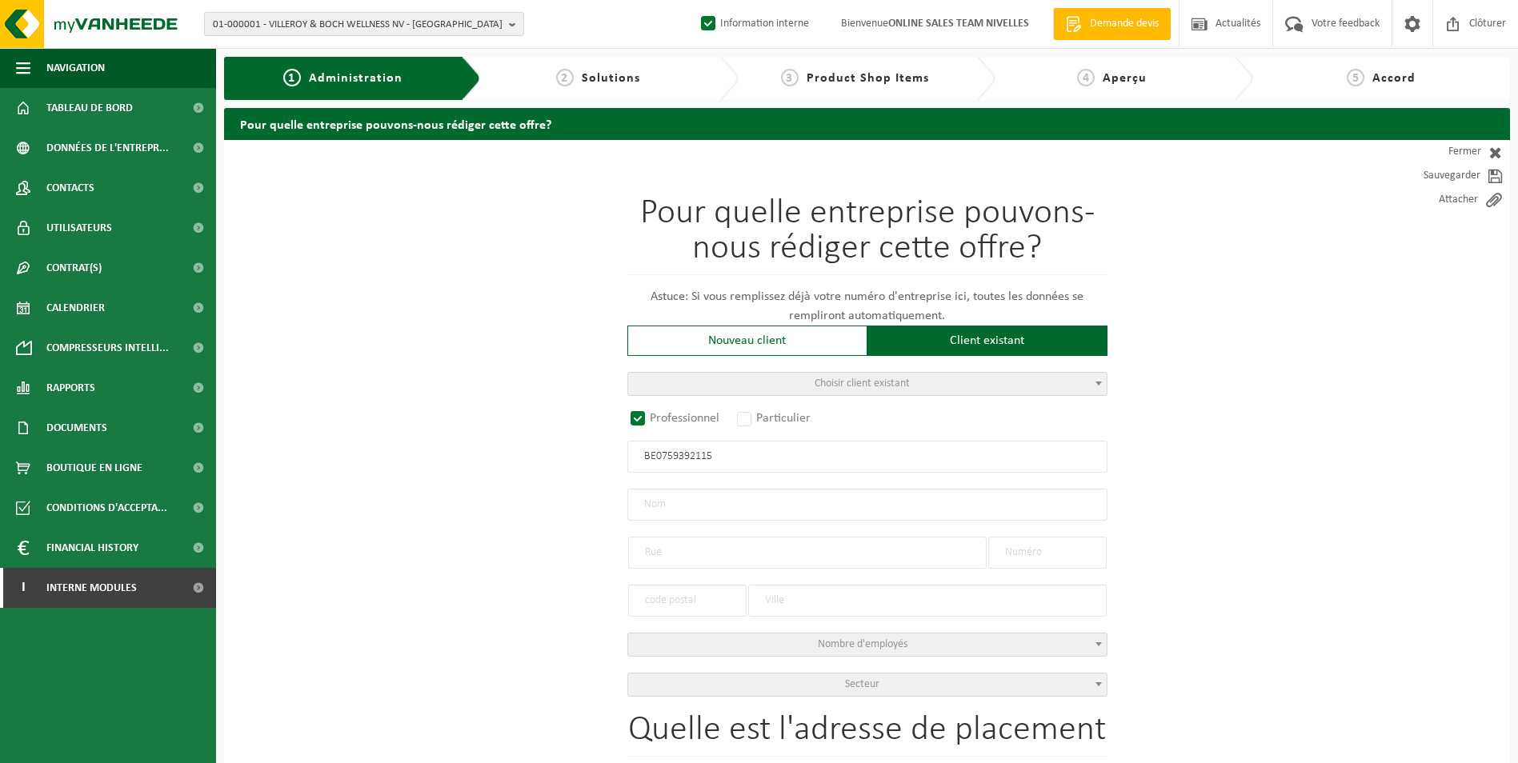
type input "BE0759392115"
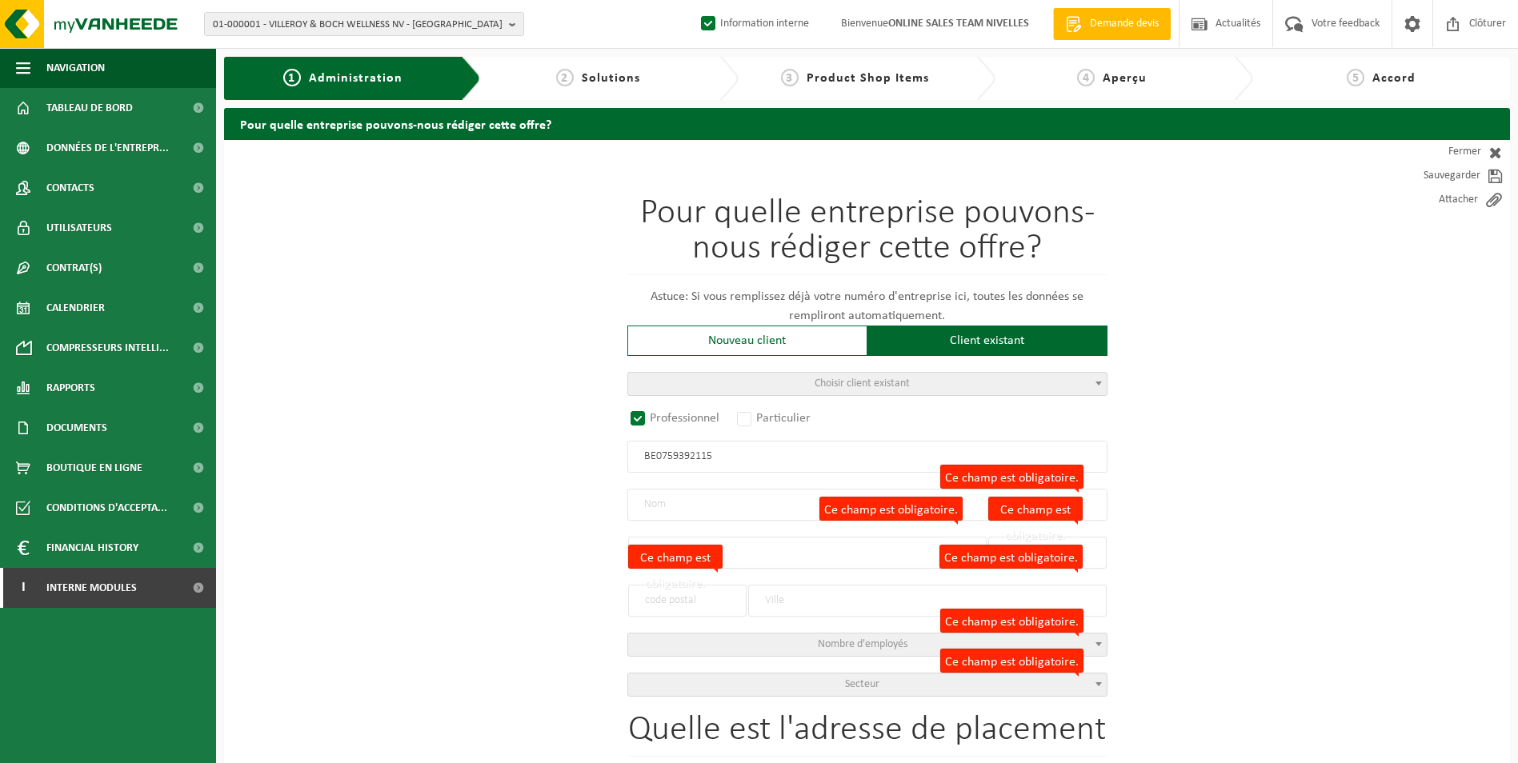
radio input "false"
select select
type input "DELTA MODERN BV"
type input "JOZEF HUYSMANSLAAN"
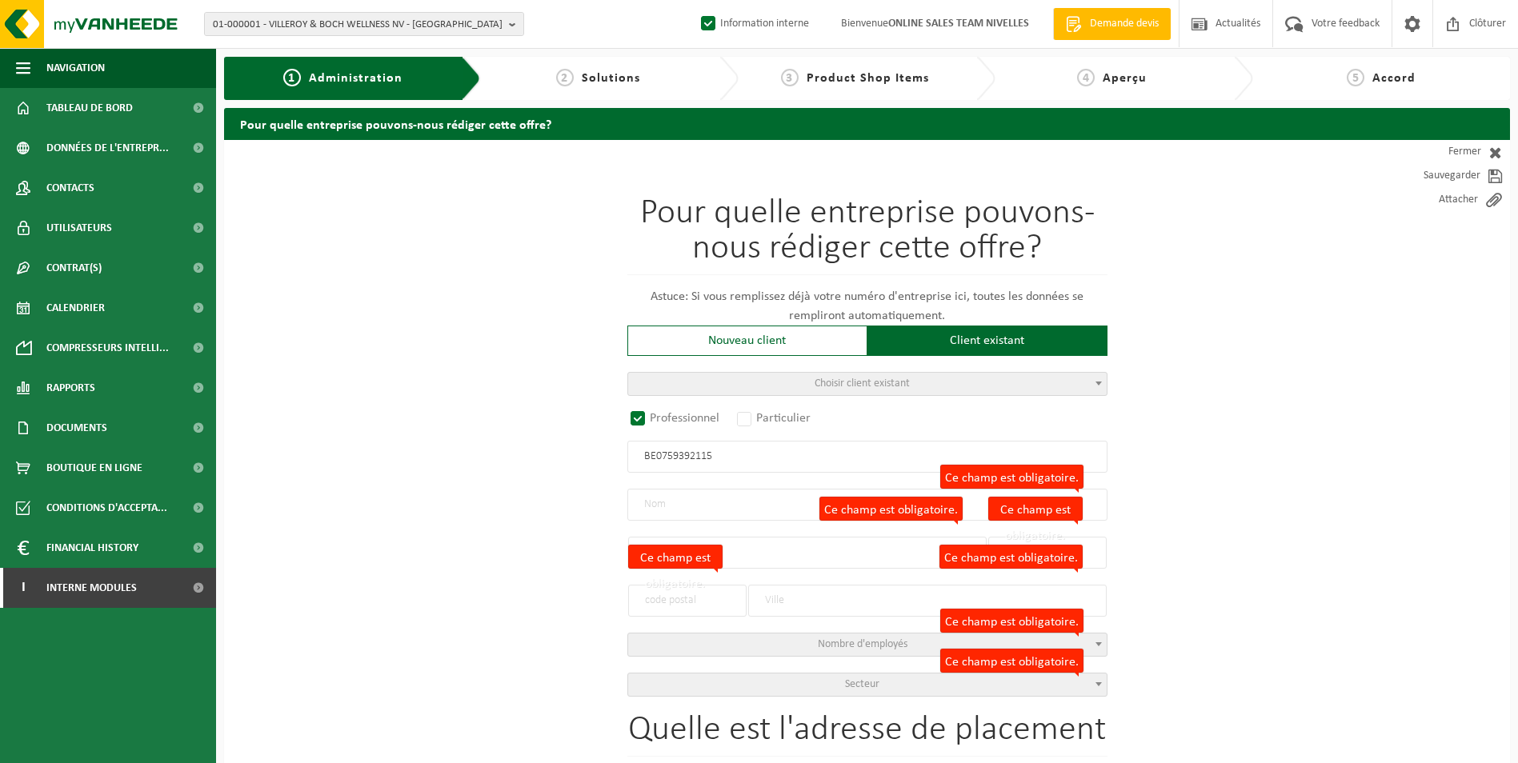
type input "41"
type input "1651"
type input "BEERSEL"
type input "2313742285"
radio input "true"
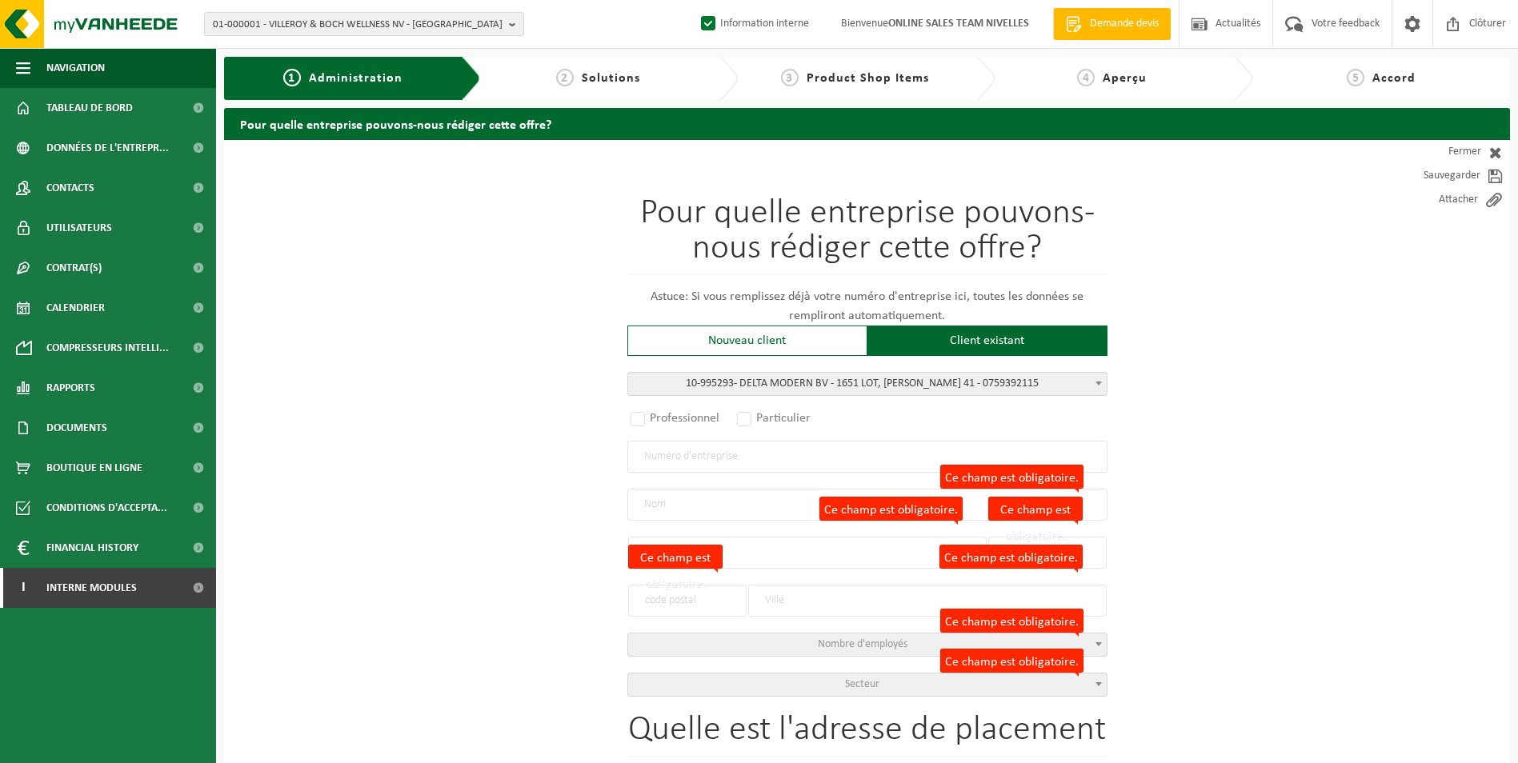
select select "172095"
type input "0759.392.115"
type input "DELTA MODERN BV"
type input "JOZEF HUYSMANSLAAN"
type input "41"
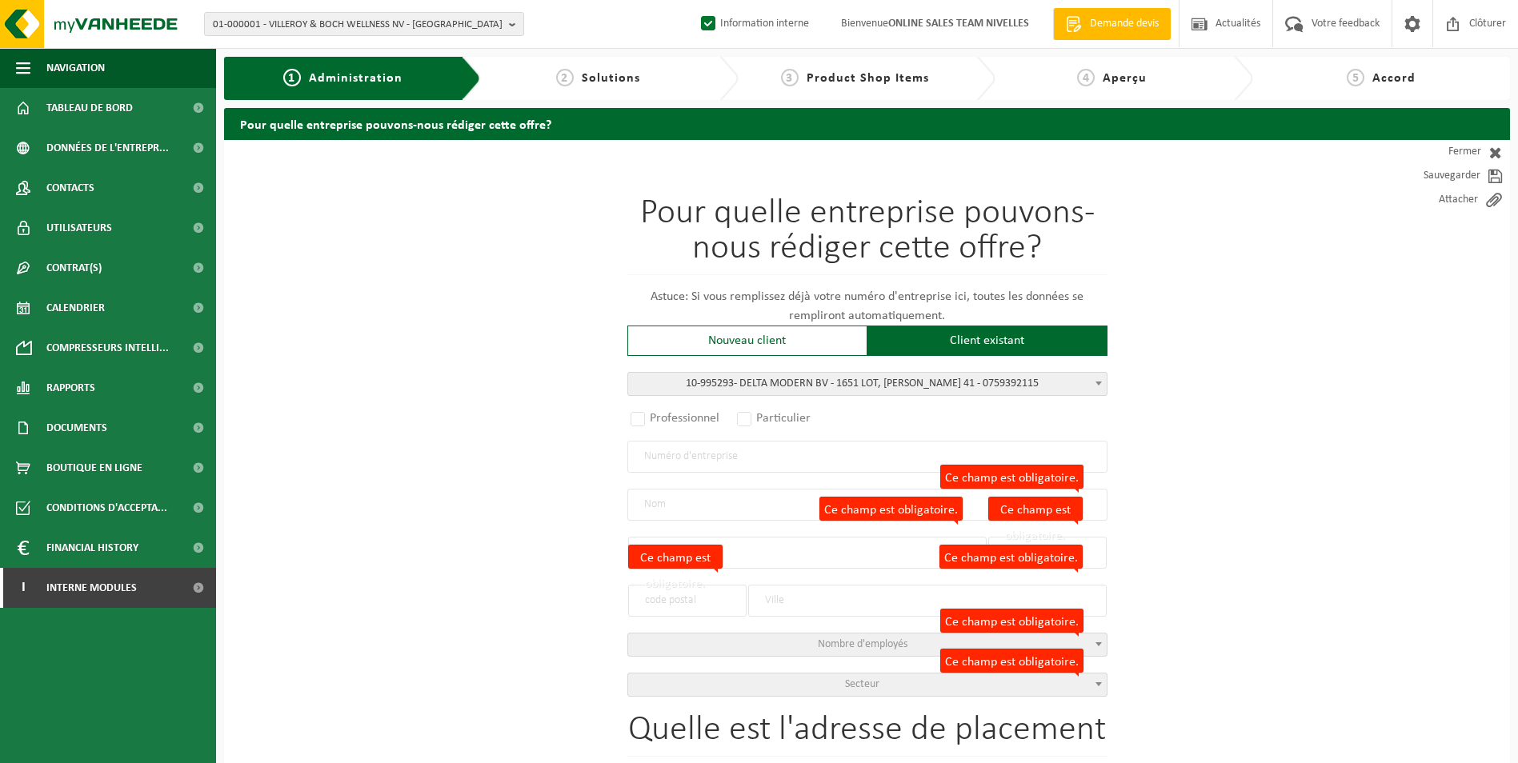
type input "1651"
type input "LOT"
select select "11"
type input "LOT"
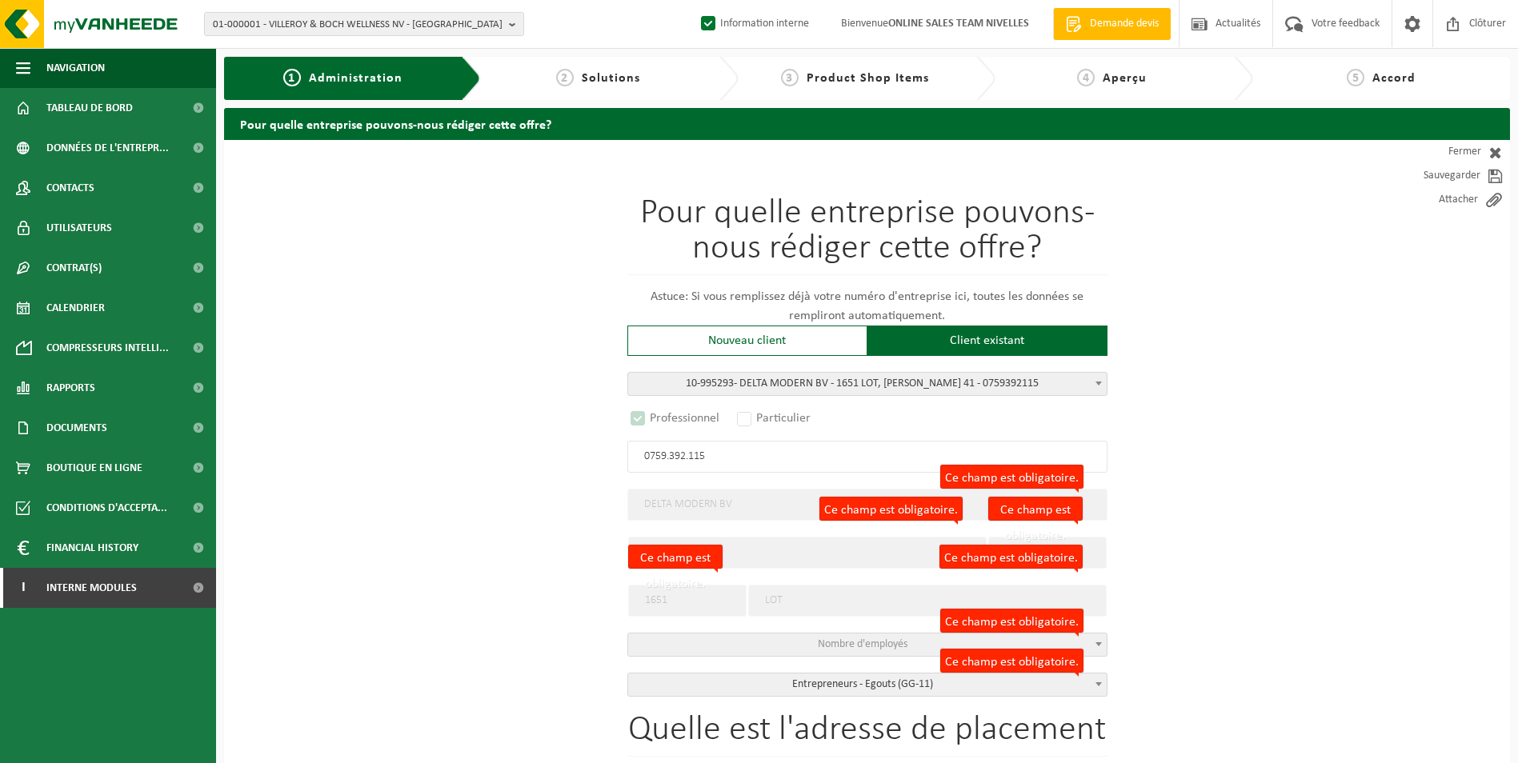
select select "D"
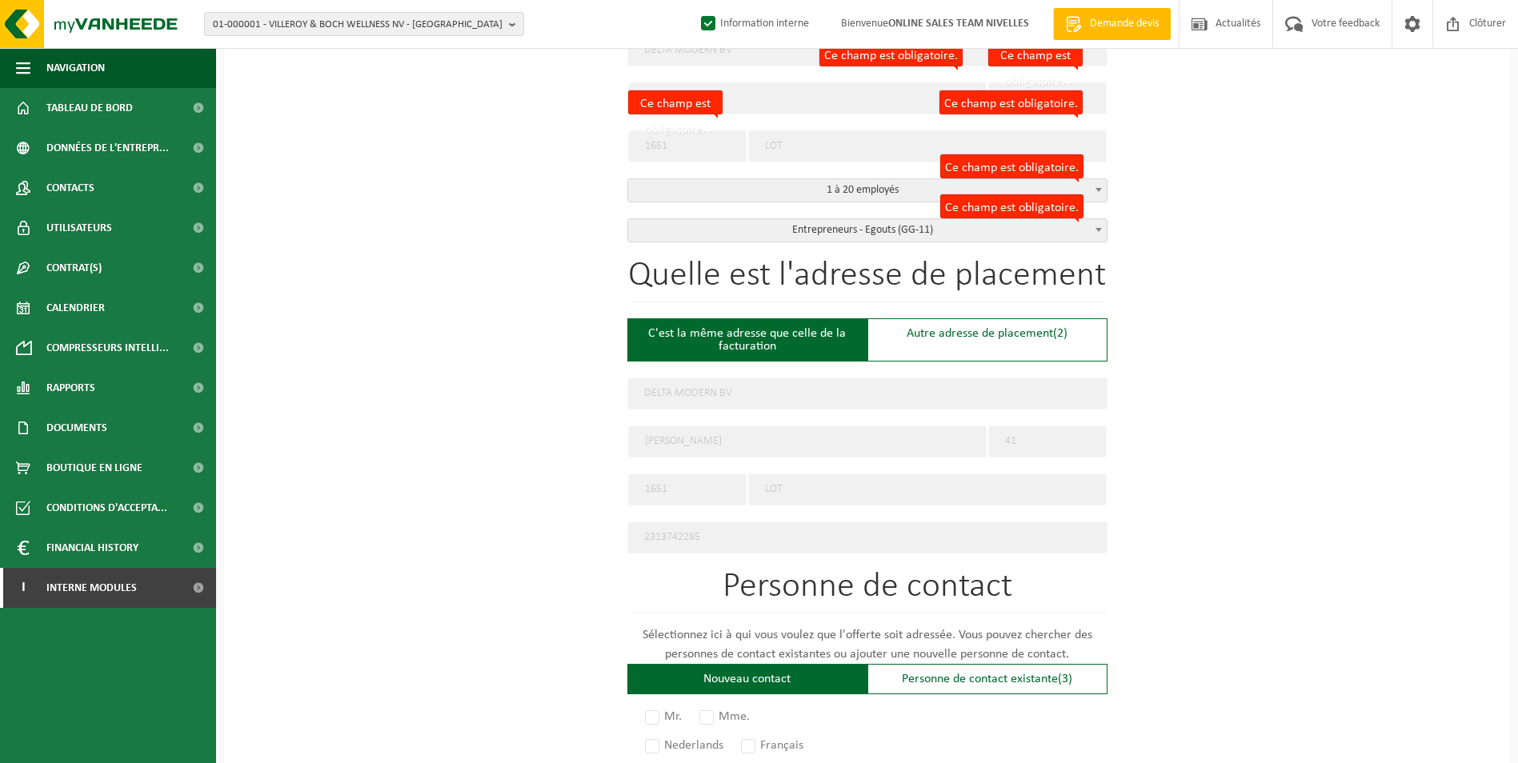
scroll to position [480, 0]
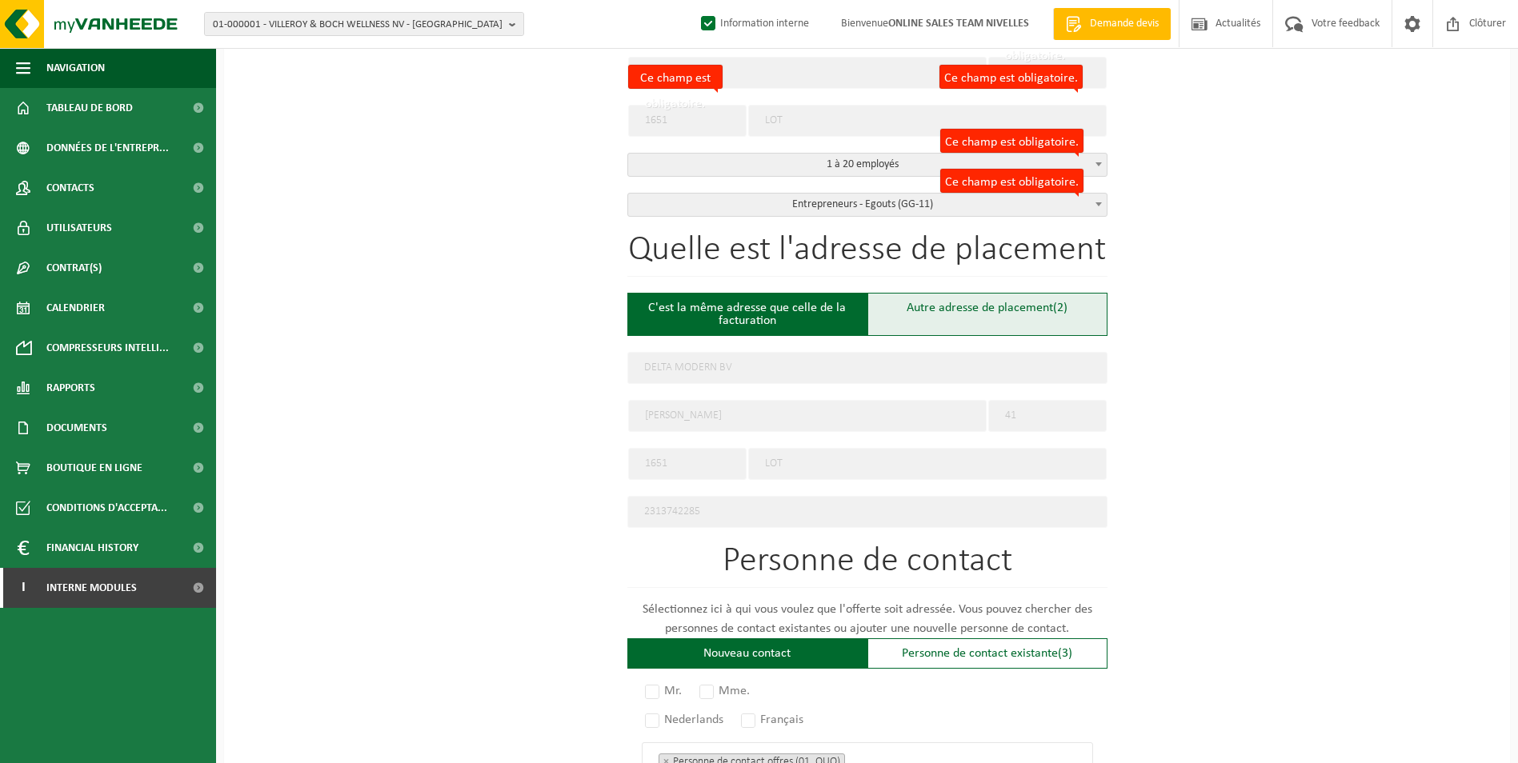
click at [898, 310] on div "Autre adresse de placement (2)" at bounding box center [987, 314] width 240 height 43
type input "Chantier -"
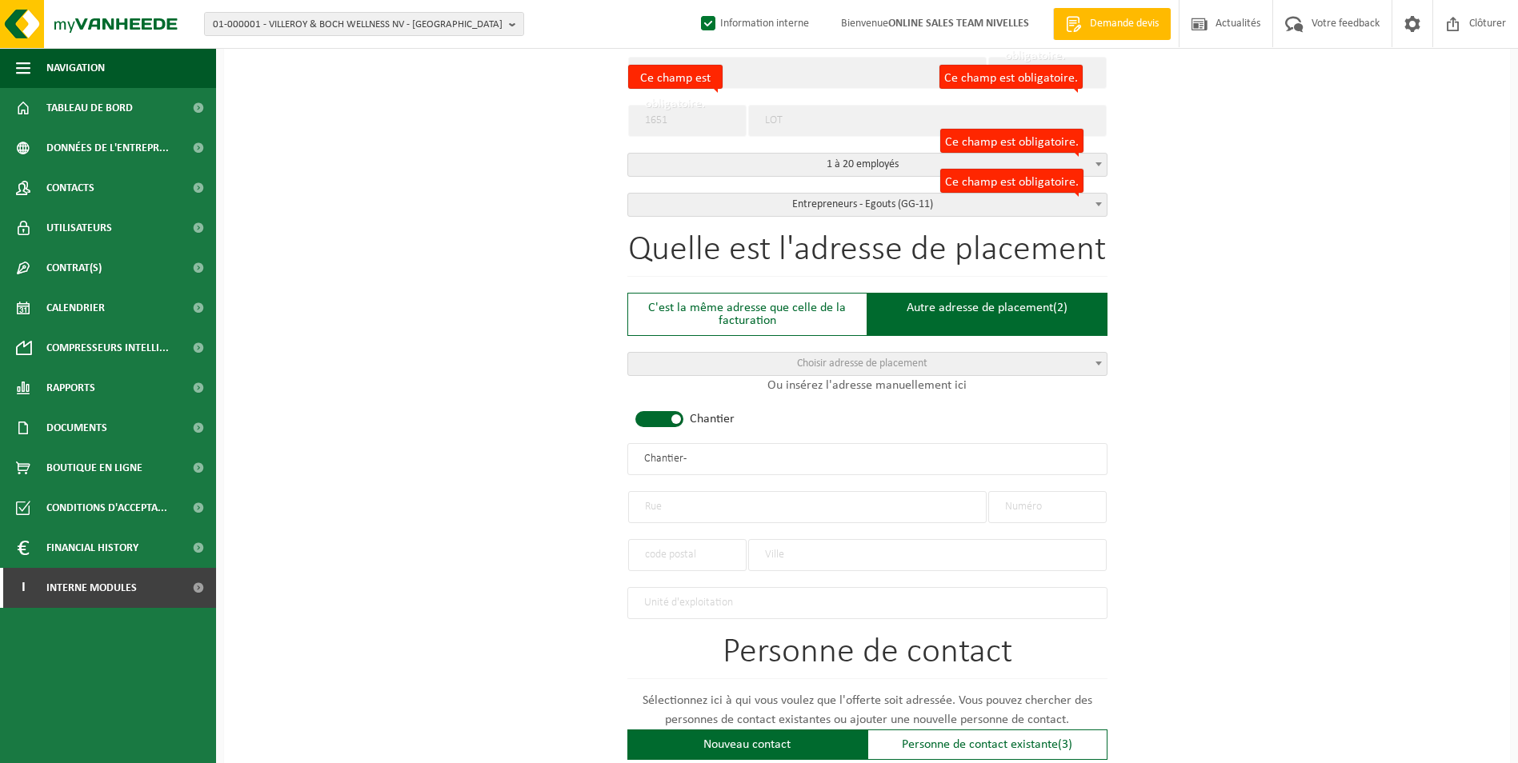
click at [638, 418] on span at bounding box center [659, 419] width 48 height 16
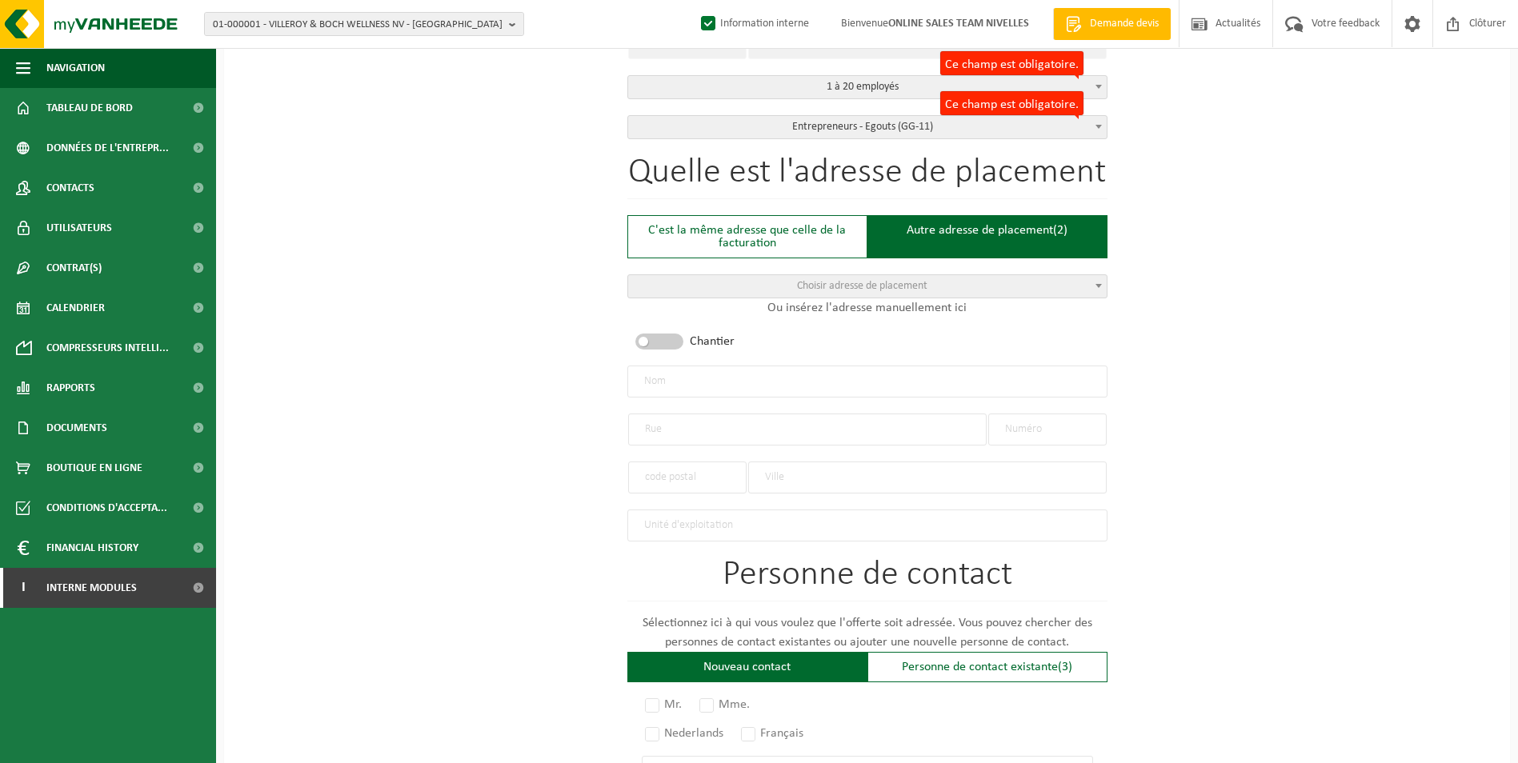
scroll to position [560, 0]
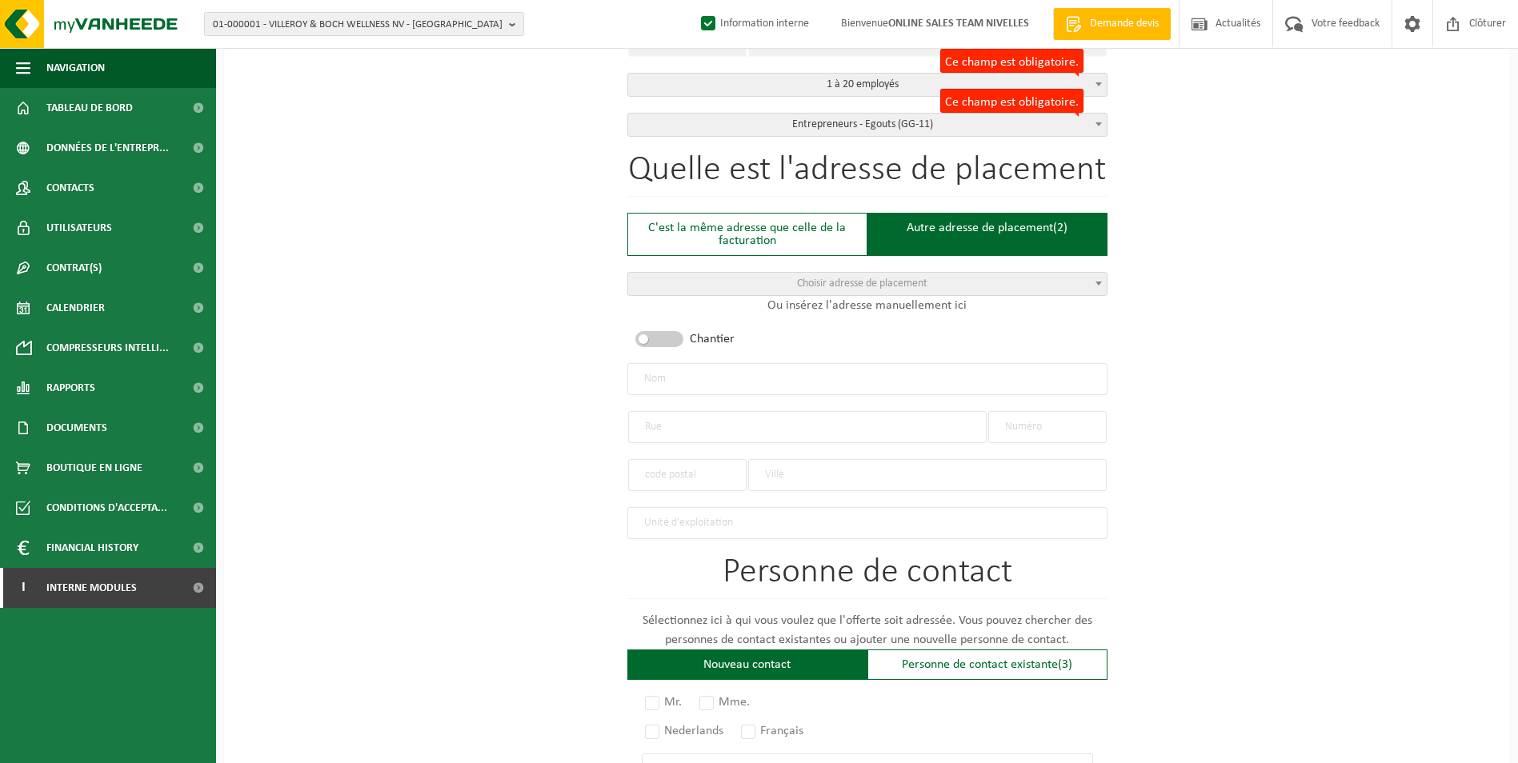
click at [710, 422] on input "text" at bounding box center [807, 427] width 358 height 32
paste input "SENTIER CARAMAND 12/14 - 1440 BRAINE-LE-CHÂTEAU"
type input "SENTIER CARAMAND 12/14 - 1440 BRAINE-LE-CHÂTEAU"
click at [1025, 425] on input "text" at bounding box center [1047, 427] width 118 height 32
type input "12/14"
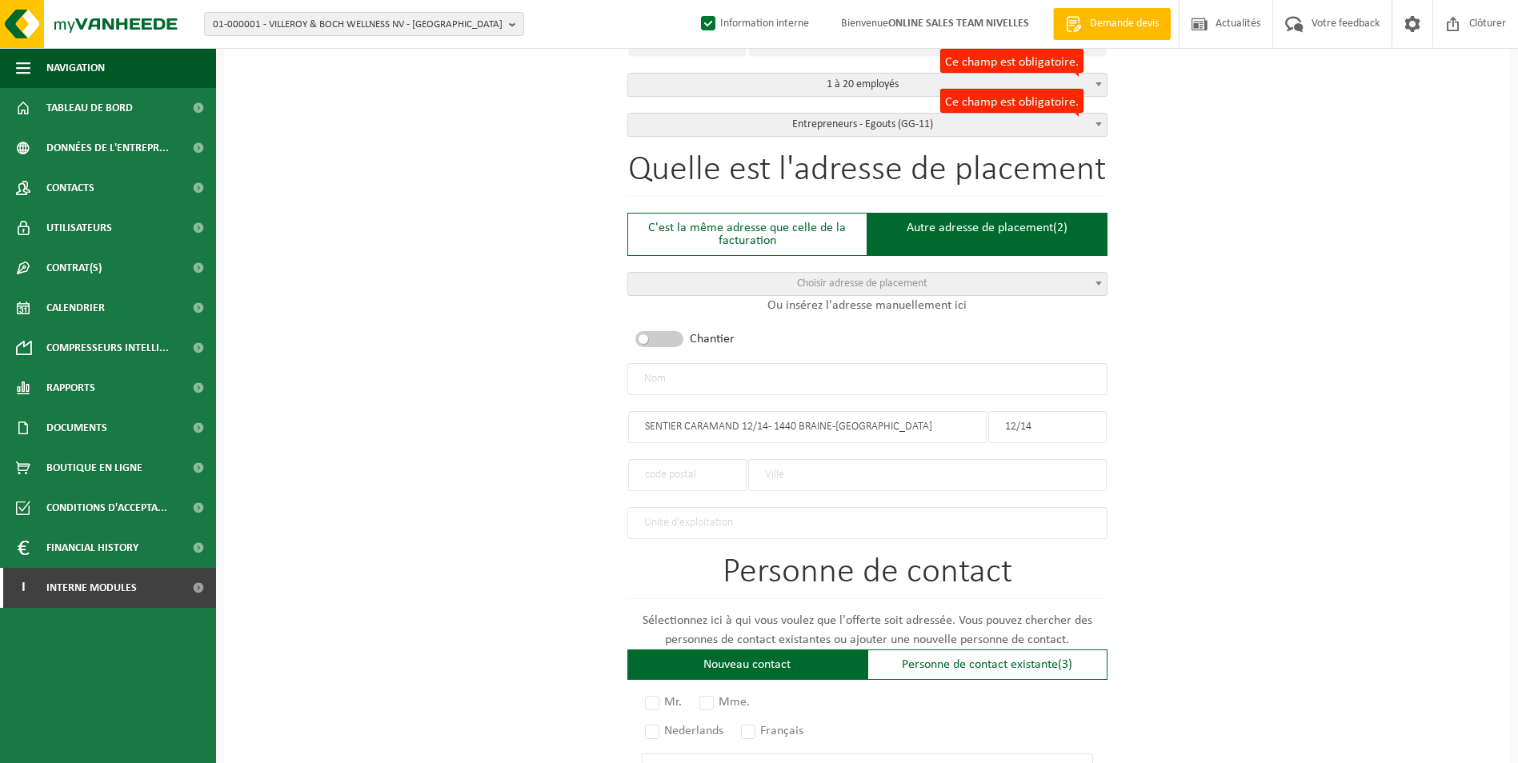
click at [670, 467] on input "text" at bounding box center [687, 475] width 118 height 32
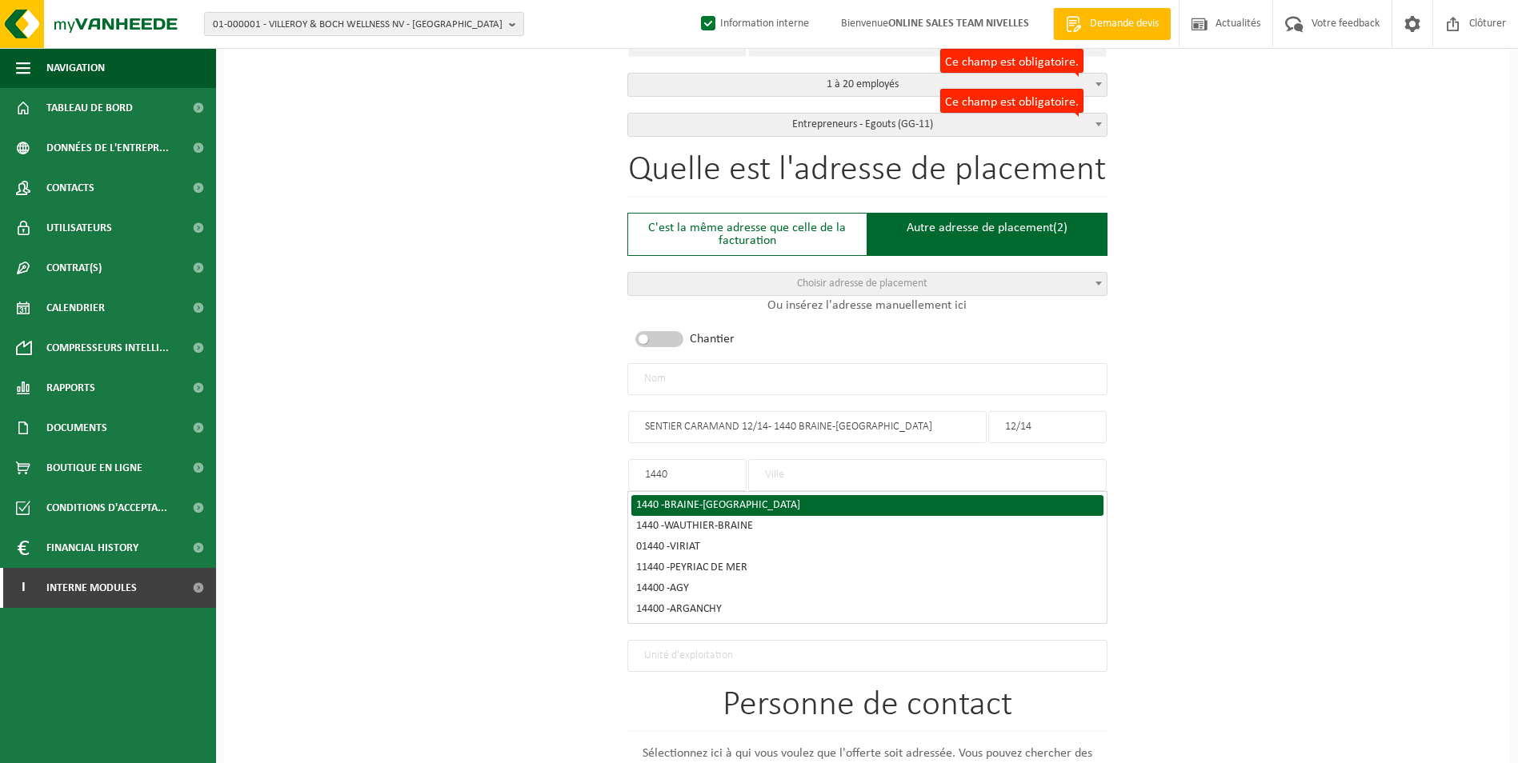
type input "1440"
click at [690, 506] on span "BRAINE-LE-CHÂTEAU" at bounding box center [732, 505] width 136 height 12
type input "BRAINE-LE-CHÂTEAU"
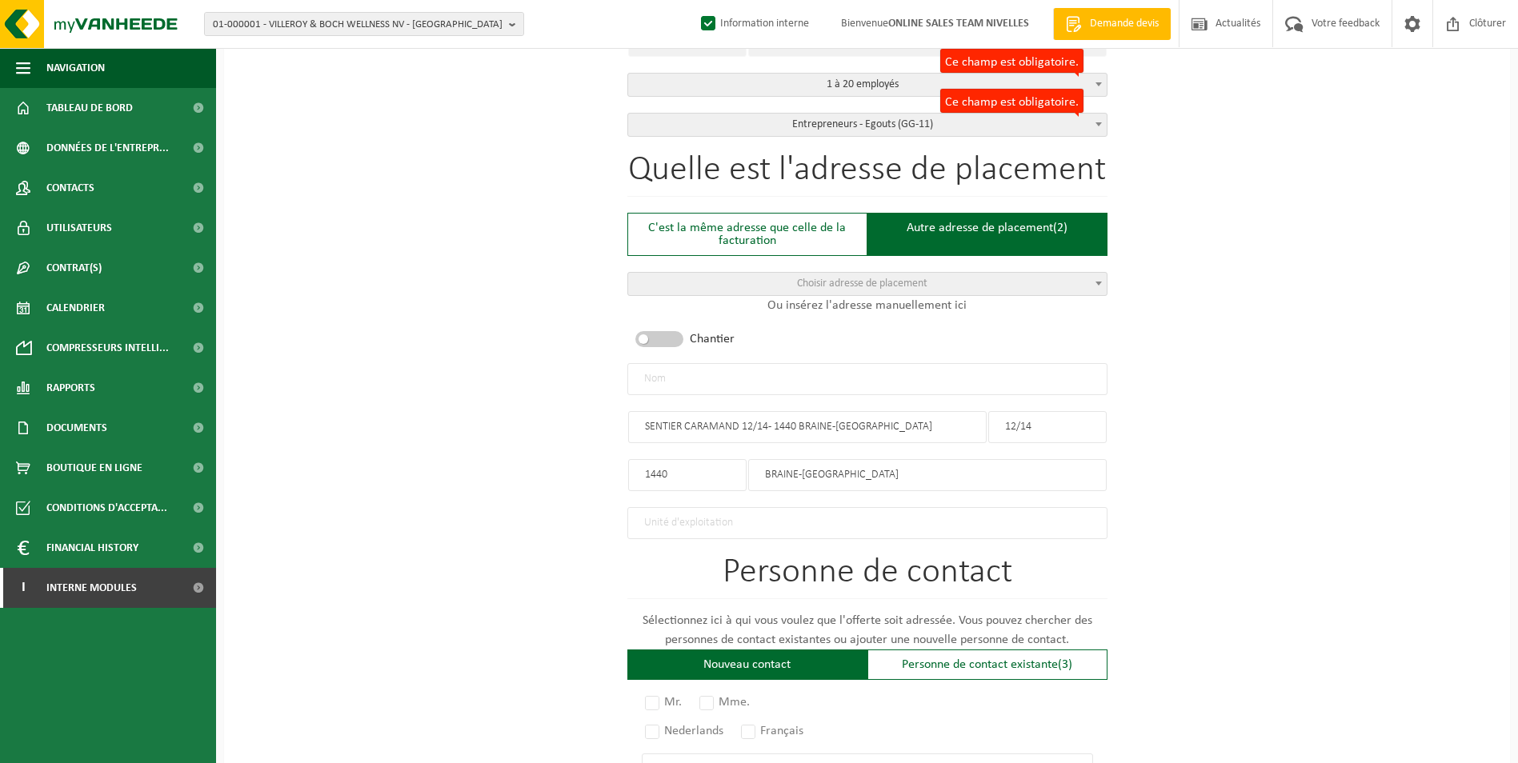
drag, startPoint x: 744, startPoint y: 424, endPoint x: 938, endPoint y: 439, distance: 194.2
click at [938, 439] on div "Quelle est l'adresse de placement C'est la même adresse que celle de la factura…" at bounding box center [867, 346] width 480 height 386
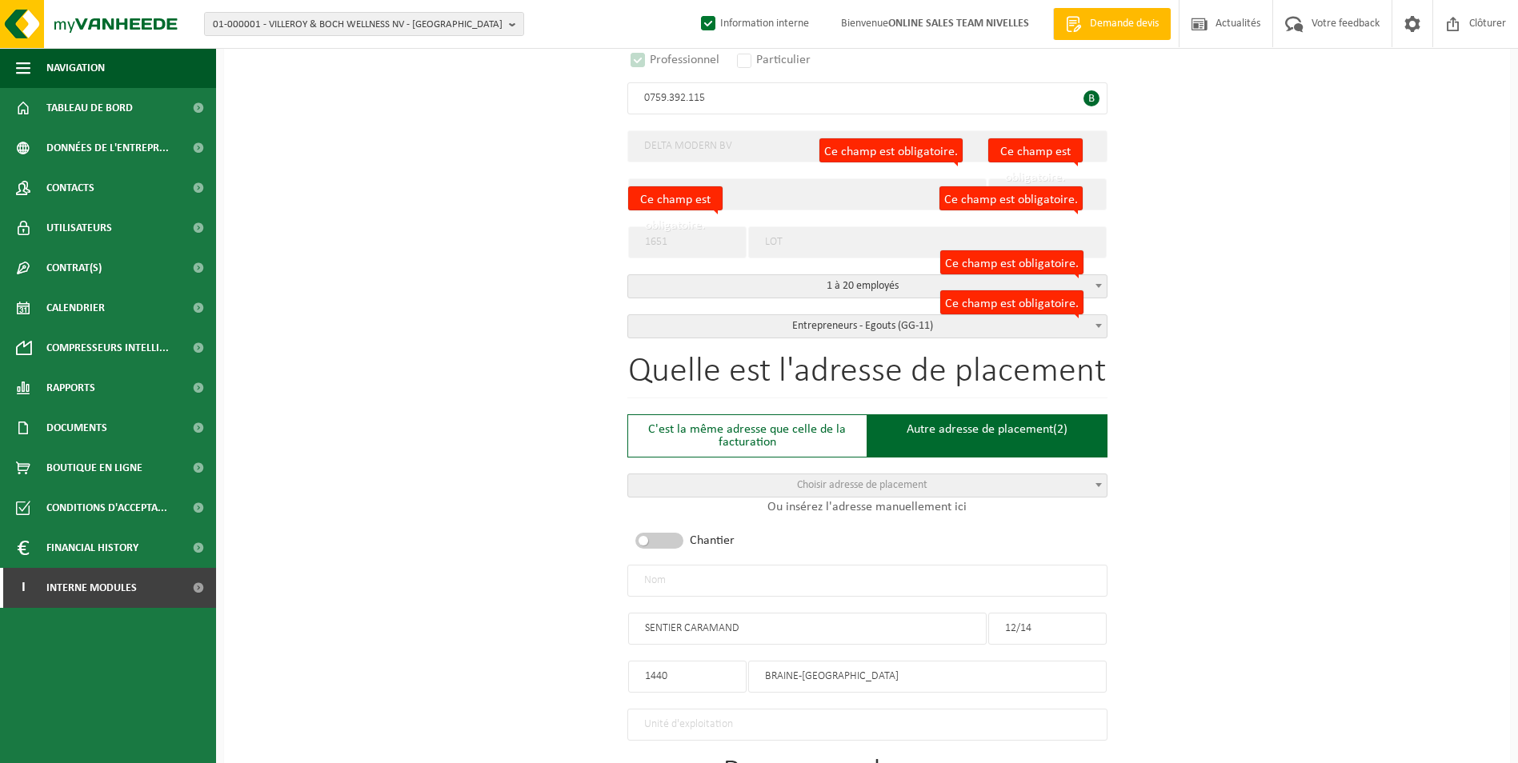
scroll to position [400, 0]
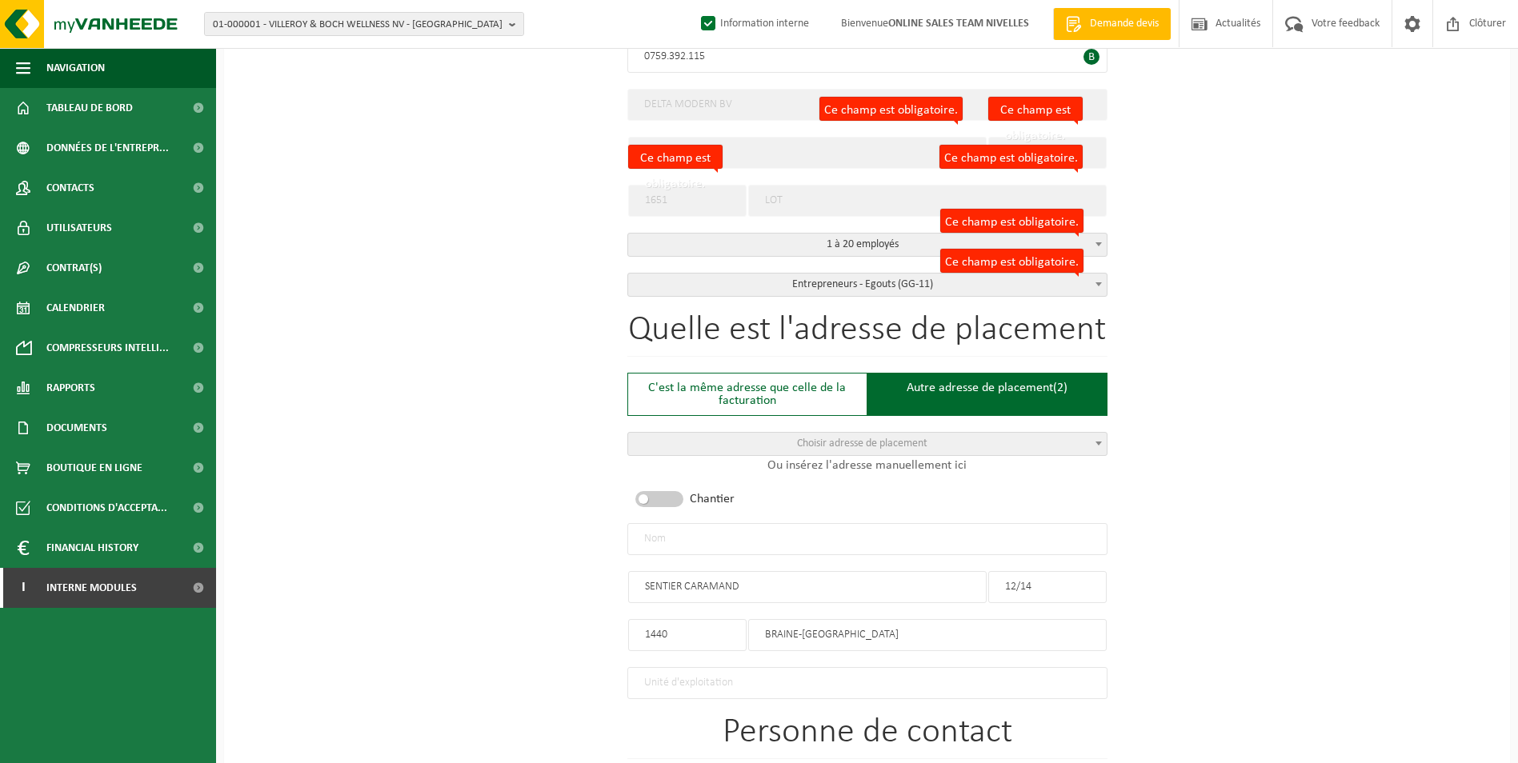
type input "SENTIER CARAMAND"
click at [733, 540] on input "text" at bounding box center [867, 539] width 480 height 32
type input "d"
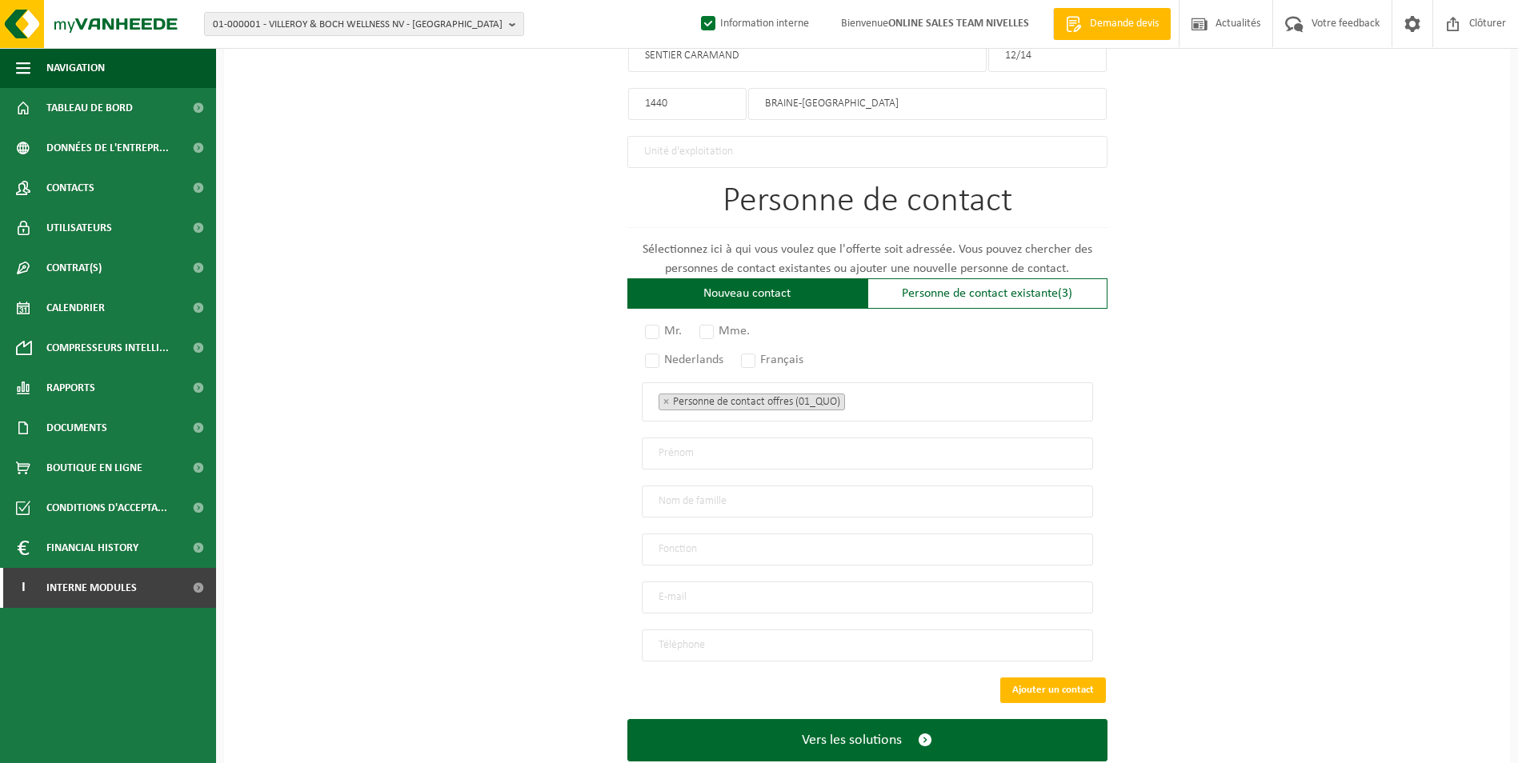
scroll to position [960, 0]
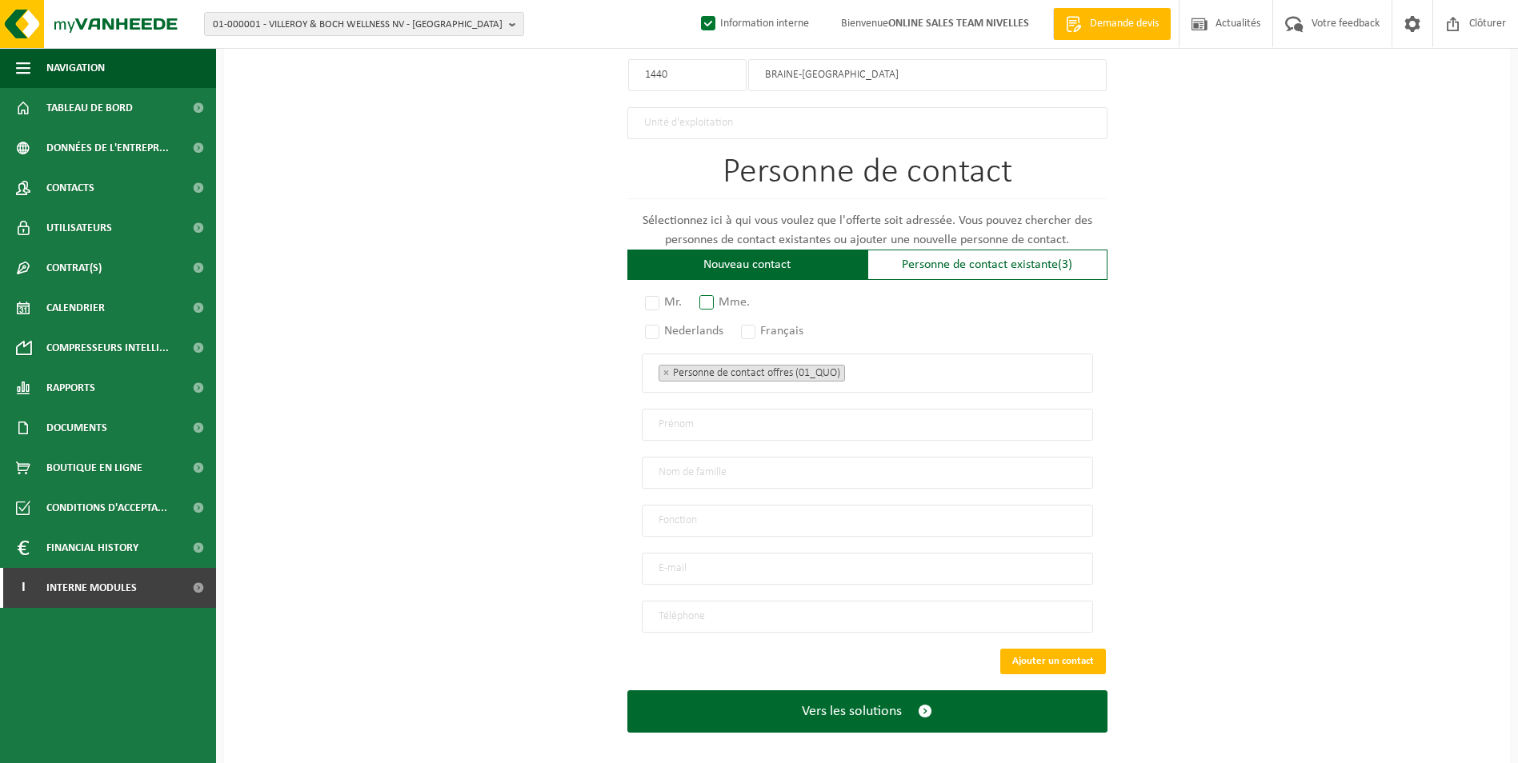
type input "DELTA MODERN BV-BRAINE LE CHATEAU"
click at [714, 291] on label "Mme." at bounding box center [725, 302] width 58 height 22
radio input "true"
click at [757, 325] on label "Français" at bounding box center [773, 331] width 70 height 22
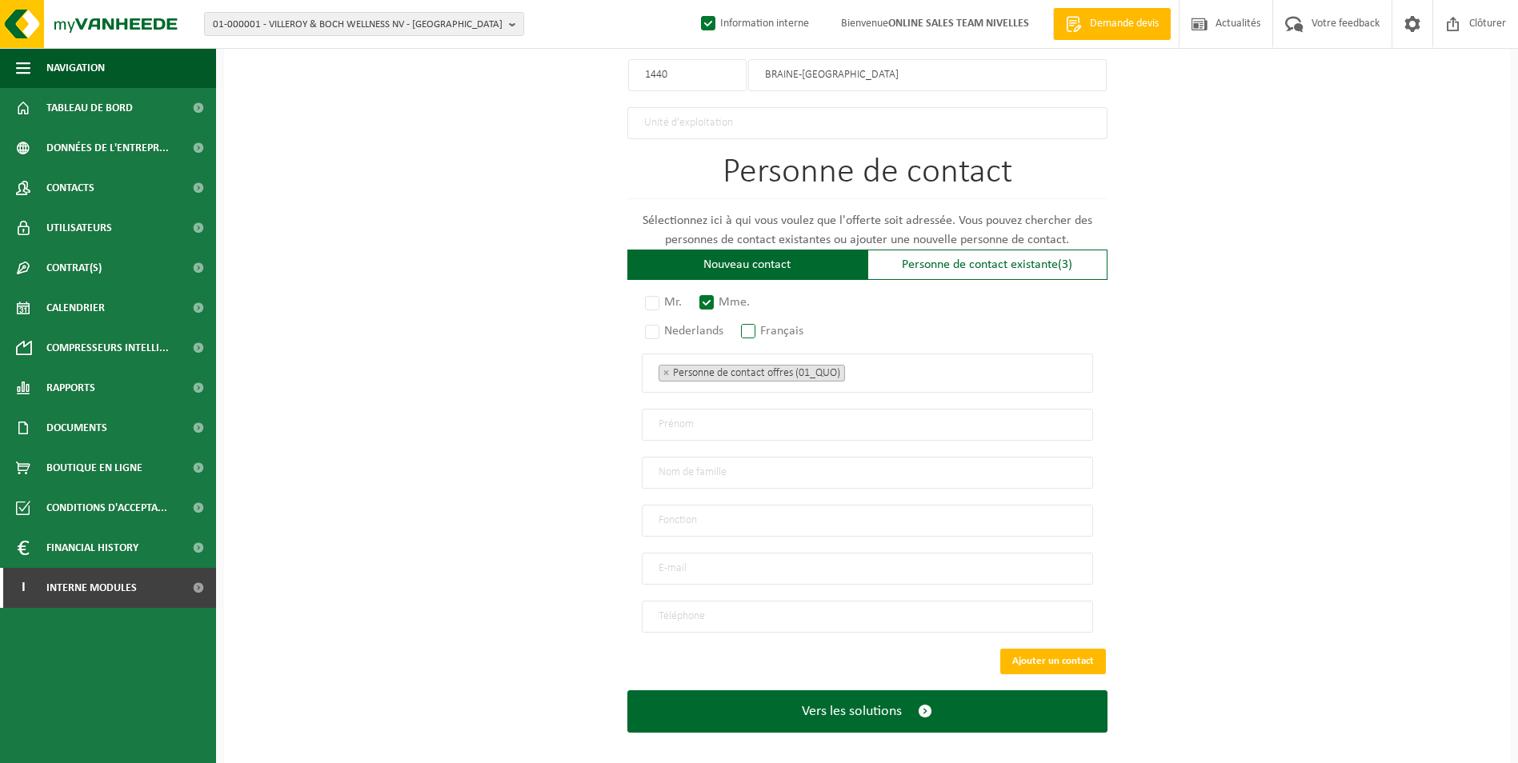
radio input "true"
click at [910, 366] on ul "× Personne de contact offres (01_QUO)" at bounding box center [867, 372] width 418 height 21
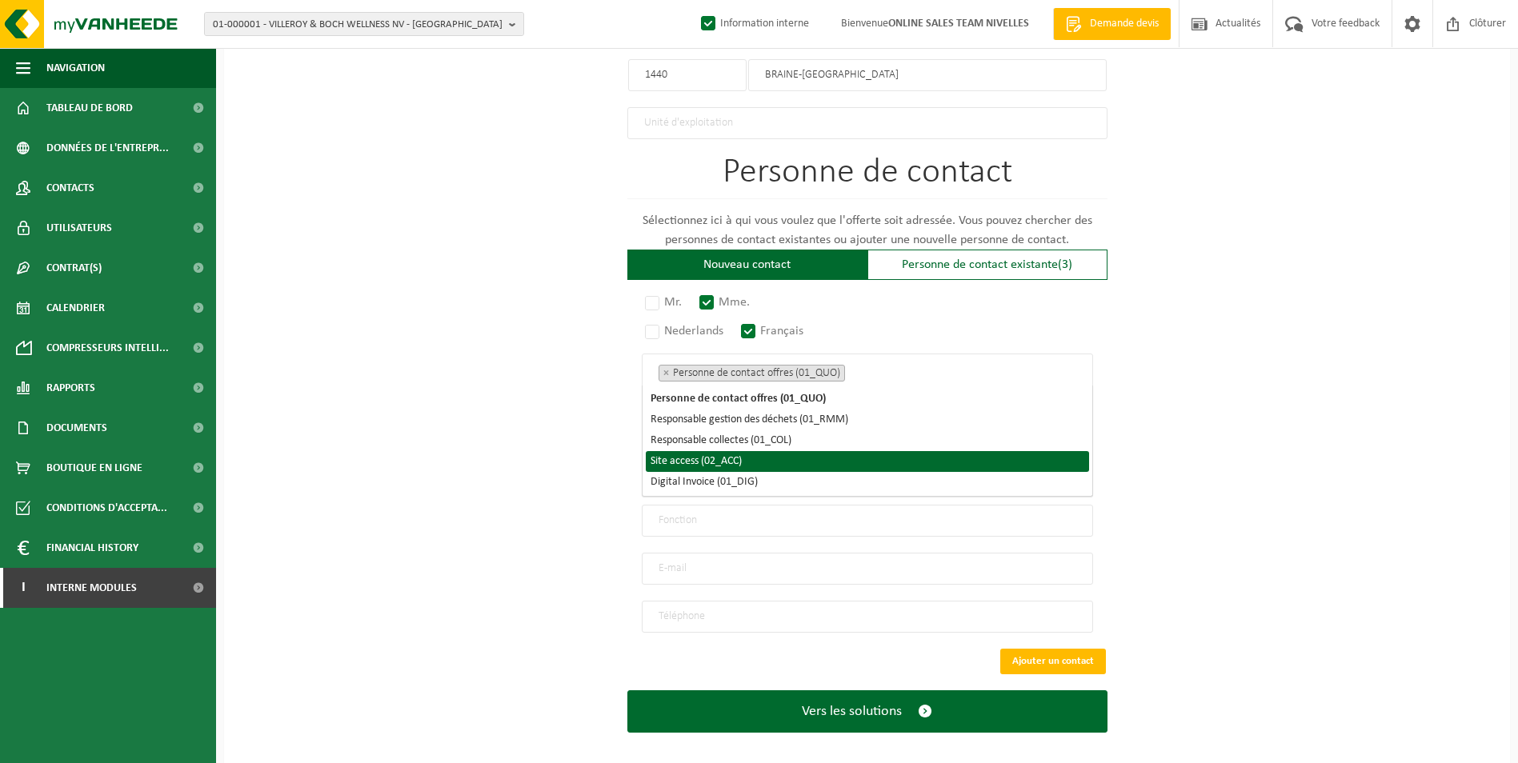
click at [783, 466] on li "Site access (02_ACC)" at bounding box center [867, 461] width 443 height 21
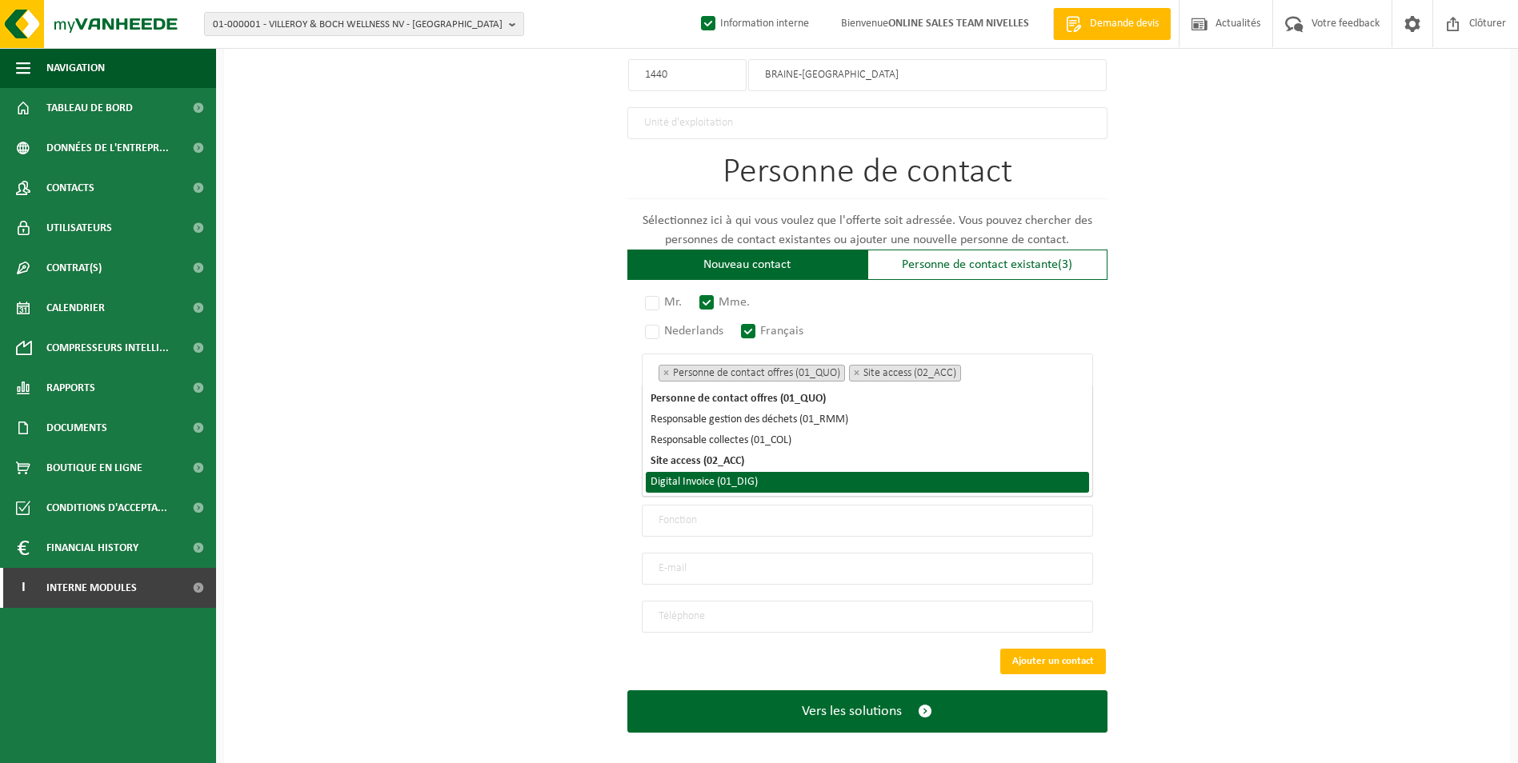
click at [759, 478] on li "Digital Invoice (01_DIG)" at bounding box center [867, 482] width 443 height 21
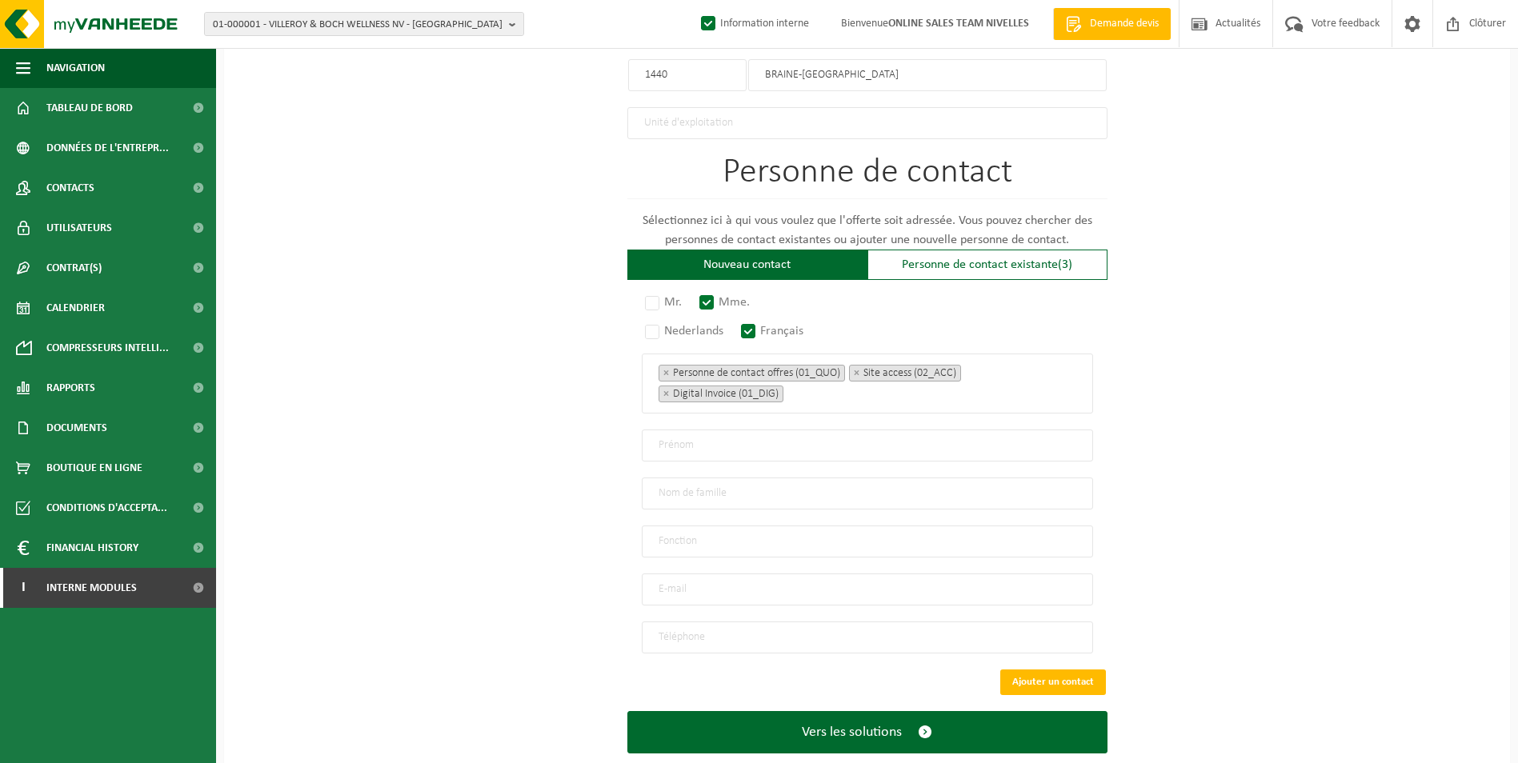
click at [1050, 265] on div "Personne de contact existante (3)" at bounding box center [987, 265] width 240 height 30
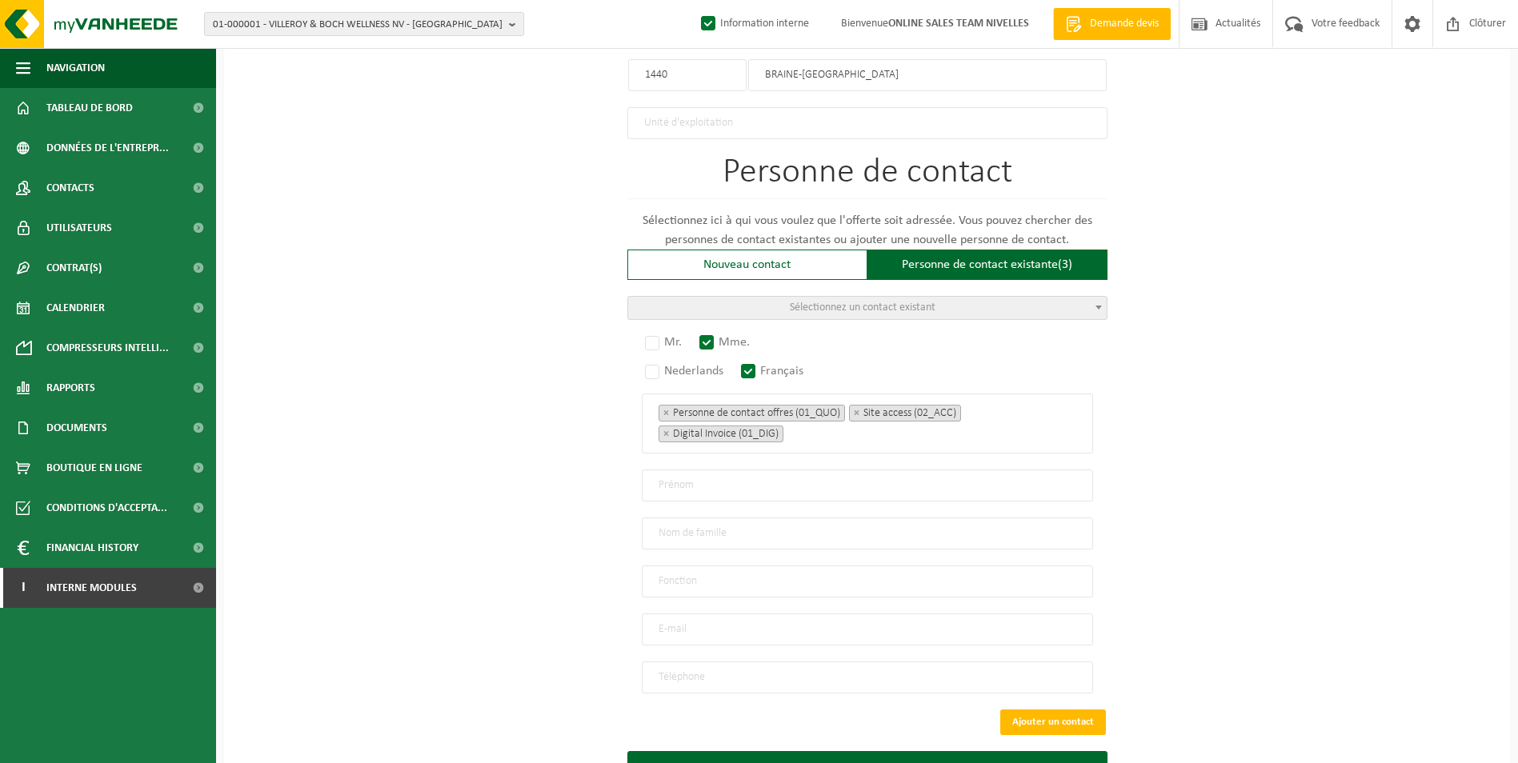
click at [971, 311] on span "Sélectionnez un contact existant" at bounding box center [867, 308] width 478 height 22
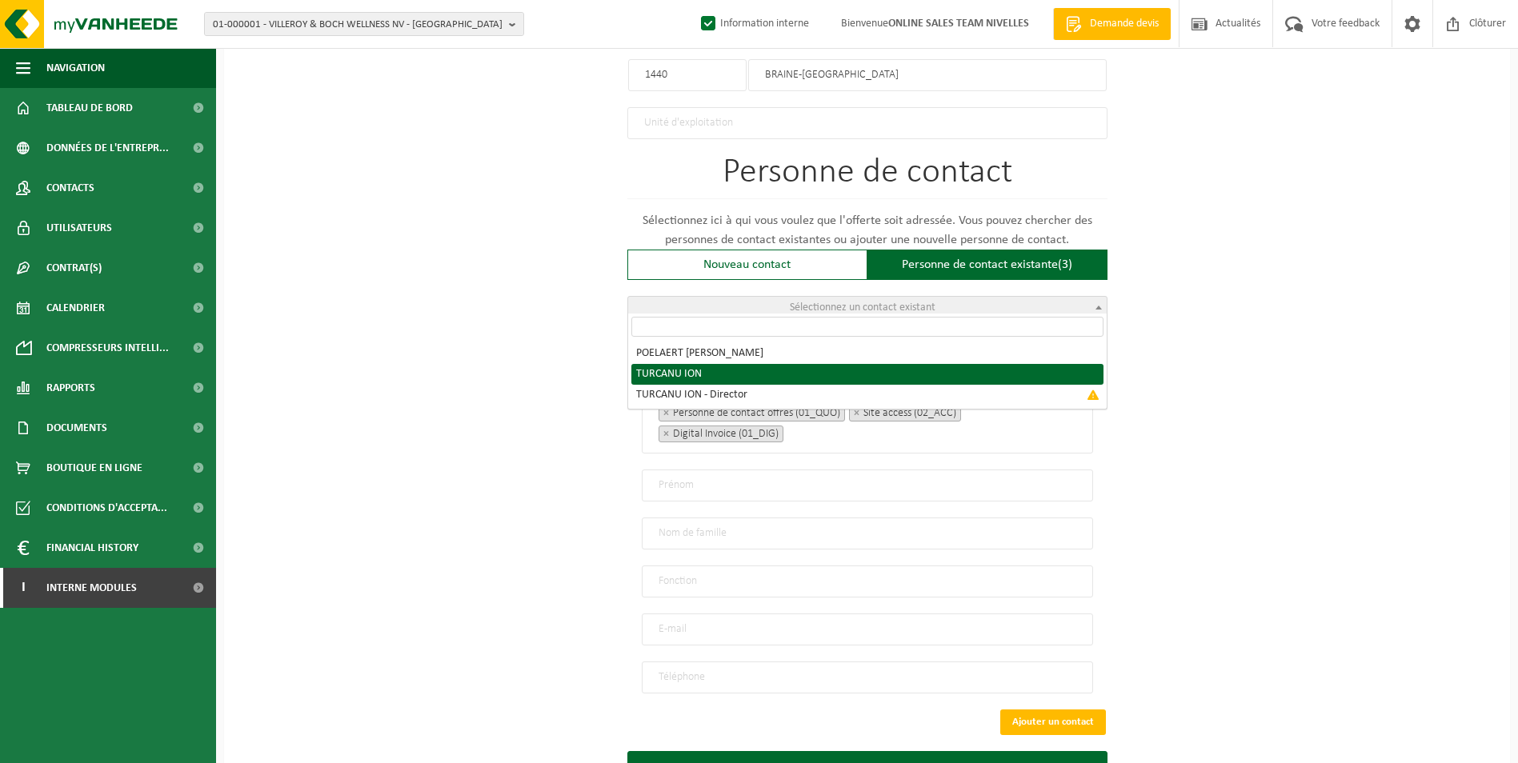
select select "{"code":"10-995484","firstname":"ION","surname":"TURCANU","gender":"Unknown","p…"
type input "ION"
type input "TURCANU"
type input "mpoelaert@outlook.com"
type input "+32478550029"
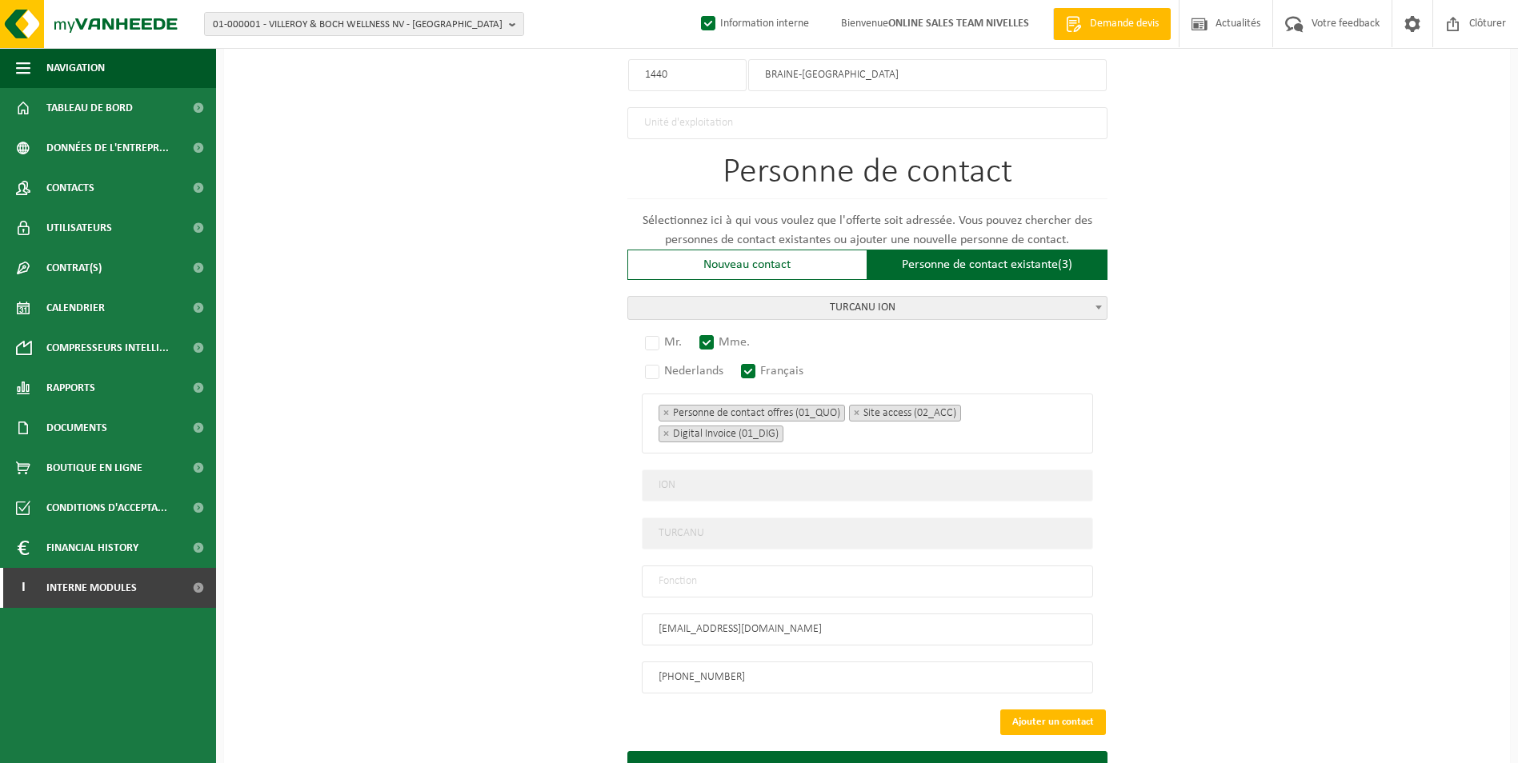
click at [810, 575] on input "text" at bounding box center [867, 582] width 451 height 32
type input "CONTACT"
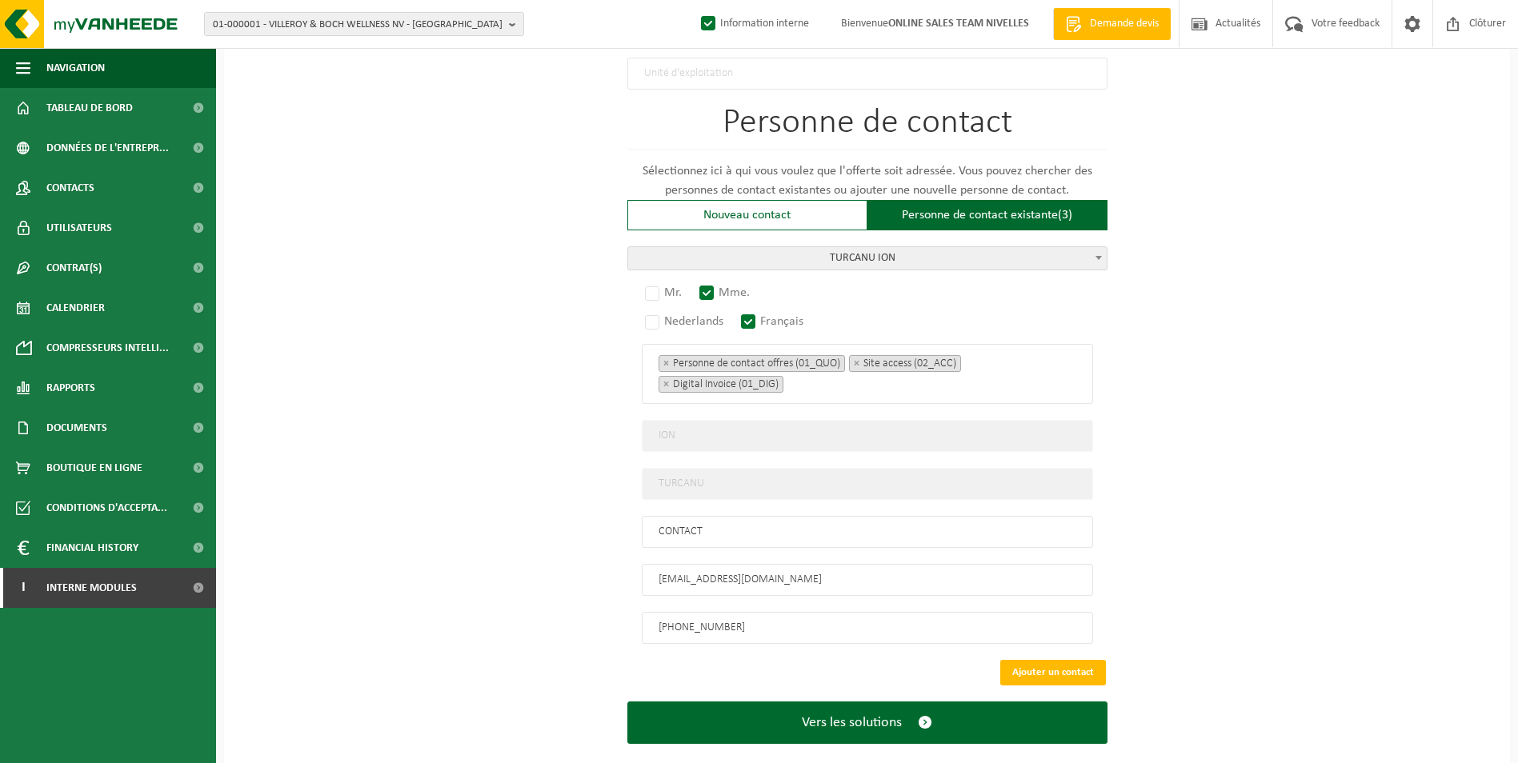
scroll to position [1027, 0]
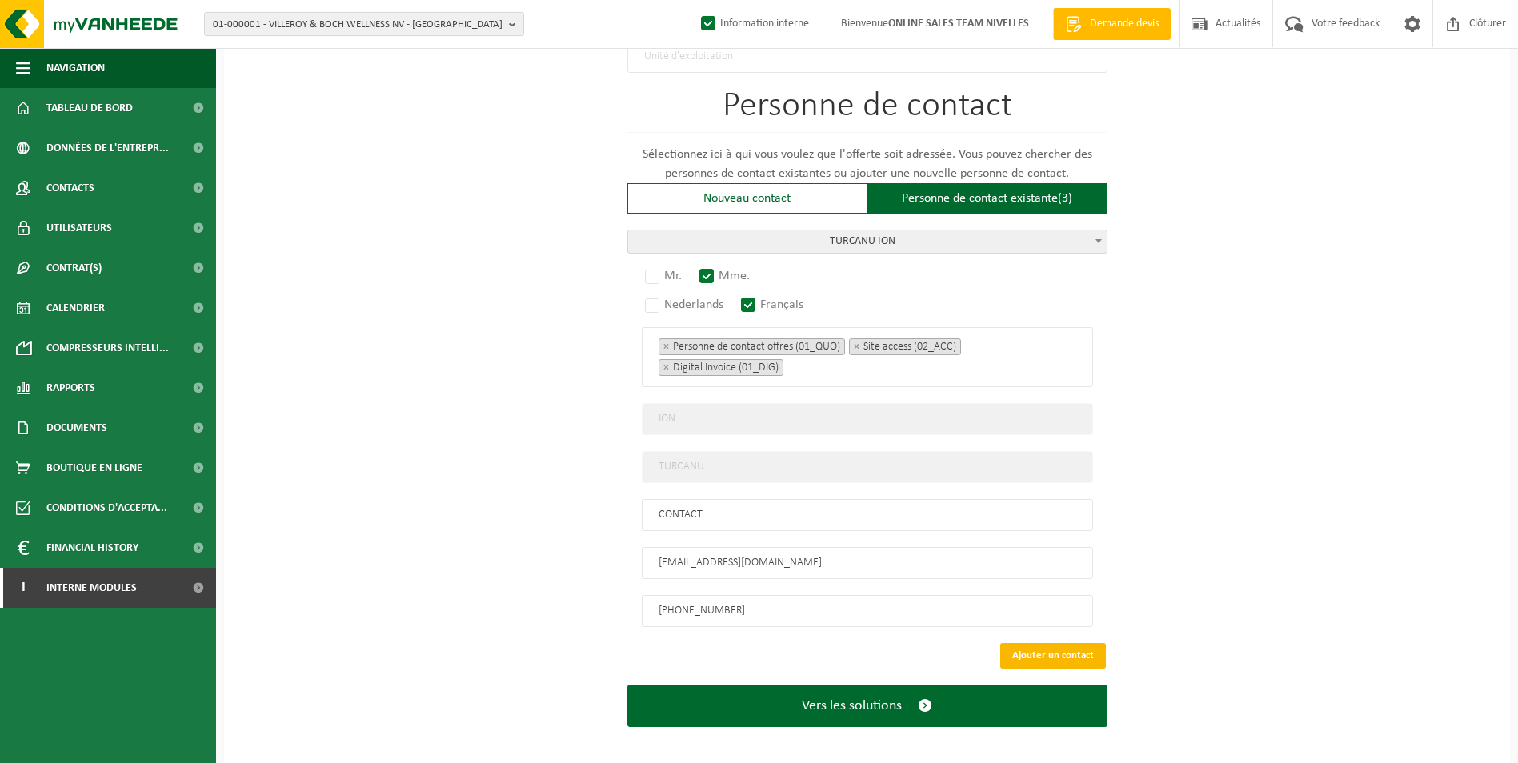
click at [1055, 650] on button "Ajouter un contact" at bounding box center [1053, 656] width 106 height 26
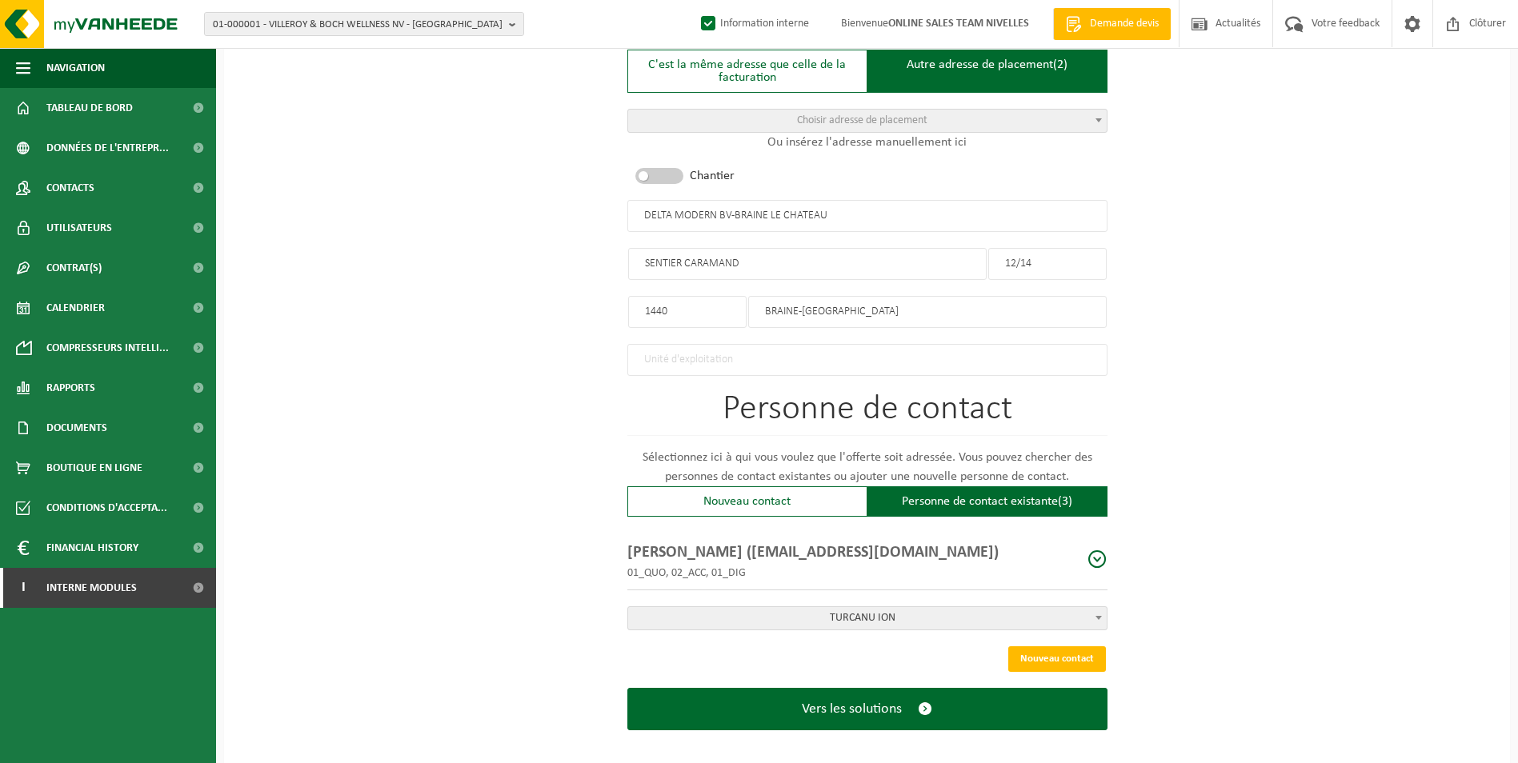
scroll to position [731, 0]
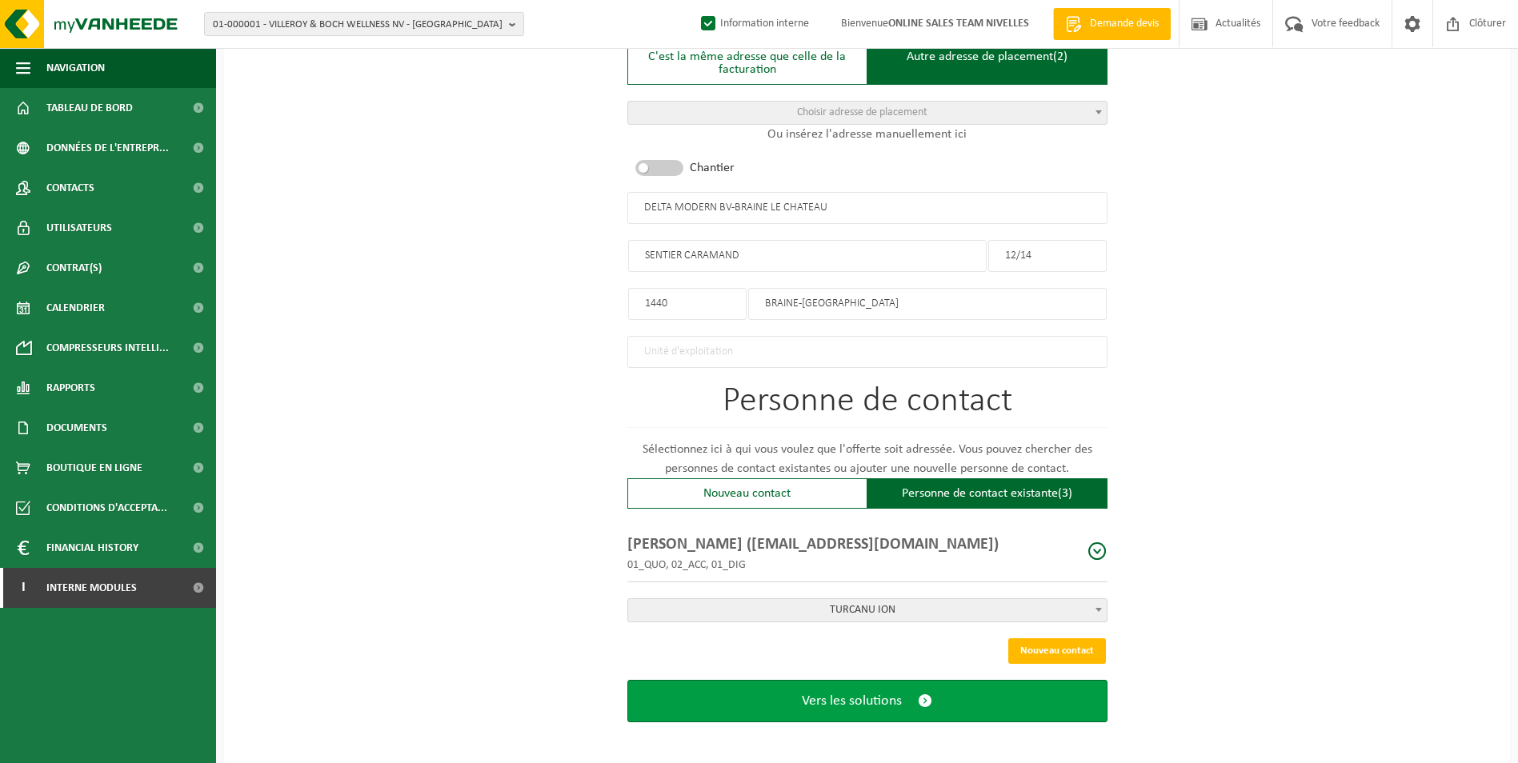
click at [873, 693] on span "Vers les solutions" at bounding box center [852, 701] width 100 height 17
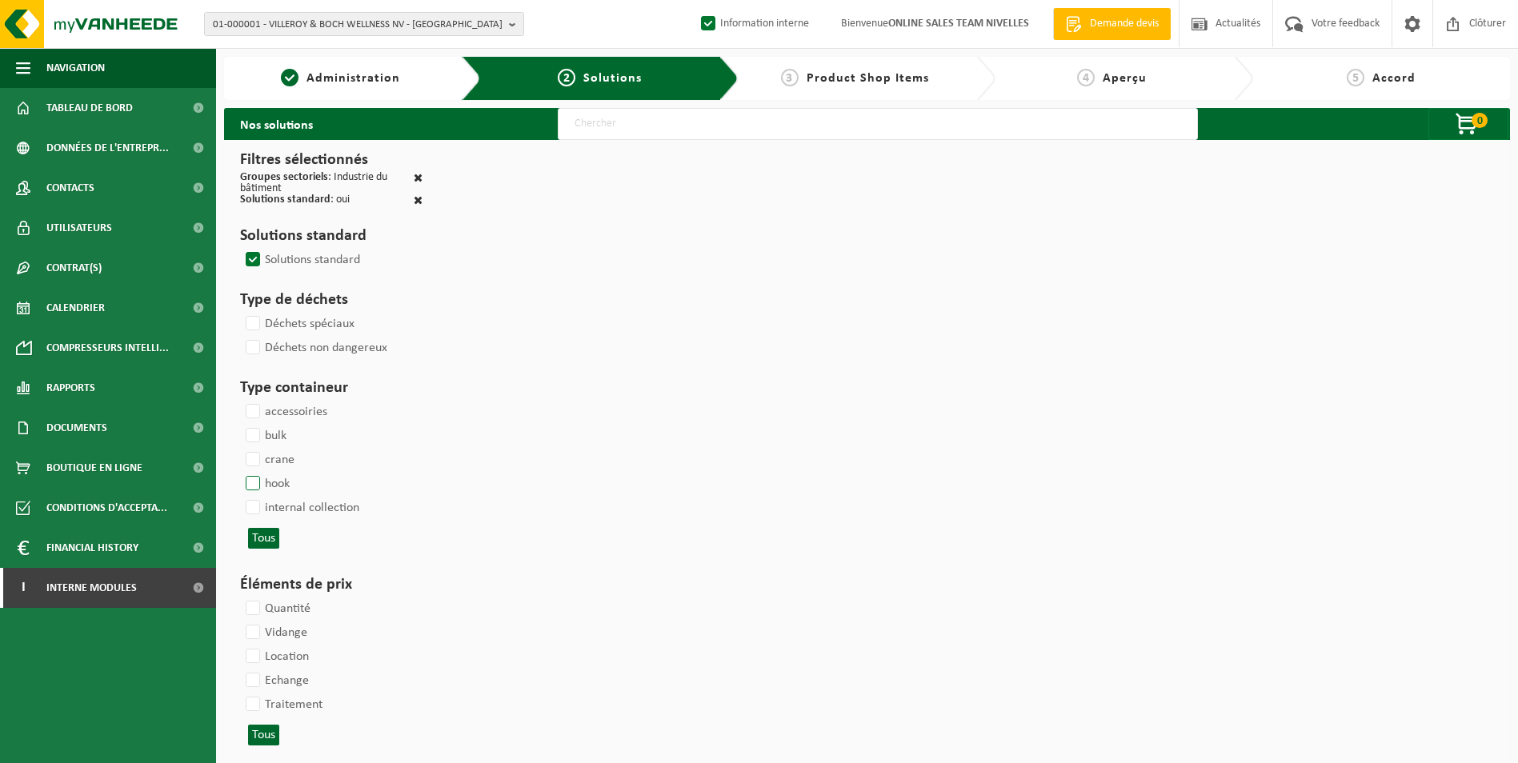
click at [255, 482] on label "hook" at bounding box center [265, 484] width 47 height 24
click at [240, 472] on input "hook" at bounding box center [239, 471] width 1 height 1
checkbox input "true"
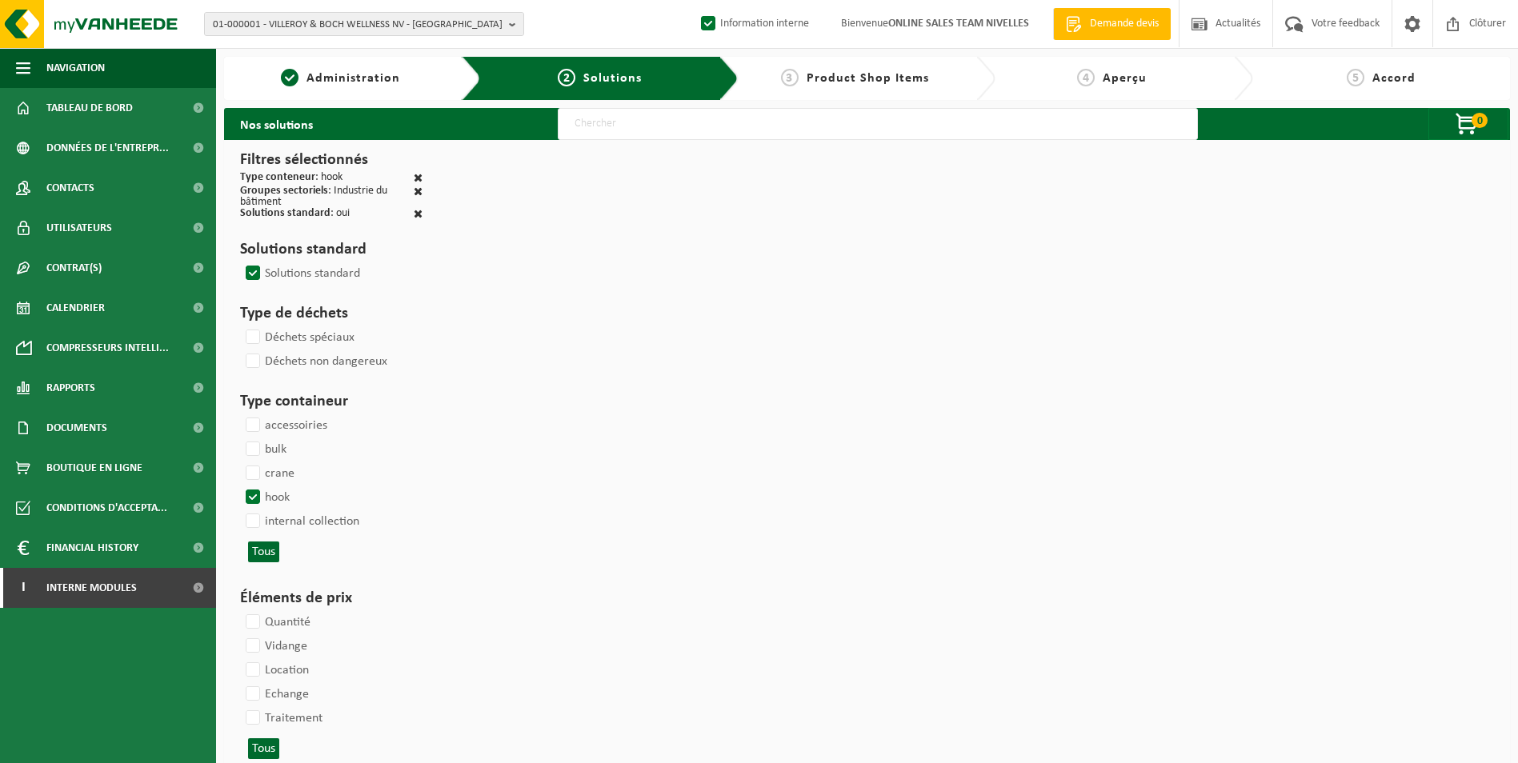
select select
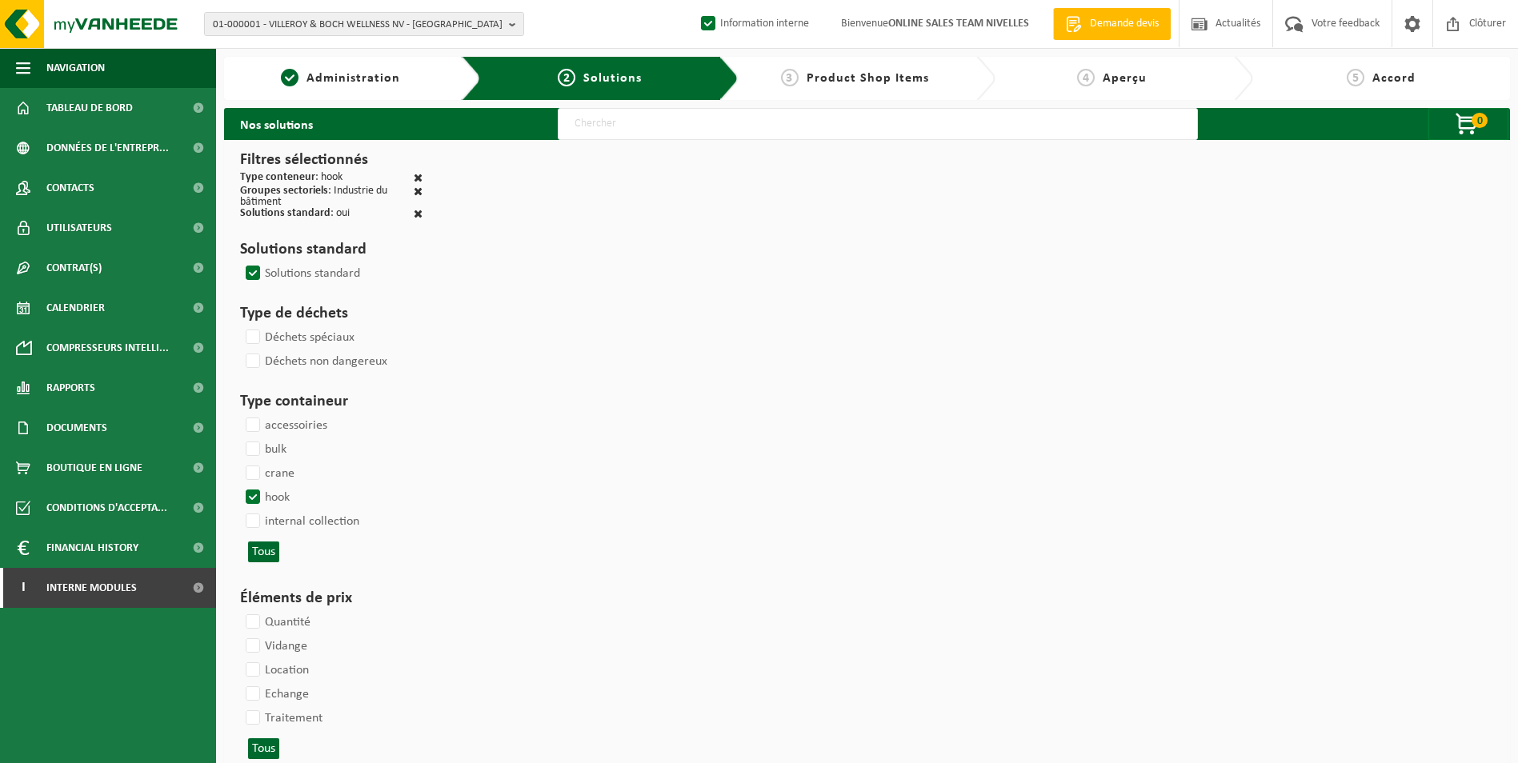
select select
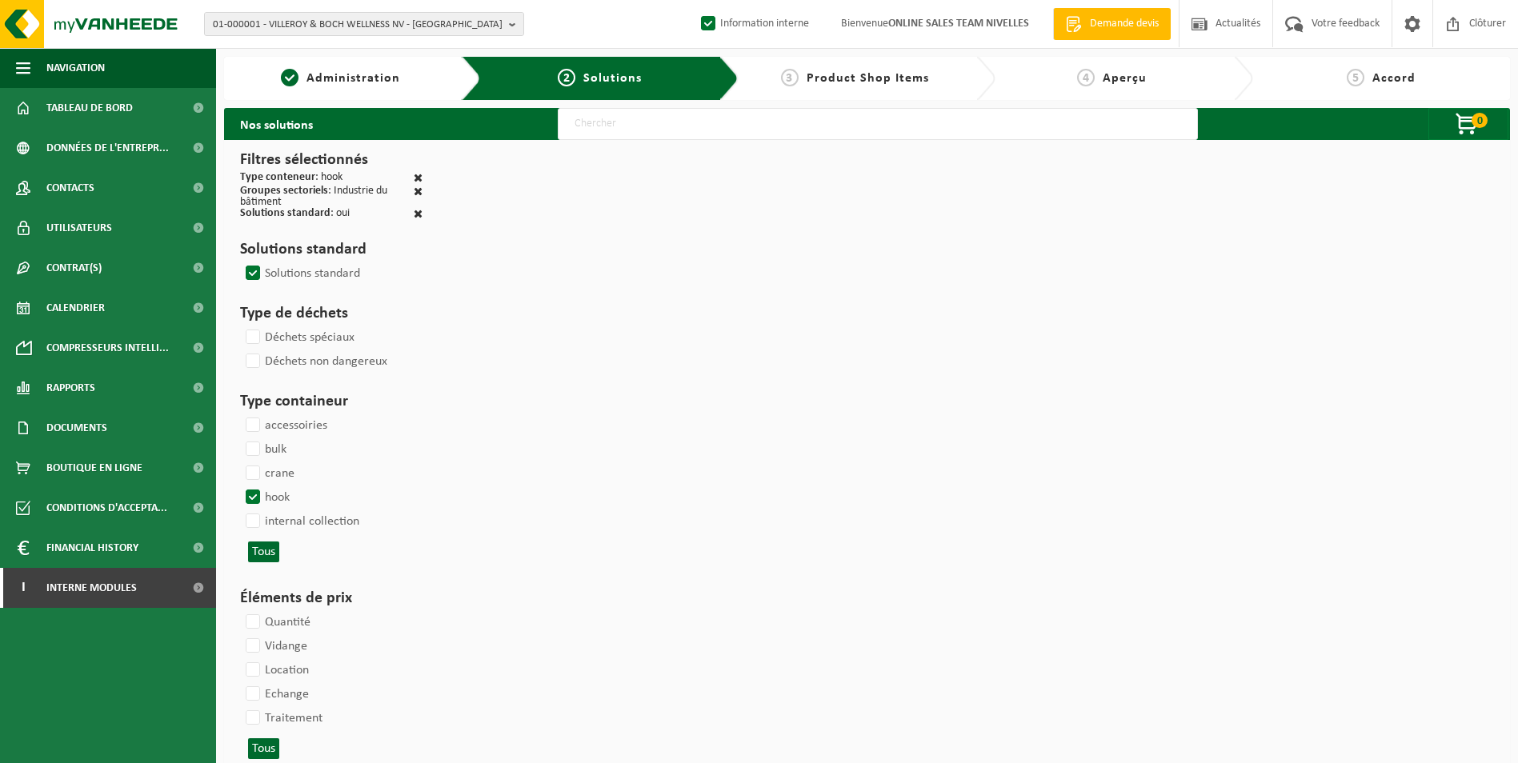
select select
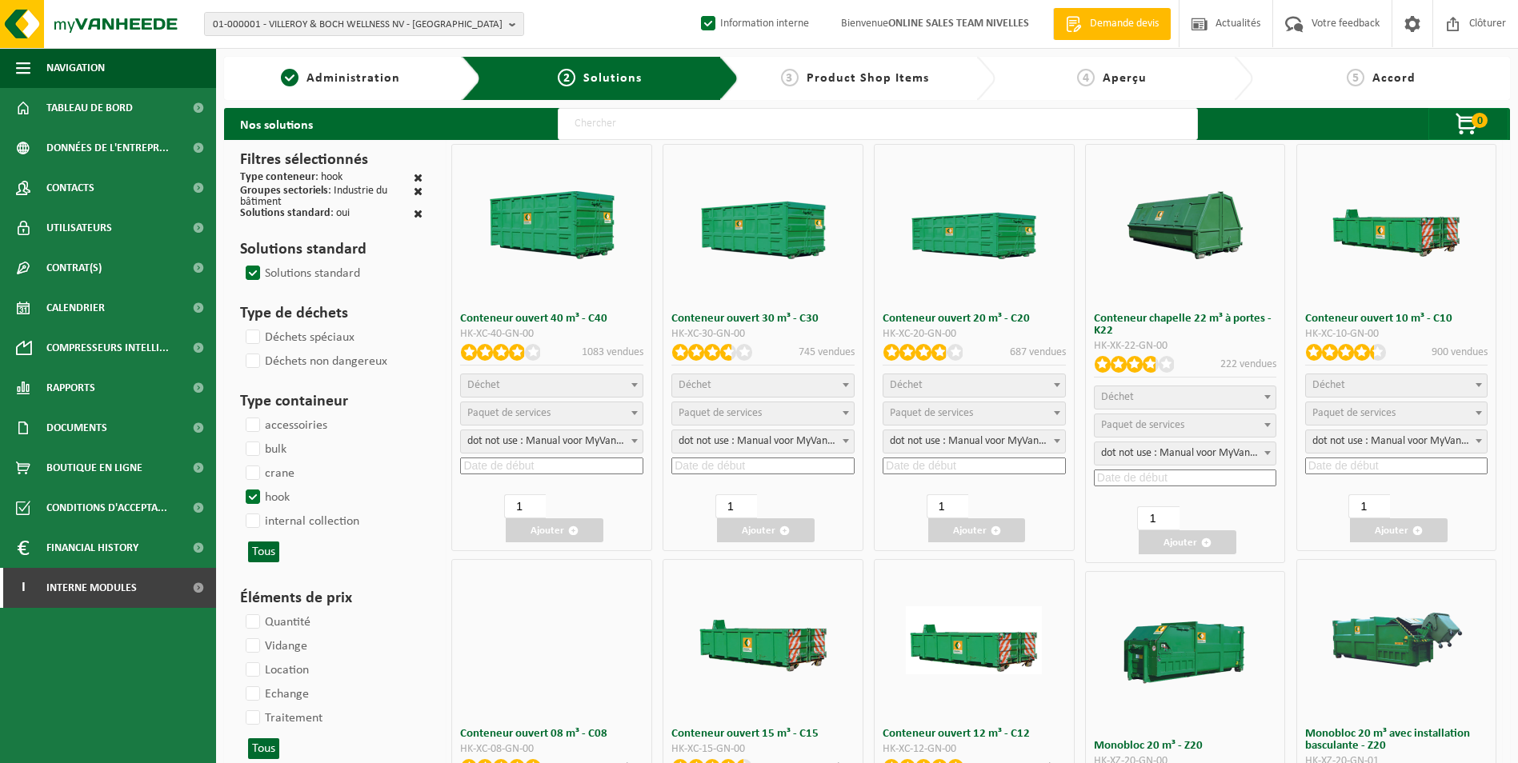
select select
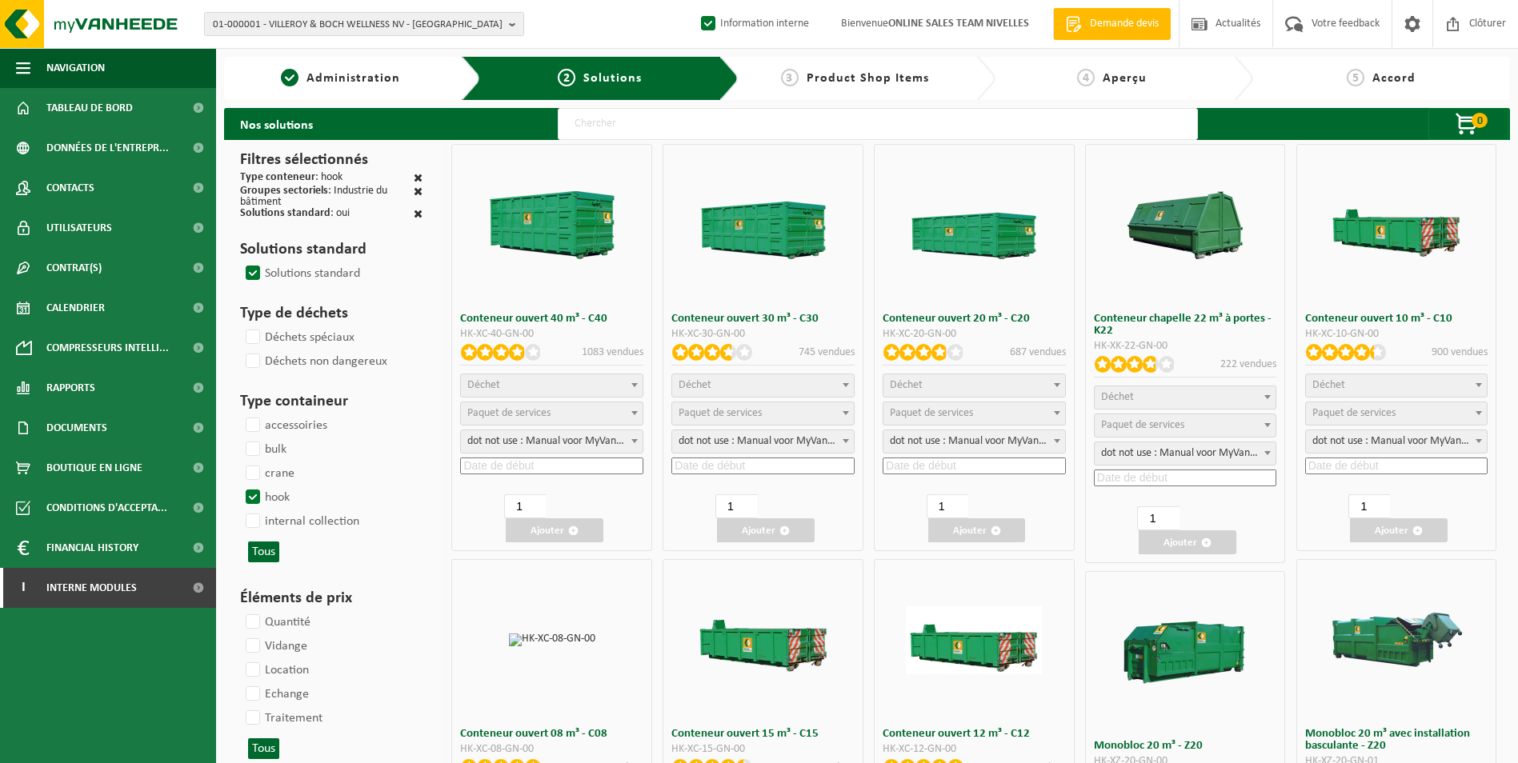
select select "197"
select select
select select "8"
select select
select select "7"
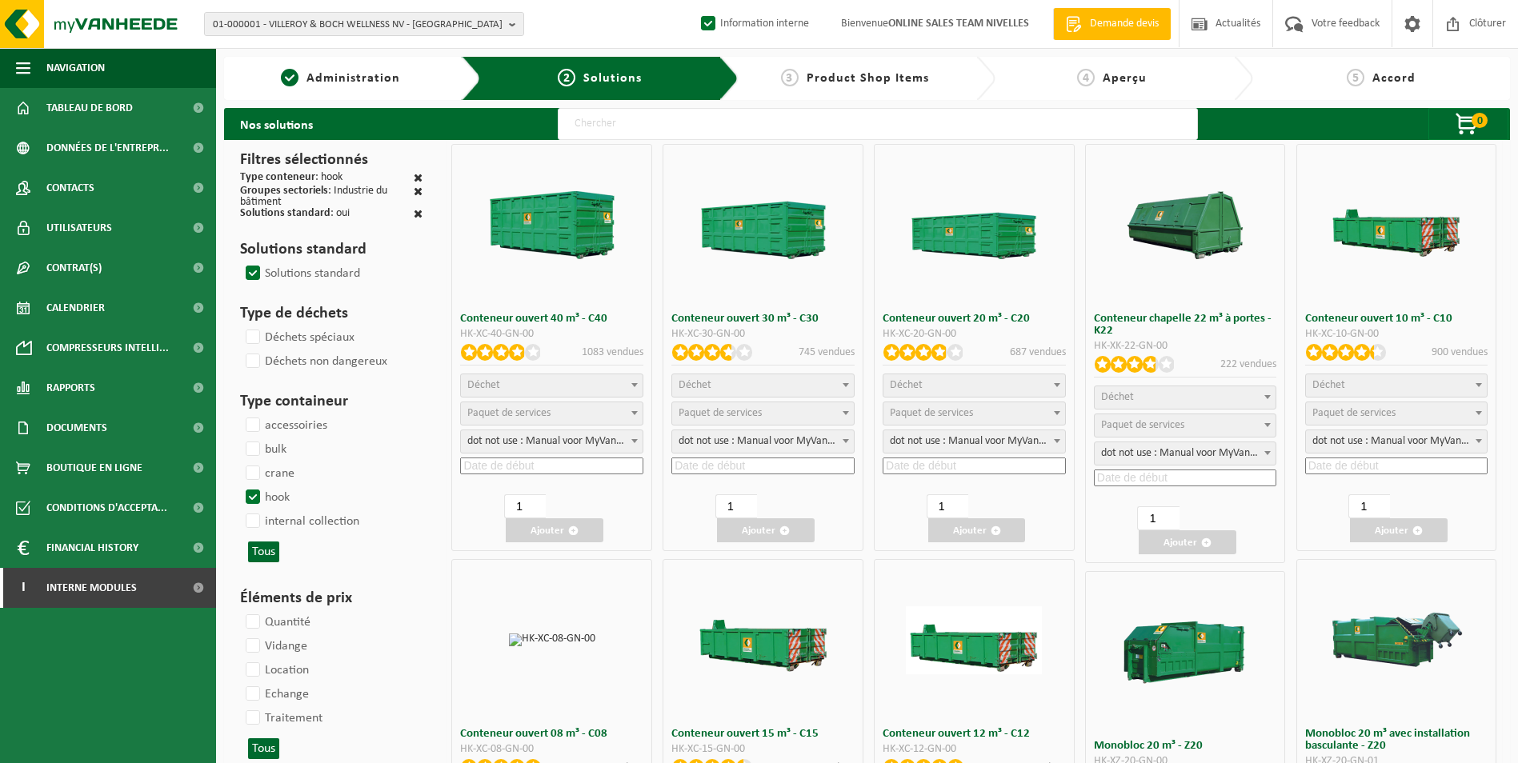
select select
select select "7"
select select
select select "25"
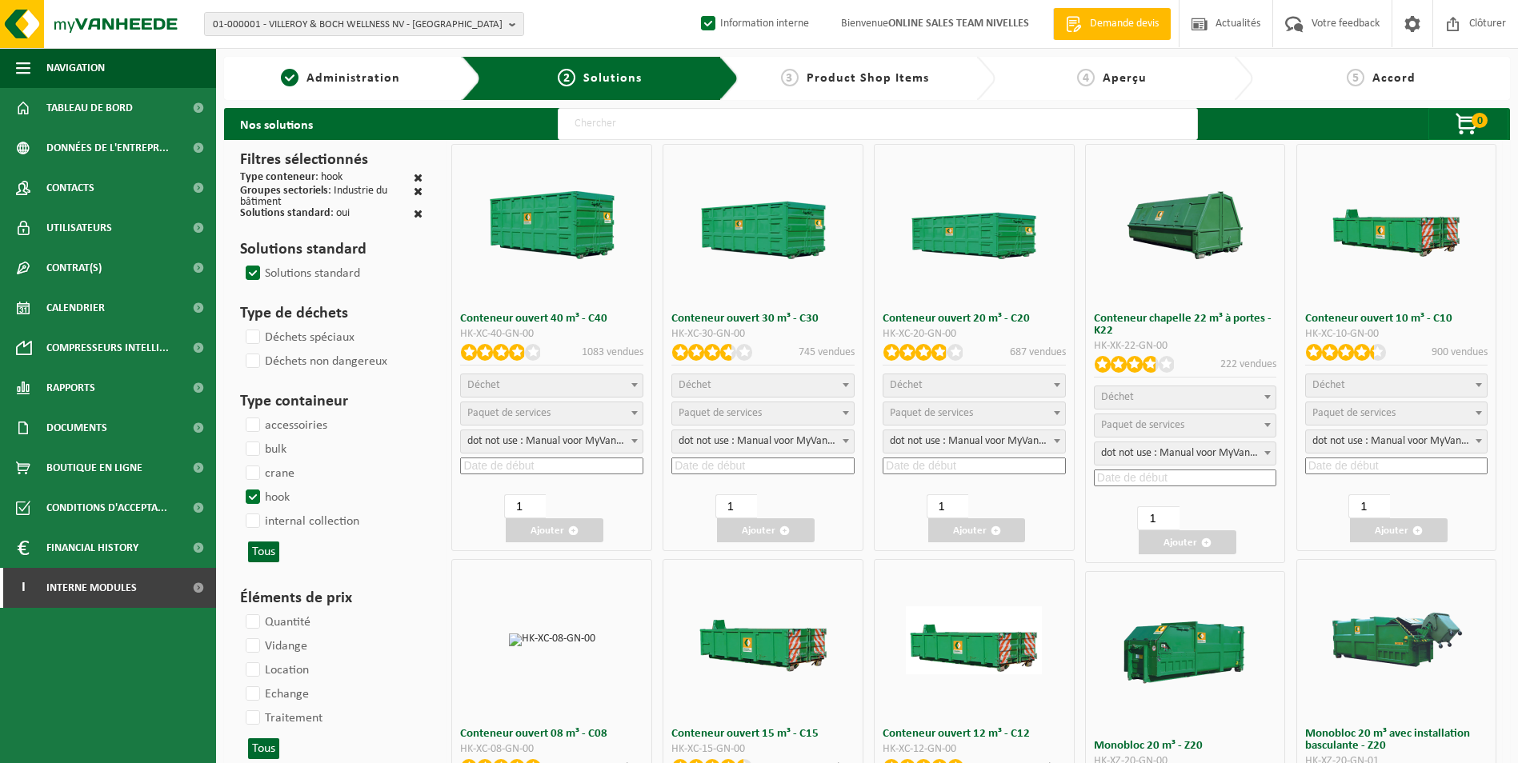
select select "25"
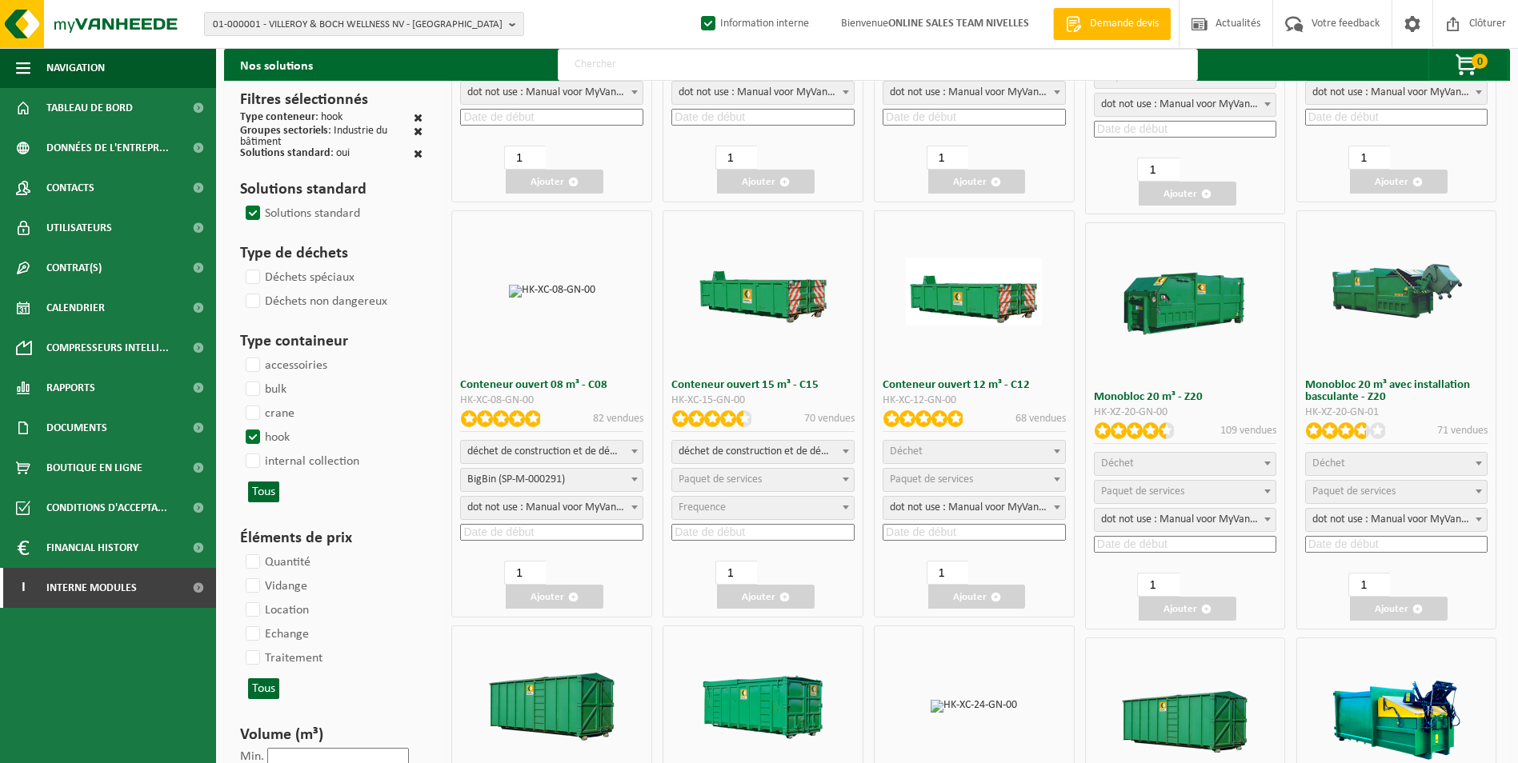
scroll to position [400, 0]
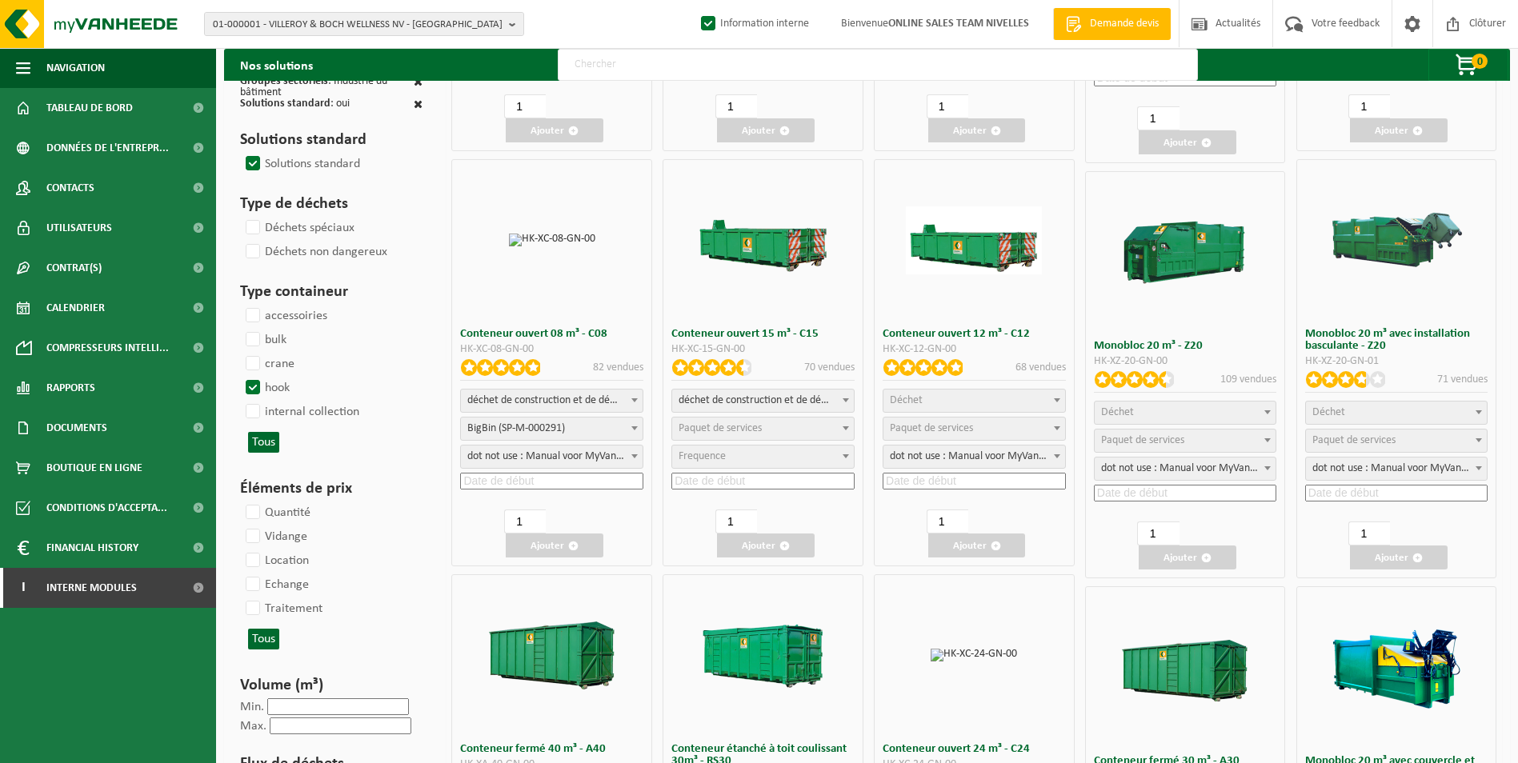
click at [766, 402] on span "déchet de construction et de démolition mélangé (inerte et non inerte)" at bounding box center [763, 401] width 182 height 22
select select
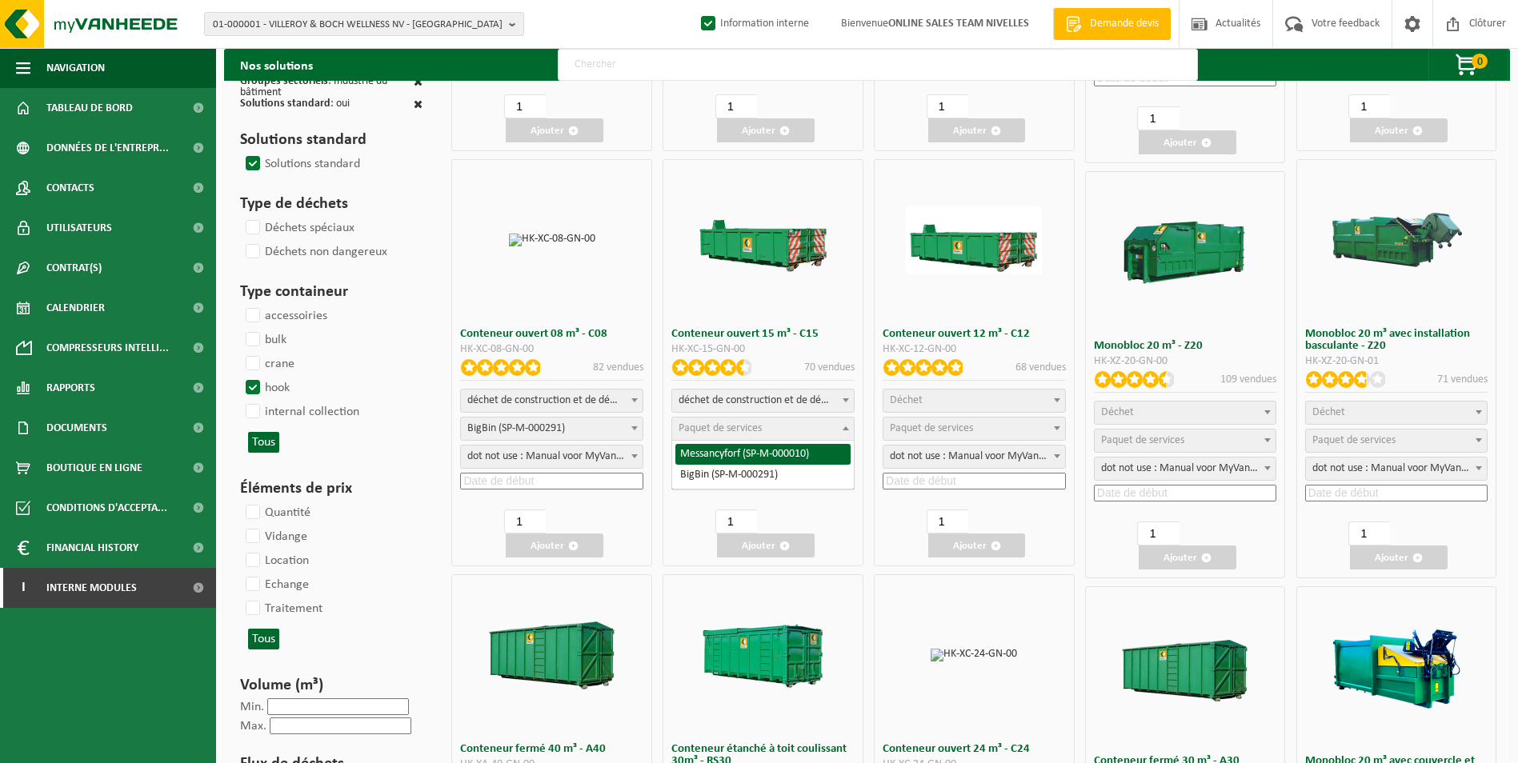
click at [742, 427] on span "Paquet de services" at bounding box center [719, 428] width 83 height 12
select select "197"
select select "25"
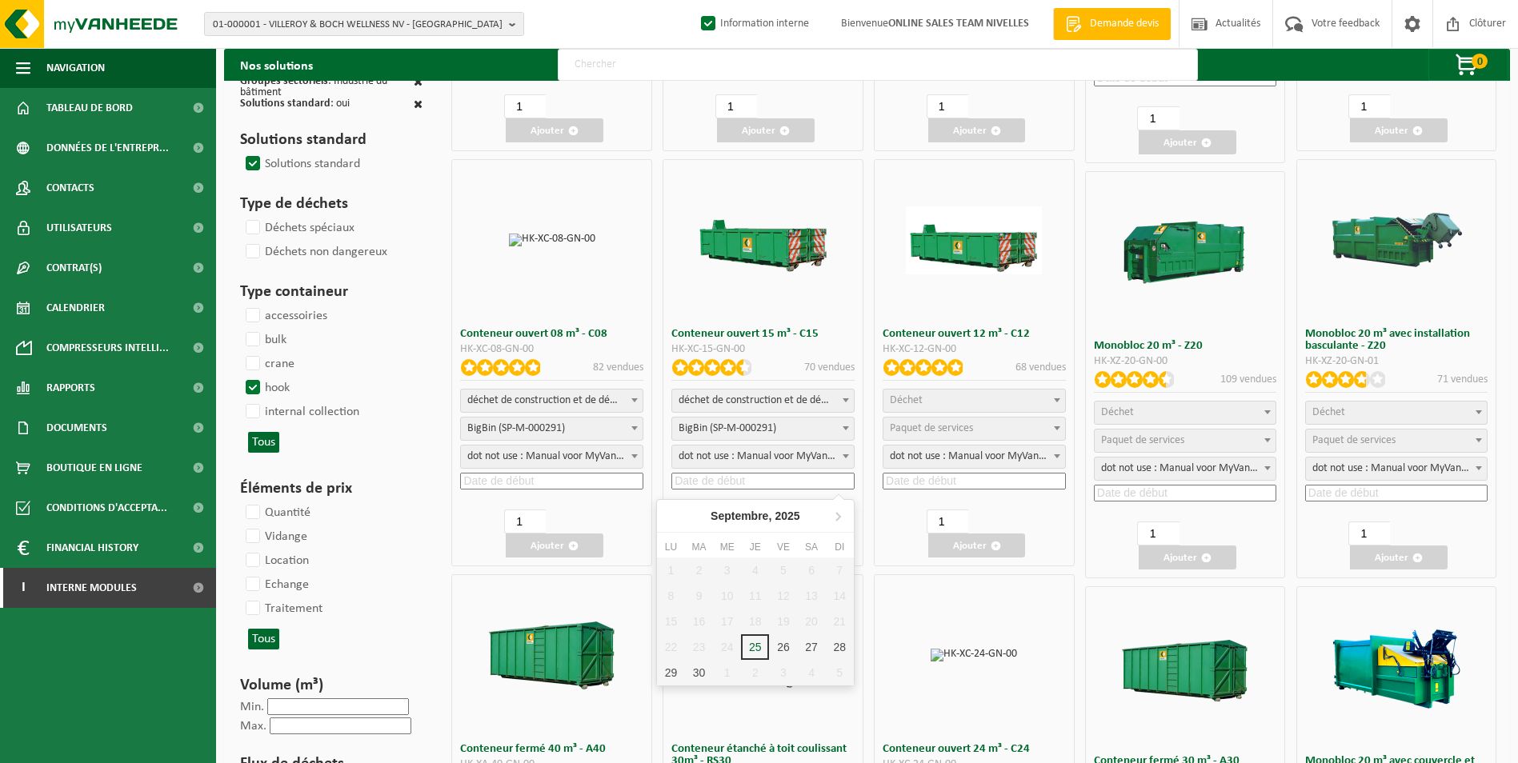
click at [727, 477] on input at bounding box center [762, 481] width 183 height 17
click at [786, 645] on div "26" at bounding box center [783, 647] width 28 height 26
type input "2025-09-26"
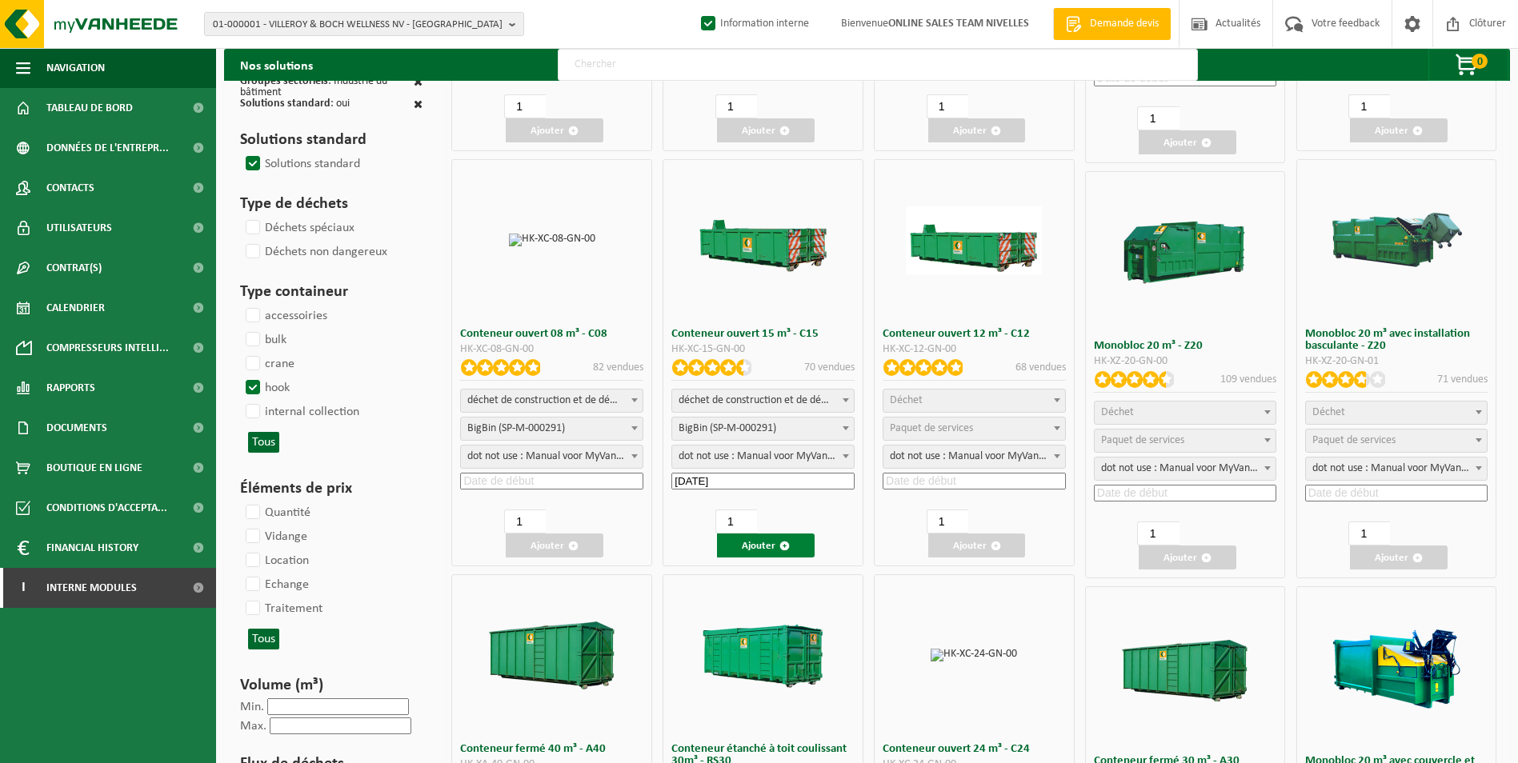
click at [770, 541] on button "Ajouter" at bounding box center [766, 546] width 98 height 24
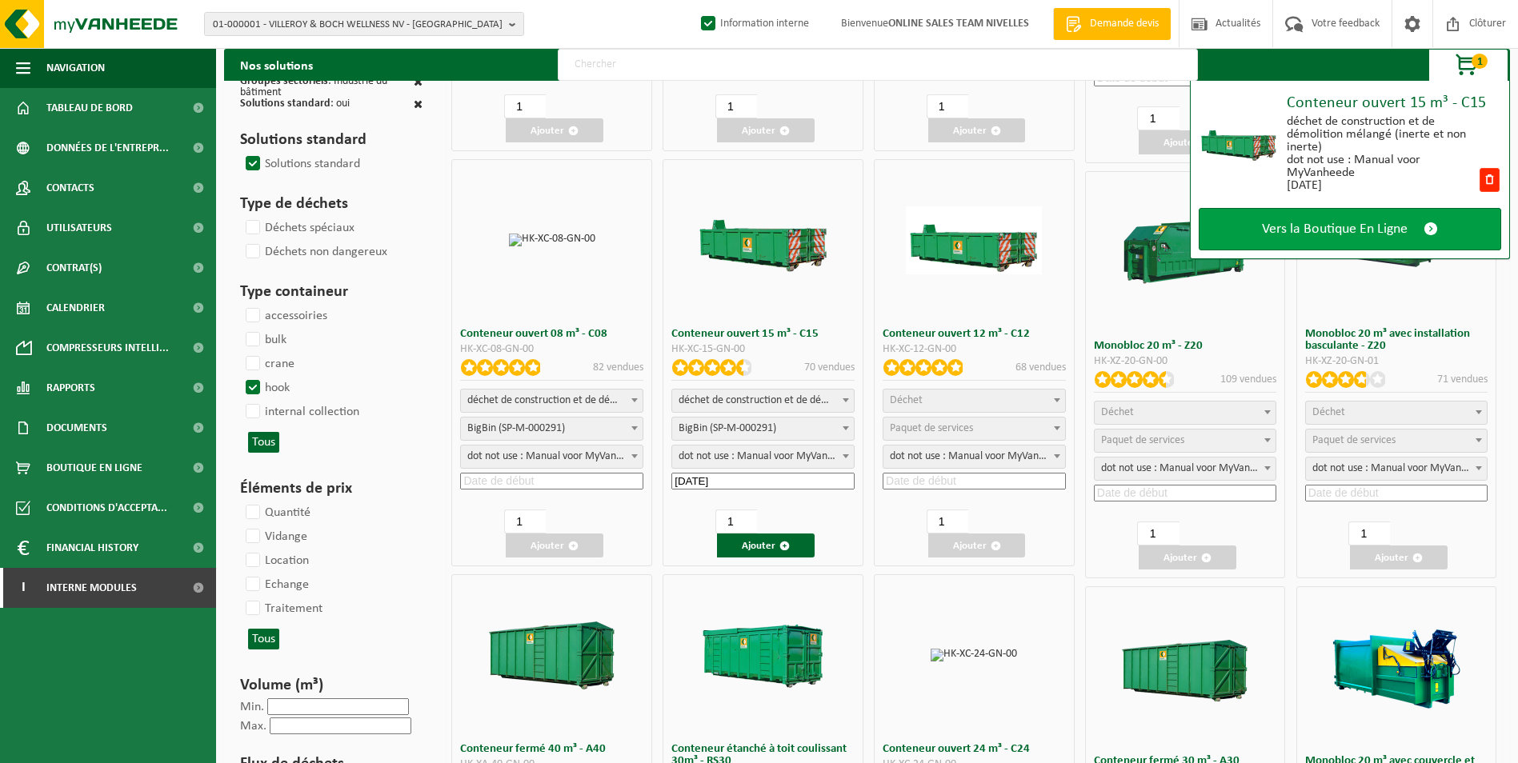
click at [1344, 224] on span "Vers la Boutique En Ligne" at bounding box center [1335, 229] width 146 height 17
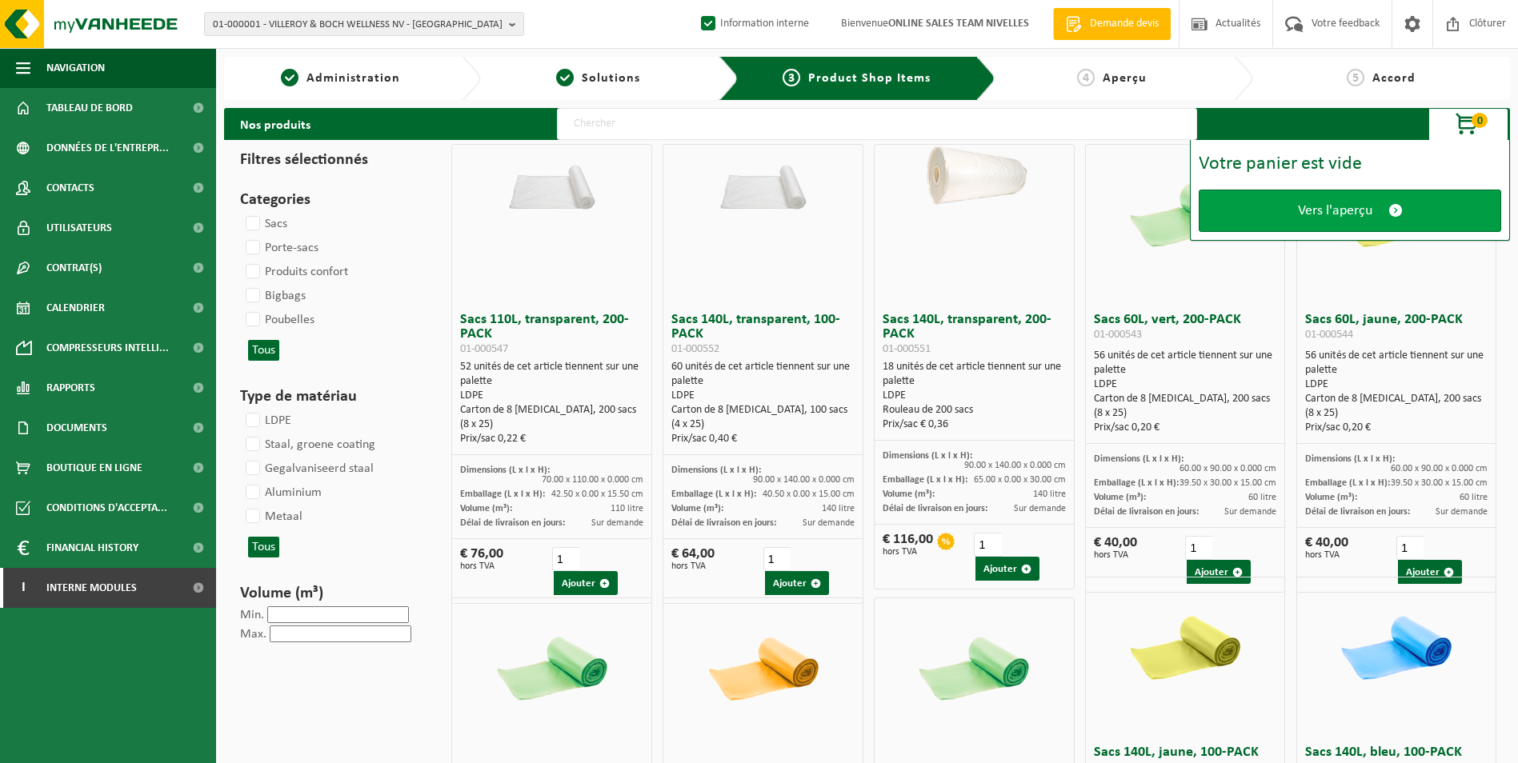
click at [1313, 204] on span "Vers l'aperçu" at bounding box center [1335, 210] width 74 height 17
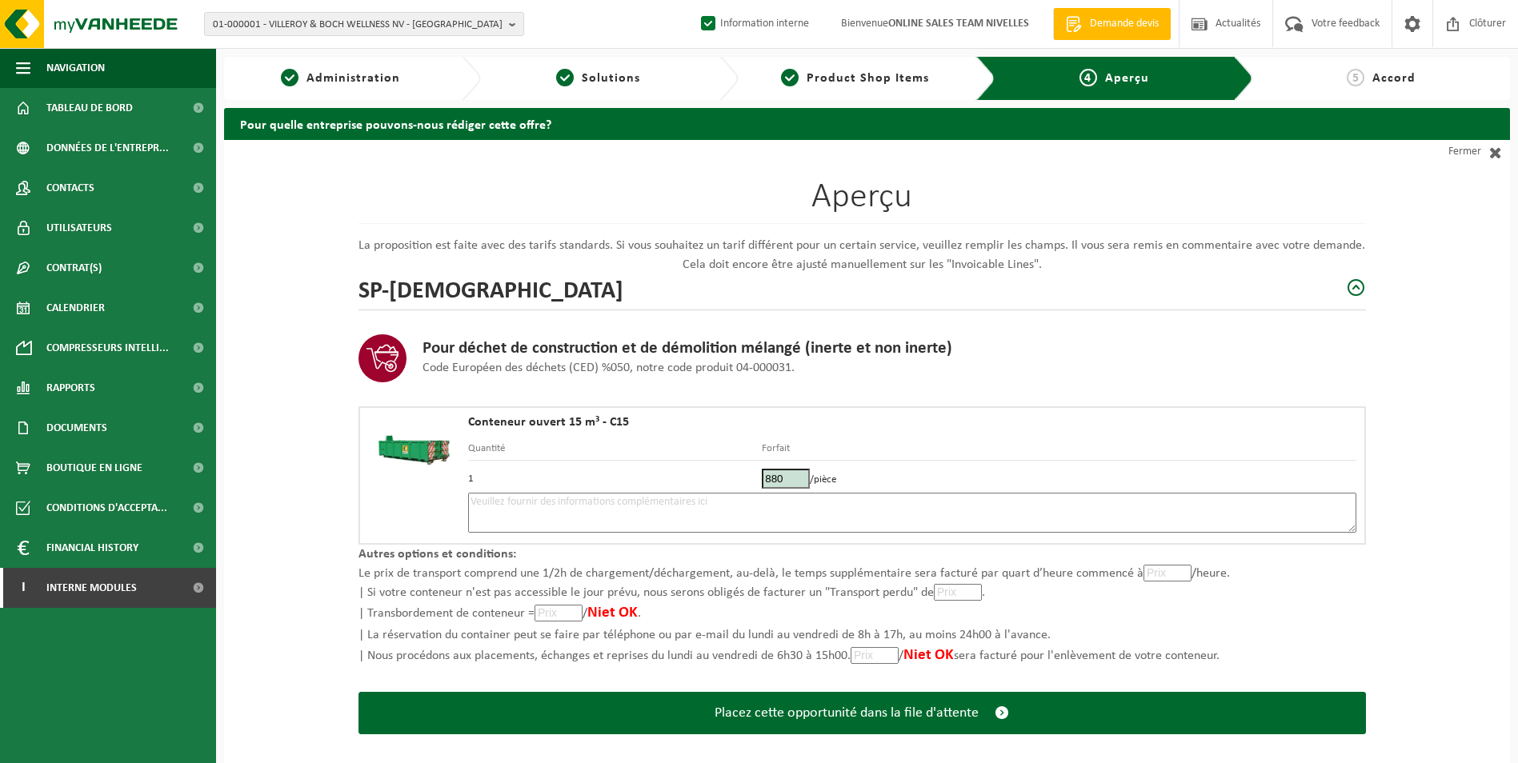
click at [562, 508] on textarea at bounding box center [912, 513] width 888 height 40
paste textarea "Placement 15m3 tt venant le 26/09. Placer le container en face du n°12/14. Télè…"
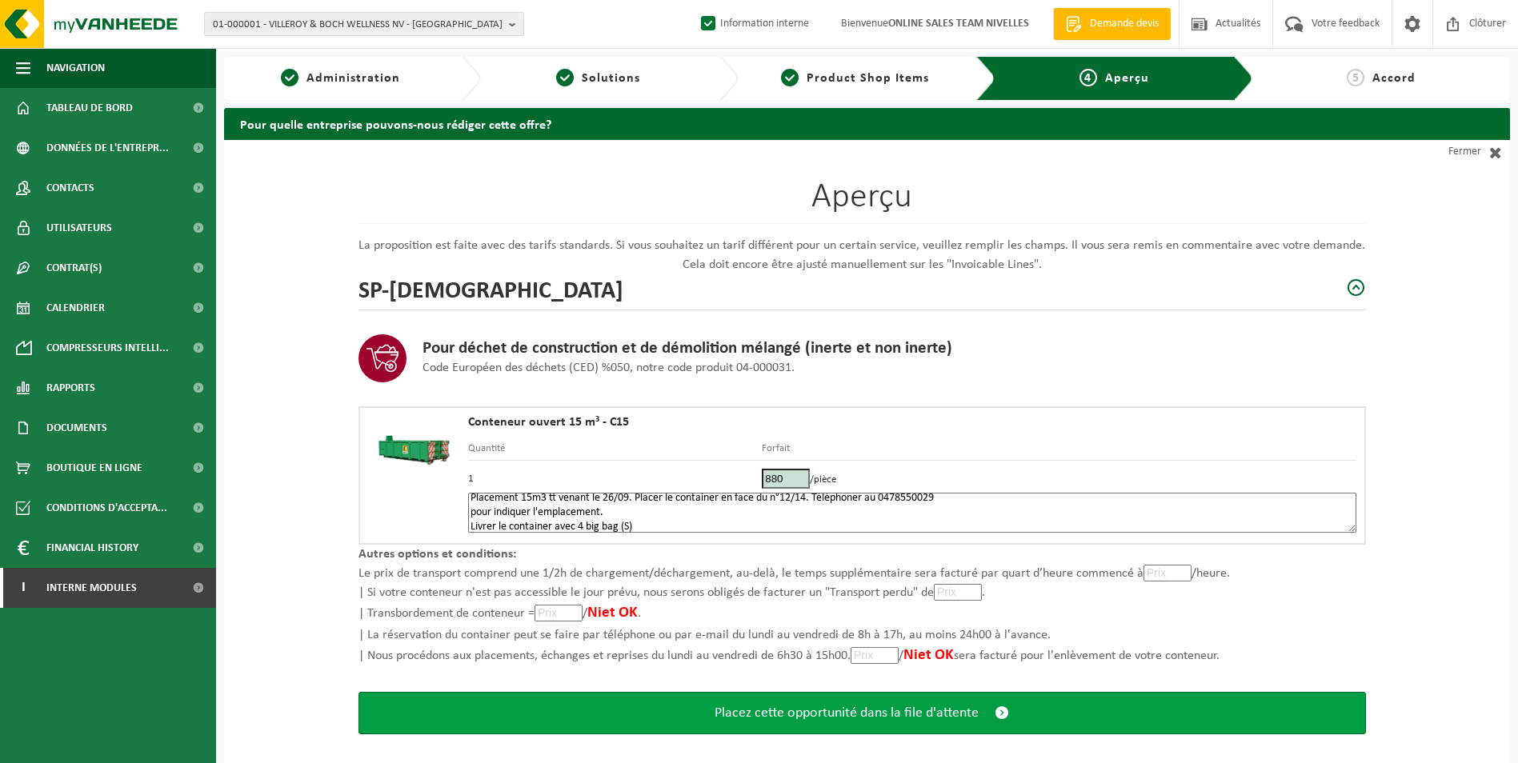
type textarea "Placement 15m3 tt venant le 26/09. Placer le container en face du n°12/14. Télè…"
click at [806, 711] on span "Placez cette opportunité dans la file d'attente" at bounding box center [846, 713] width 264 height 17
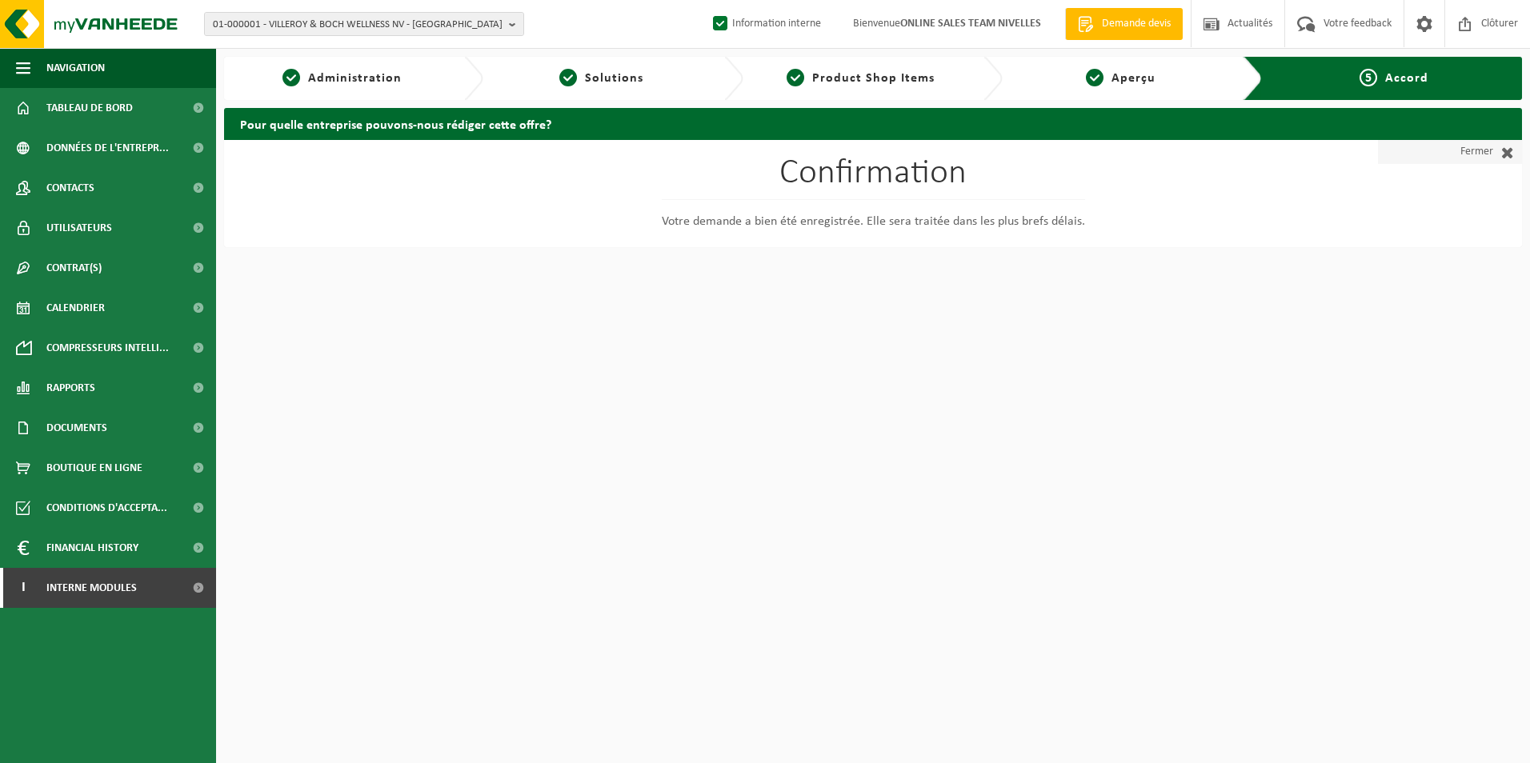
click at [1496, 149] on span at bounding box center [1503, 152] width 21 height 16
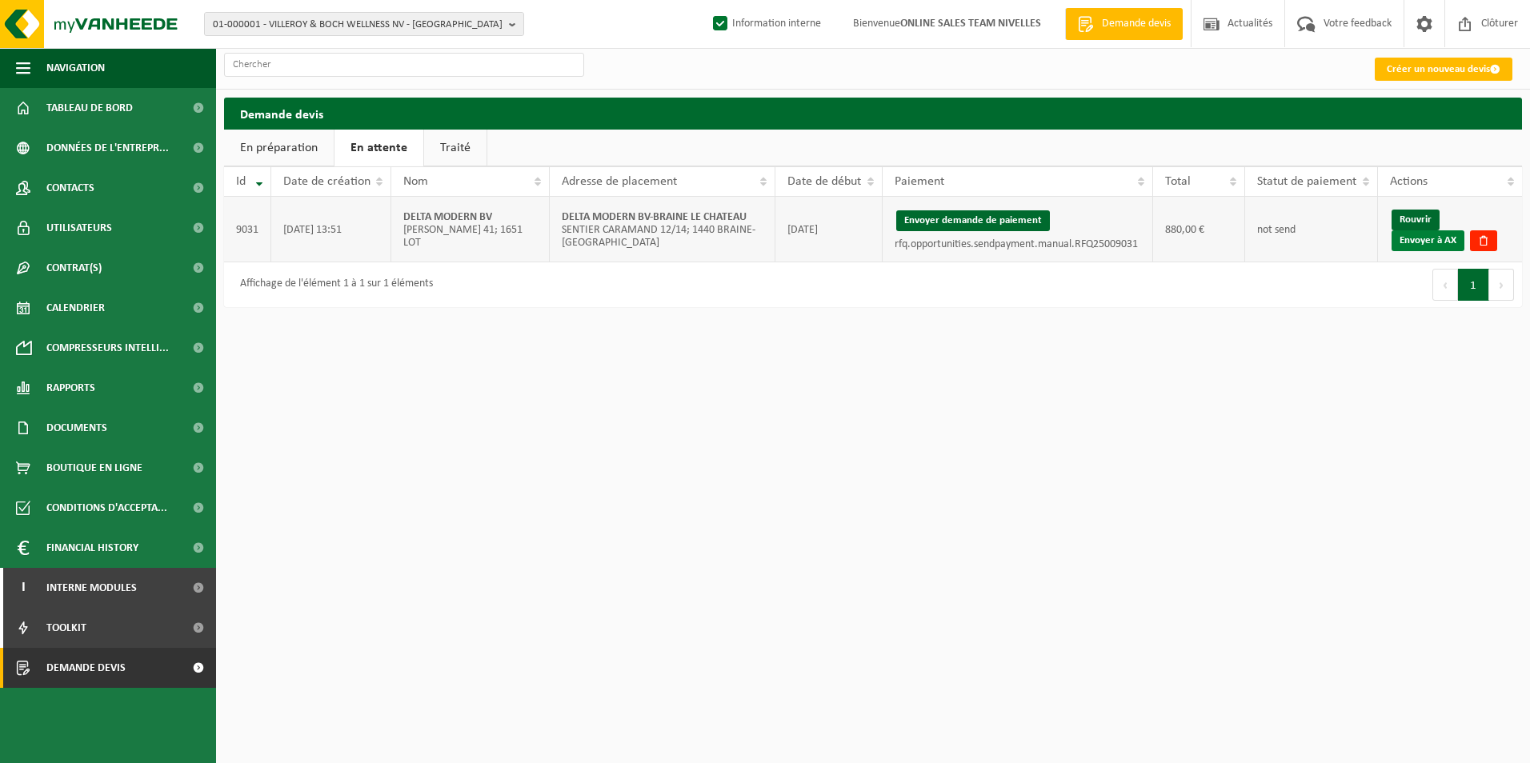
click at [1433, 245] on link "Envoyer à AX" at bounding box center [1427, 240] width 73 height 21
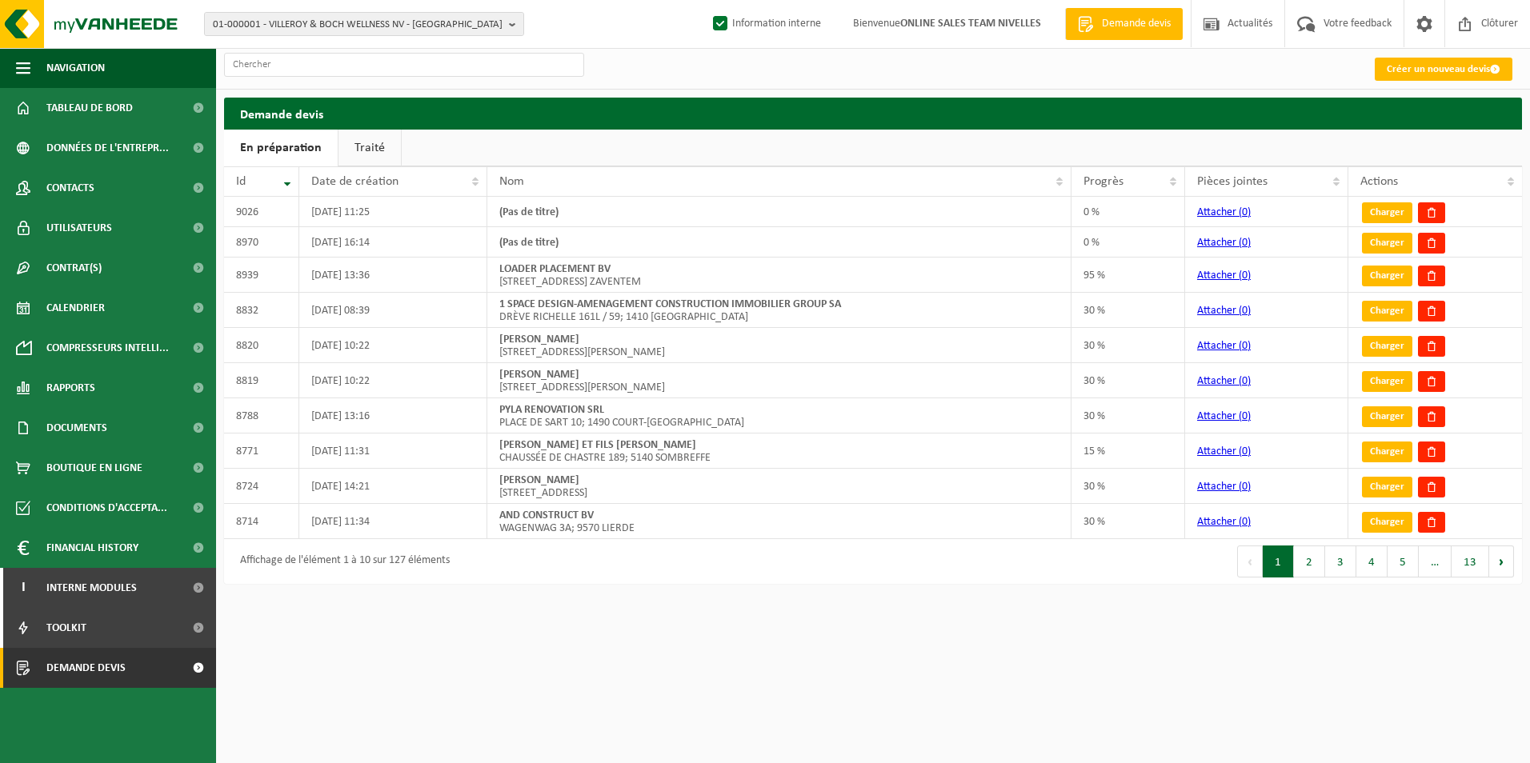
click at [355, 154] on link "Traité" at bounding box center [369, 148] width 62 height 37
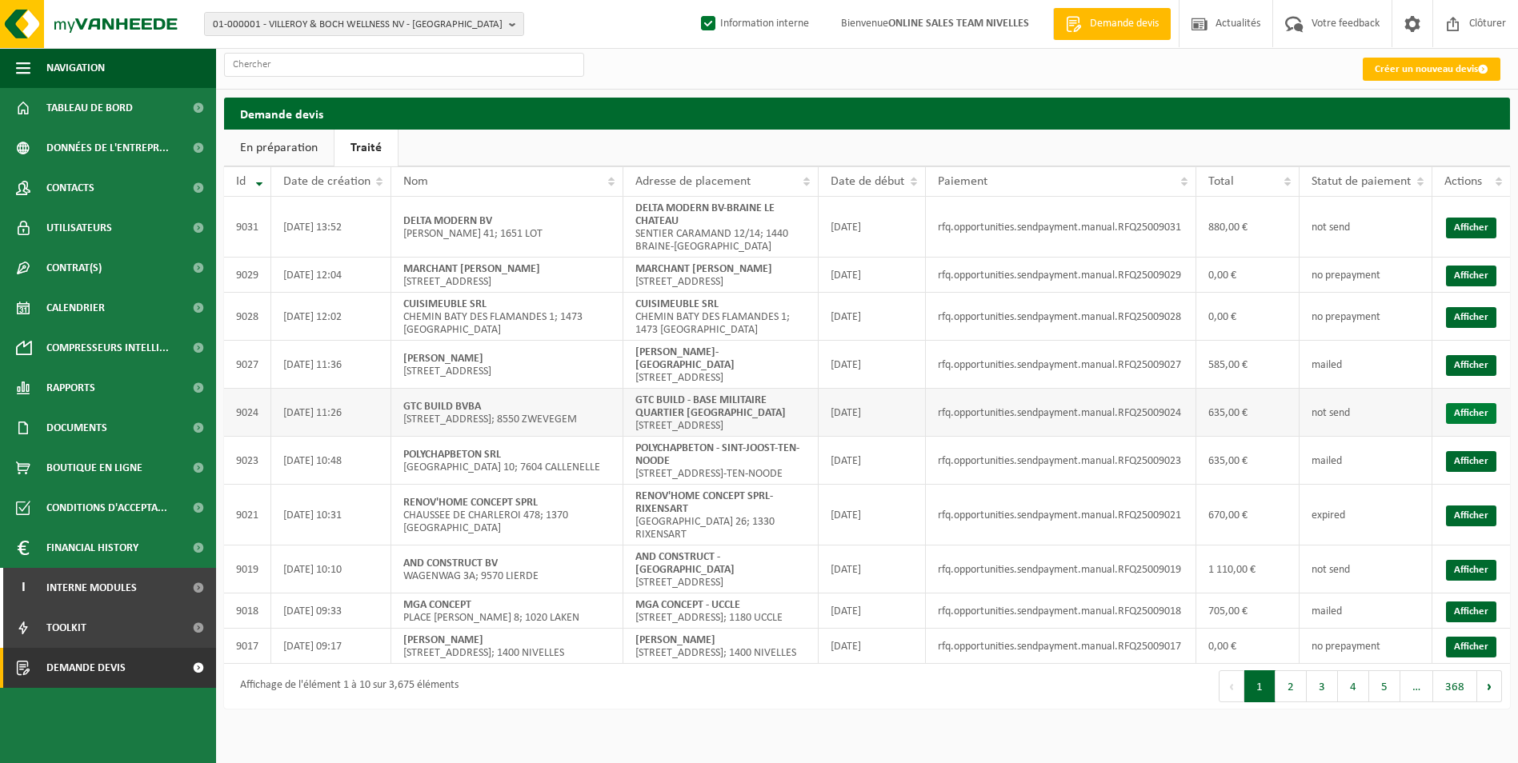
click at [1483, 423] on link "Afficher" at bounding box center [1471, 413] width 50 height 21
click at [362, 147] on link "Traité" at bounding box center [365, 148] width 63 height 37
drag, startPoint x: 634, startPoint y: 209, endPoint x: 750, endPoint y: 250, distance: 123.2
click at [750, 250] on td "DELTA MODERN BV-BRAINE LE CHATEAU SENTIER CARAMAND 12/14; 1440 BRAINE-LE-CHÂTEAU" at bounding box center [720, 227] width 195 height 61
copy td "DELTA MODERN BV-BRAINE LE CHATEAU SENTIER CARAMAND 12/14; 1440 BRAINE-LE-CHÂTEAU"
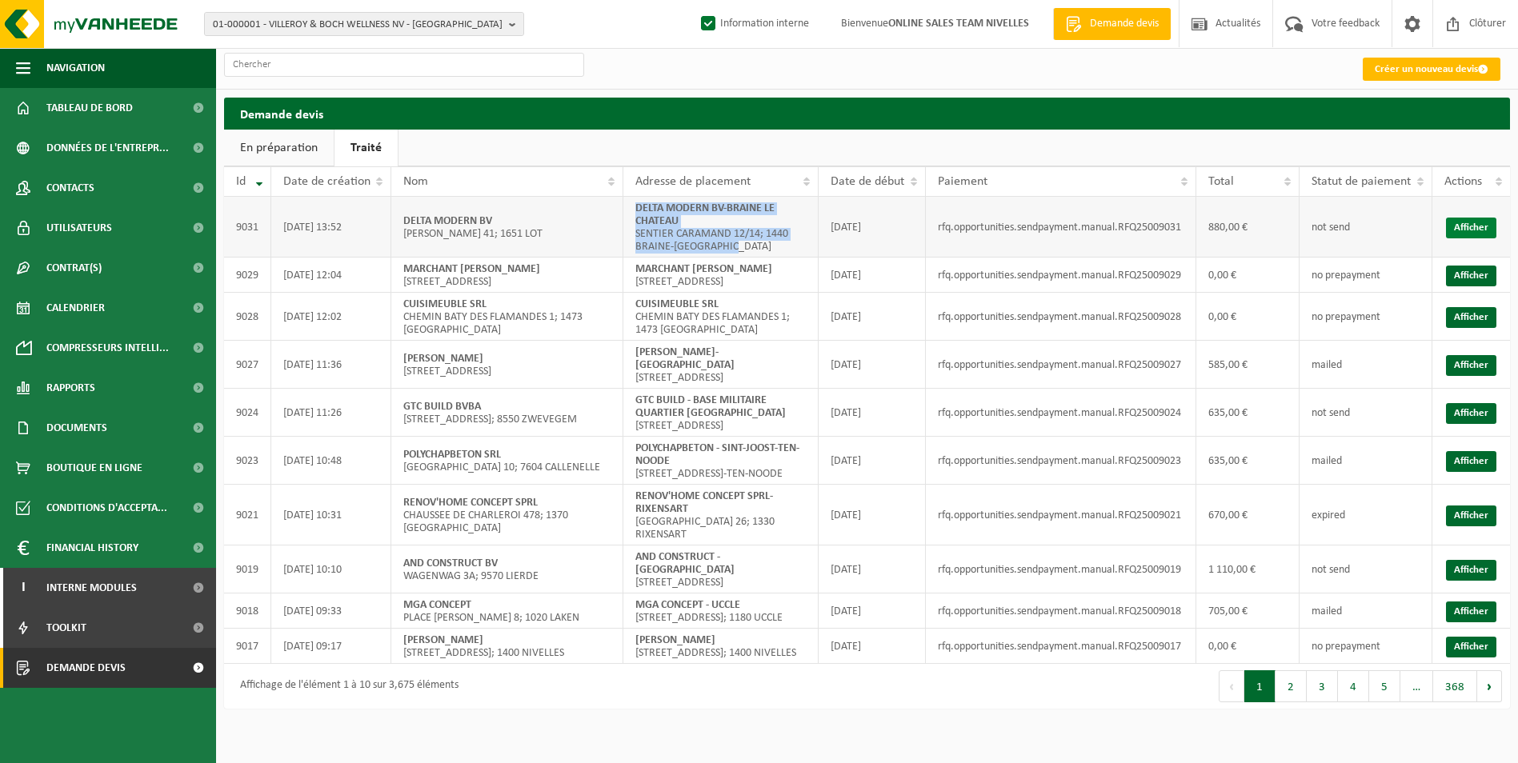
click at [1463, 230] on link "Afficher" at bounding box center [1471, 228] width 50 height 21
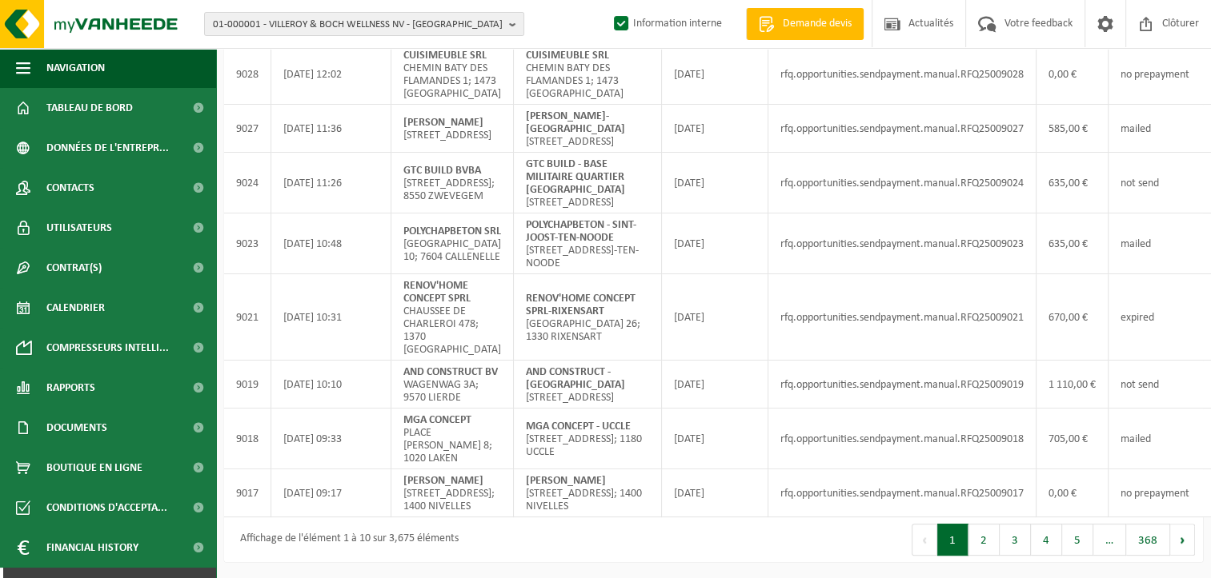
scroll to position [336, 0]
click at [976, 537] on button "2" at bounding box center [983, 540] width 31 height 32
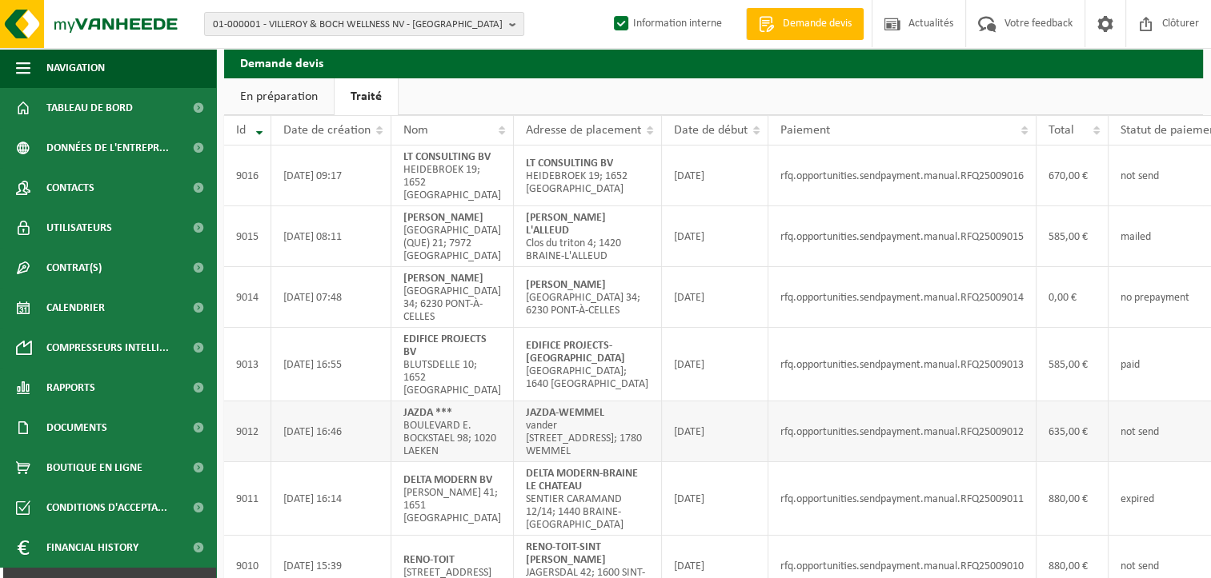
scroll to position [80, 0]
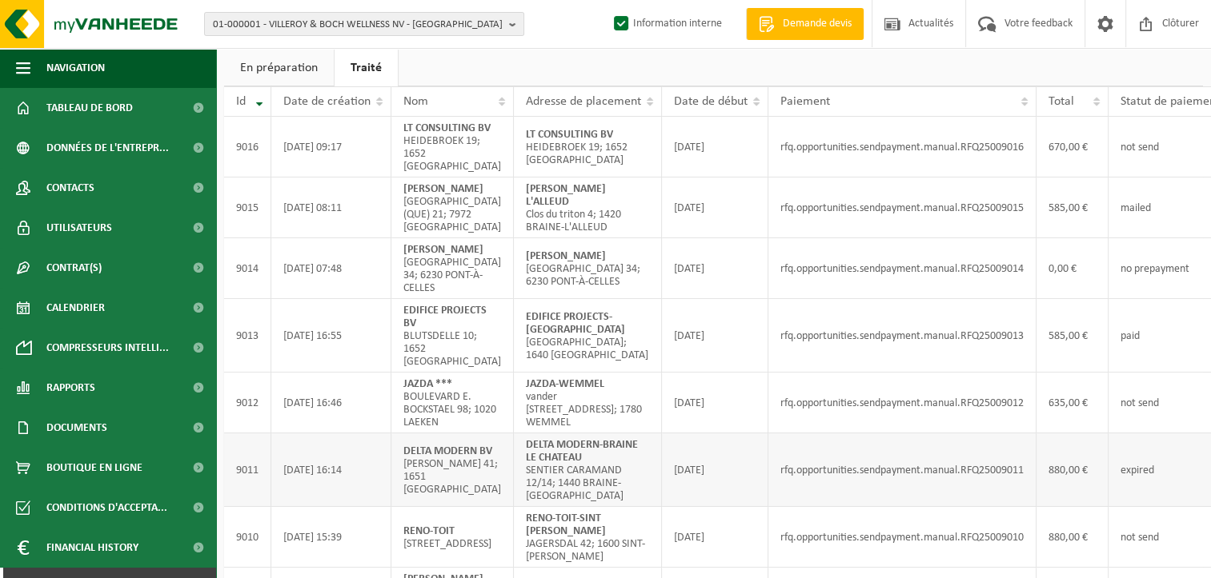
click at [1036, 442] on td "rfq.opportunities.sendpayment.manual.RFQ25009011" at bounding box center [902, 471] width 268 height 74
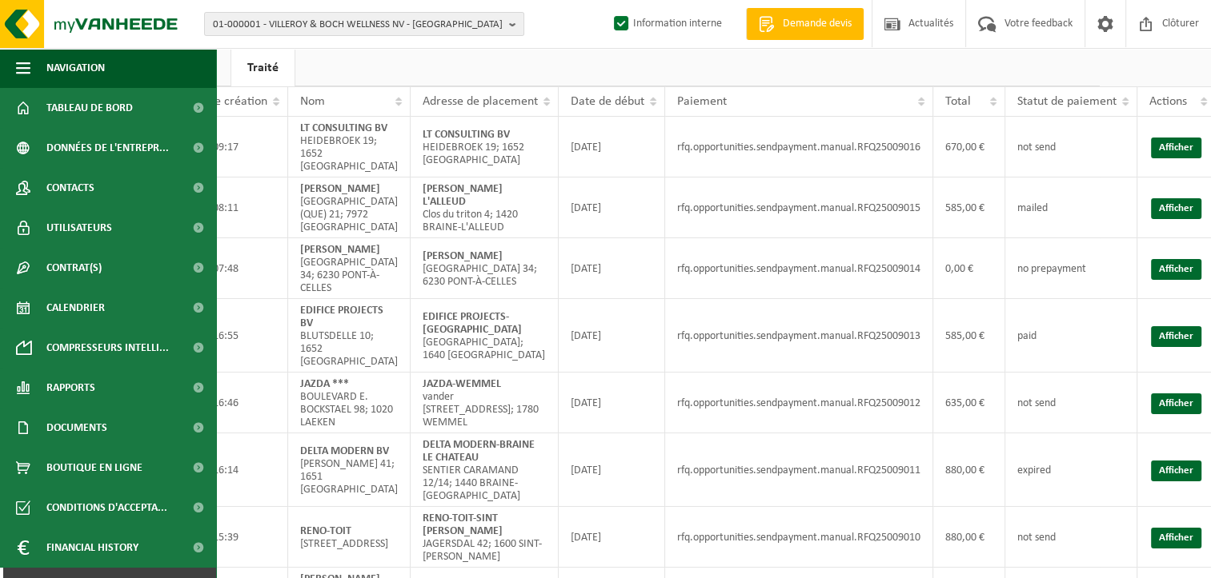
scroll to position [80, 116]
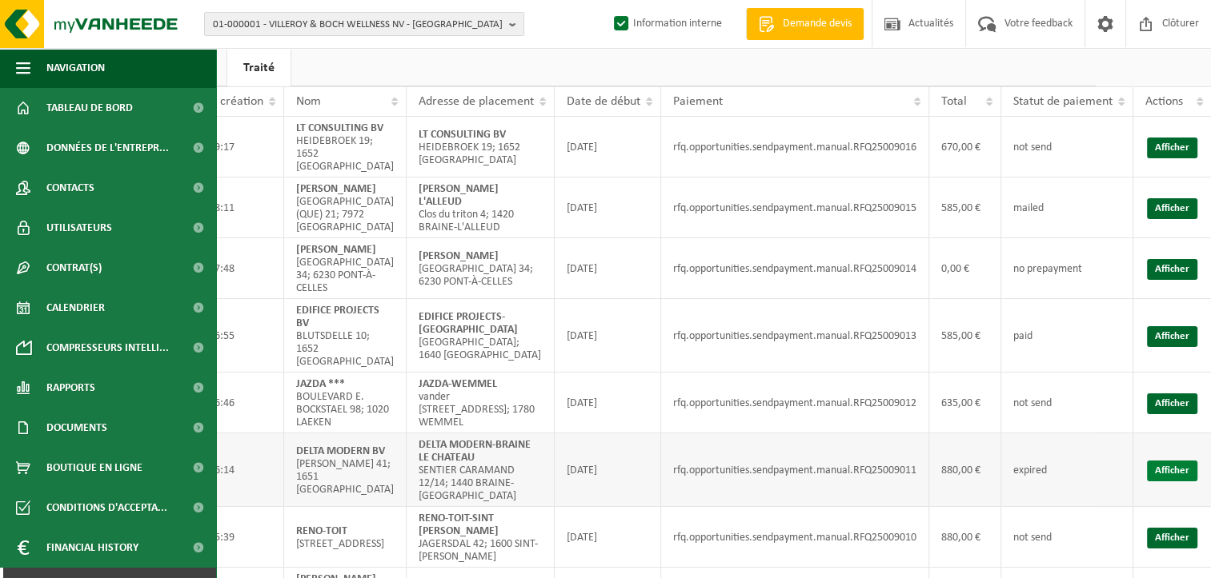
click at [1178, 461] on link "Afficher" at bounding box center [1172, 471] width 50 height 21
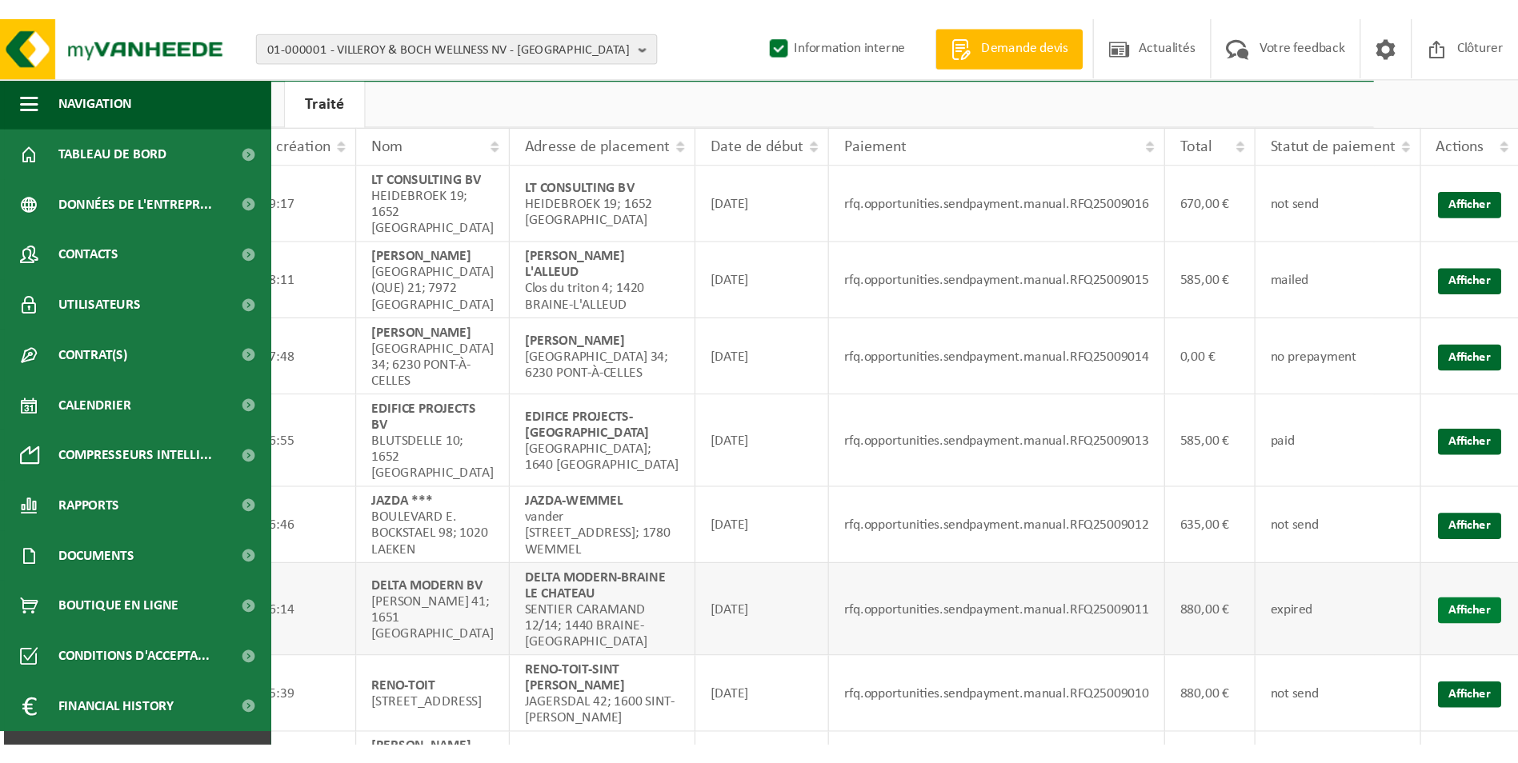
scroll to position [14, 0]
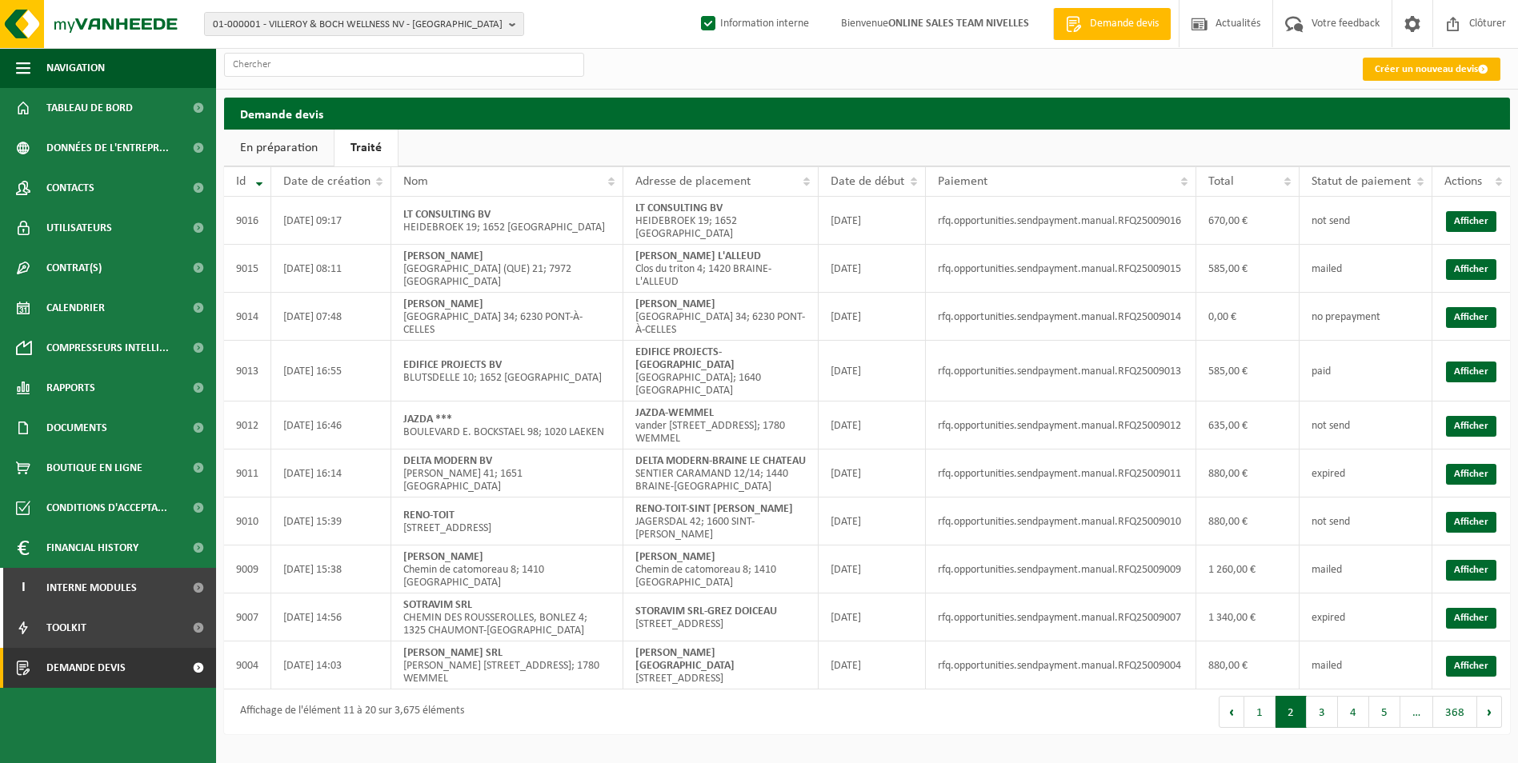
click at [1373, 58] on link "Créer un nouveau devis" at bounding box center [1432, 69] width 138 height 23
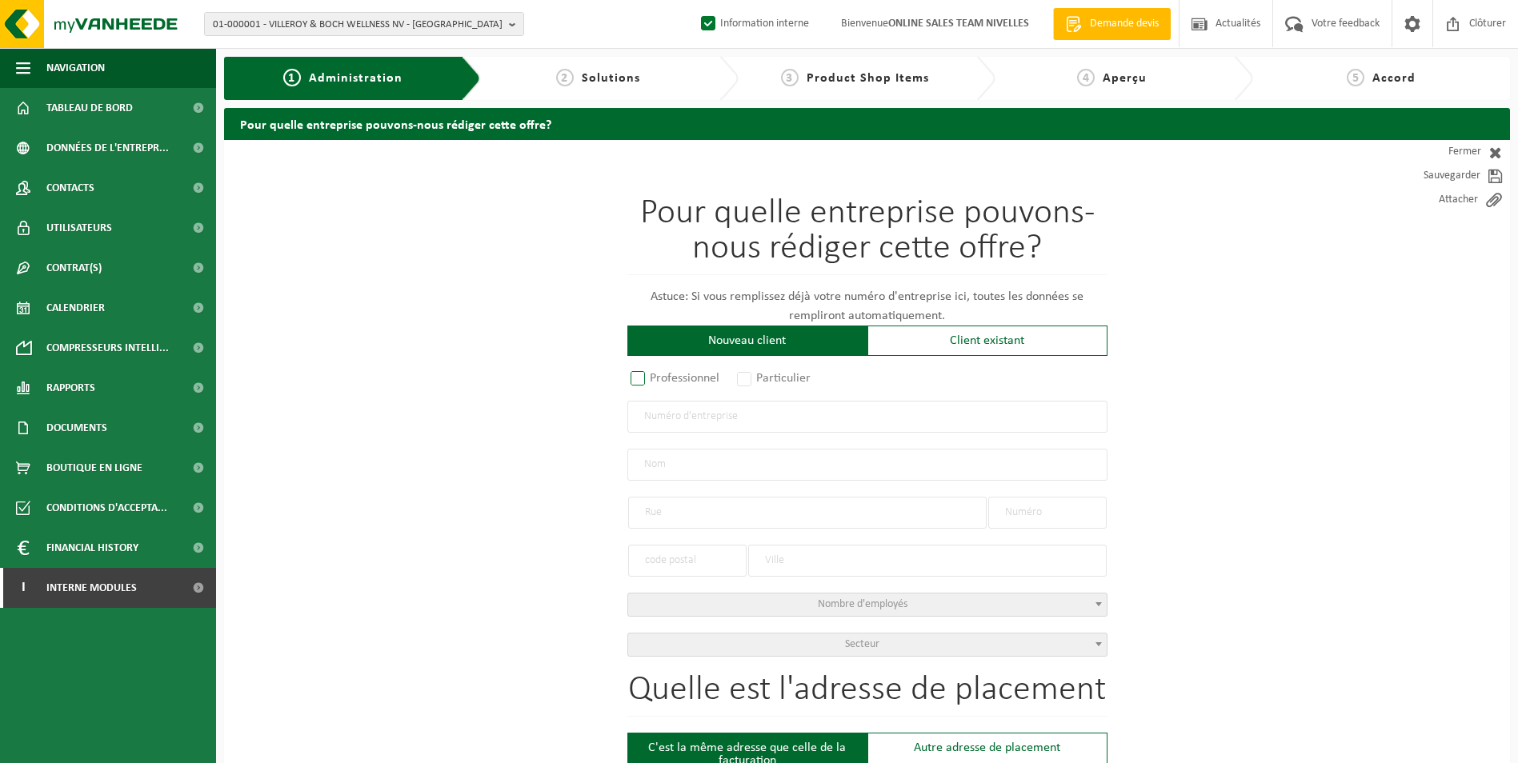
click at [657, 372] on label "Professionnel" at bounding box center [675, 378] width 97 height 22
click at [657, 374] on input "Professionnel" at bounding box center [659, 379] width 10 height 10
radio input "true"
drag, startPoint x: 694, startPoint y: 420, endPoint x: 808, endPoint y: 444, distance: 116.1
click at [695, 420] on input "text" at bounding box center [867, 417] width 480 height 32
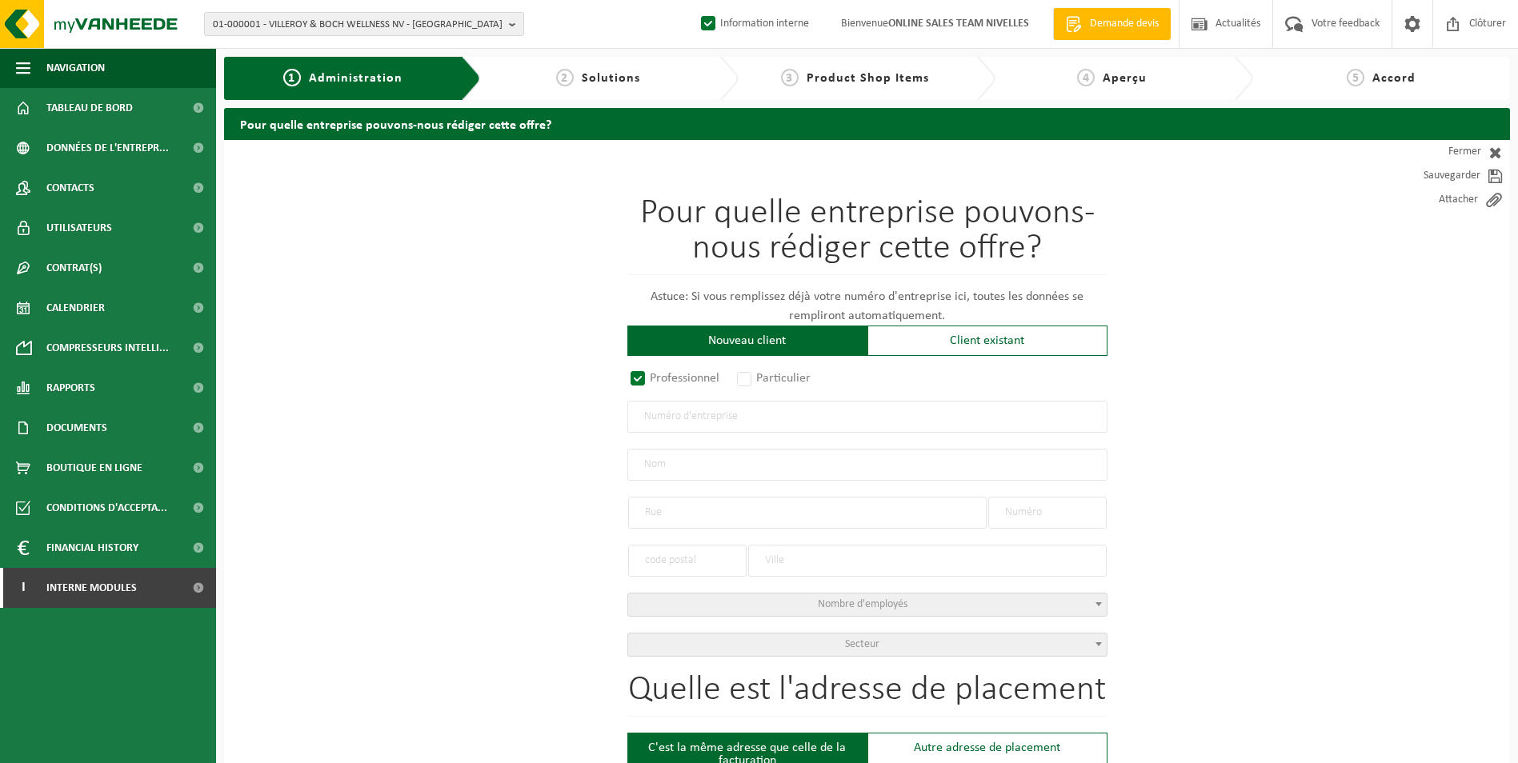
click at [823, 422] on input "text" at bounding box center [867, 417] width 480 height 32
click at [823, 402] on input "text" at bounding box center [867, 417] width 480 height 32
type input "0699721772"
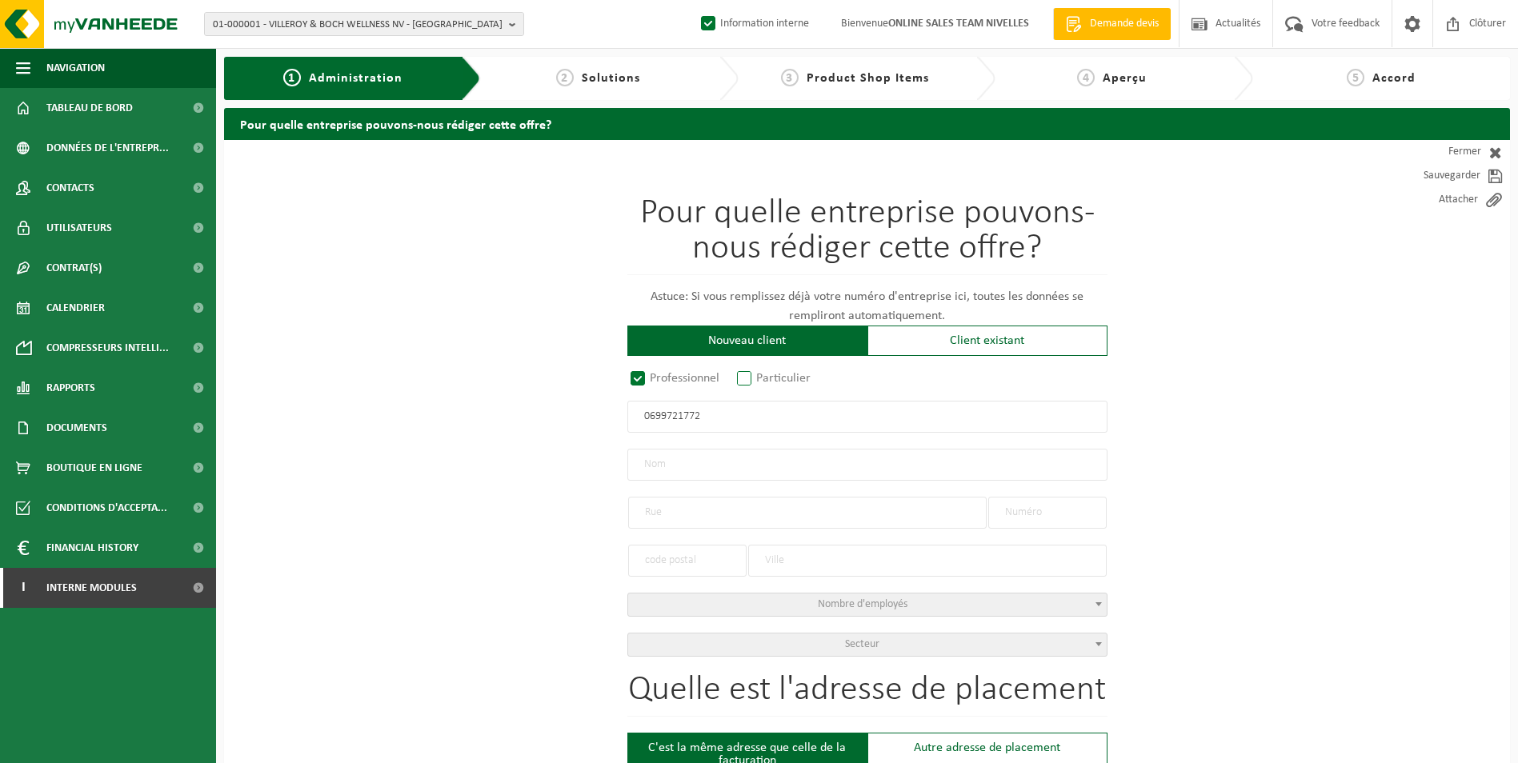
radio input "true"
type input "PIMENT D'ESPERANCE SPRL"
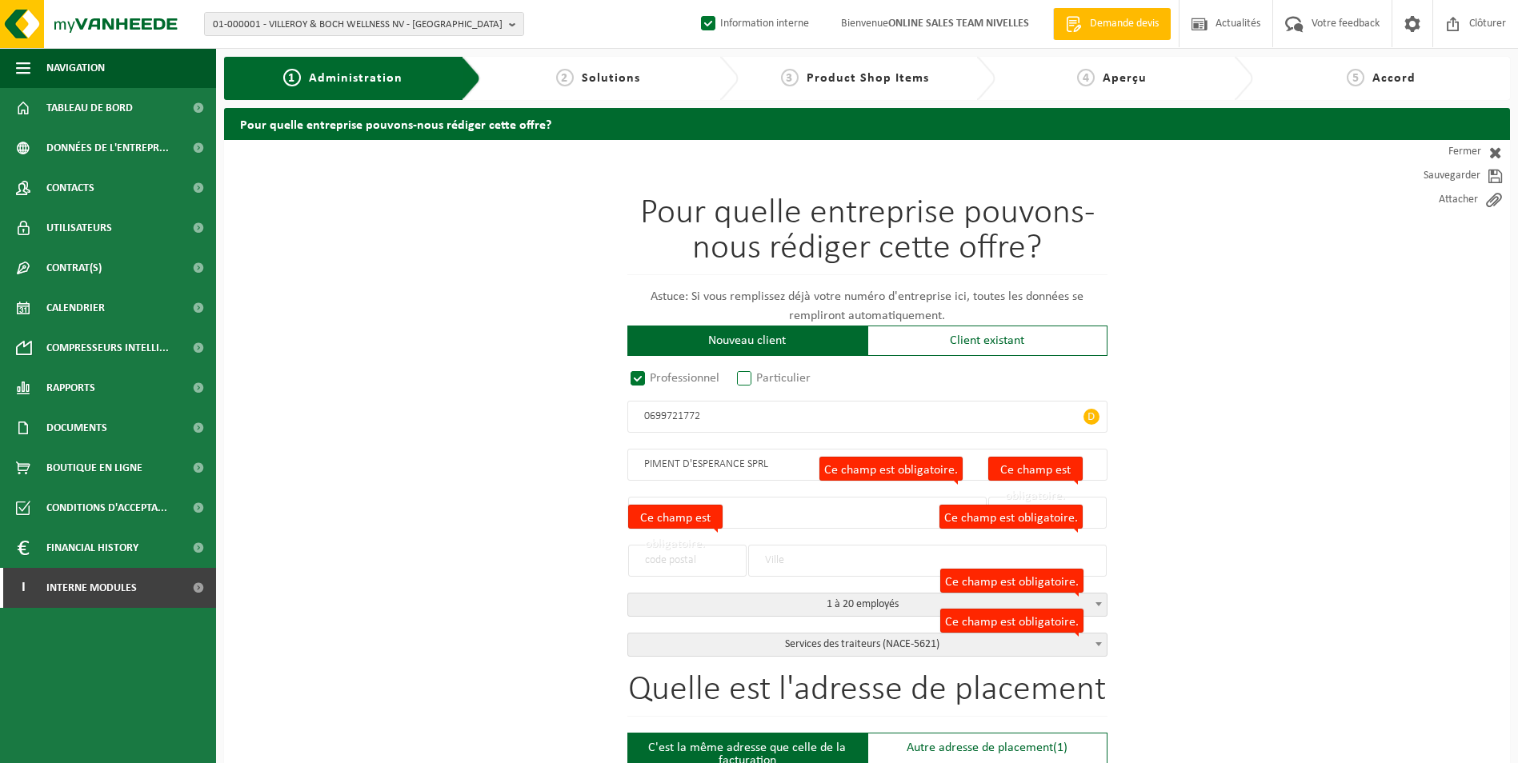
type input "0699721772"
type input "CHAUSSÉE DE LASNE"
type input "19"
type input "1330"
type input "RIXENSART"
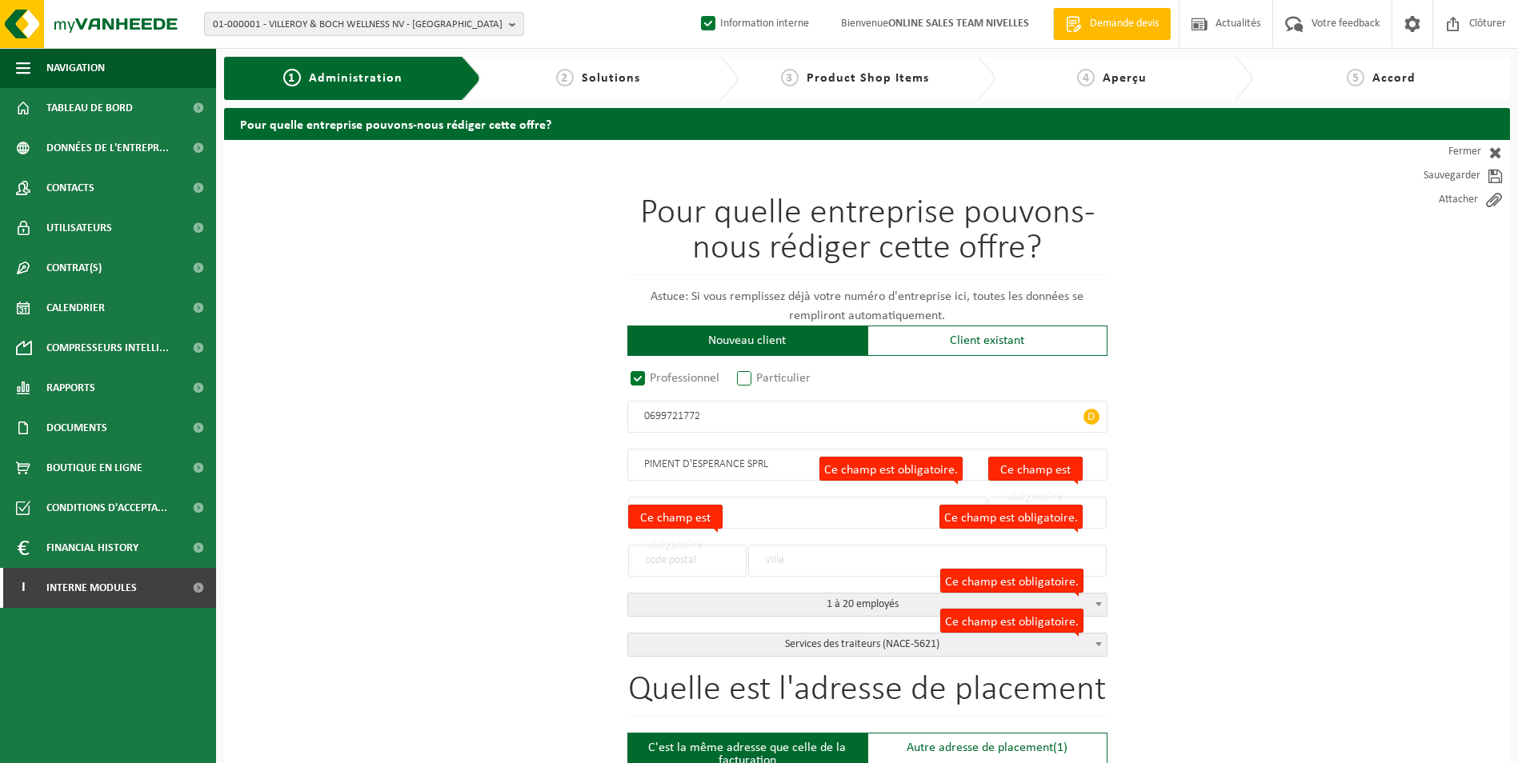
select select "D"
select select "NACE_5621"
type input "PIMENT D'ESPERANCE SPRL"
type input "CHAUSSÉE DE LASNE"
type input "19"
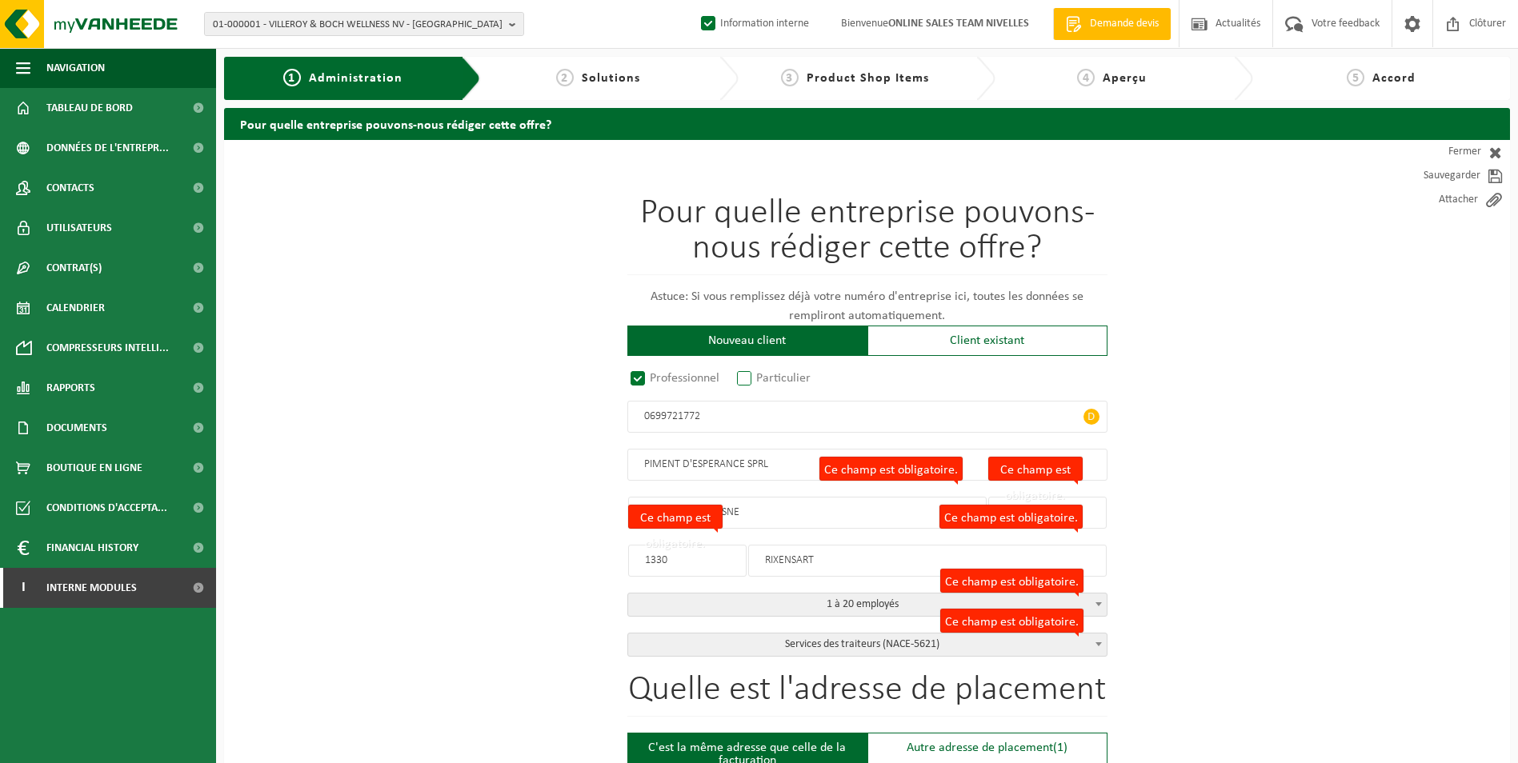
type input "1330"
type input "RIXENSART"
type input "2366495637"
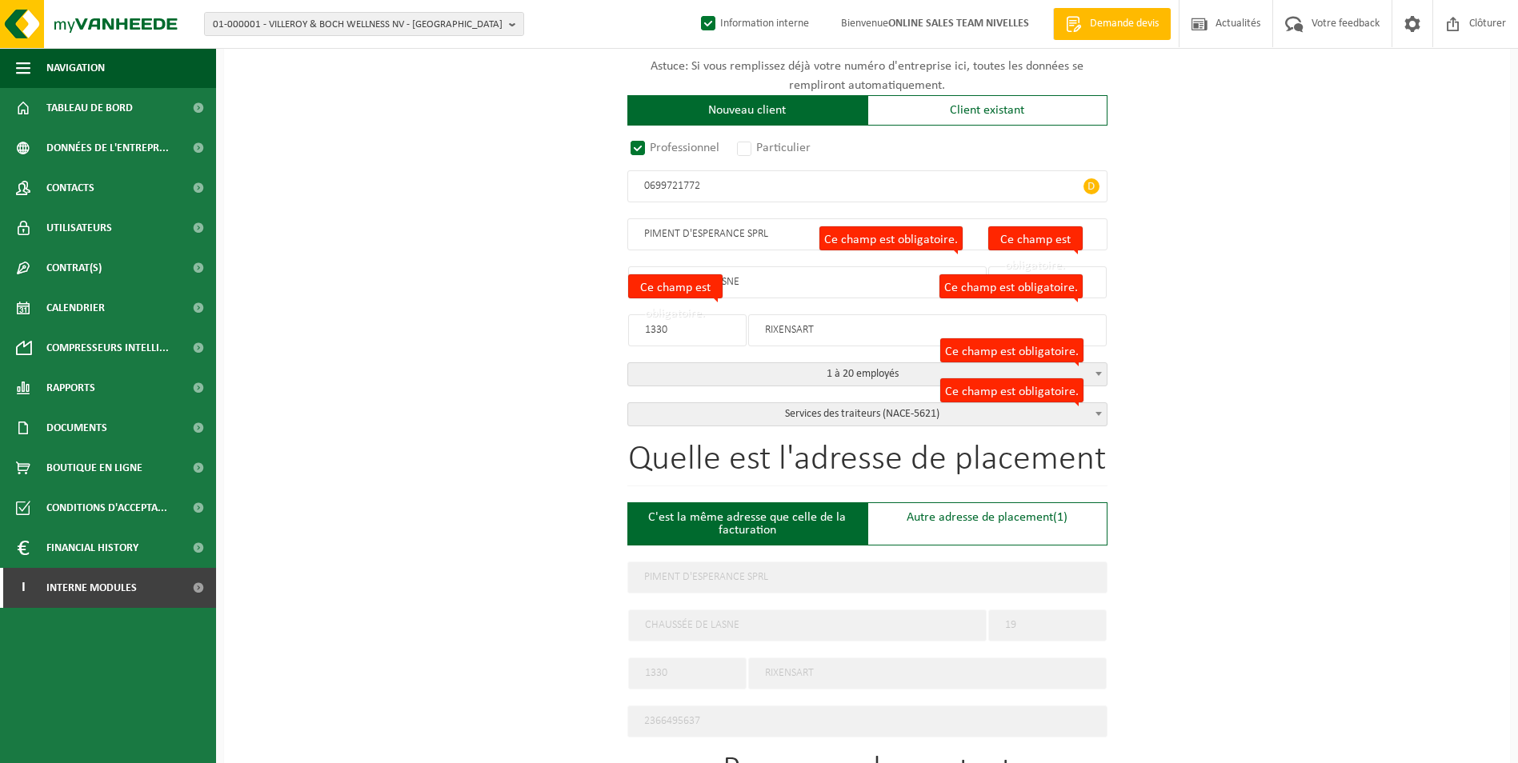
scroll to position [320, 0]
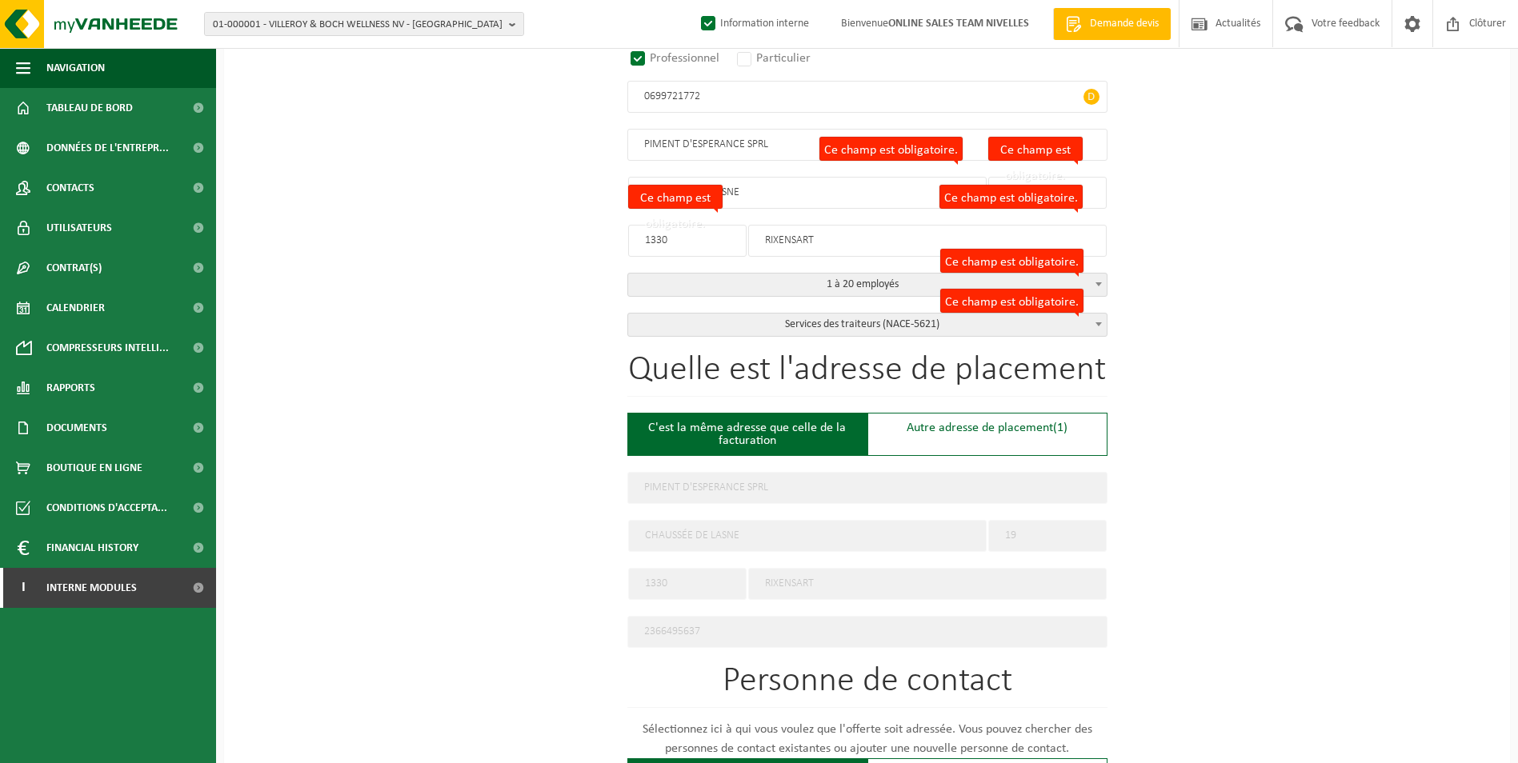
click at [727, 428] on div "C'est la même adresse que celle de la facturation" at bounding box center [747, 434] width 240 height 43
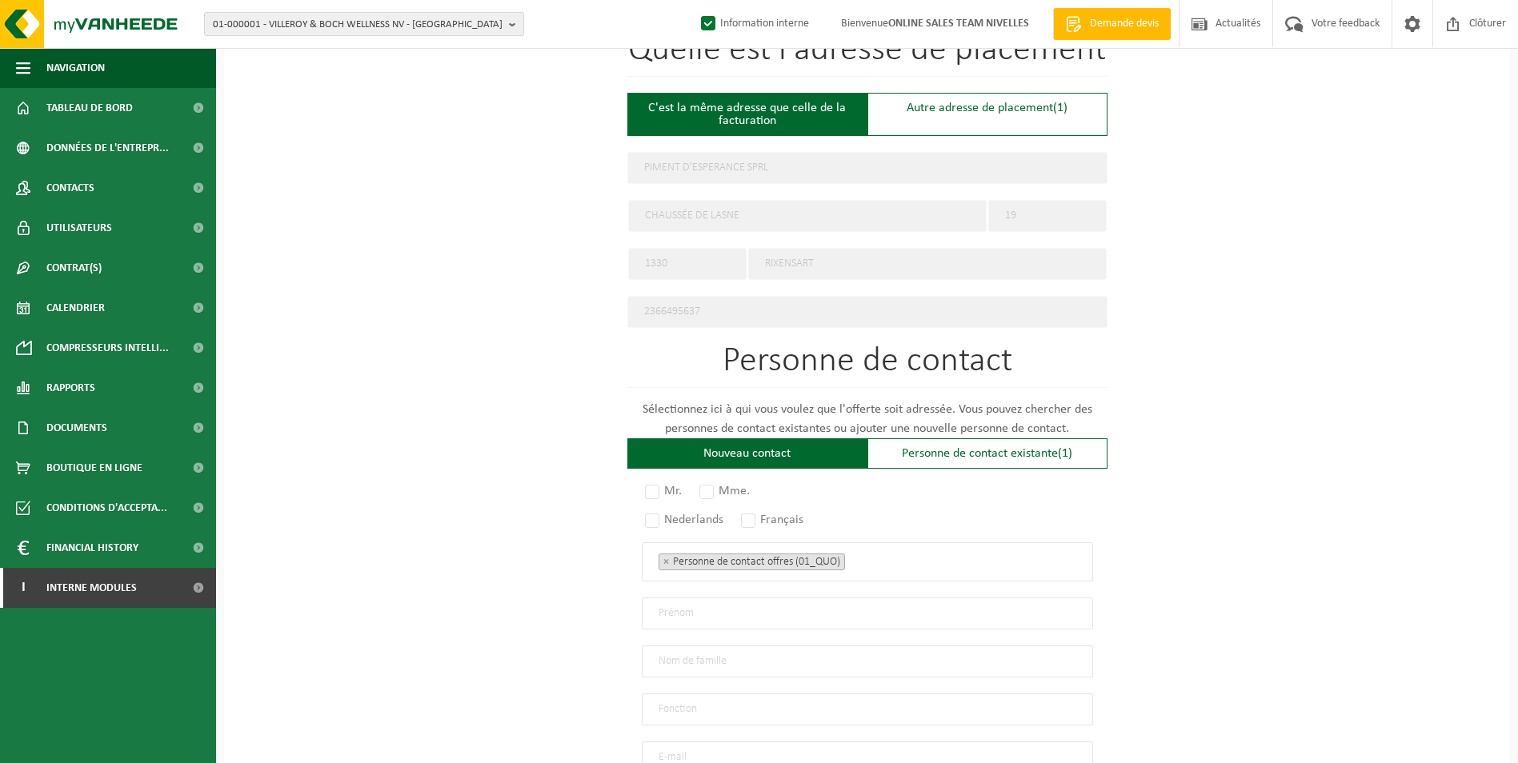
scroll to position [834, 0]
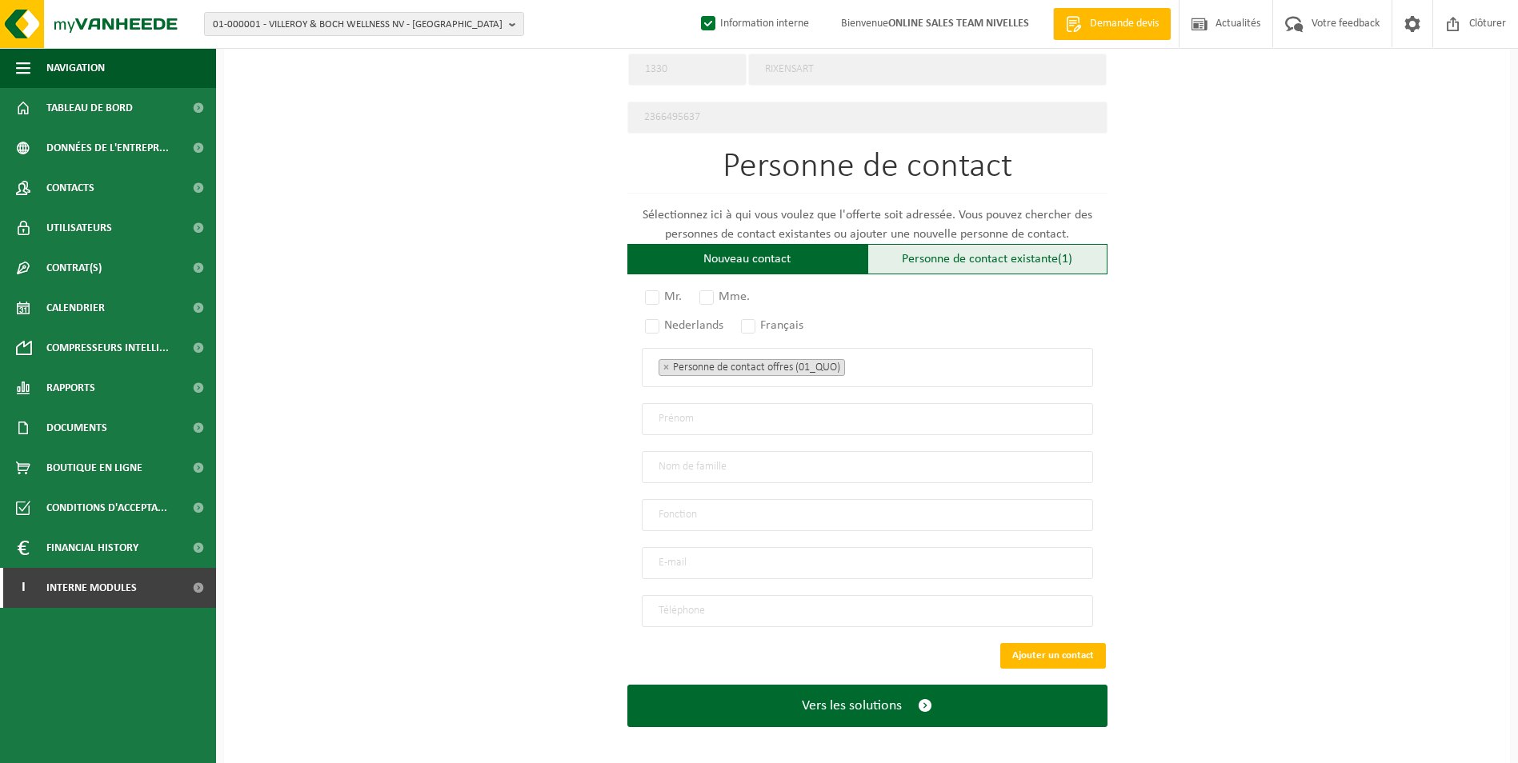
click at [931, 262] on div "Personne de contact existante (1)" at bounding box center [987, 259] width 240 height 30
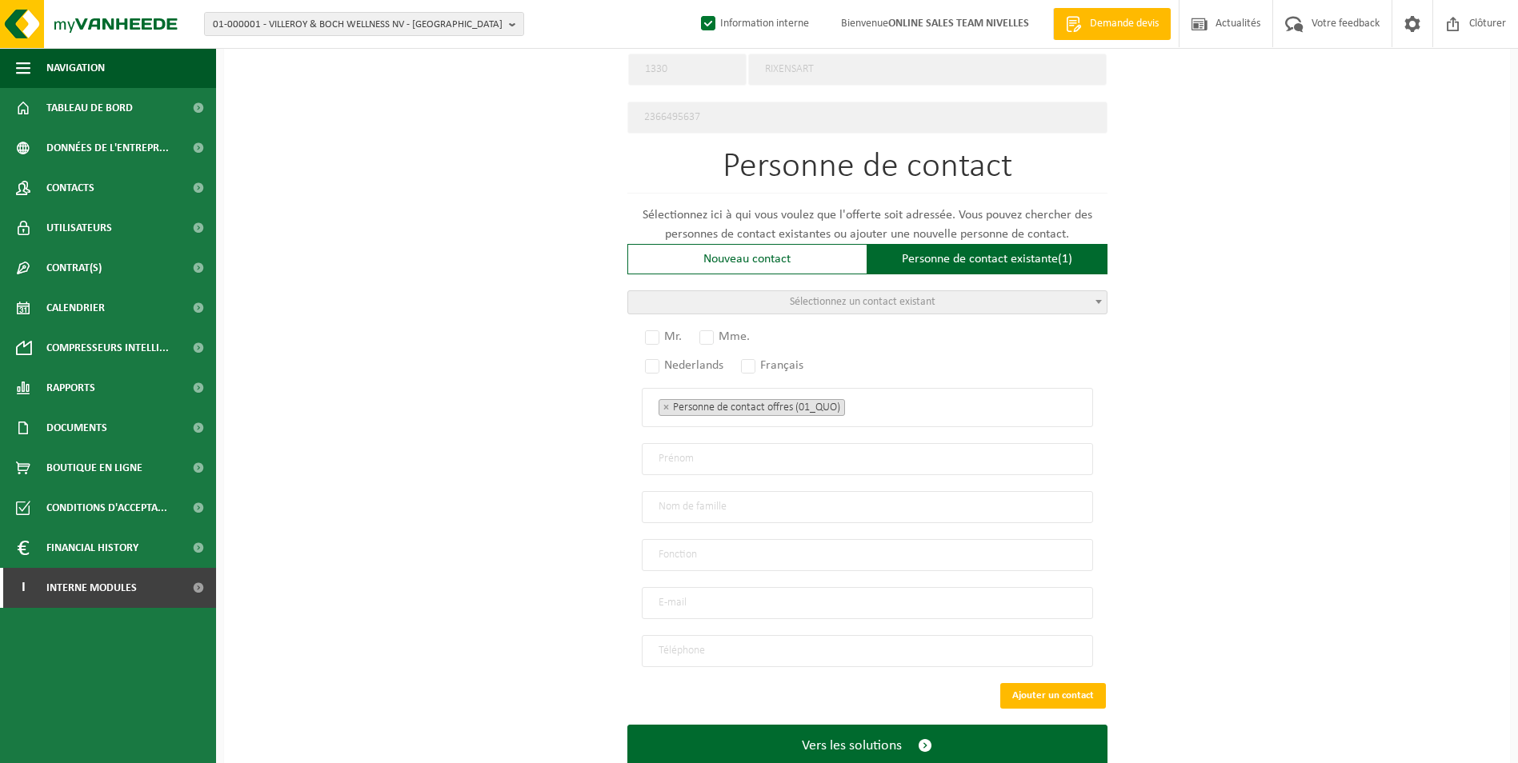
click at [837, 301] on span "Sélectionnez un contact existant" at bounding box center [863, 302] width 146 height 12
select select "{"code":"","firstname":"ESPERANCE","surname":"OTAHENDO-LUMUMBA","gender":"Unkno…"
type input "ESPERANCE"
type input "OTAHENDO-LUMUMBA"
type input "Manager"
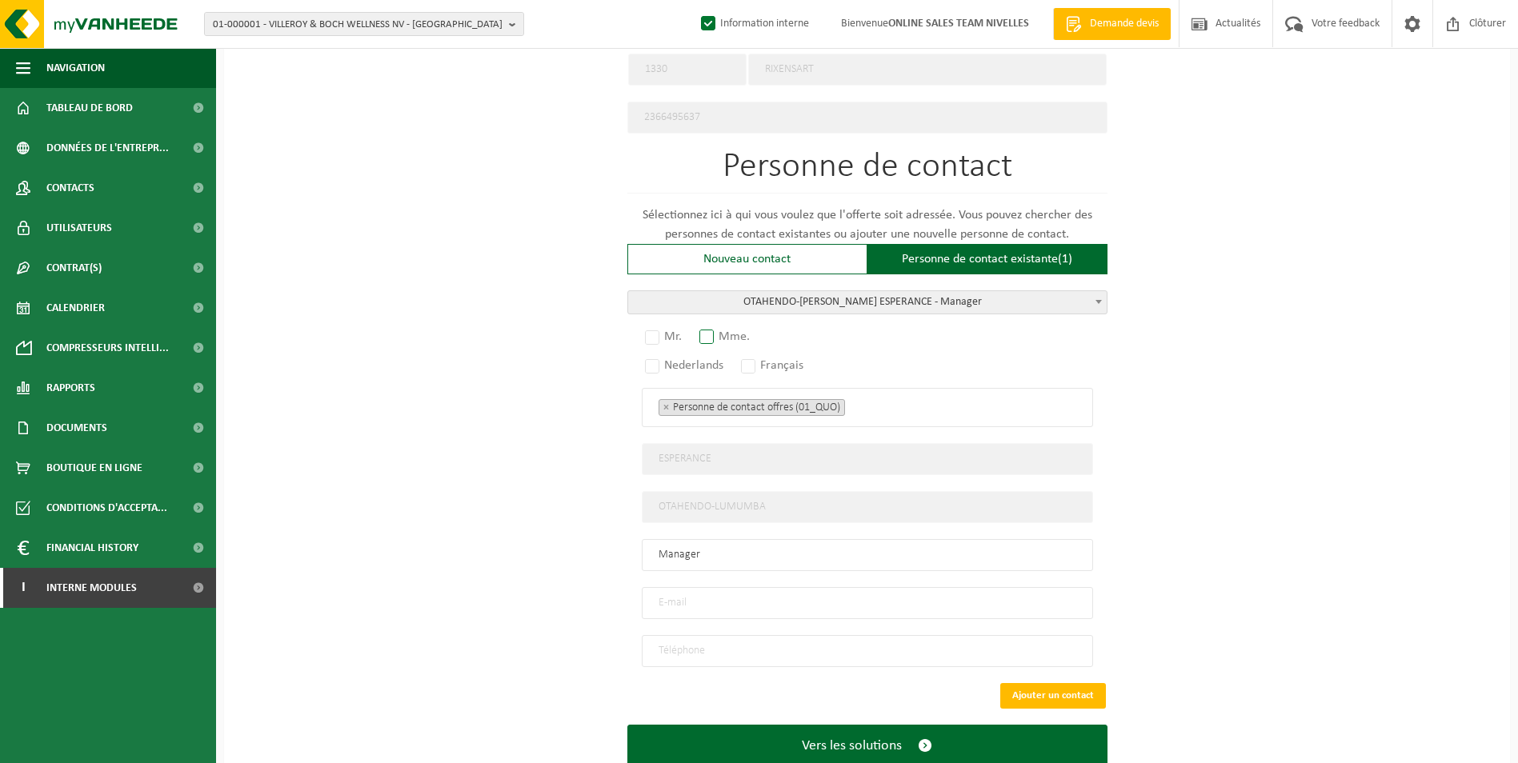
click at [718, 330] on label "Mme." at bounding box center [725, 337] width 58 height 22
radio input "true"
click at [753, 361] on label "Français" at bounding box center [773, 365] width 70 height 22
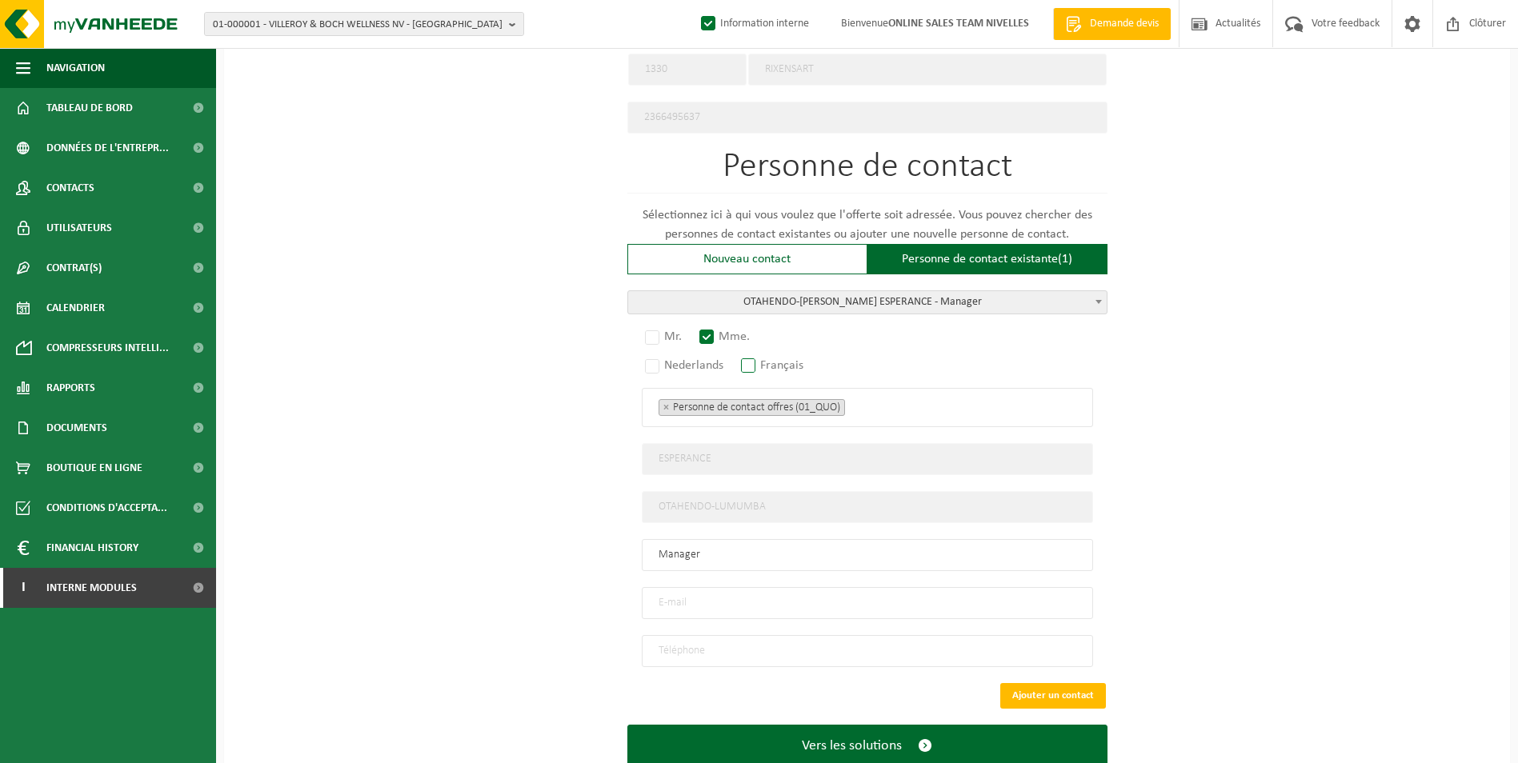
radio input "true"
click at [870, 404] on ul "× Personne de contact offres (01_QUO)" at bounding box center [867, 407] width 418 height 21
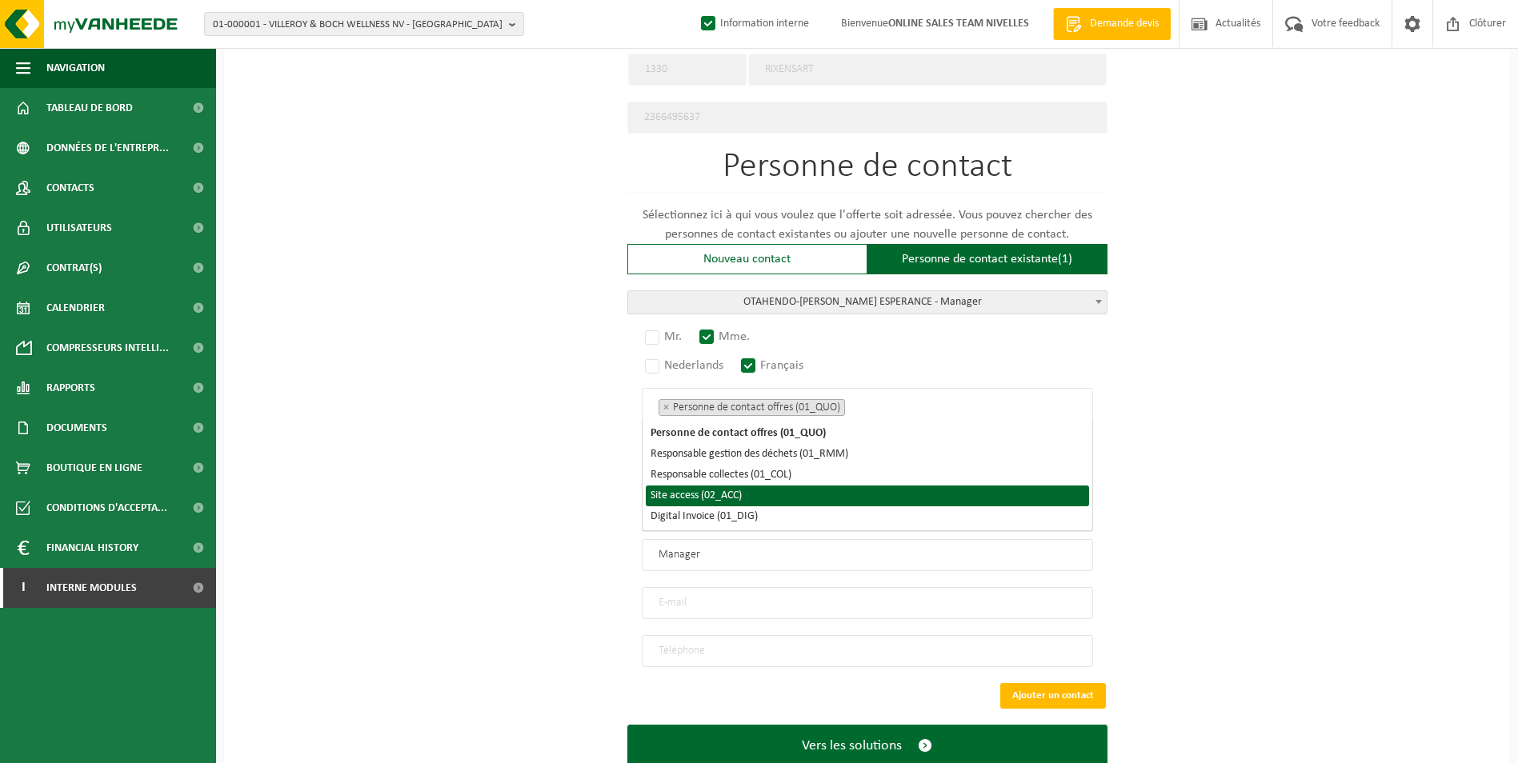
click at [838, 492] on li "Site access (02_ACC)" at bounding box center [867, 496] width 443 height 21
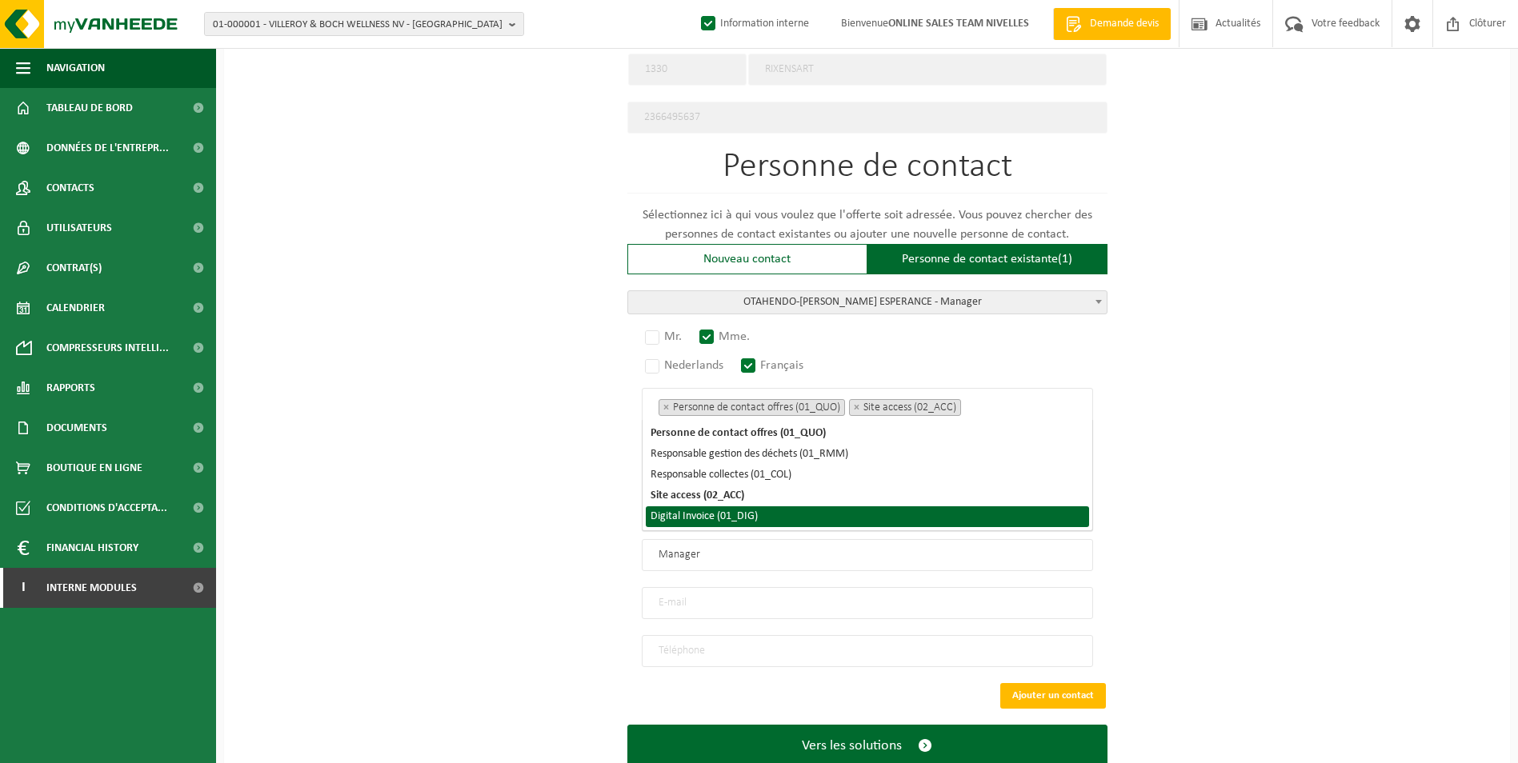
click at [828, 513] on li "Digital Invoice (01_DIG)" at bounding box center [867, 516] width 443 height 21
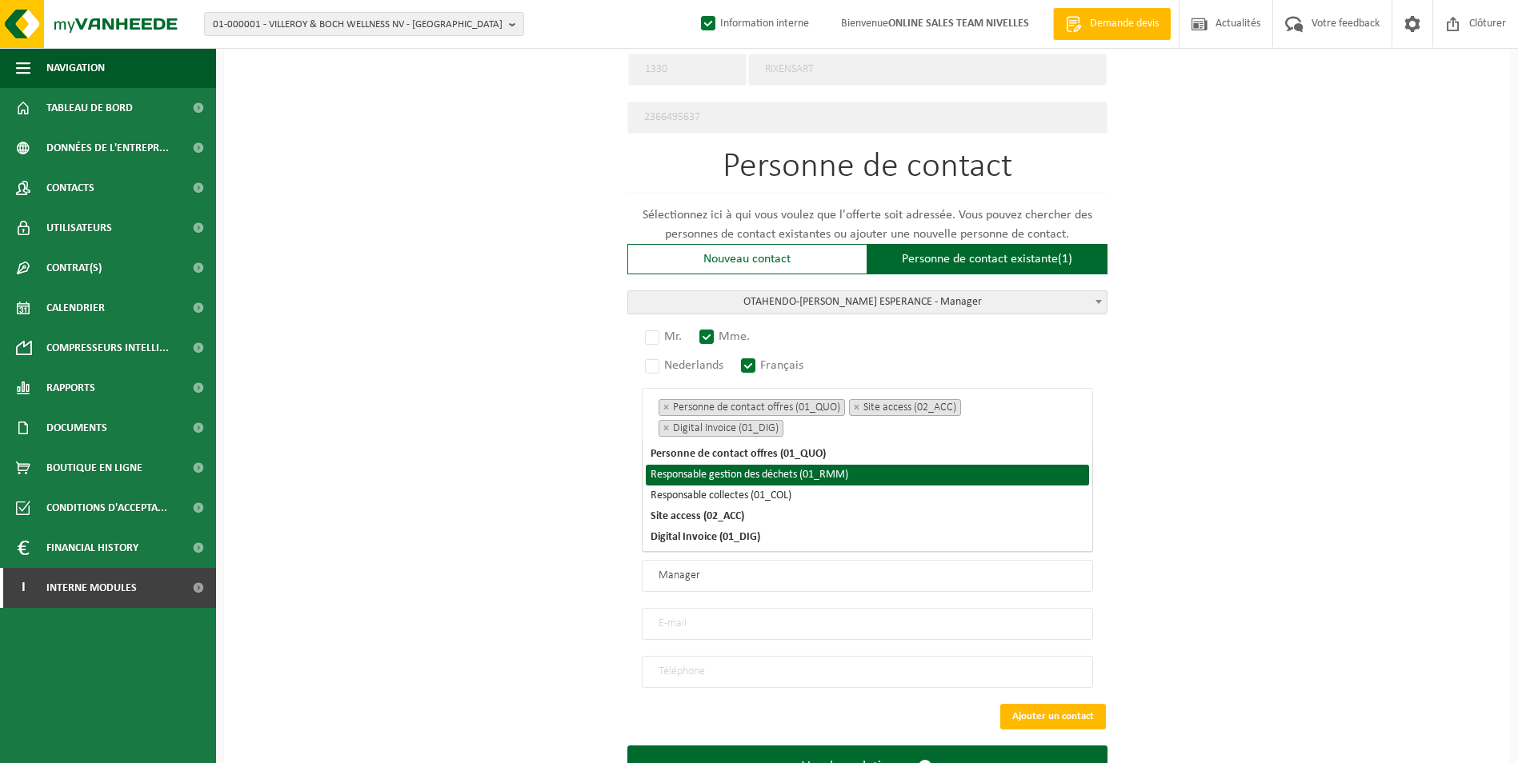
click at [456, 450] on div "Pour quelle entreprise pouvons-nous rédiger cette offre? Astuce: Si vous rempli…" at bounding box center [867, 67] width 1286 height 1523
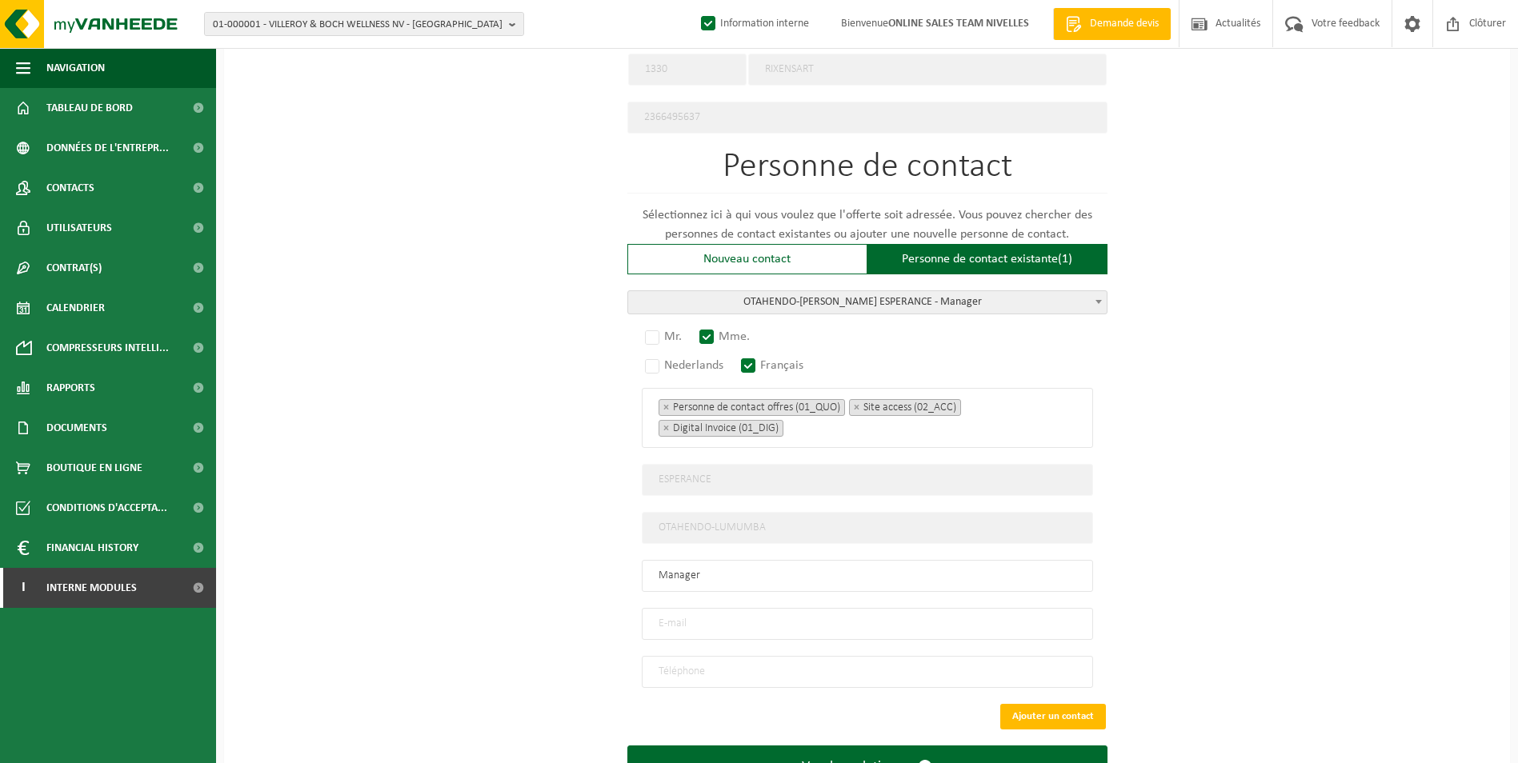
click at [677, 609] on input "email" at bounding box center [867, 624] width 451 height 32
type input "pimentdesperance@gmail.com"
click at [736, 656] on input "tel" at bounding box center [867, 672] width 451 height 32
type input "+32 471 78 02 67"
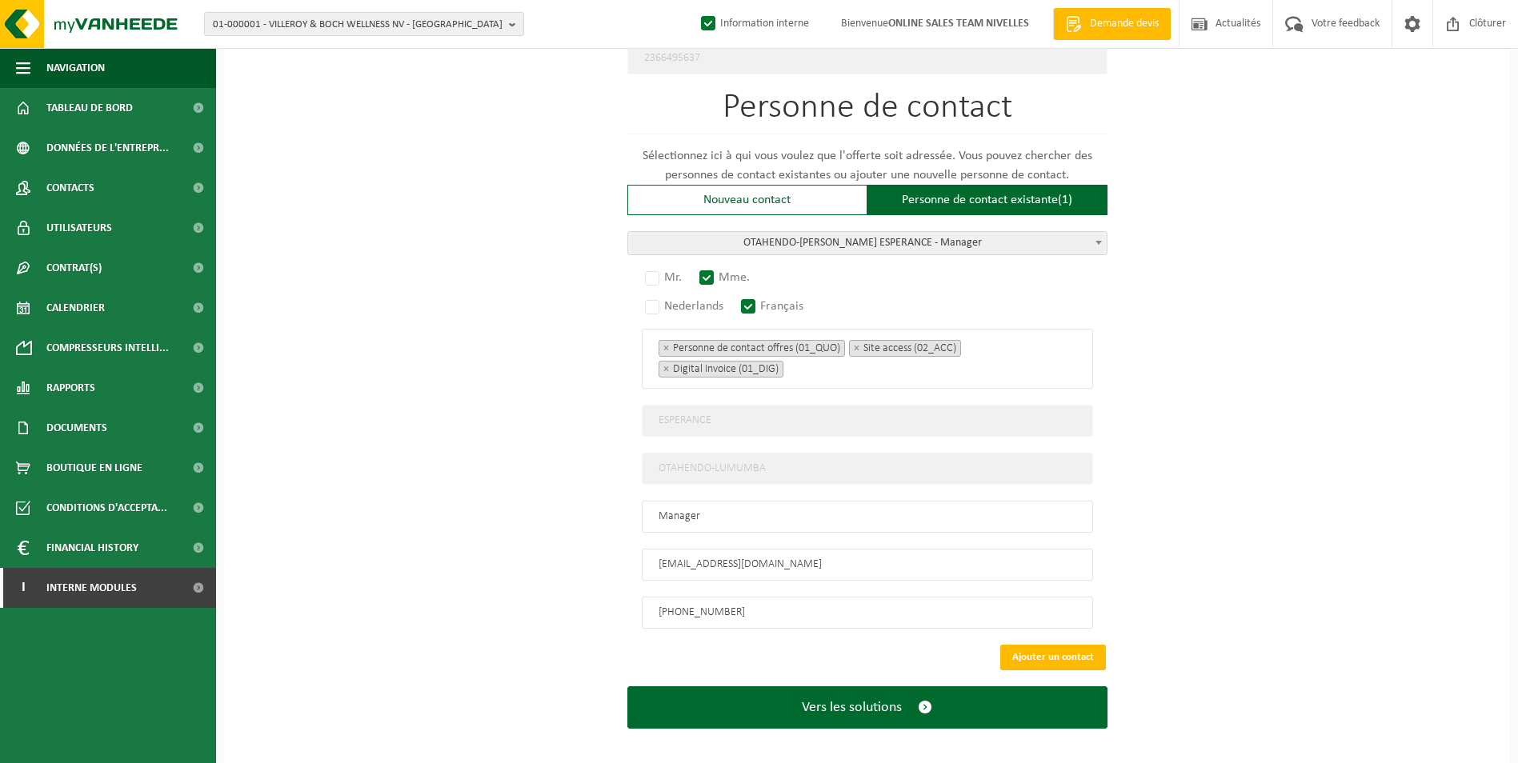
scroll to position [895, 0]
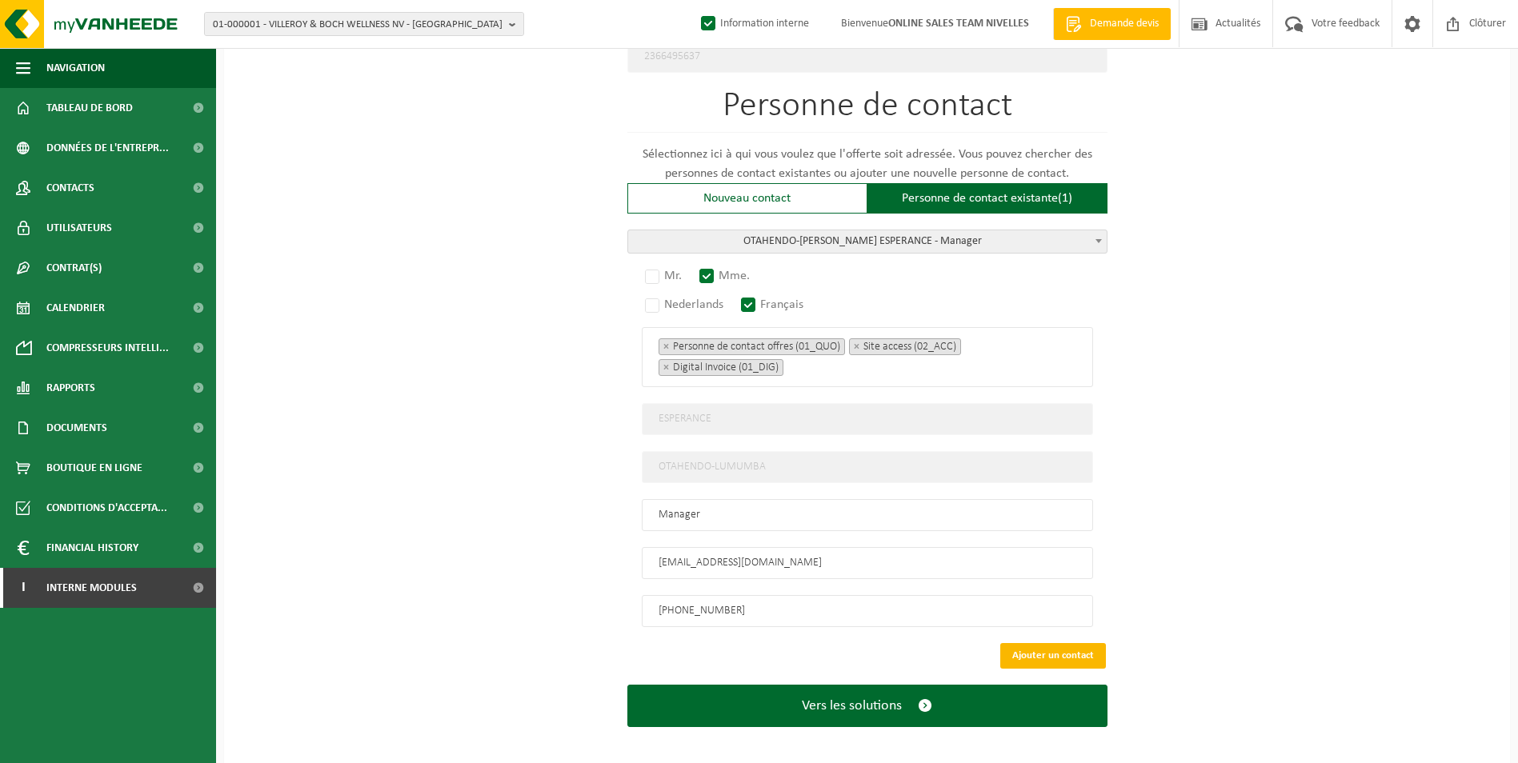
click at [1040, 643] on button "Ajouter un contact" at bounding box center [1053, 656] width 106 height 26
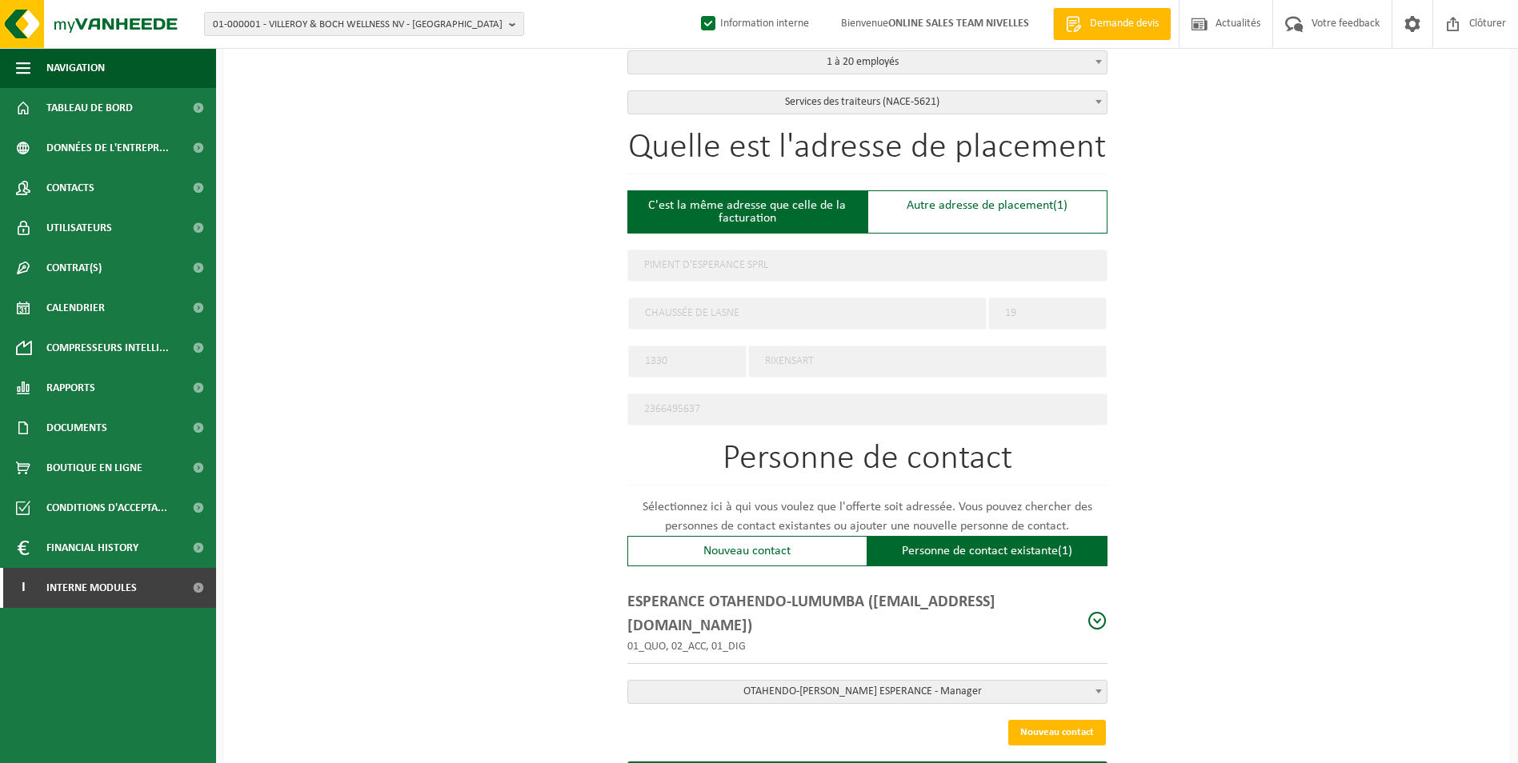
scroll to position [600, 0]
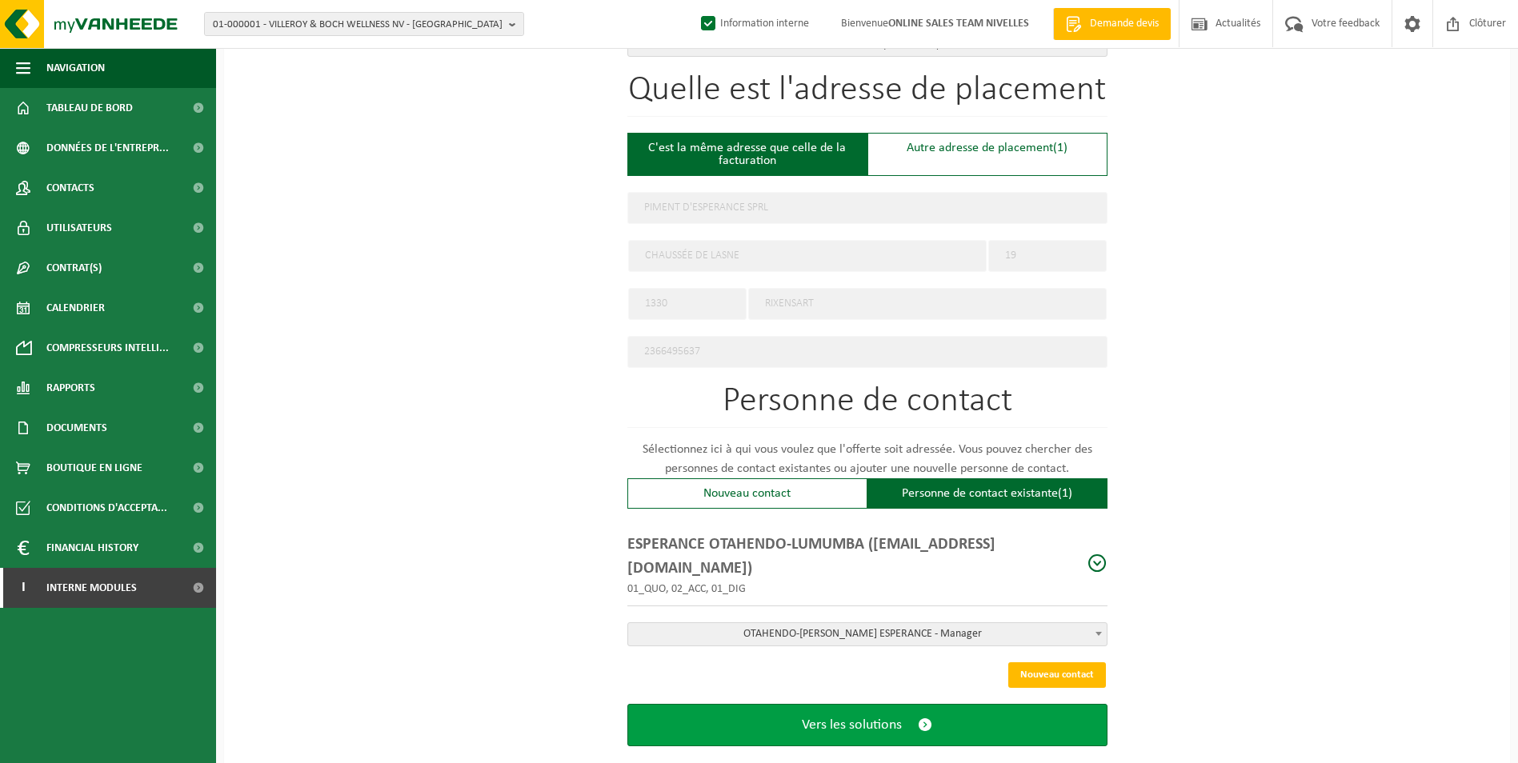
click at [877, 717] on span "Vers les solutions" at bounding box center [852, 725] width 100 height 17
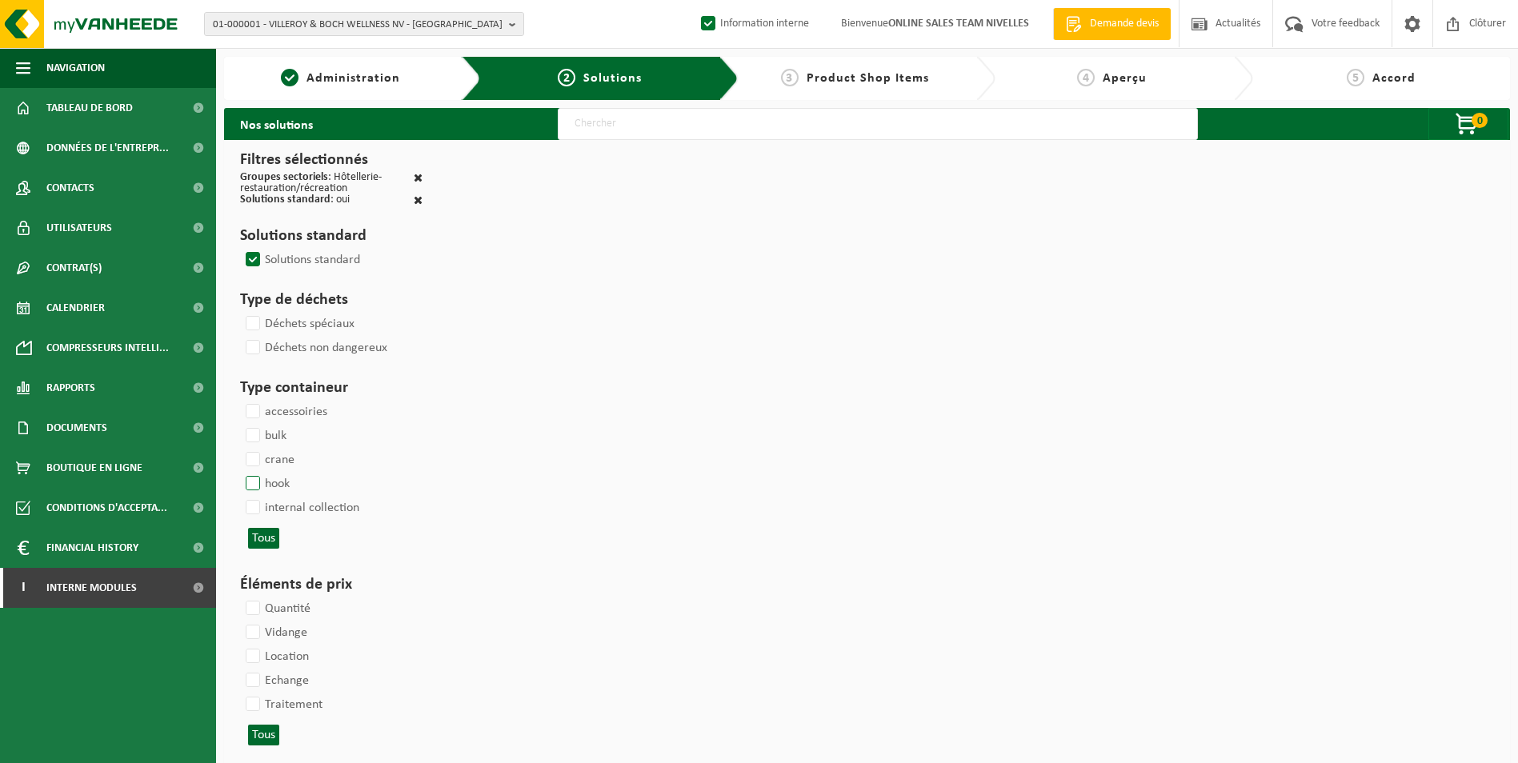
click at [256, 480] on label "hook" at bounding box center [265, 484] width 47 height 24
click at [240, 472] on input "hook" at bounding box center [239, 471] width 1 height 1
checkbox input "true"
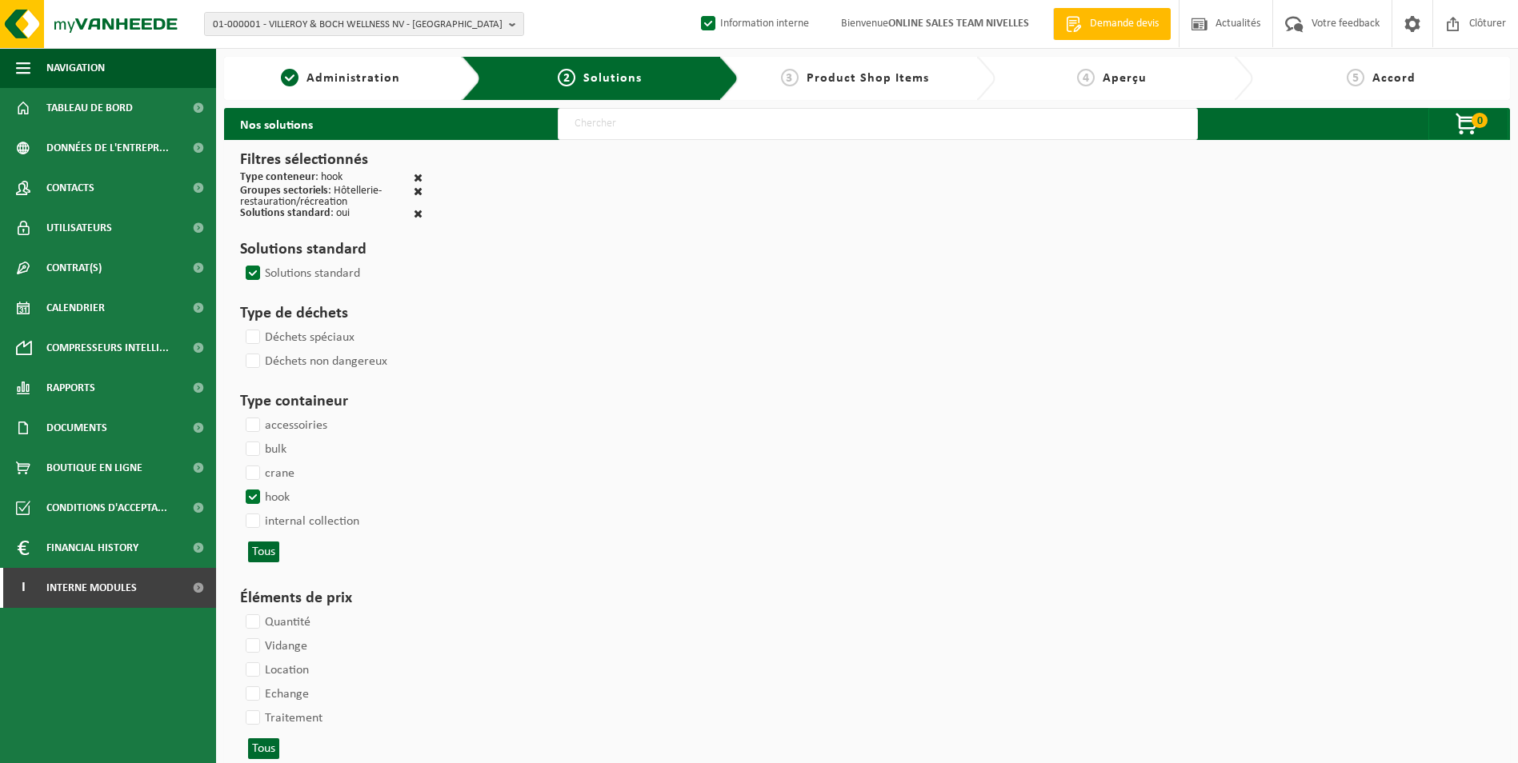
select select
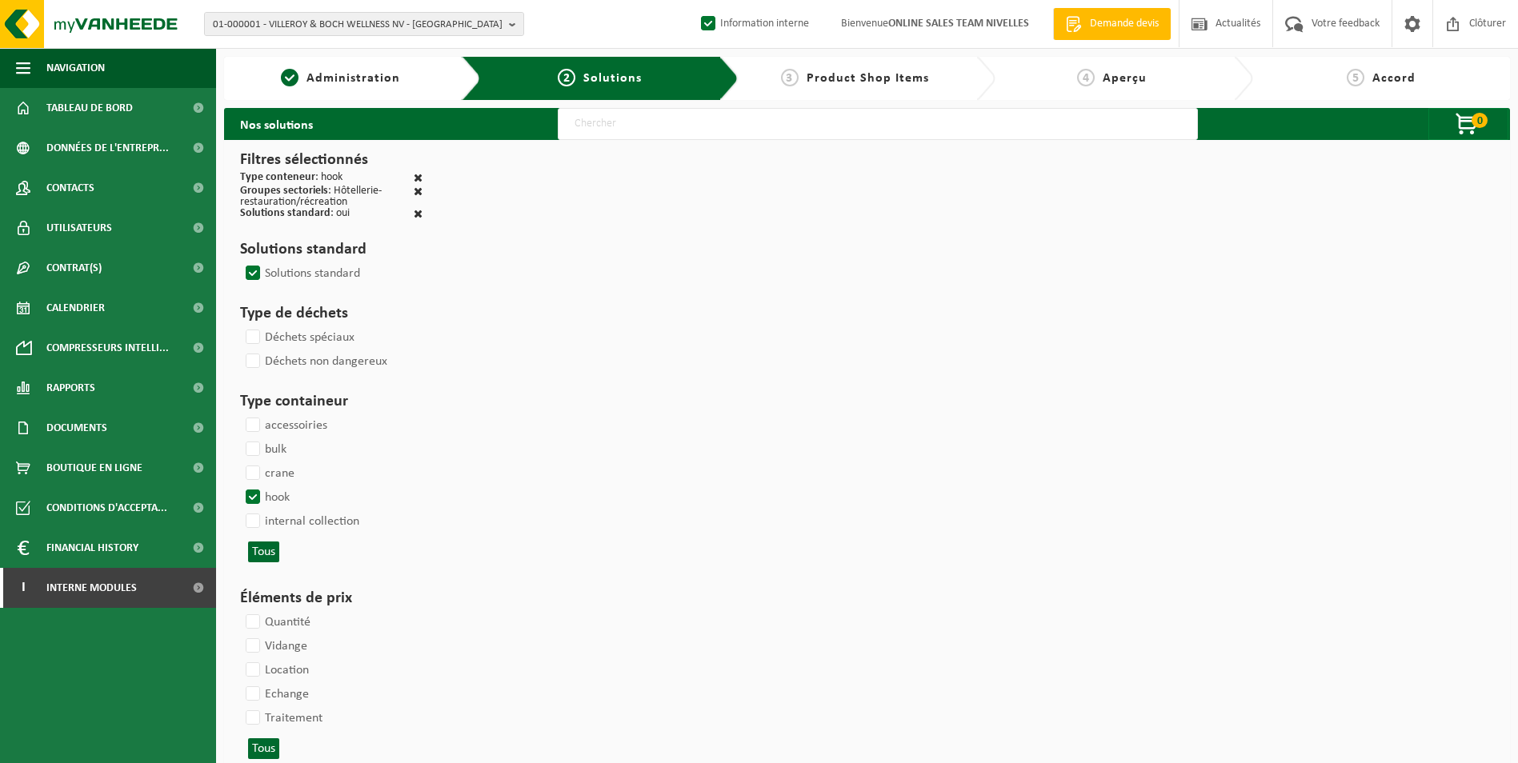
select select
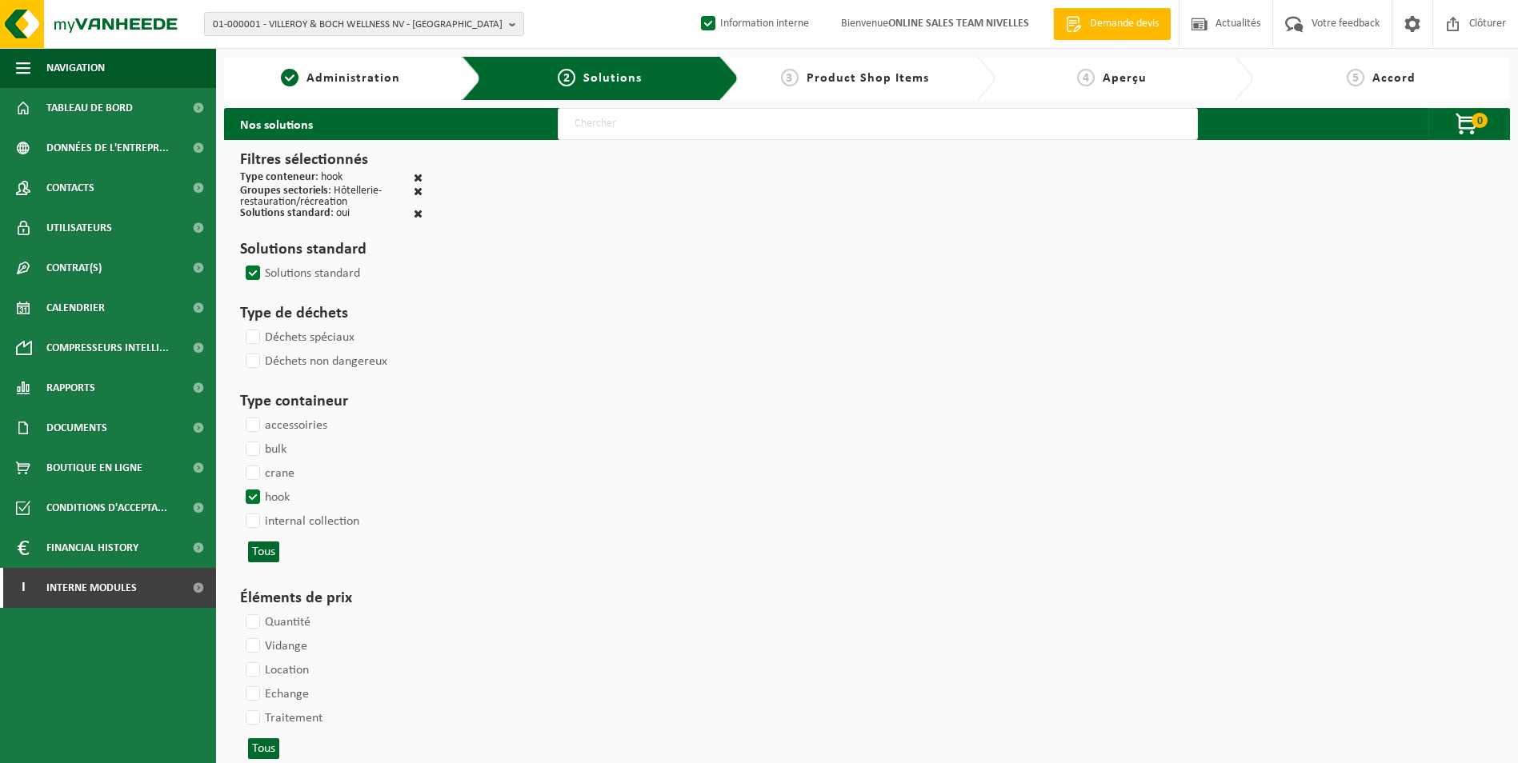
select select
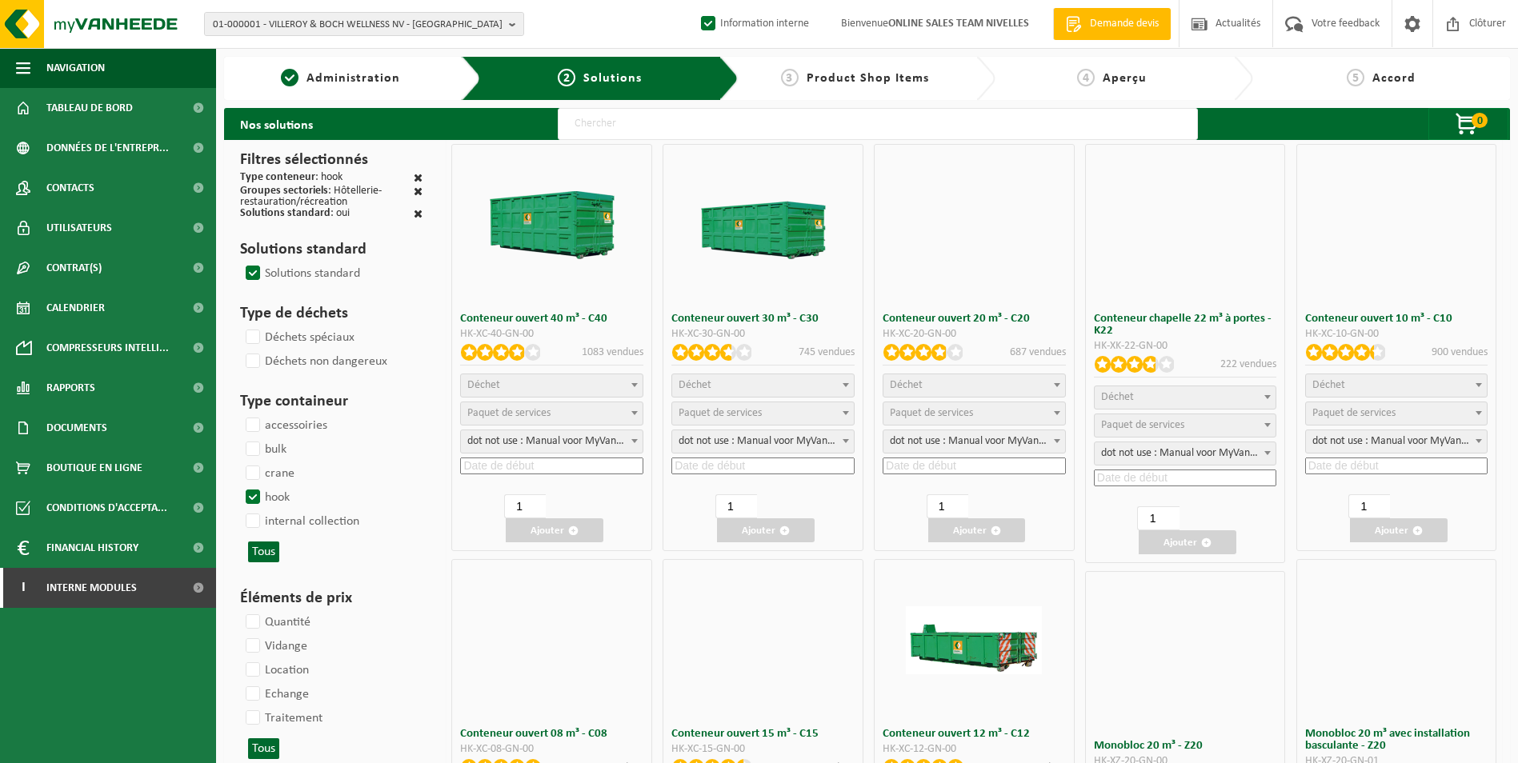
select select
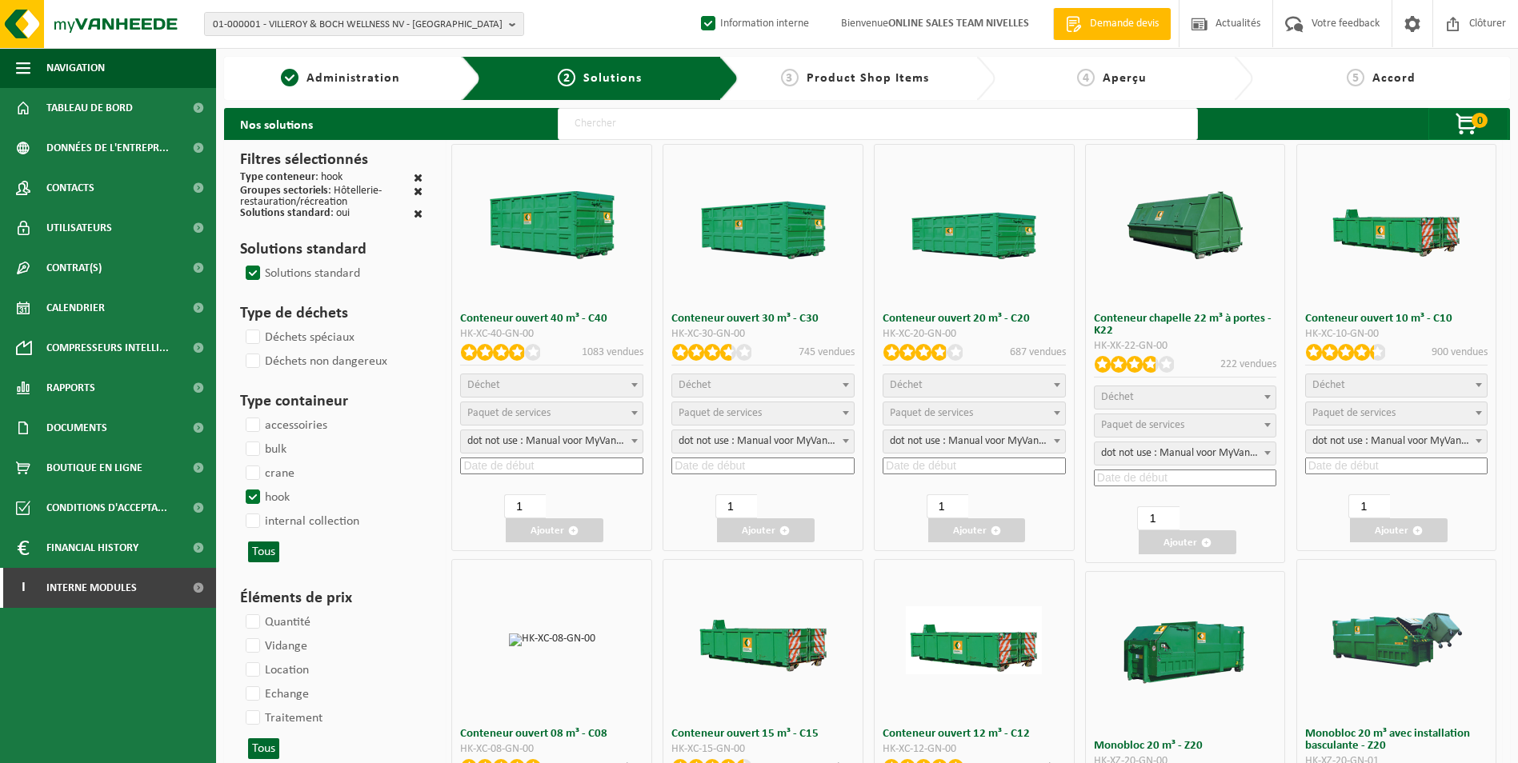
select select "197"
select select
select select "197"
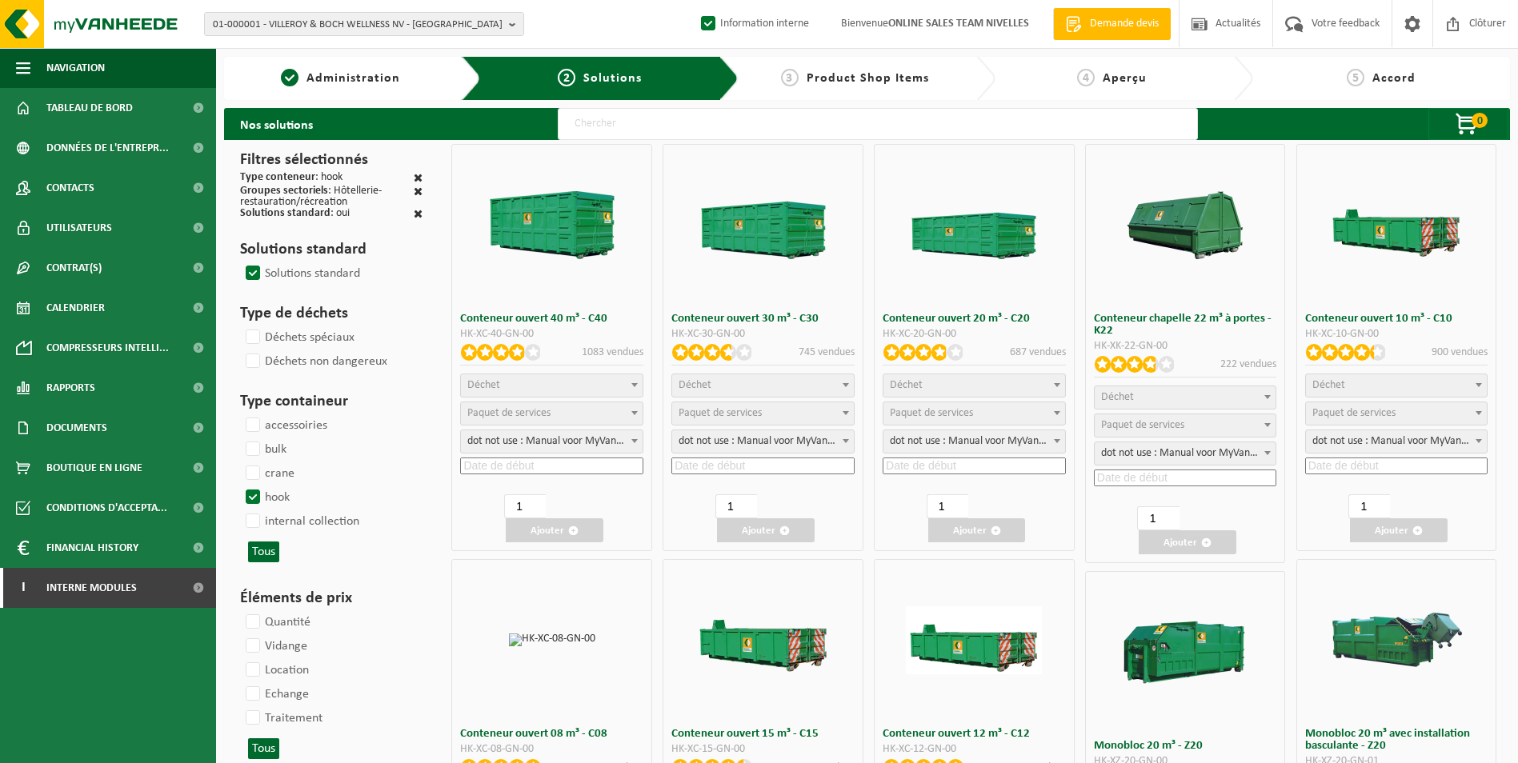
select select
select select "25"
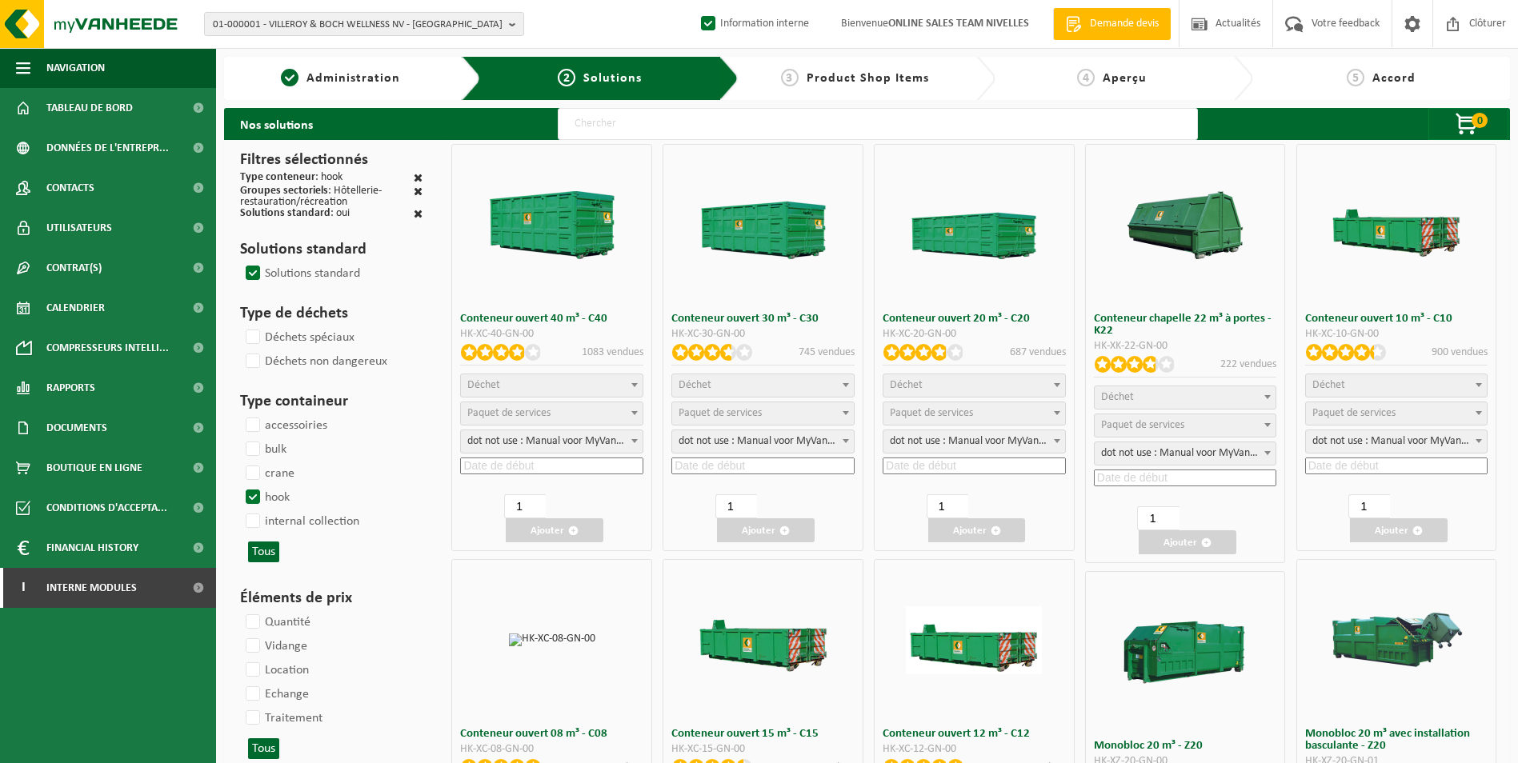
select select "25"
select select "8"
select select "25"
select select "7"
select select "25"
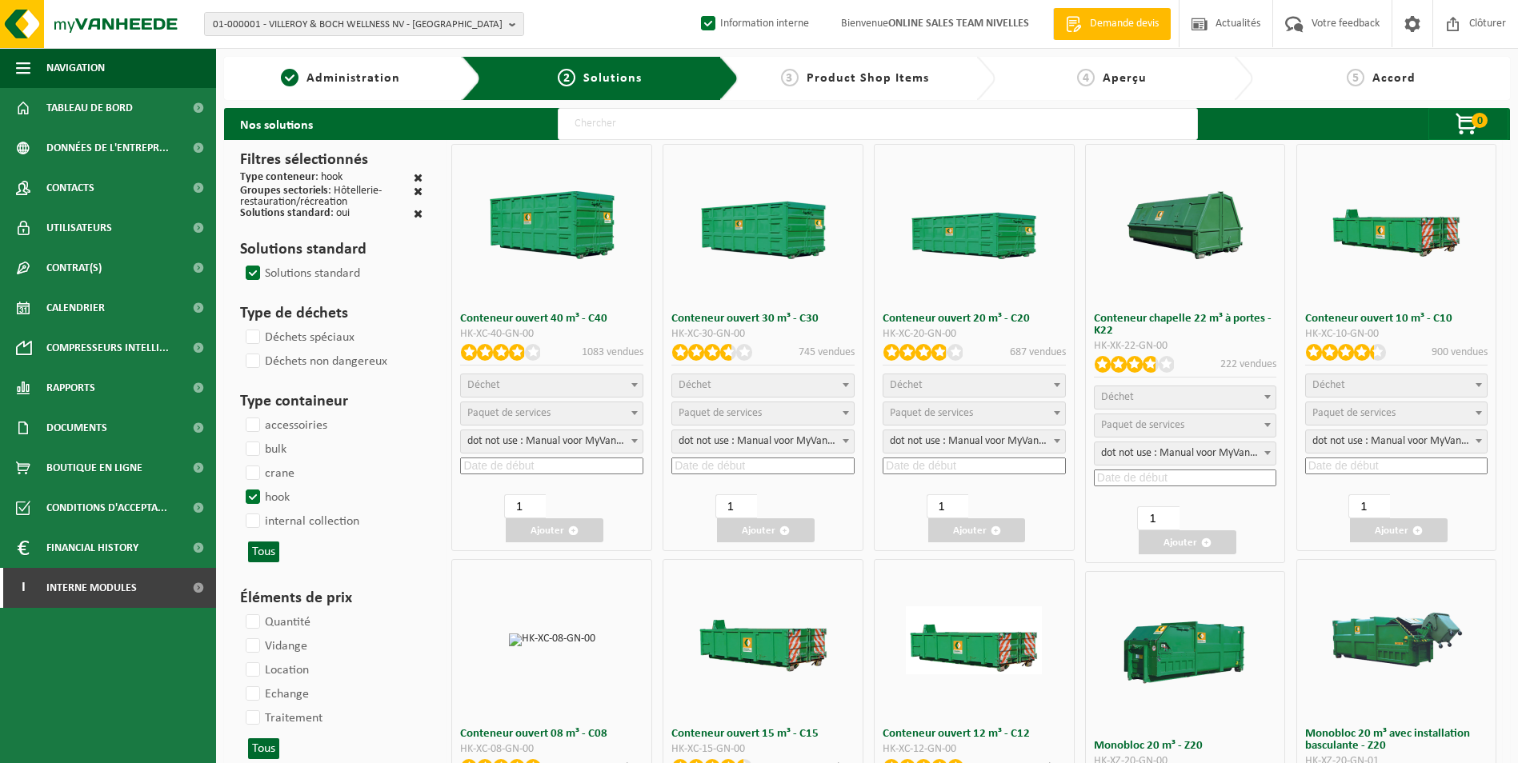
select select "7"
select select "25"
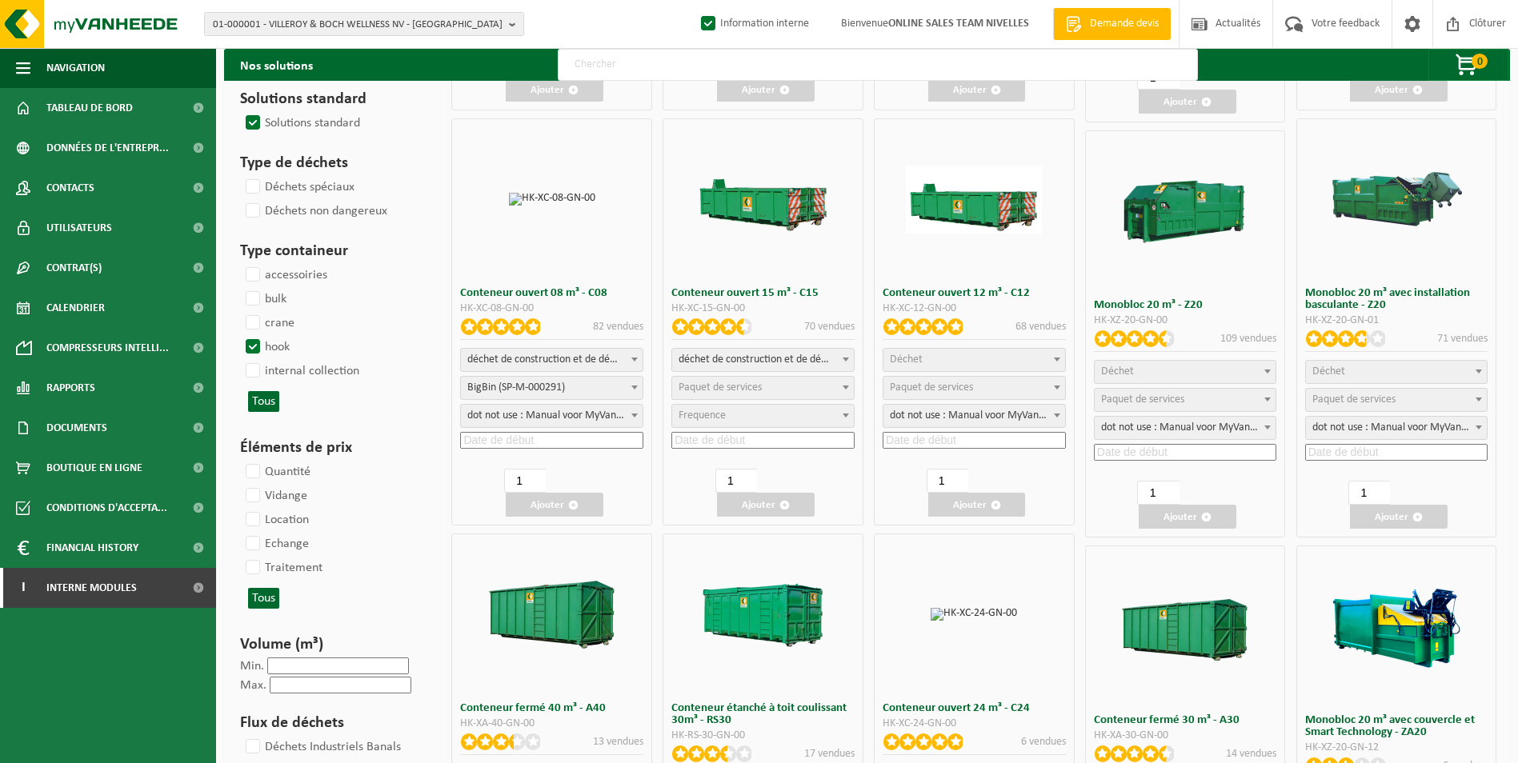
scroll to position [480, 0]
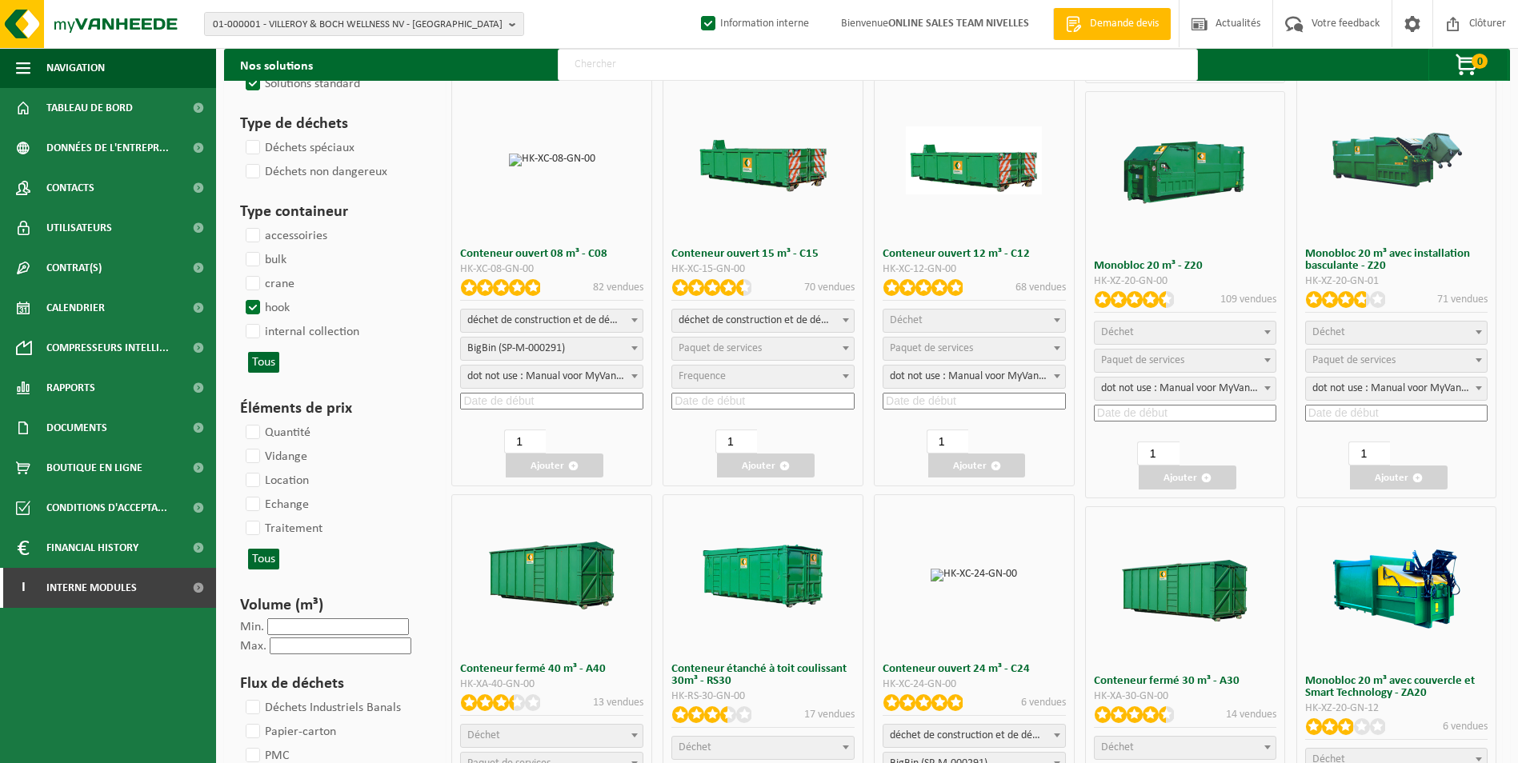
click at [769, 317] on span "déchet de construction et de démolition mélangé (inerte et non inerte)" at bounding box center [763, 321] width 182 height 22
select select
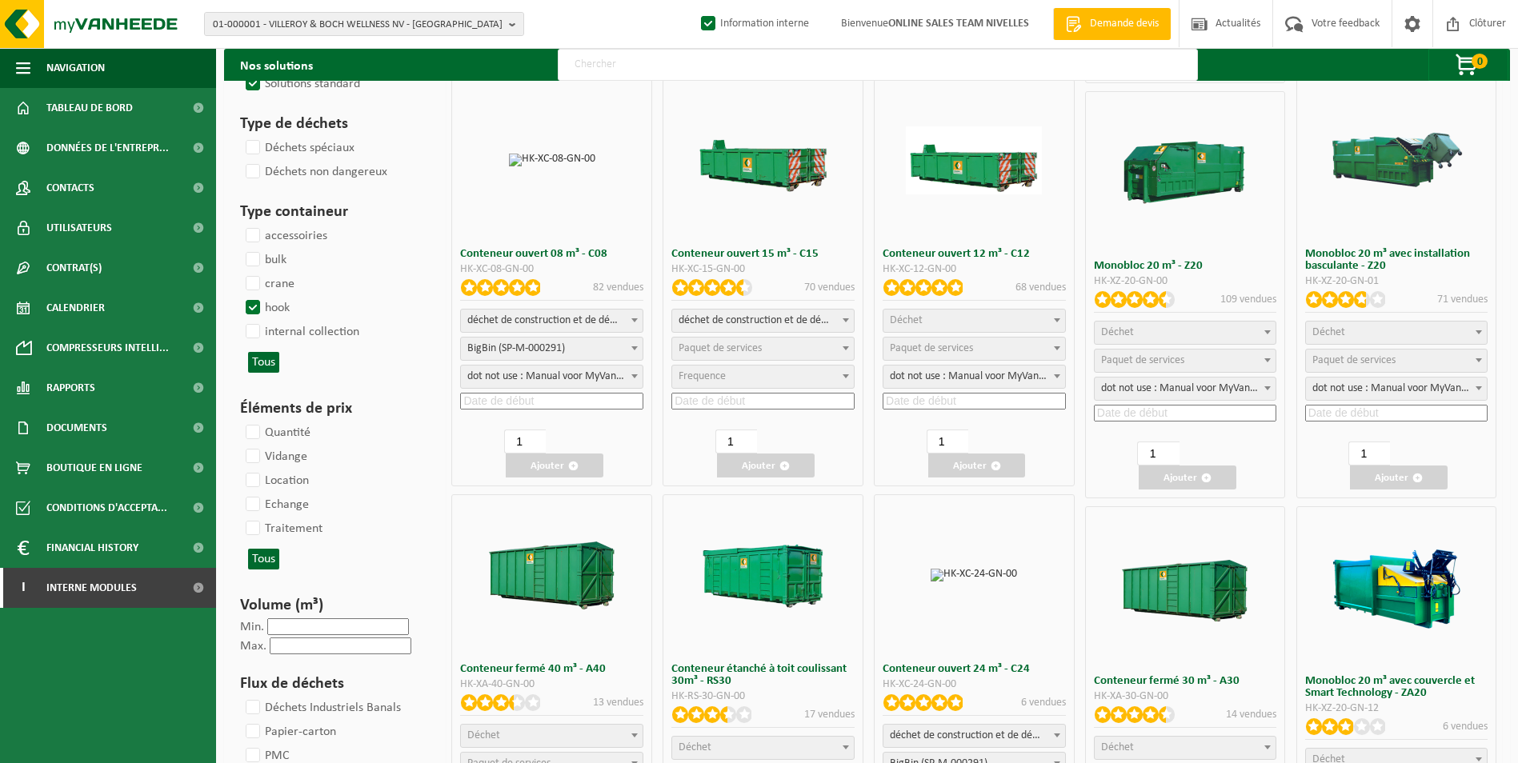
click at [747, 350] on span "Paquet de services" at bounding box center [719, 348] width 83 height 12
select select "197"
select select "25"
click at [754, 408] on input at bounding box center [762, 401] width 183 height 17
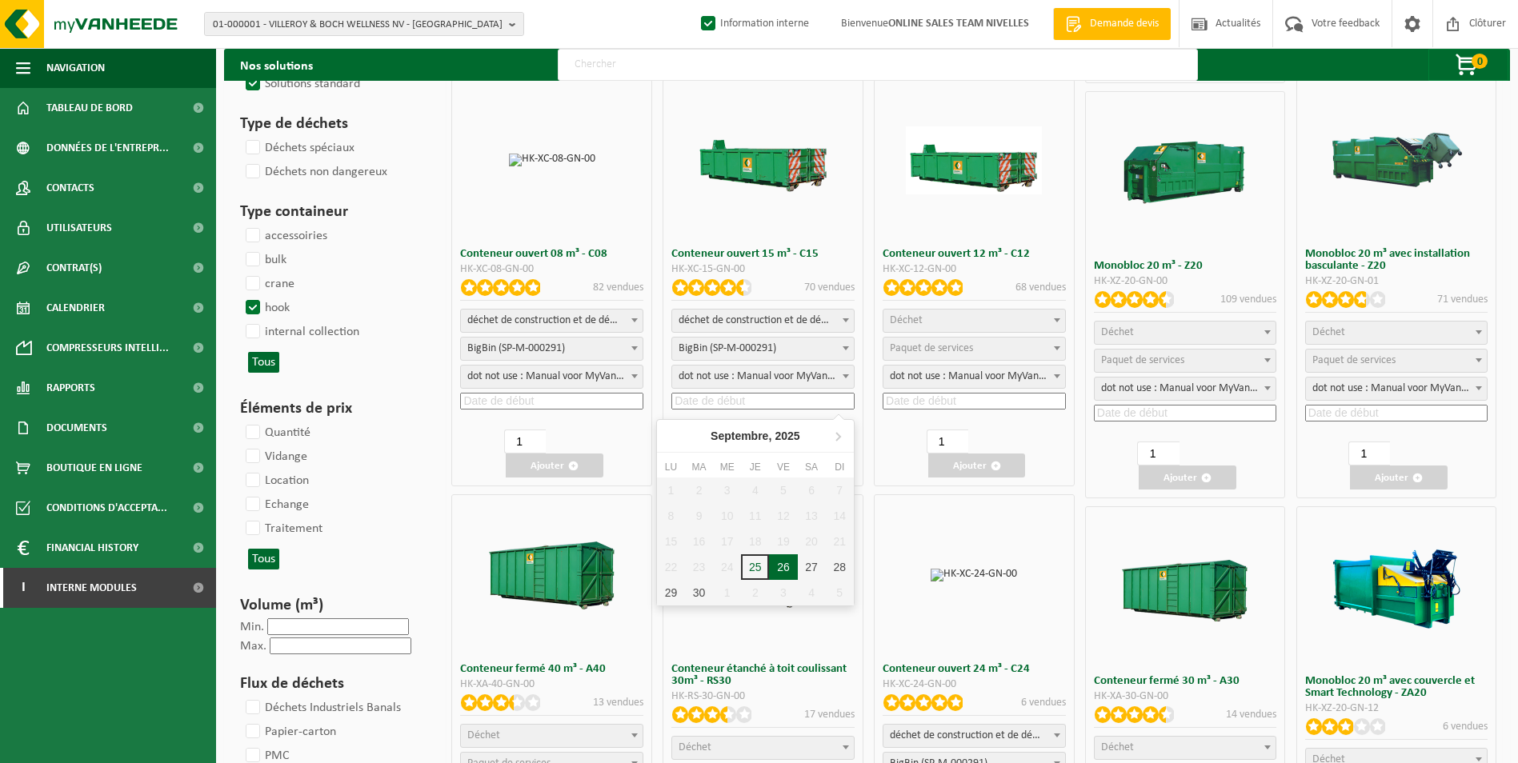
click at [782, 568] on div "26" at bounding box center [783, 567] width 28 height 26
type input "2025-09-26"
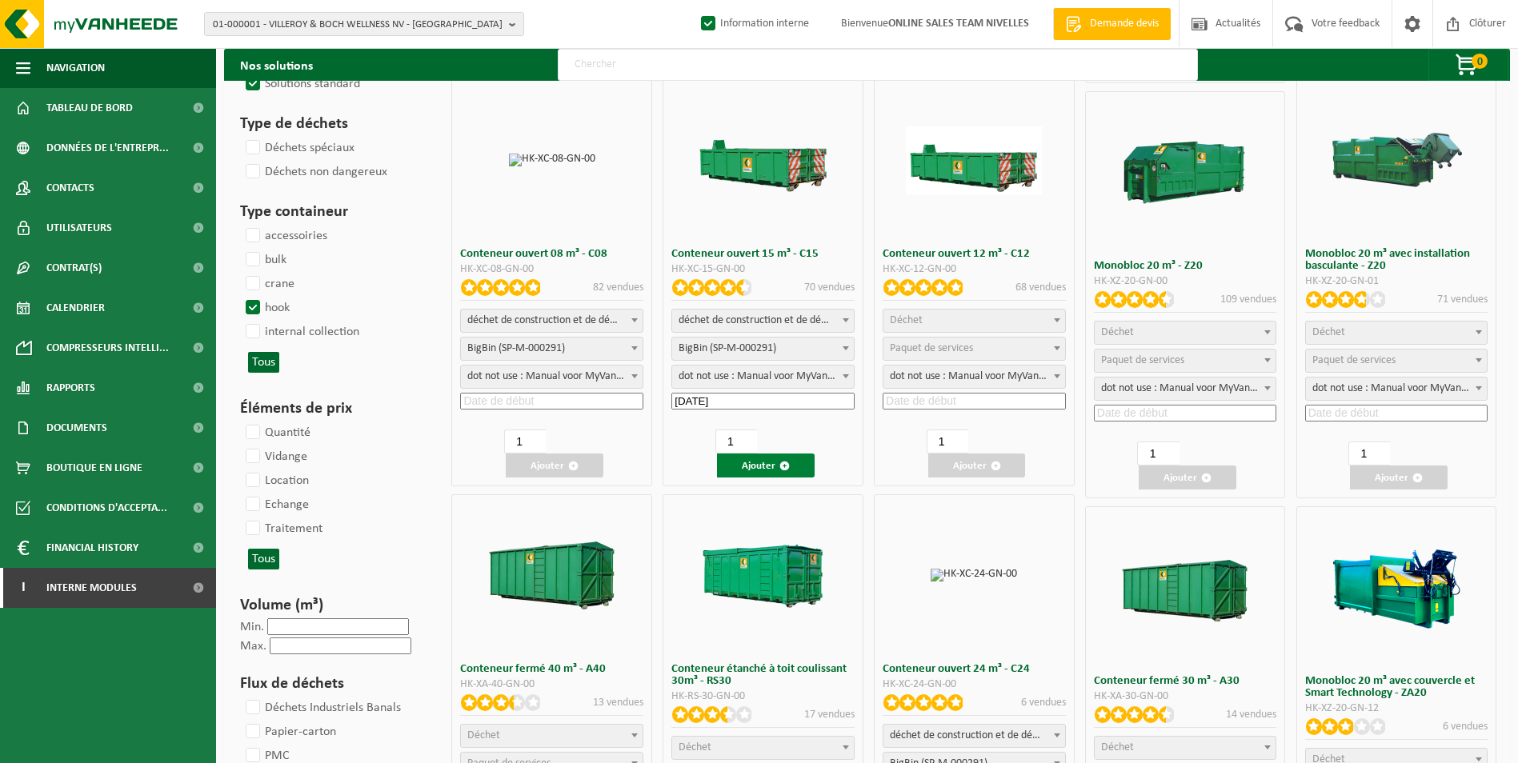
click at [786, 470] on span "button" at bounding box center [784, 466] width 10 height 10
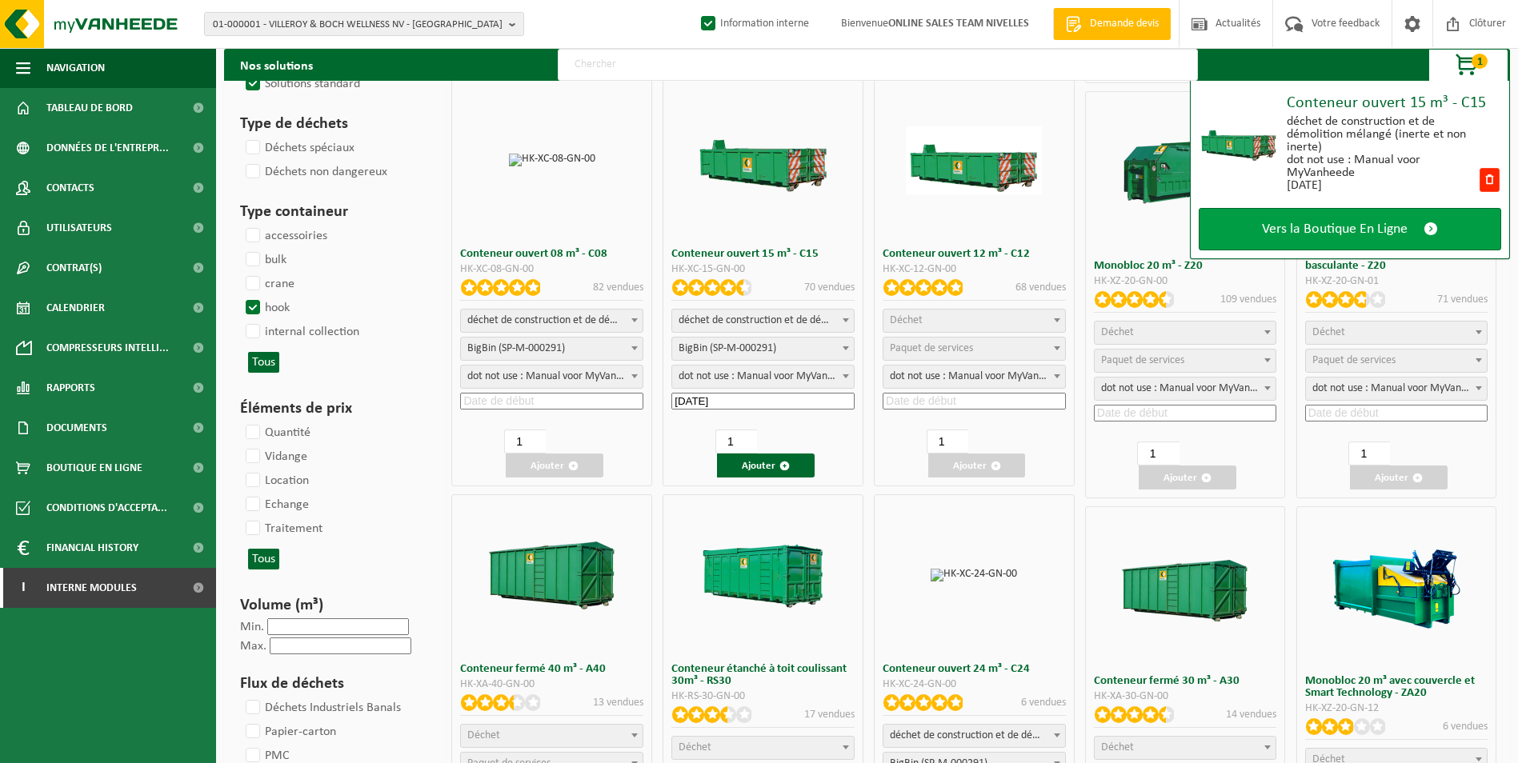
click at [1375, 223] on span "Vers la Boutique En Ligne" at bounding box center [1335, 229] width 146 height 17
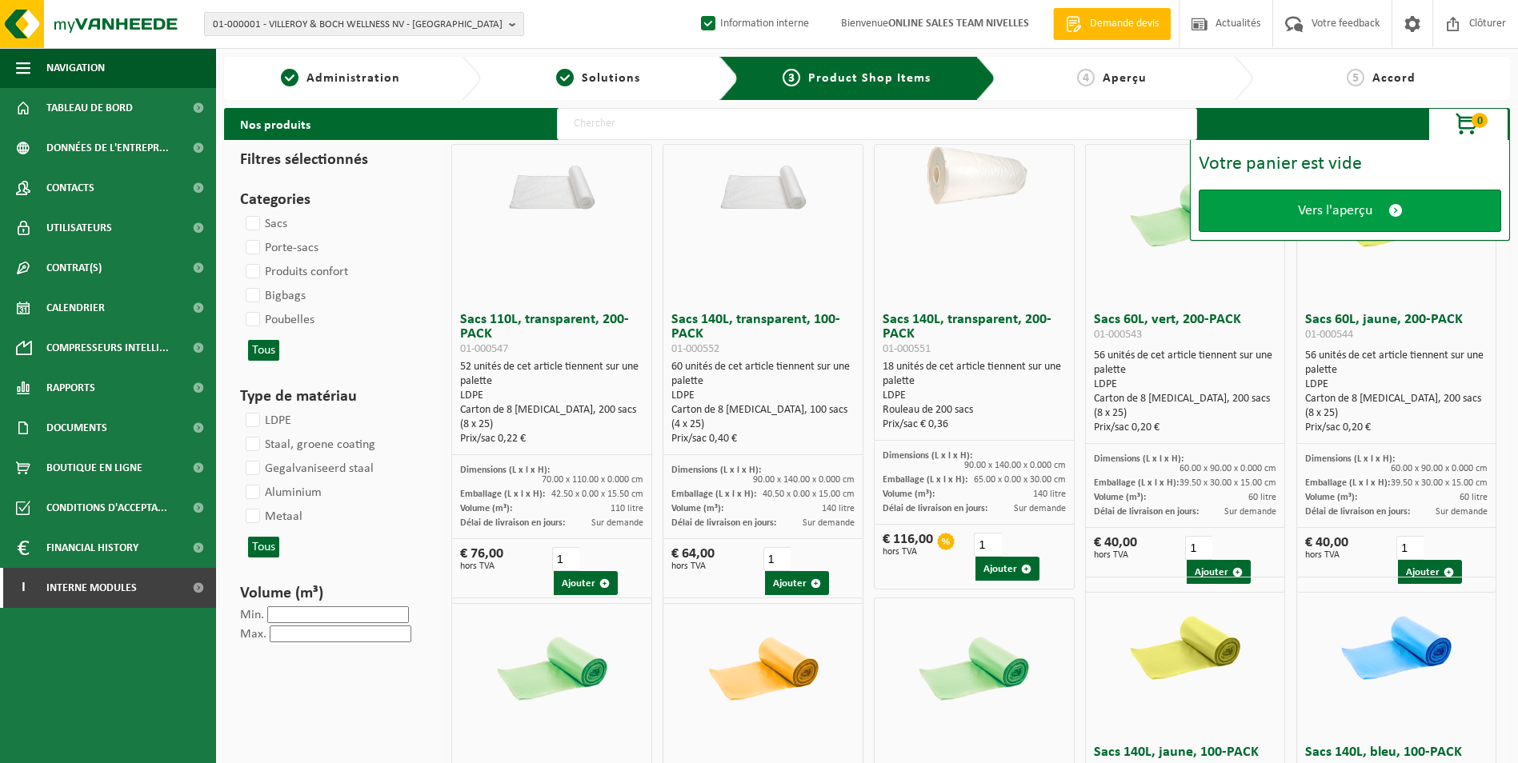
click at [1299, 217] on span "Vers l'aperçu" at bounding box center [1335, 210] width 74 height 17
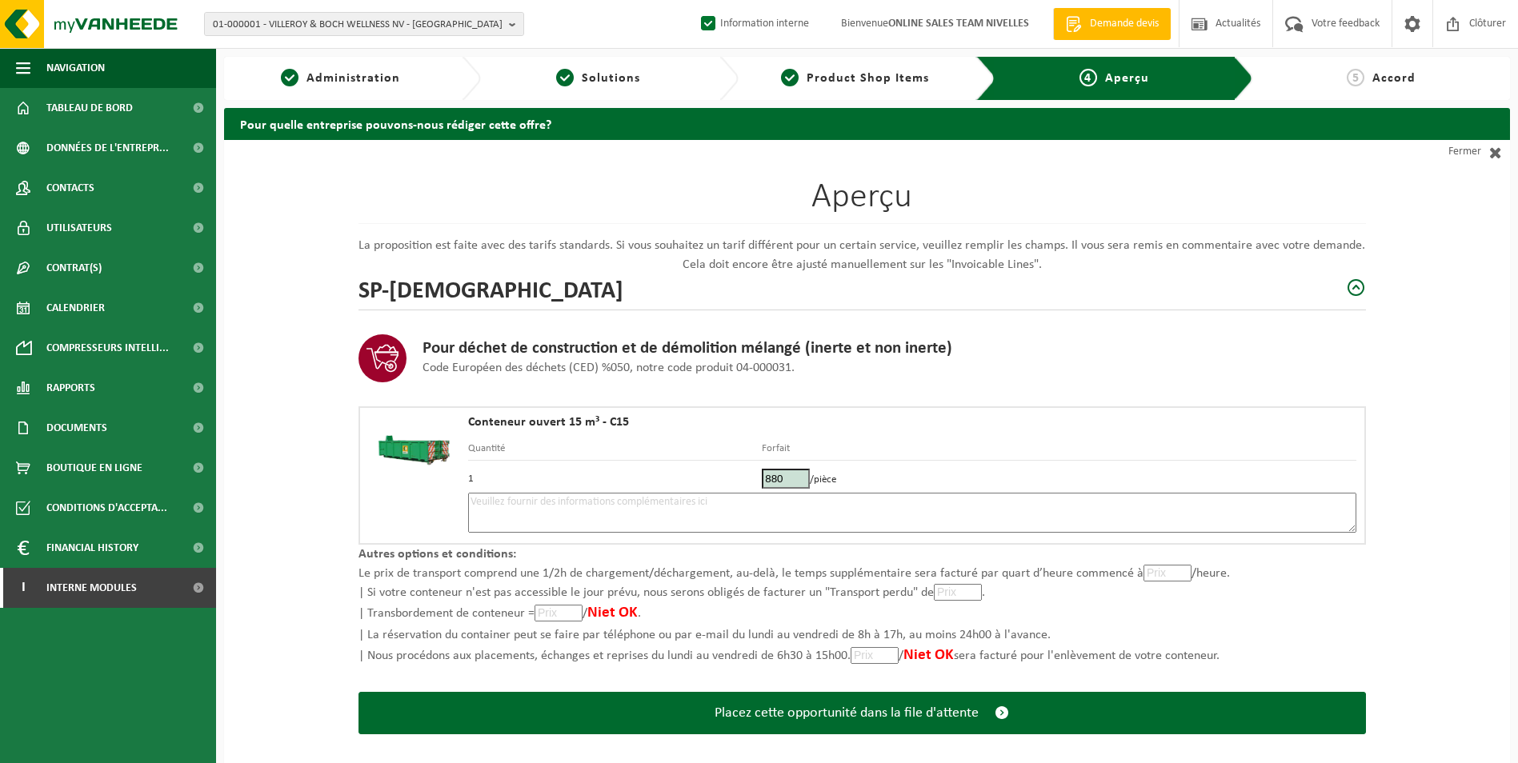
click at [599, 514] on textarea at bounding box center [912, 513] width 888 height 40
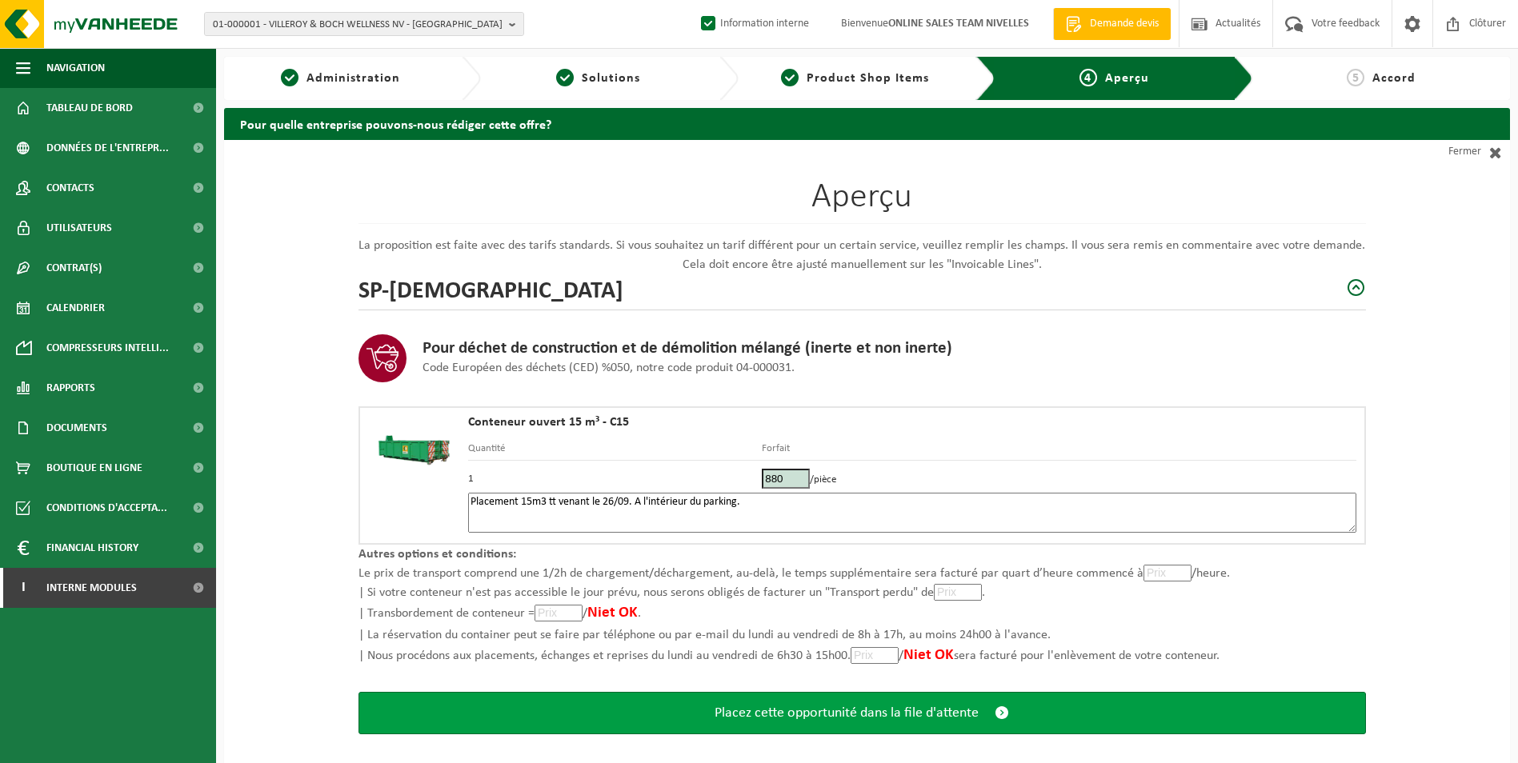
type textarea "Placement 15m3 tt venant le 26/09. A l'intérieur du parking."
click at [859, 717] on span "Placez cette opportunité dans la file d'attente" at bounding box center [846, 713] width 264 height 17
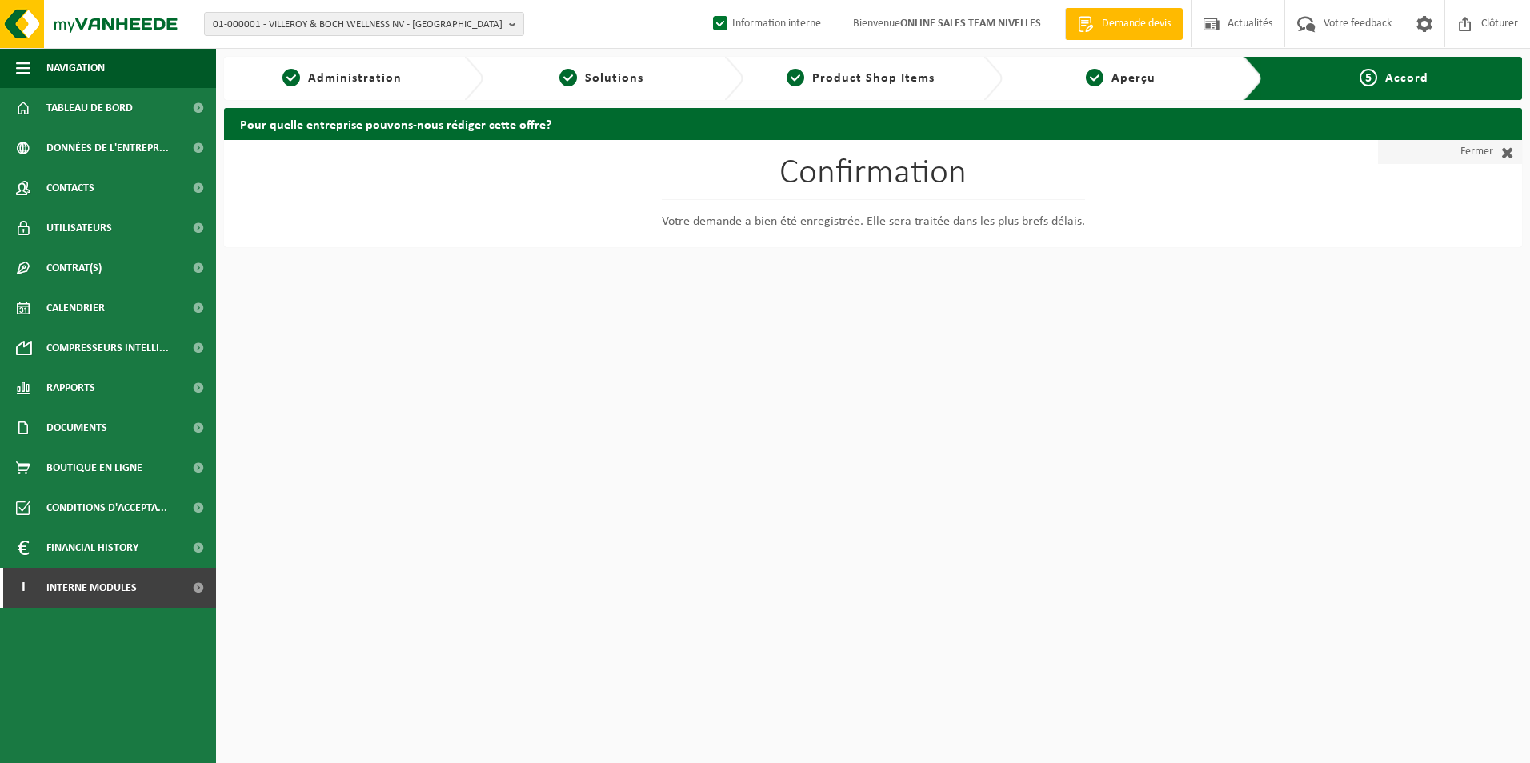
click at [1471, 152] on link "Fermer" at bounding box center [1450, 152] width 144 height 24
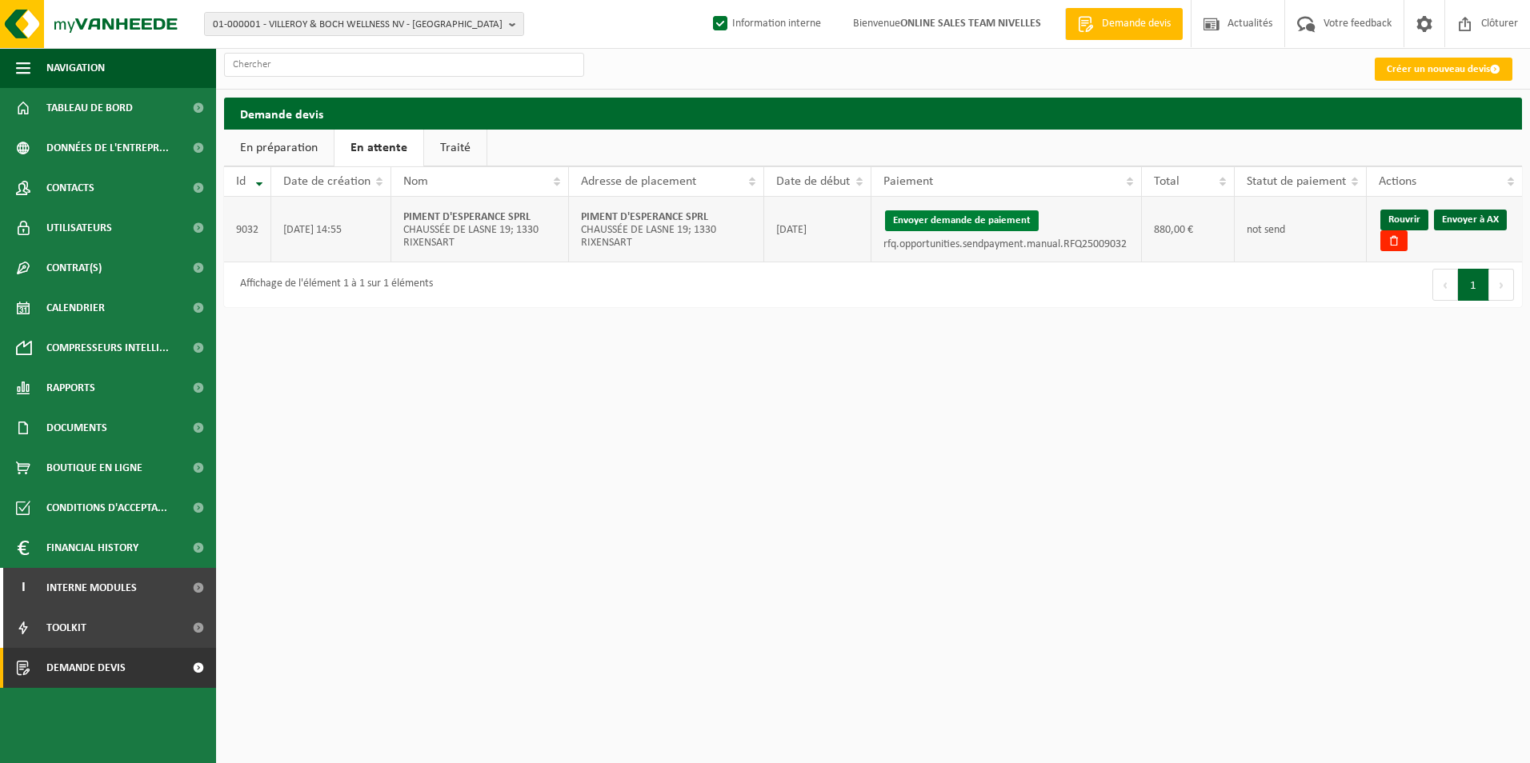
click at [980, 218] on button "Envoyer demande de paiement" at bounding box center [962, 220] width 154 height 21
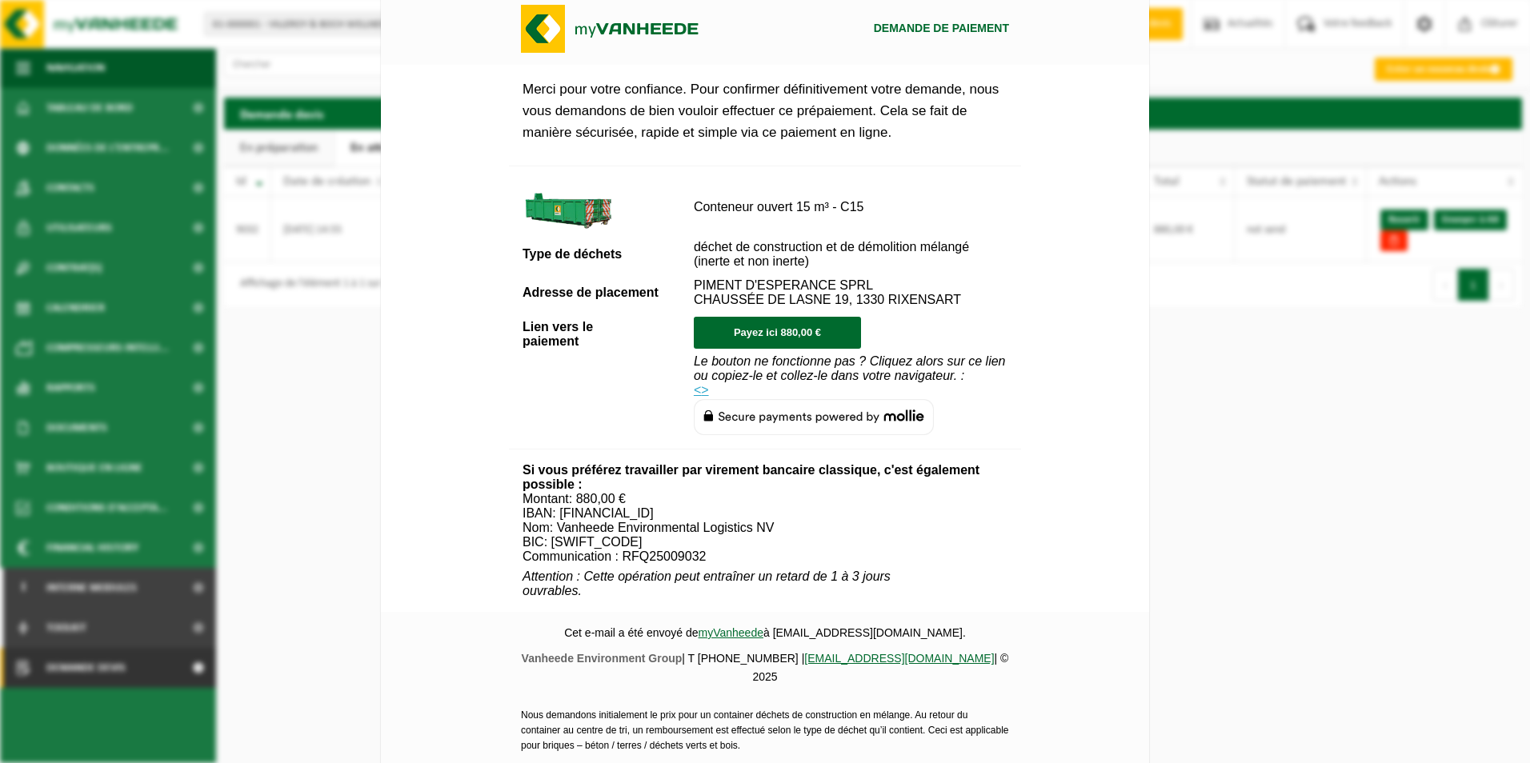
scroll to position [579, 0]
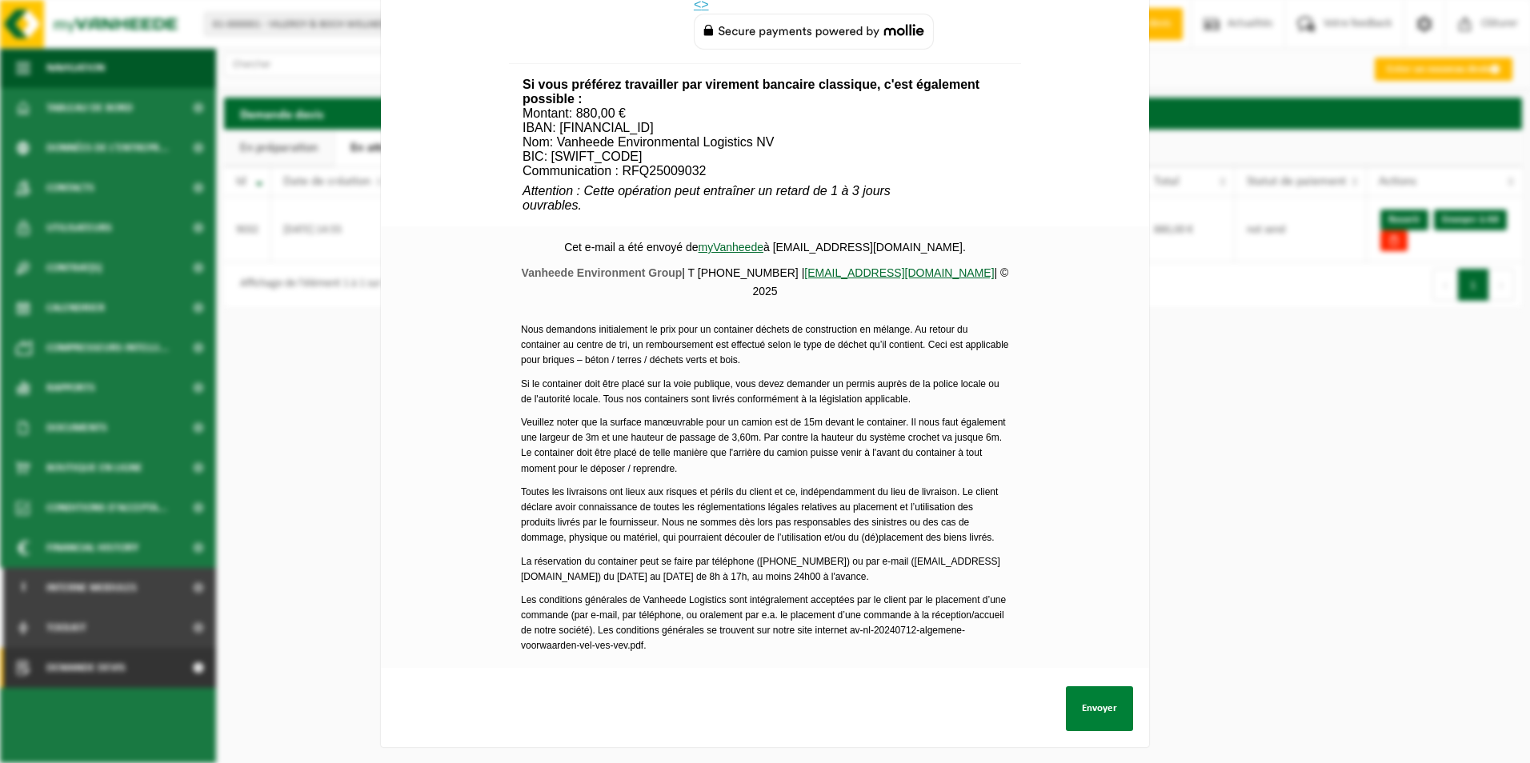
click at [1083, 701] on button "Envoyer" at bounding box center [1099, 708] width 67 height 45
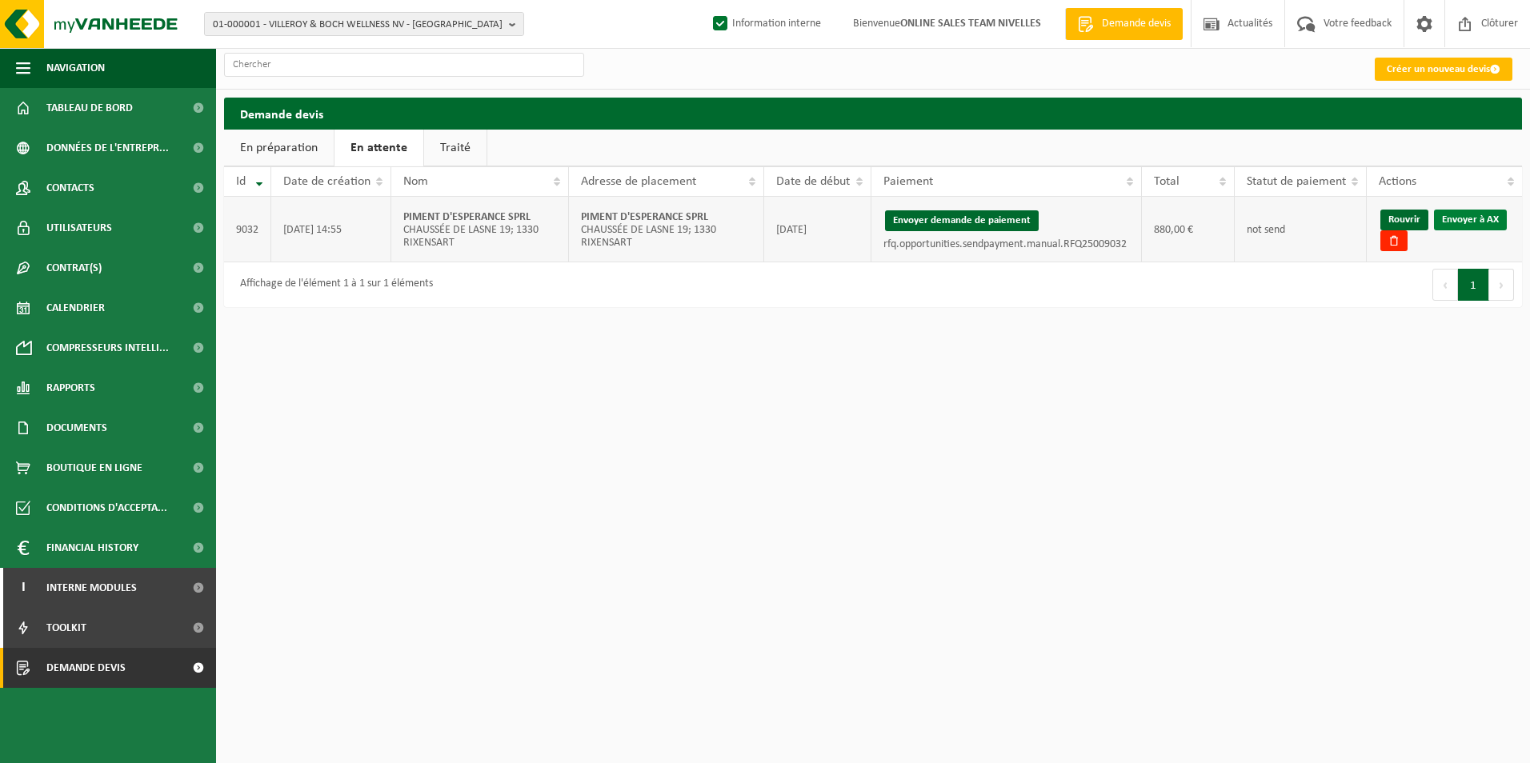
click at [1461, 219] on link "Envoyer à AX" at bounding box center [1470, 220] width 73 height 21
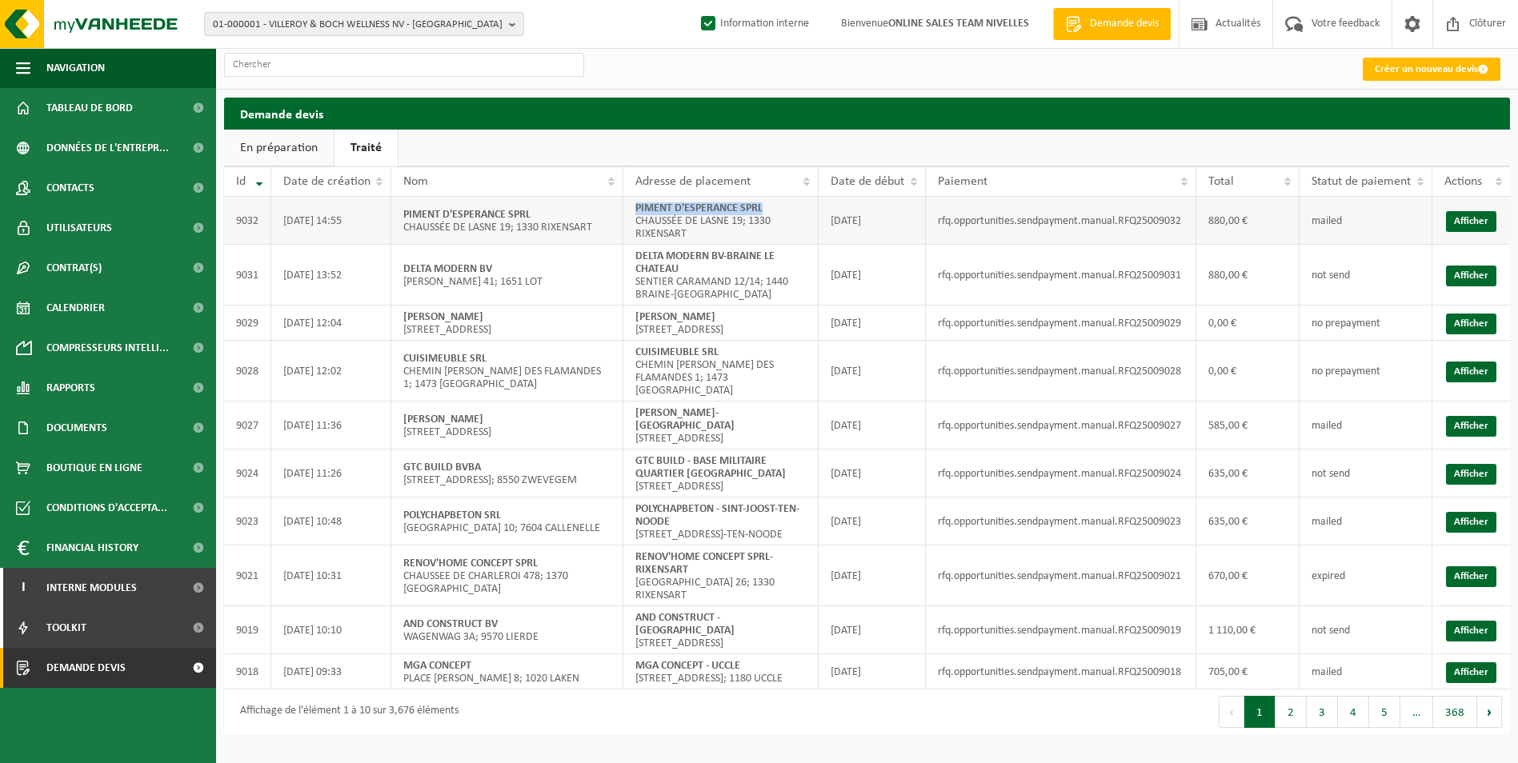
drag, startPoint x: 638, startPoint y: 204, endPoint x: 807, endPoint y: 210, distance: 169.7
click at [807, 210] on td "PIMENT D'ESPERANCE SPRL CHAUSSÉE DE LASNE 19; 1330 RIXENSART" at bounding box center [720, 221] width 195 height 48
copy strong "PIMENT D'ESPERANCE SPRL"
click at [1474, 221] on link "Afficher" at bounding box center [1471, 221] width 50 height 21
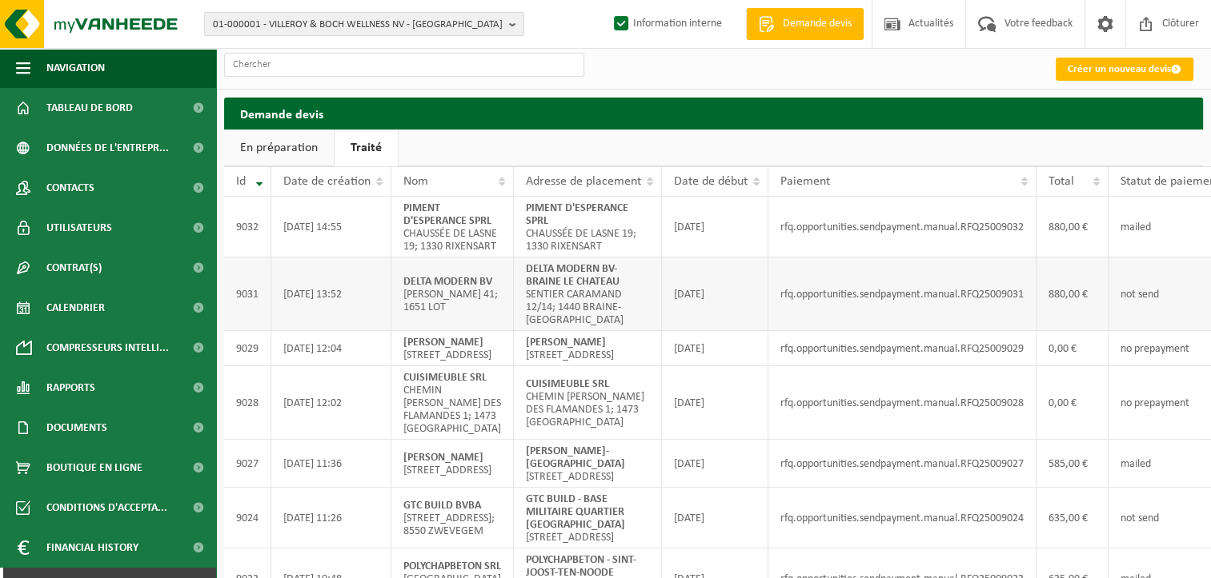
click at [899, 328] on td "rfq.opportunities.sendpayment.manual.RFQ25009031" at bounding box center [902, 295] width 268 height 74
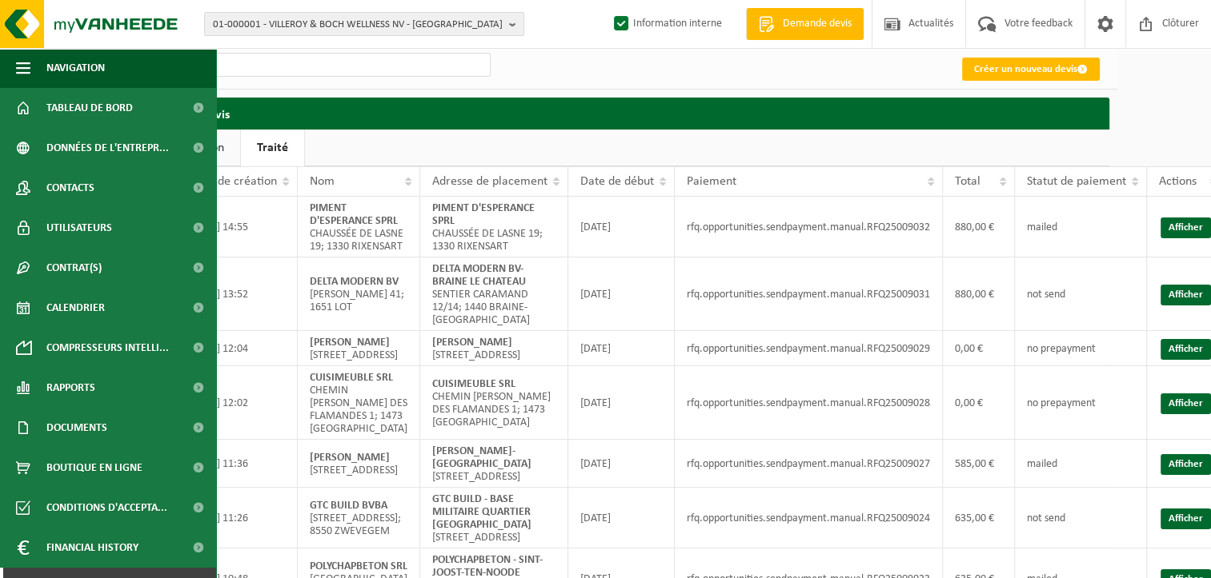
scroll to position [0, 98]
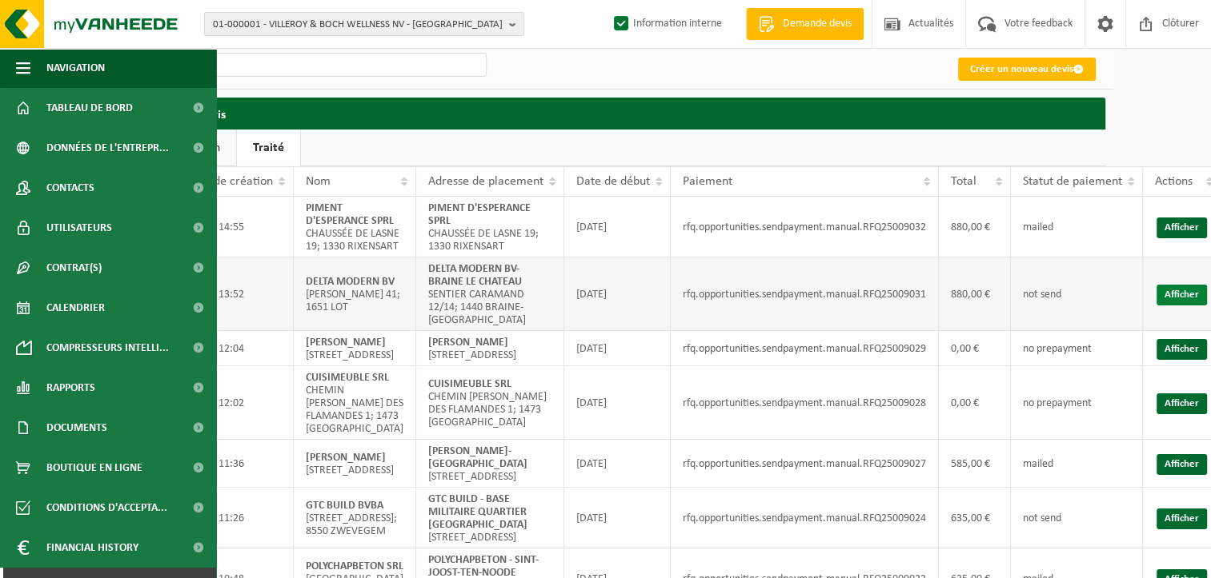
click at [1162, 306] on link "Afficher" at bounding box center [1181, 295] width 50 height 21
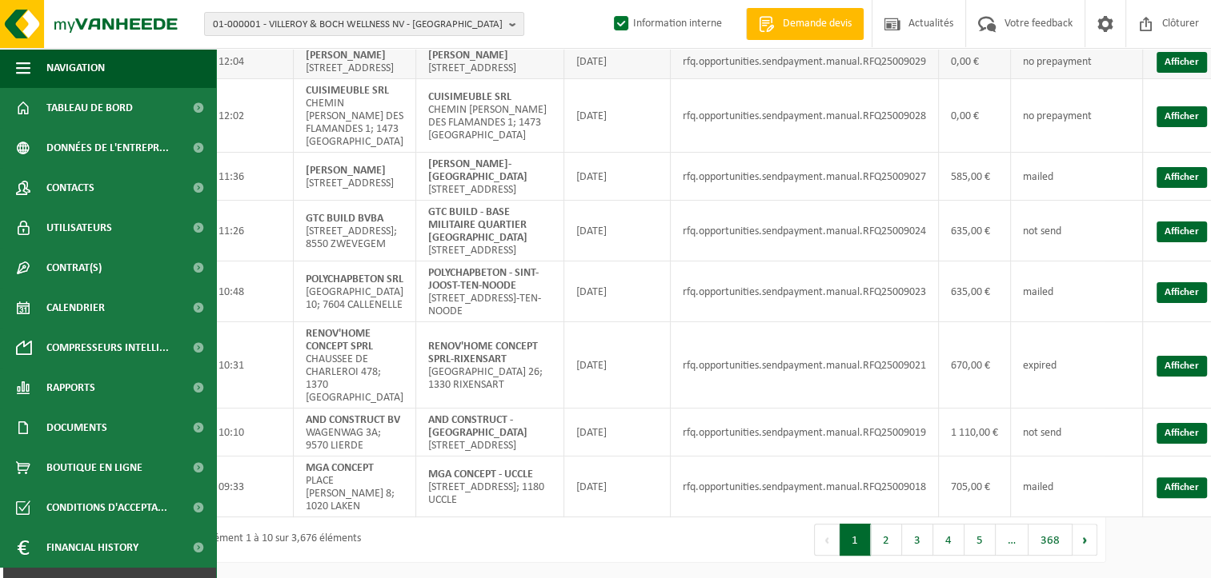
scroll to position [362, 98]
click at [880, 543] on button "2" at bounding box center [885, 540] width 31 height 32
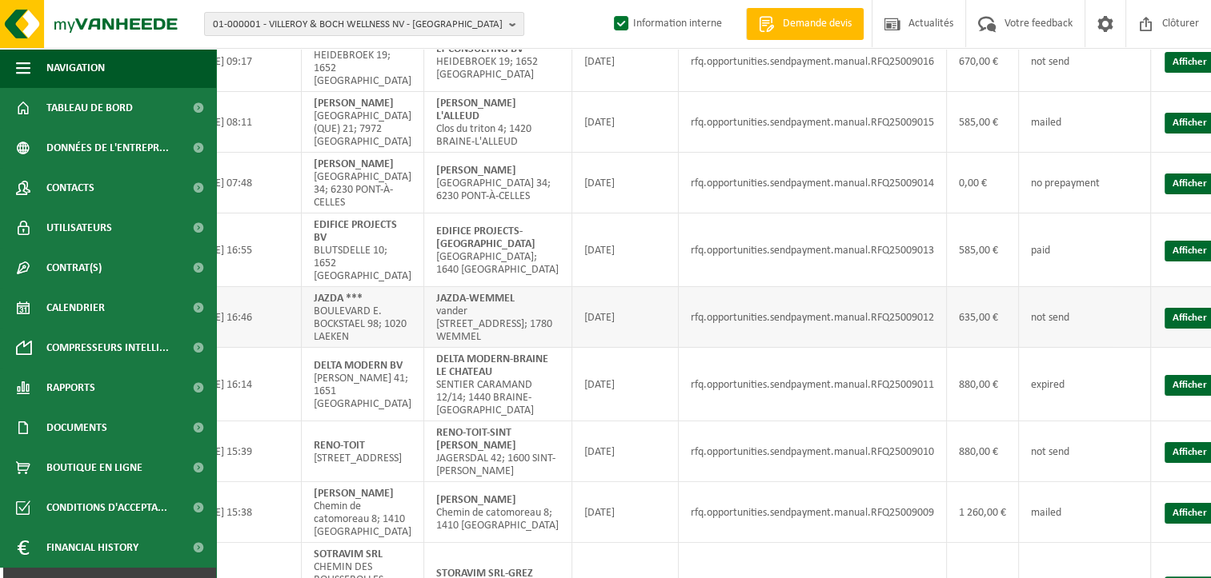
scroll to position [320, 90]
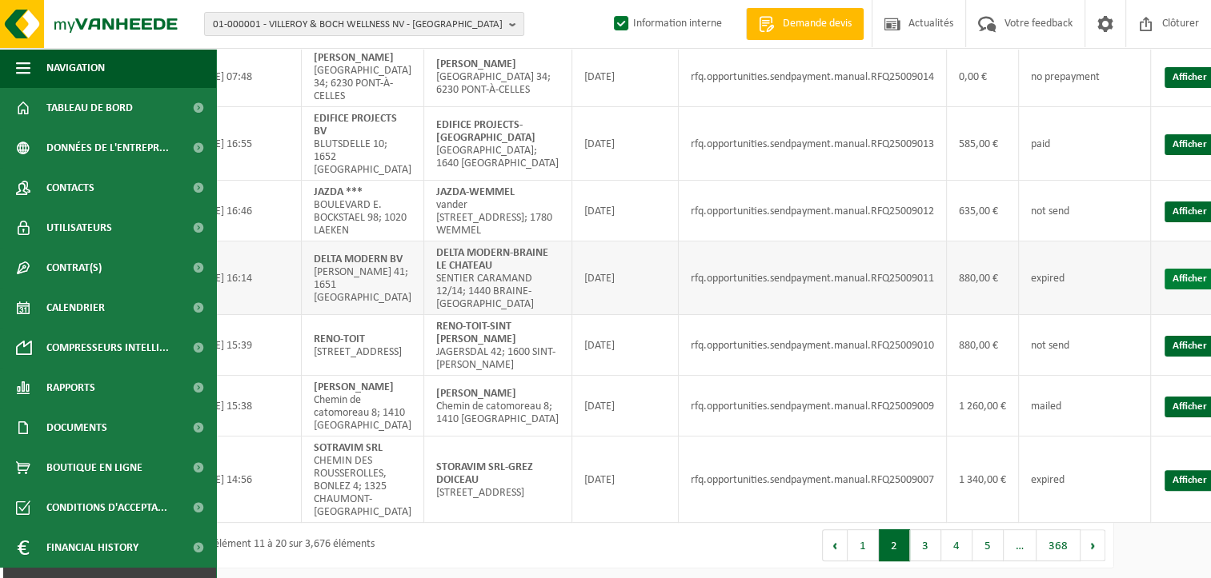
click at [1181, 290] on link "Afficher" at bounding box center [1189, 279] width 50 height 21
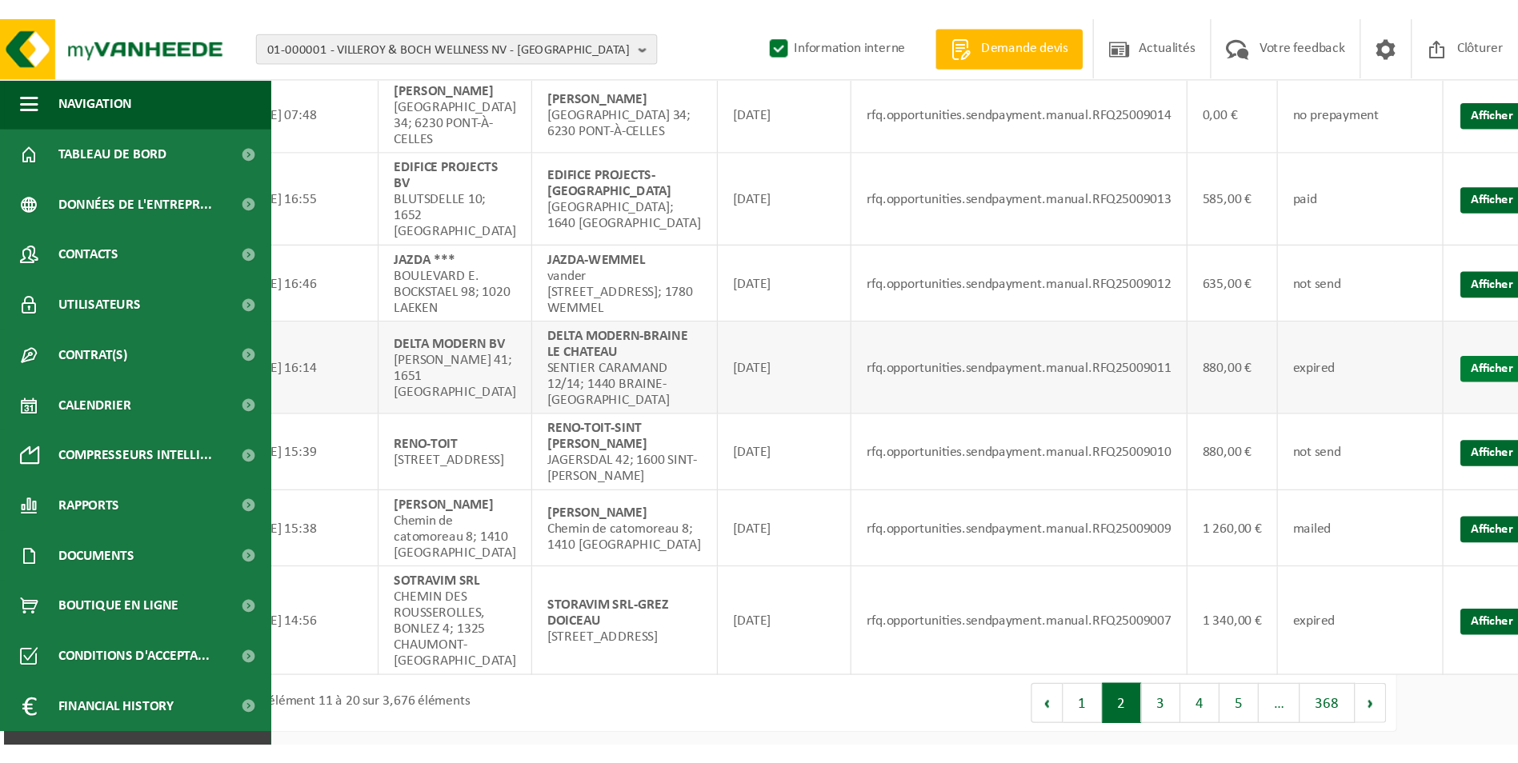
scroll to position [1, 0]
